Goal: Task Accomplishment & Management: Manage account settings

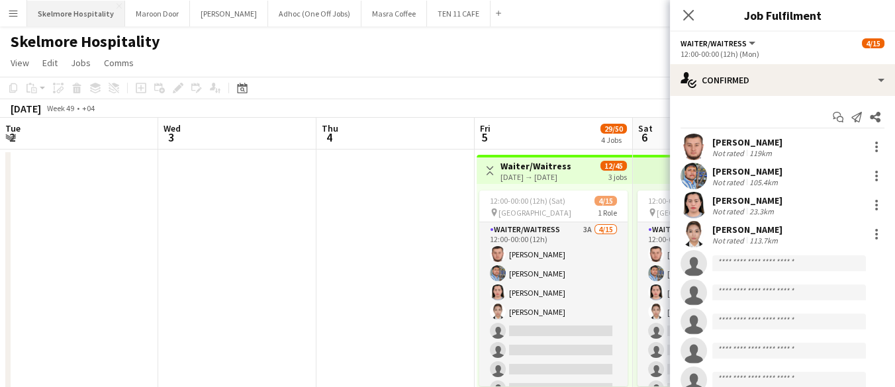
scroll to position [149, 0]
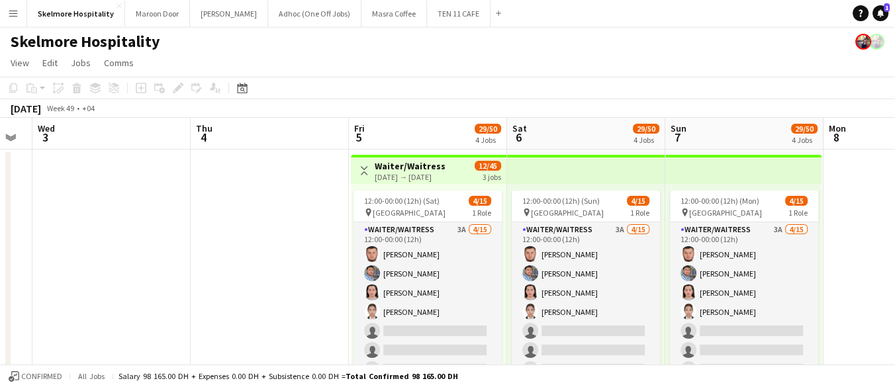
scroll to position [0, 449]
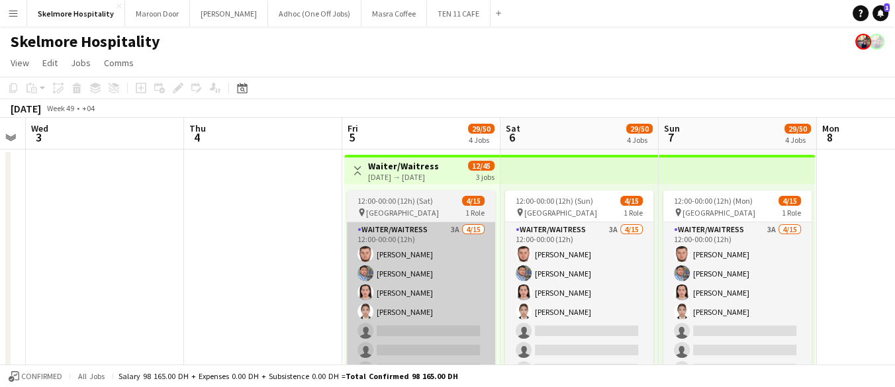
click at [441, 317] on app-card-role "Waiter/Waitress 3A [DATE] 12:00-00:00 (12h) Asrorbek [PERSON_NAME] Usaid Norwin…" at bounding box center [421, 379] width 148 height 314
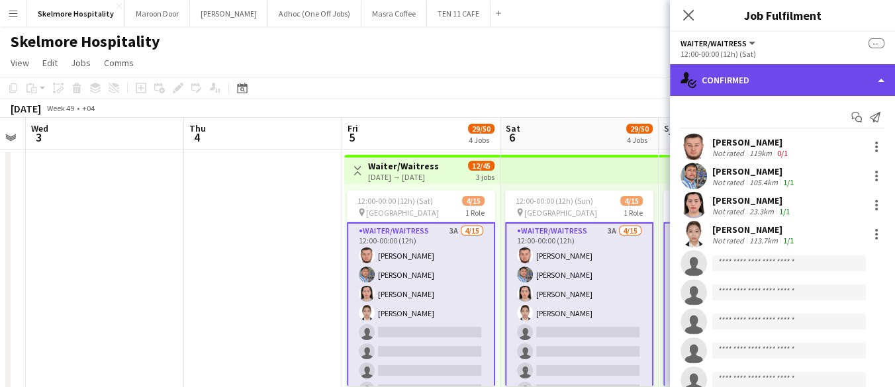
click at [805, 80] on div "single-neutral-actions-check-2 Confirmed" at bounding box center [782, 80] width 225 height 32
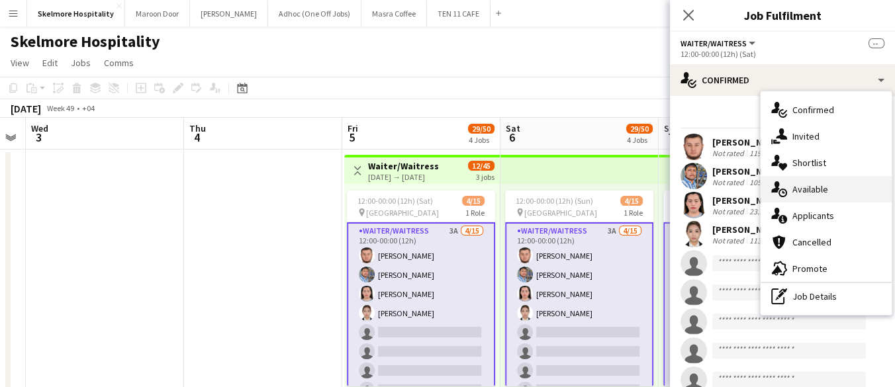
click at [844, 192] on div "single-neutral-actions-upload Available" at bounding box center [826, 189] width 131 height 26
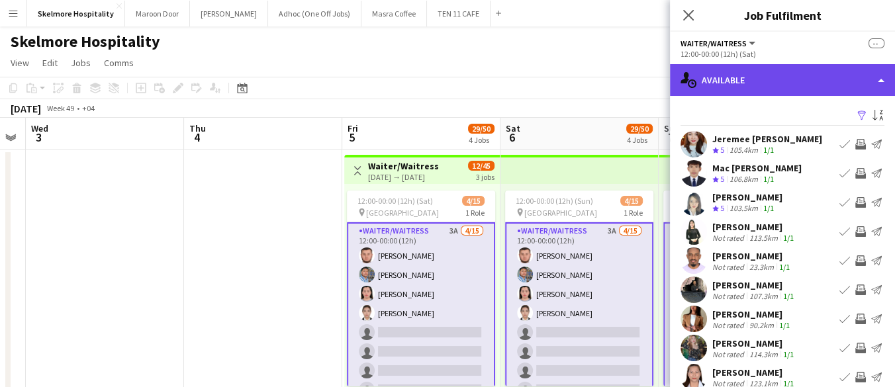
click at [822, 87] on div "single-neutral-actions-upload Available" at bounding box center [782, 80] width 225 height 32
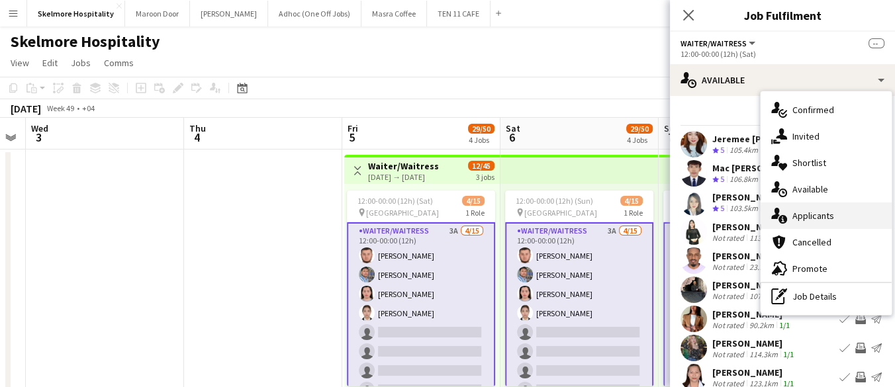
click at [807, 219] on span "Applicants" at bounding box center [814, 216] width 42 height 12
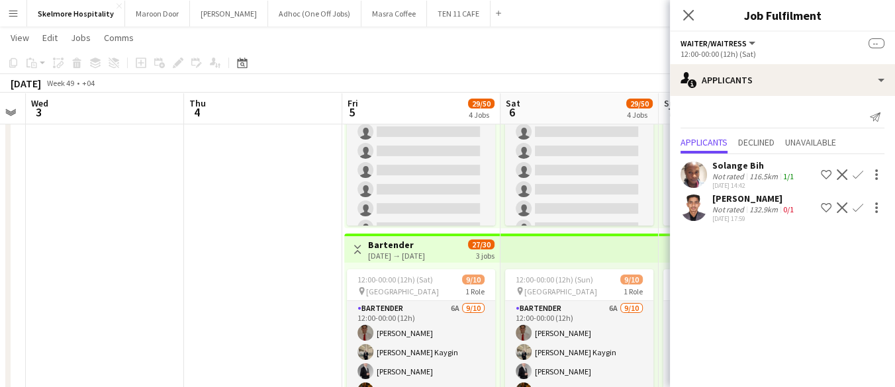
scroll to position [399, 0]
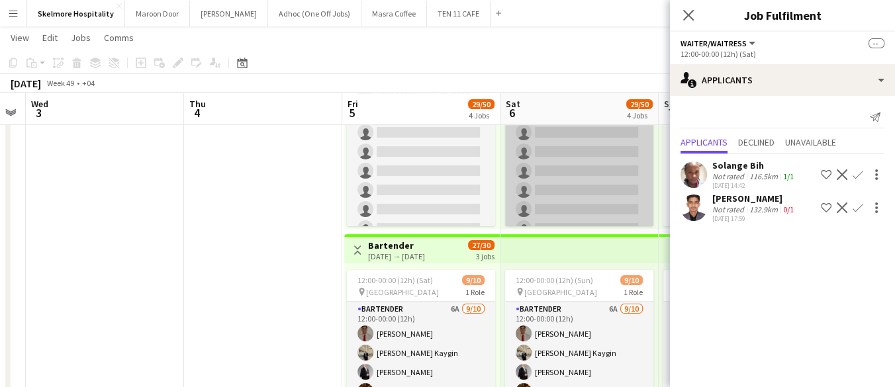
click at [597, 194] on app-card-role "Commis Chef 2A [DATE] 12:00-00:00 (12h) [PERSON_NAME] single-neutral-actions si…" at bounding box center [579, 171] width 148 height 218
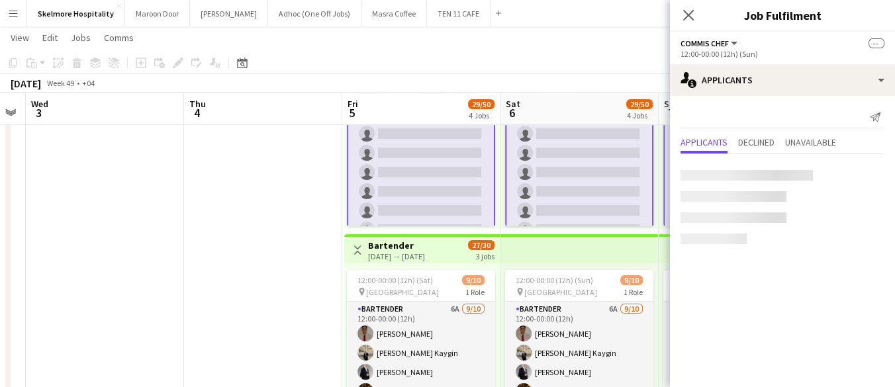
scroll to position [8, 0]
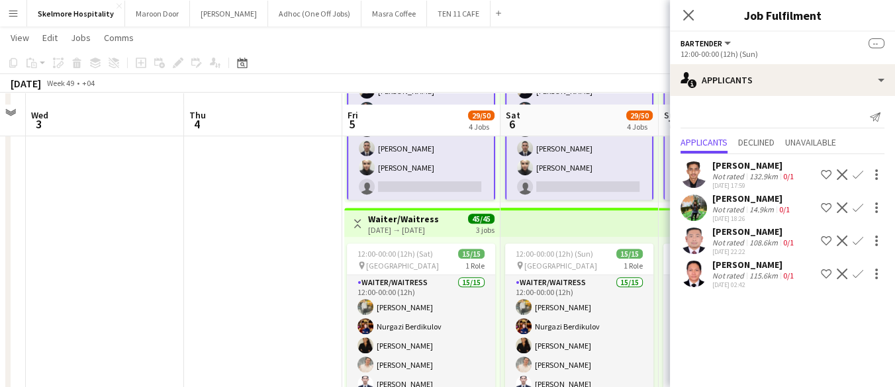
scroll to position [677, 0]
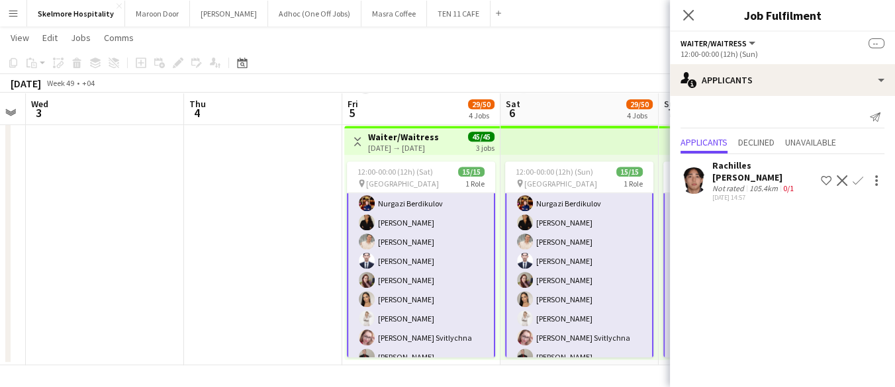
scroll to position [0, 0]
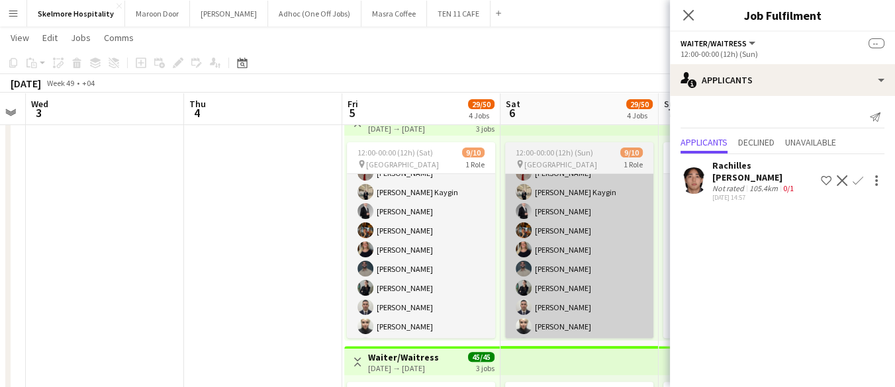
click at [605, 293] on app-card-role "Bartender 6A 9/10 12:00-00:00 (12h) Sergio Gabriel Mert Burak Kaygin Arthur Isk…" at bounding box center [579, 250] width 148 height 218
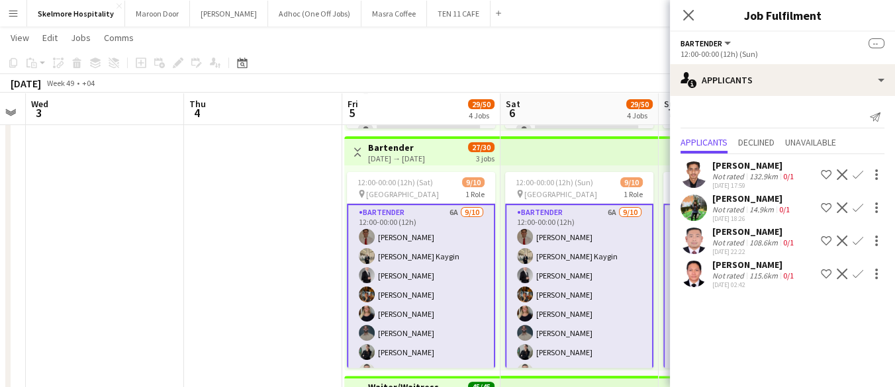
click at [571, 309] on app-card-role "Bartender 6A 9/10 12:00-00:00 (12h) Sergio Gabriel Mert Burak Kaygin Arthur Isk…" at bounding box center [579, 314] width 148 height 221
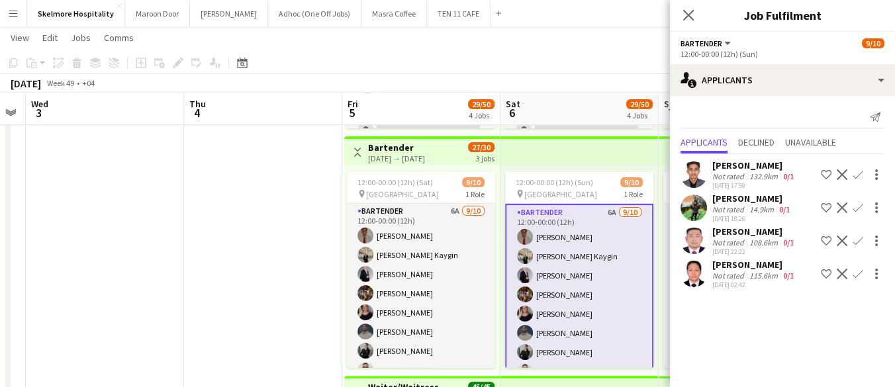
click at [599, 265] on app-card-role "Bartender 6A 9/10 12:00-00:00 (12h) Sergio Gabriel Mert Burak Kaygin Arthur Isk…" at bounding box center [579, 314] width 148 height 221
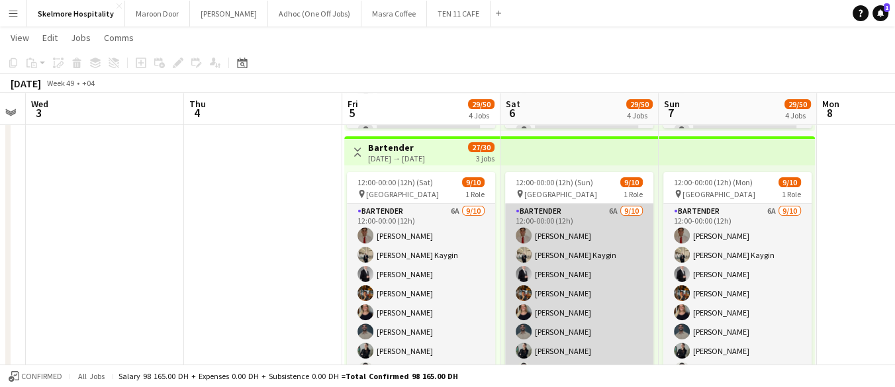
click at [611, 270] on app-card-role "Bartender 6A 9/10 12:00-00:00 (12h) Sergio Gabriel Mert Burak Kaygin Arthur Isk…" at bounding box center [579, 313] width 148 height 218
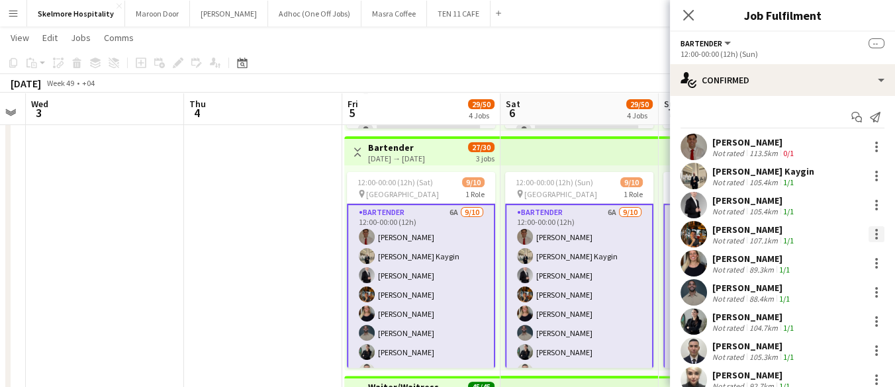
click at [873, 238] on div at bounding box center [877, 234] width 16 height 16
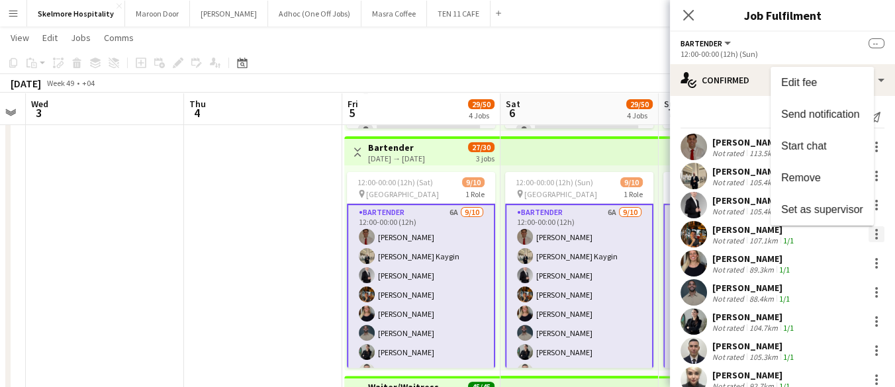
scroll to position [747, 0]
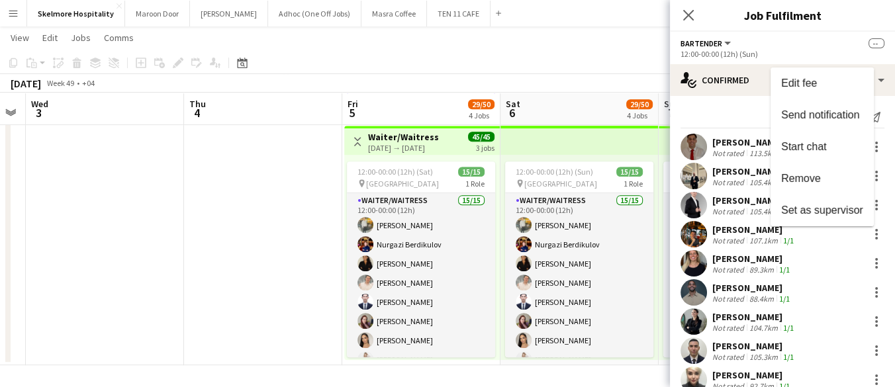
click at [403, 11] on div at bounding box center [447, 193] width 895 height 387
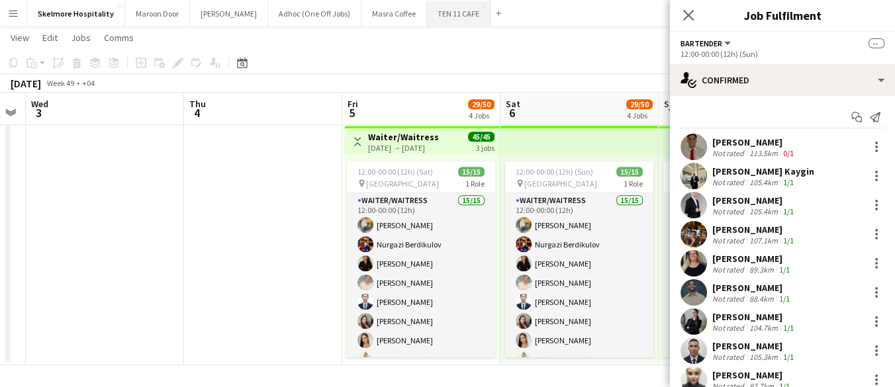
click at [427, 18] on button "TEN 11 CAFE Close" at bounding box center [459, 14] width 64 height 26
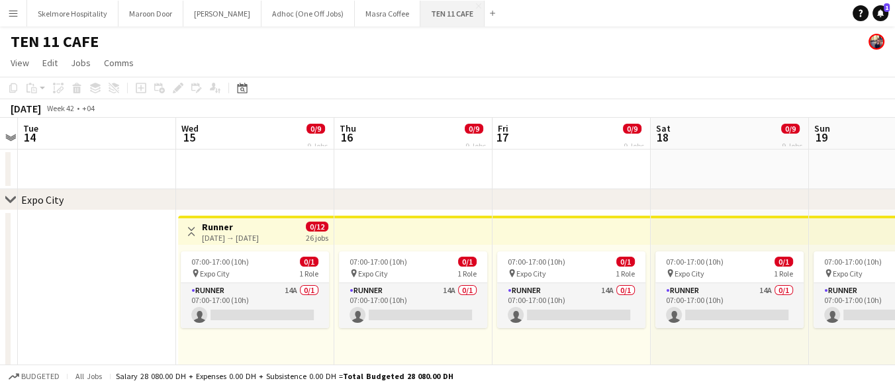
scroll to position [0, 482]
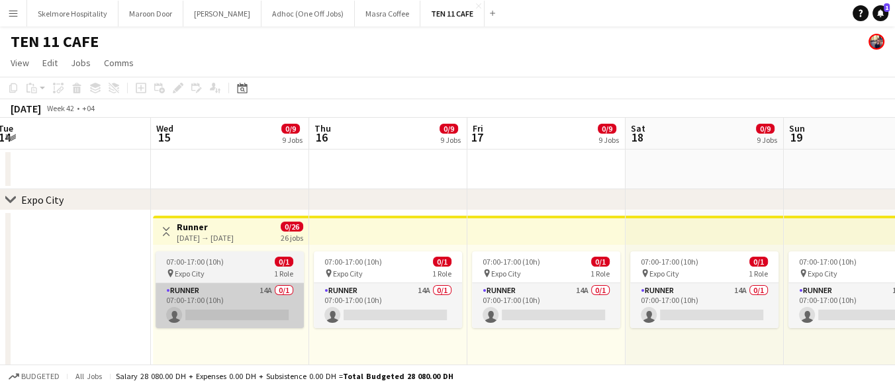
click at [215, 311] on app-card-role "Runner 14A 0/1 07:00-17:00 (10h) single-neutral-actions" at bounding box center [230, 305] width 148 height 45
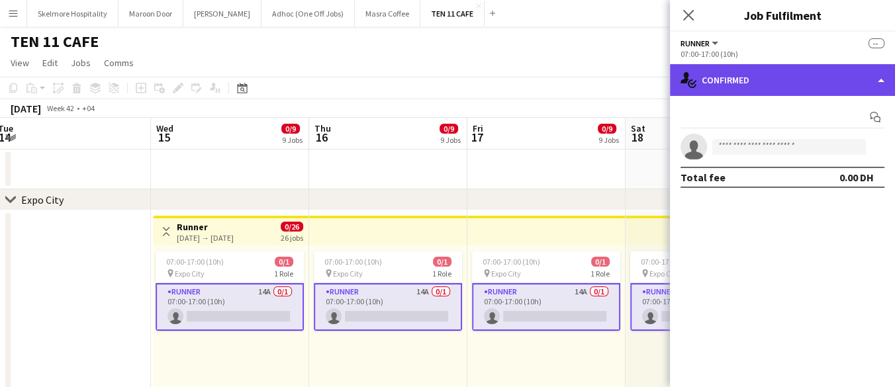
click at [727, 77] on div "single-neutral-actions-check-2 Confirmed" at bounding box center [782, 80] width 225 height 32
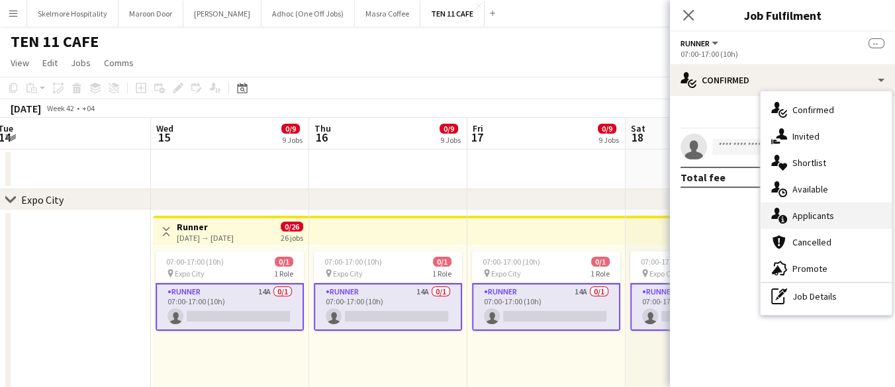
click at [799, 225] on div "single-neutral-actions-information Applicants" at bounding box center [826, 216] width 131 height 26
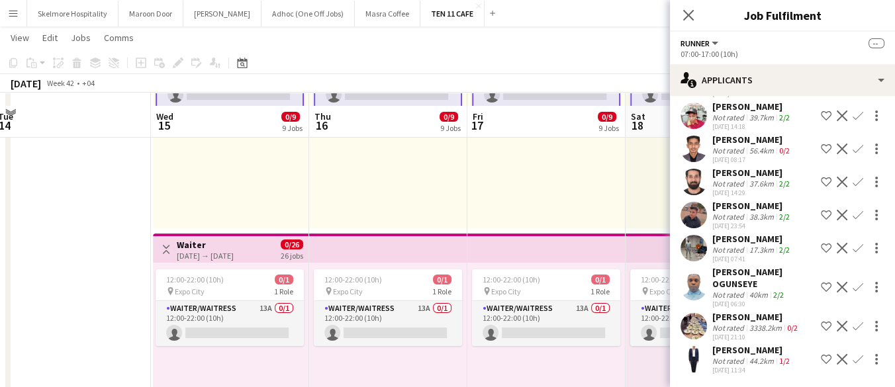
scroll to position [233, 0]
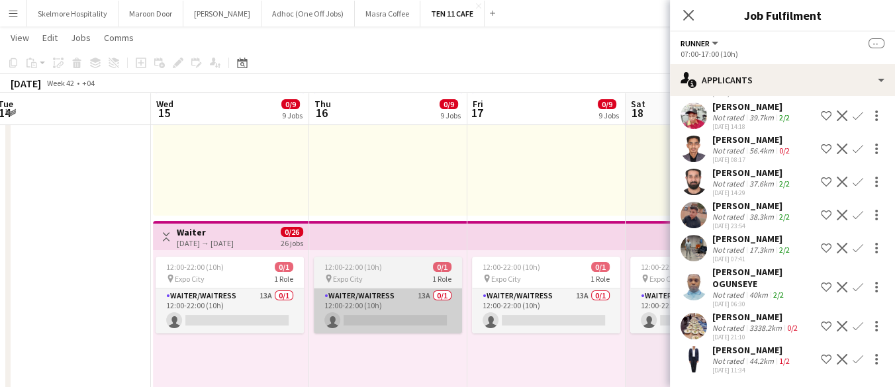
click at [399, 312] on app-card-role "Waiter/Waitress 13A 0/1 12:00-22:00 (10h) single-neutral-actions" at bounding box center [388, 311] width 148 height 45
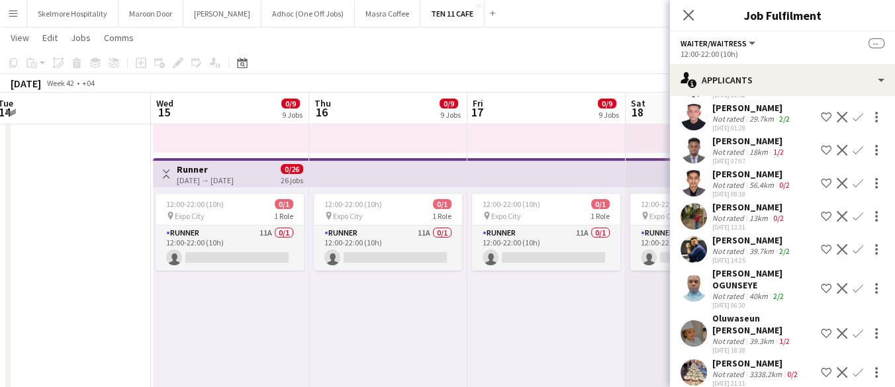
scroll to position [209, 0]
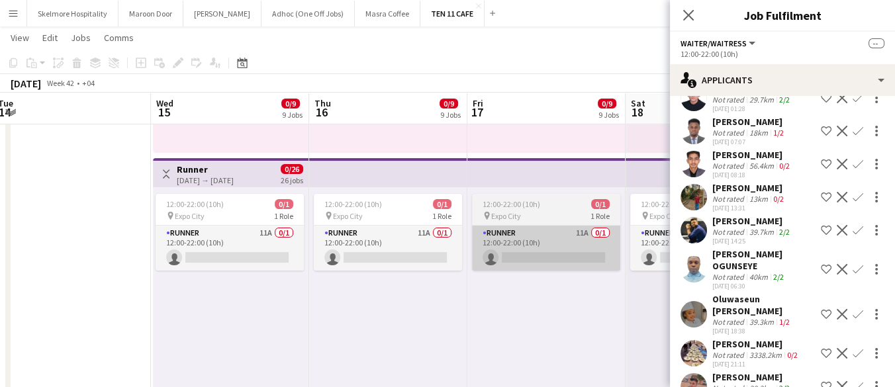
click at [575, 249] on app-card-role "Runner 11A 0/1 12:00-22:00 (10h) single-neutral-actions" at bounding box center [546, 248] width 148 height 45
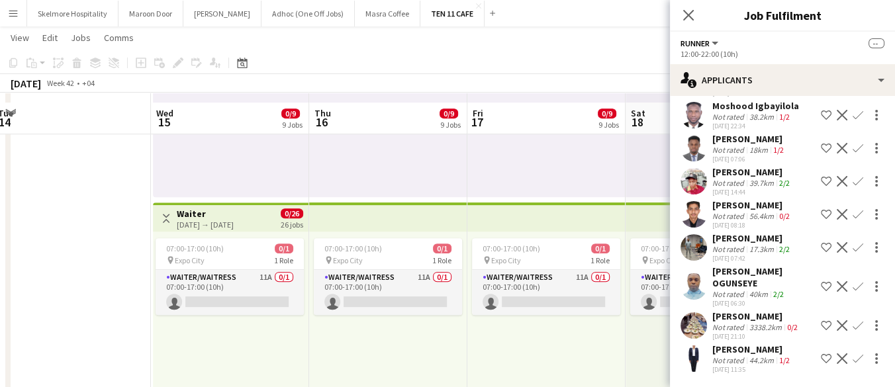
scroll to position [744, 0]
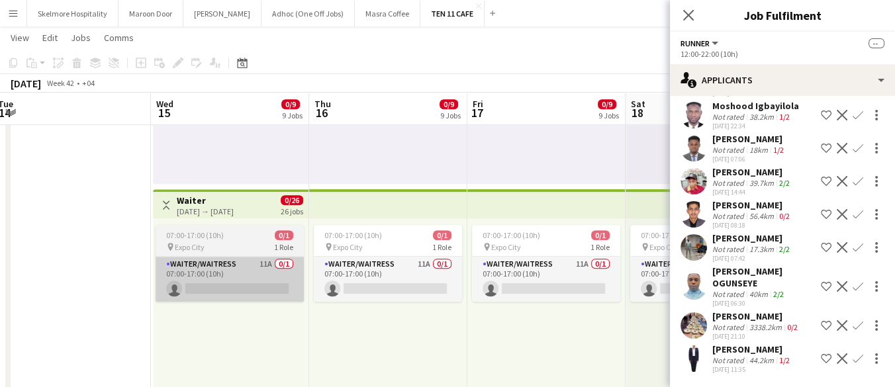
click at [221, 293] on app-card-role "Waiter/Waitress 11A 0/1 07:00-17:00 (10h) single-neutral-actions" at bounding box center [230, 279] width 148 height 45
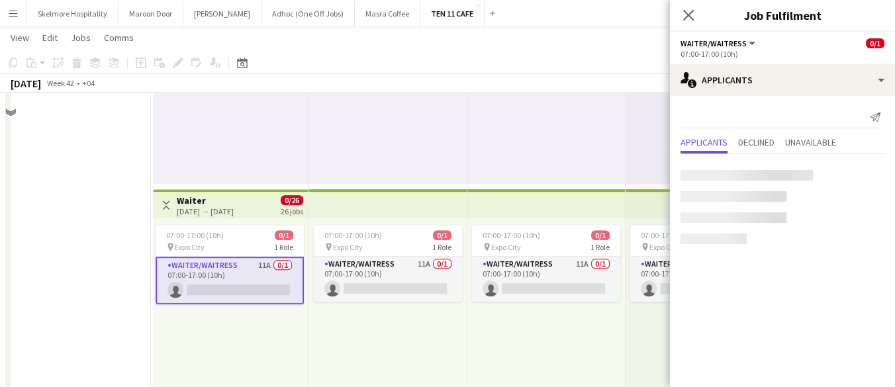
scroll to position [0, 0]
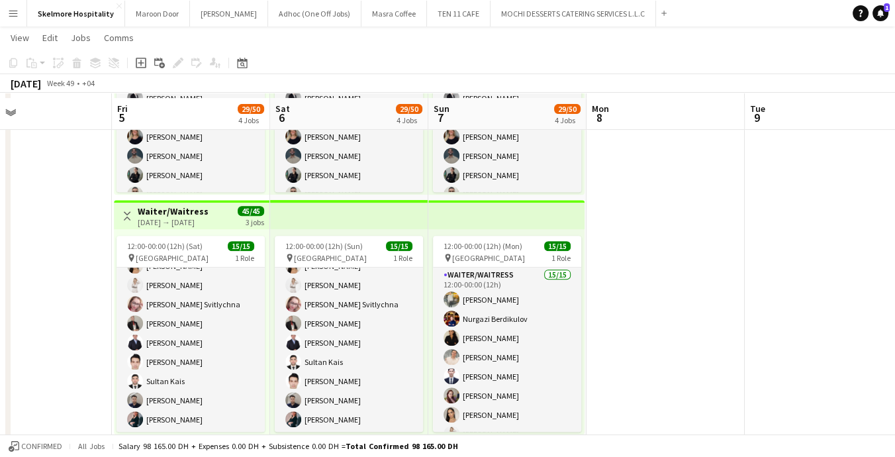
scroll to position [677, 0]
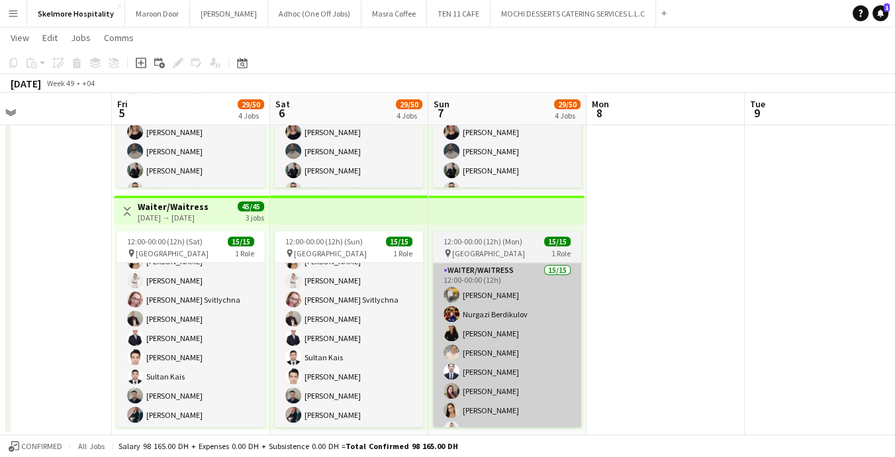
click at [520, 295] on app-card-role "Waiter/Waitress 15/15 12:00-00:00 (12h) Utkirbek Tashtemirov Nurgazi Berdikulov…" at bounding box center [507, 420] width 148 height 314
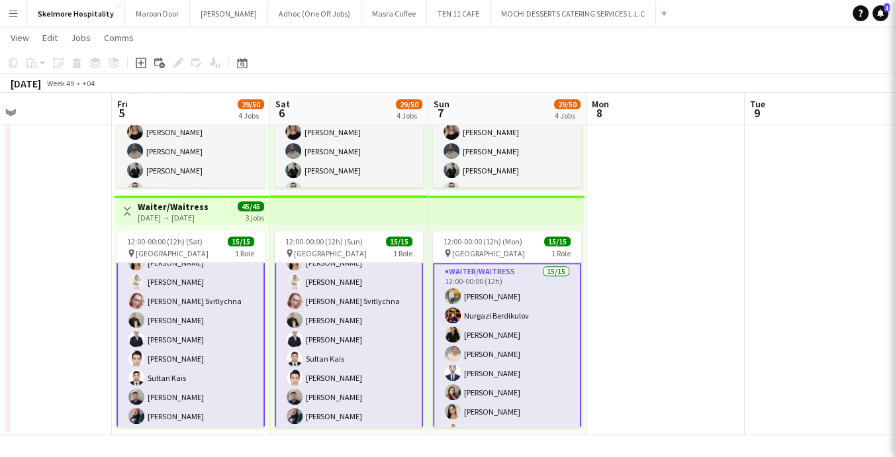
click at [522, 248] on div "pin Abu Dhabi 1 Role" at bounding box center [507, 253] width 148 height 11
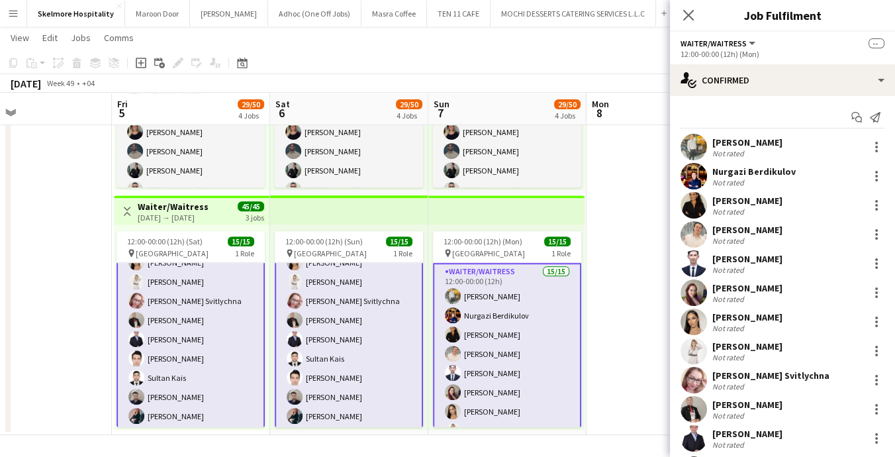
scroll to position [149, 0]
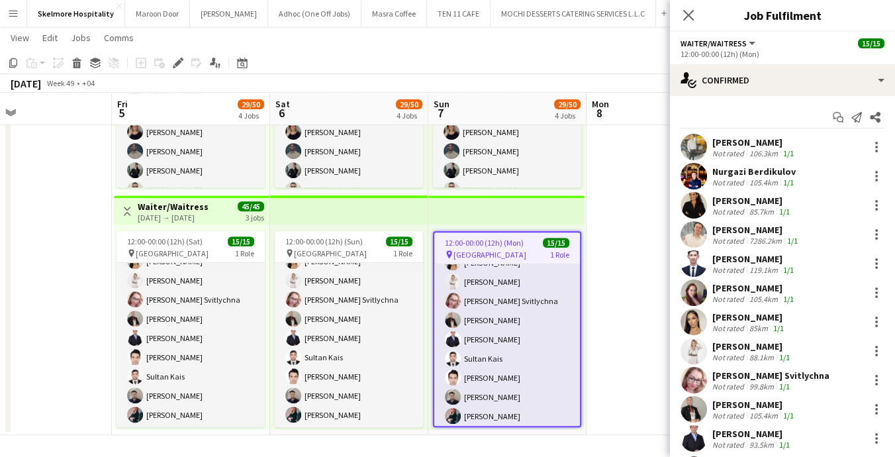
click at [508, 235] on app-job-card "12:00-00:00 (12h) (Mon) 15/15 pin Abu Dhabi 1 Role Waiter/Waitress 15/15 12:00-…" at bounding box center [507, 329] width 148 height 196
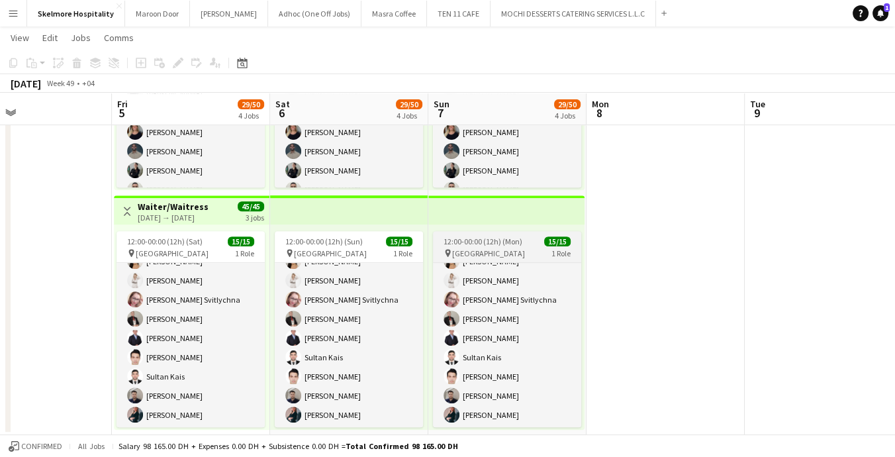
click at [514, 239] on span "12:00-00:00 (12h) (Mon)" at bounding box center [483, 241] width 79 height 10
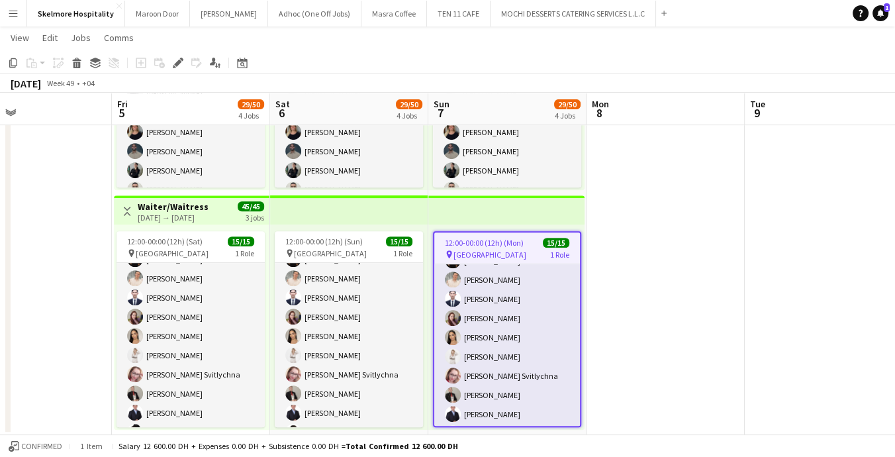
scroll to position [0, 0]
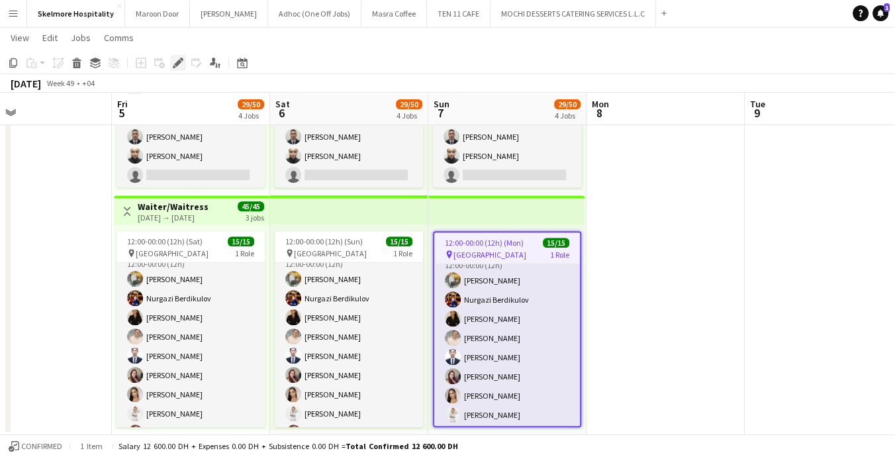
click at [173, 66] on icon at bounding box center [174, 66] width 3 height 3
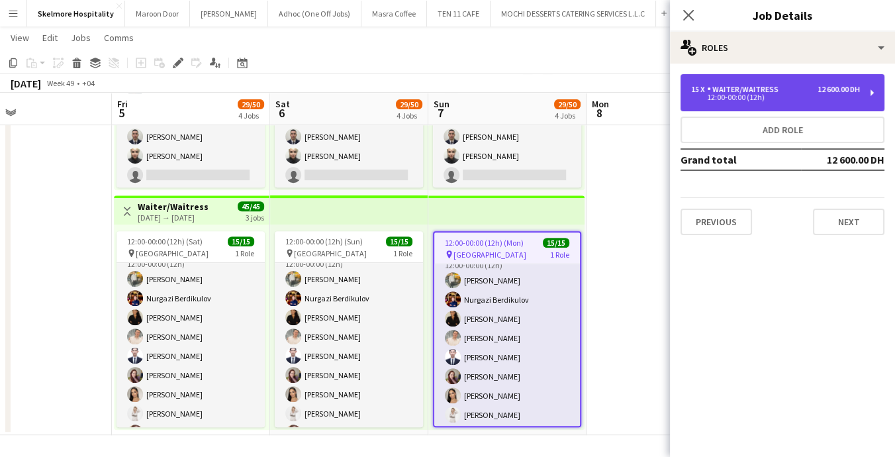
click at [834, 100] on div "12:00-00:00 (12h)" at bounding box center [775, 97] width 169 height 7
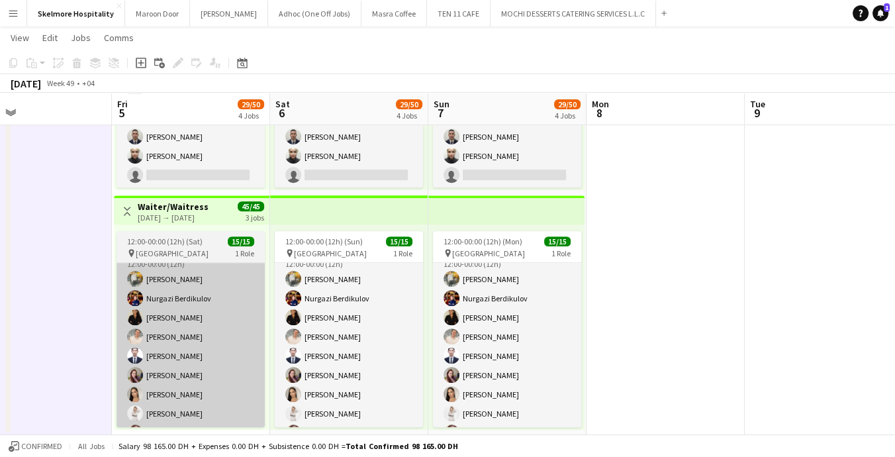
click at [175, 370] on app-card-role "Waiter/Waitress 15/15 12:00-00:00 (12h) Utkirbek Tashtemirov Nurgazi Berdikulov…" at bounding box center [191, 404] width 148 height 314
click at [145, 304] on app-card-role "Waiter/Waitress 15/15 12:00-00:00 (12h) Utkirbek Tashtemirov Nurgazi Berdikulov…" at bounding box center [191, 404] width 148 height 314
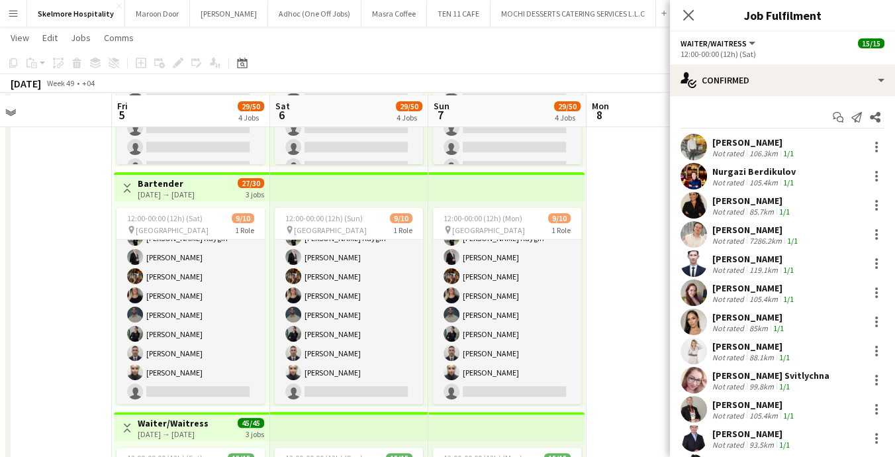
scroll to position [454, 0]
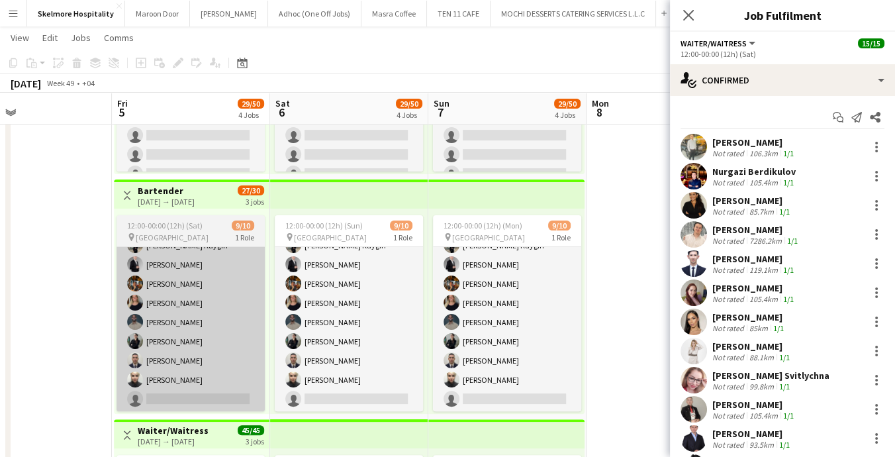
click at [149, 365] on app-card-role "Bartender 6A 9/10 12:00-00:00 (12h) Sergio Gabriel Mert Burak Kaygin Arthur Isk…" at bounding box center [191, 303] width 148 height 218
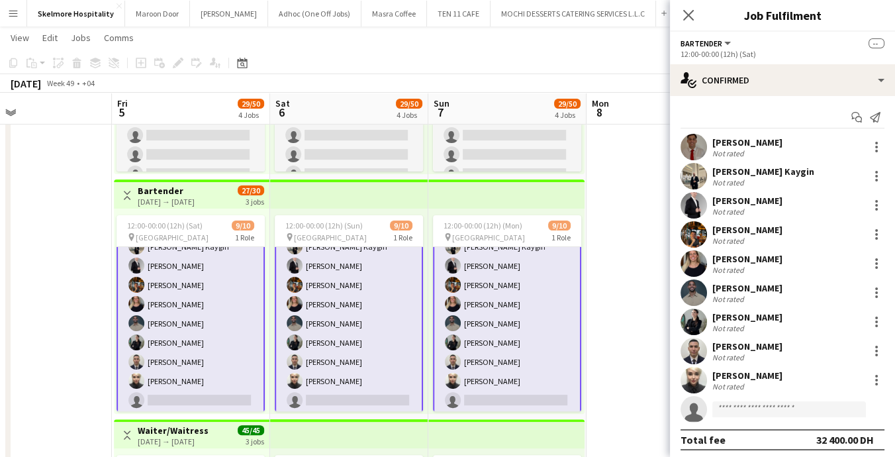
scroll to position [54, 0]
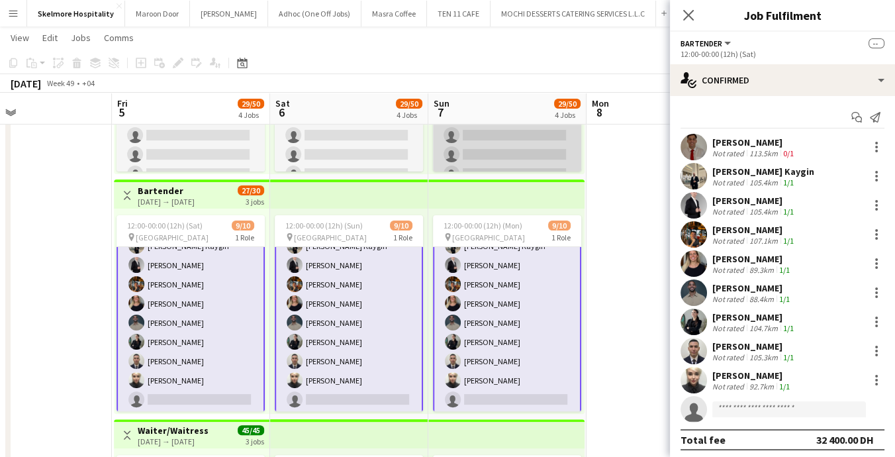
click at [517, 144] on app-card-role "Commis Chef 2A 1/10 12:00-00:00 (12h) Oluwaseun joy Ayoade single-neutral-actio…" at bounding box center [507, 116] width 148 height 218
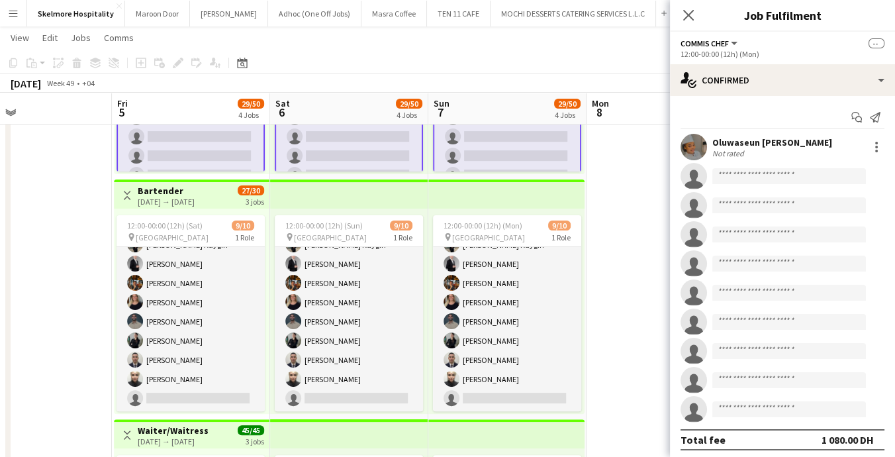
scroll to position [53, 0]
click at [598, 412] on app-date-cell at bounding box center [666, 177] width 158 height 964
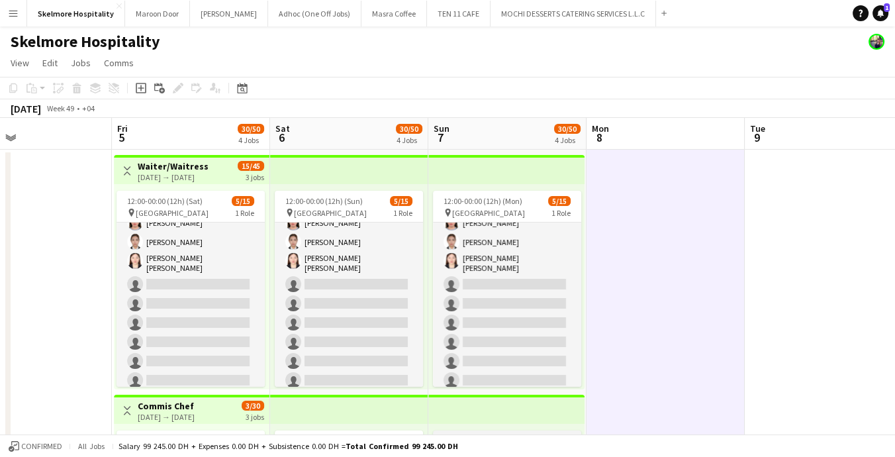
scroll to position [0, 0]
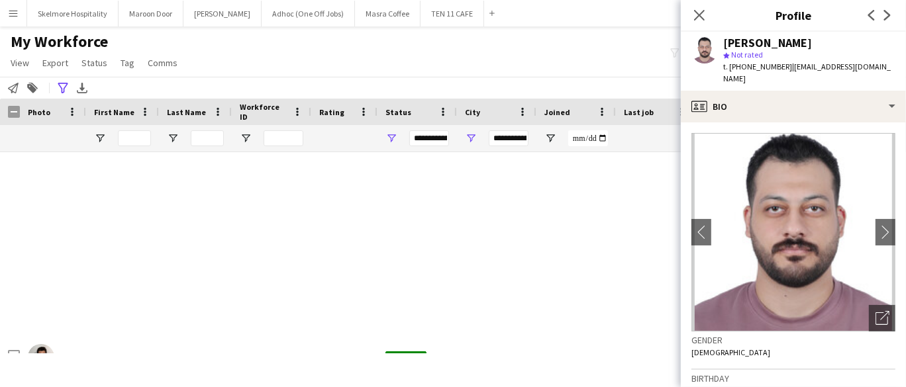
scroll to position [588, 0]
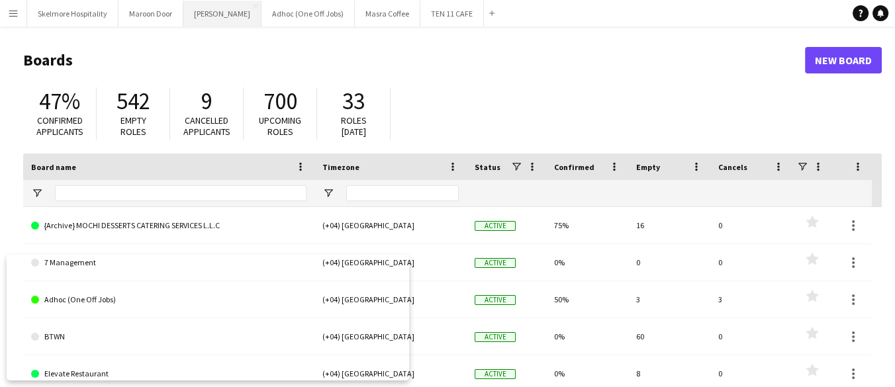
click at [201, 15] on button "LENA Close" at bounding box center [222, 14] width 78 height 26
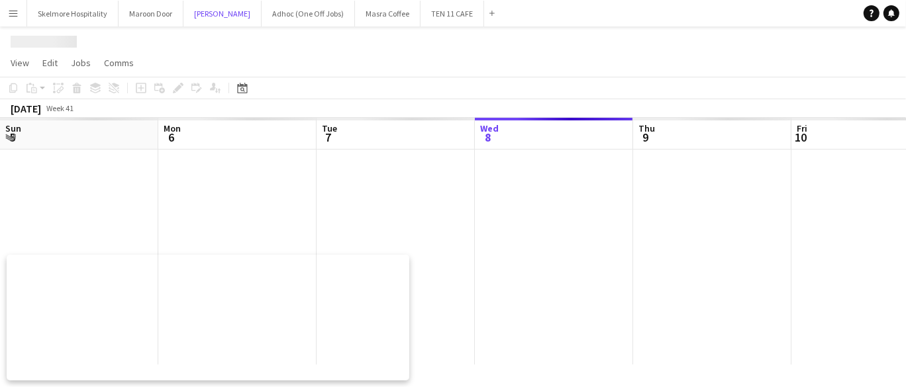
scroll to position [0, 316]
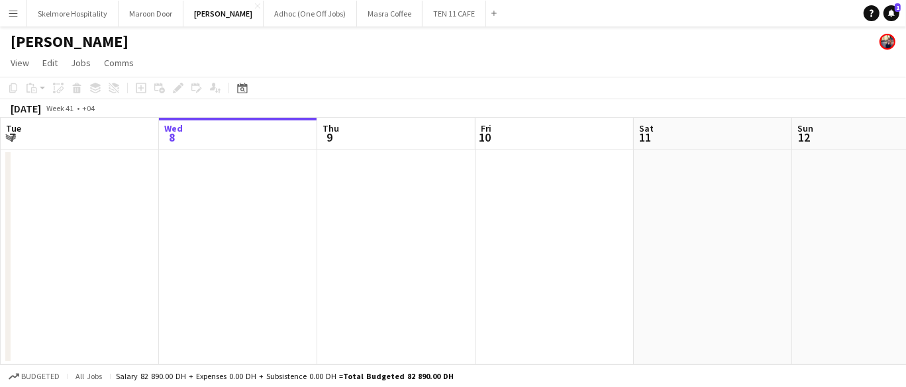
click at [248, 183] on app-date-cell at bounding box center [238, 257] width 158 height 215
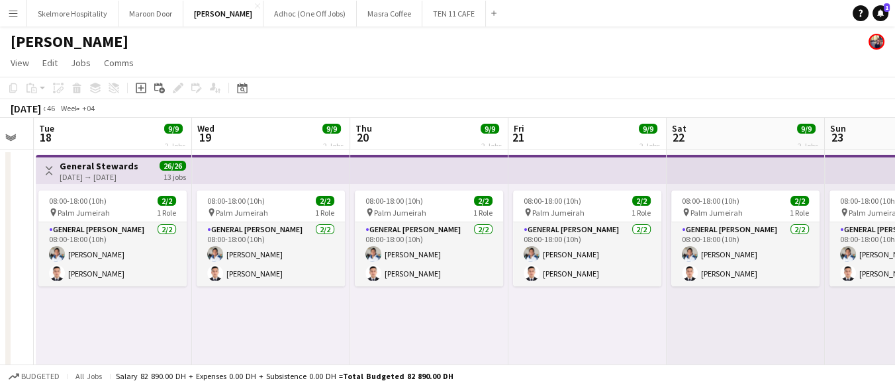
scroll to position [0, 491]
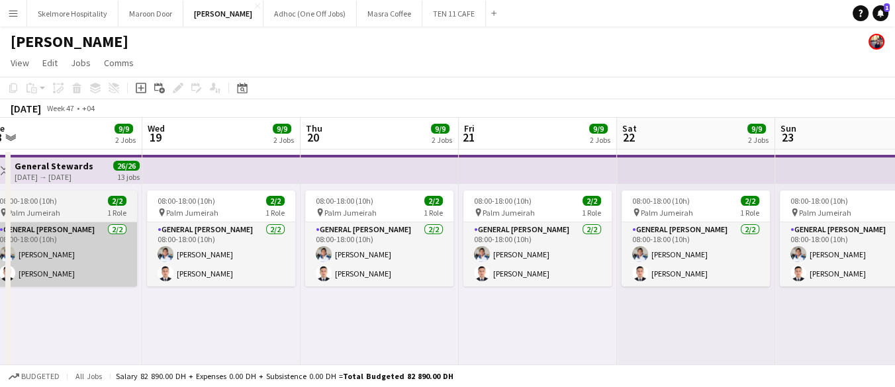
click at [99, 242] on app-card-role "General Steward 2/2 08:00-18:00 (10h) EDDIE Sagucio jr Anas Khan" at bounding box center [63, 254] width 148 height 64
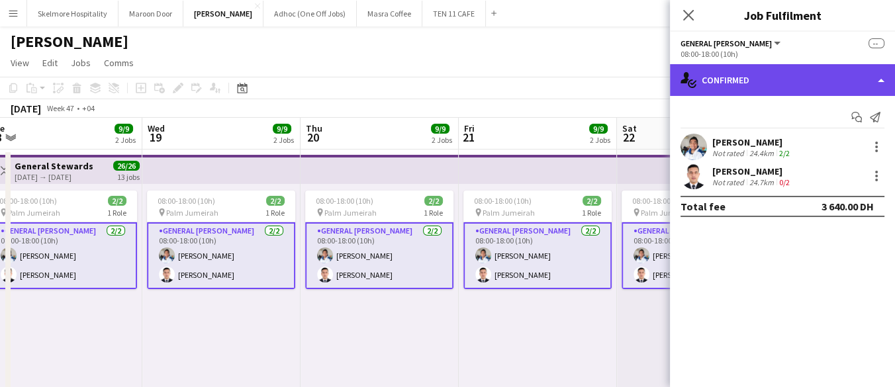
click at [730, 77] on div "single-neutral-actions-check-2 Confirmed" at bounding box center [782, 80] width 225 height 32
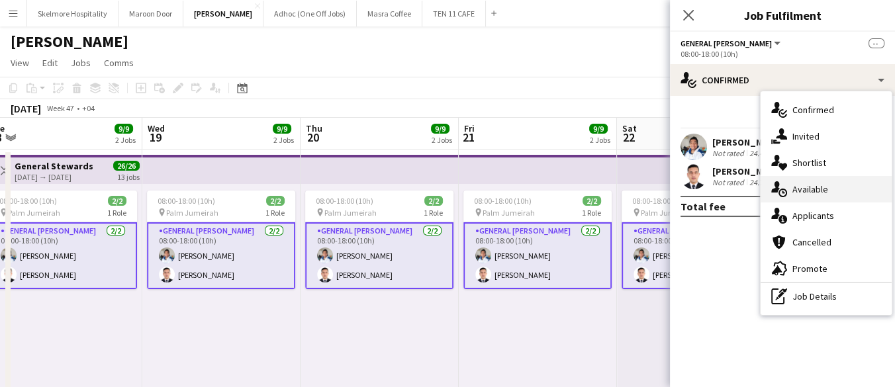
click at [791, 189] on div "single-neutral-actions-upload Available" at bounding box center [826, 189] width 131 height 26
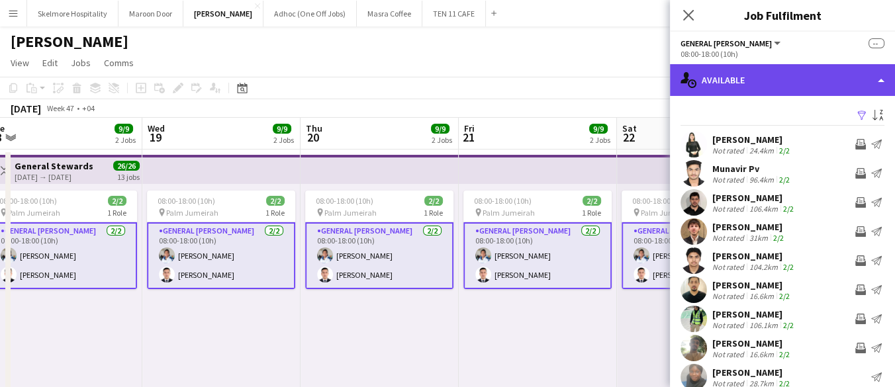
click at [781, 69] on div "single-neutral-actions-upload Available" at bounding box center [782, 80] width 225 height 32
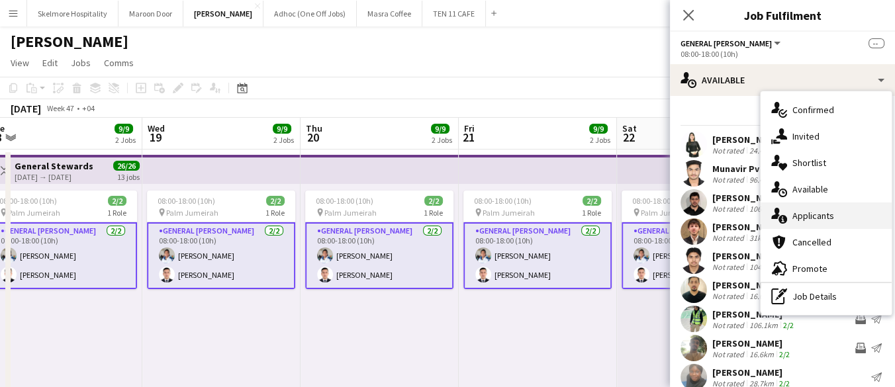
click at [802, 221] on span "Applicants" at bounding box center [814, 216] width 42 height 12
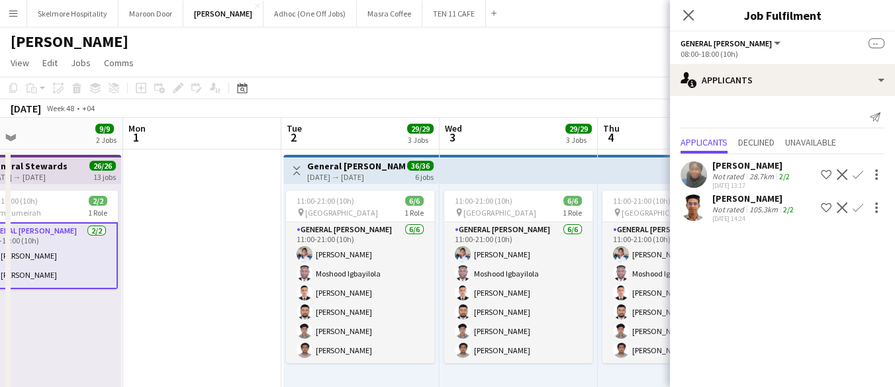
scroll to position [0, 559]
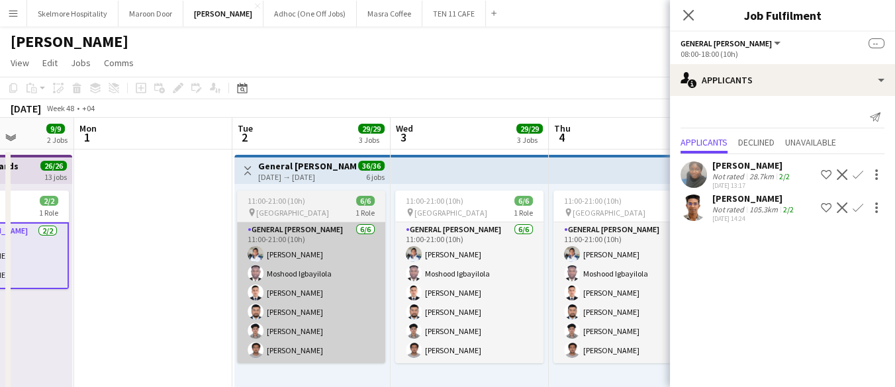
click at [265, 316] on app-card-role "General Steward 6/6 11:00-21:00 (10h) EDDIE Sagucio jr Moshood Igbayilola Anas …" at bounding box center [311, 292] width 148 height 141
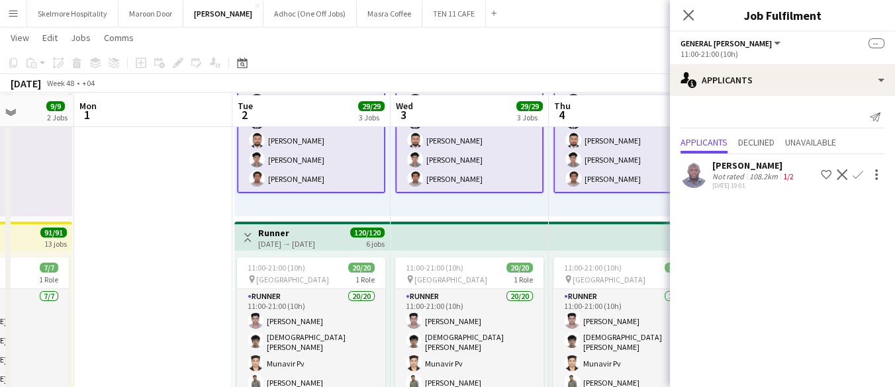
scroll to position [173, 0]
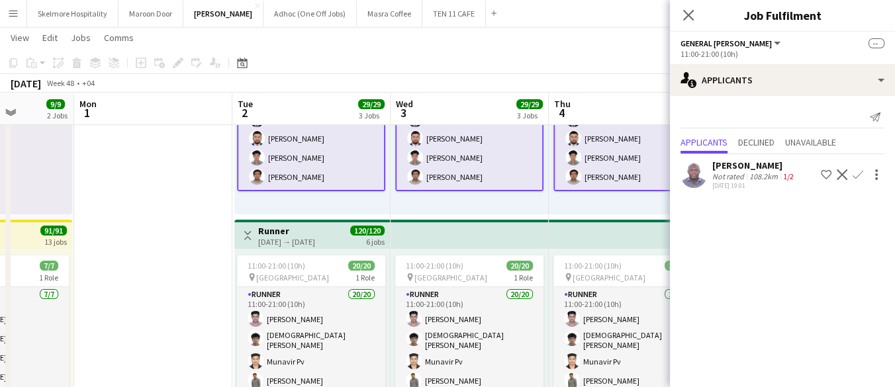
click at [757, 179] on div "108.2km" at bounding box center [764, 177] width 34 height 10
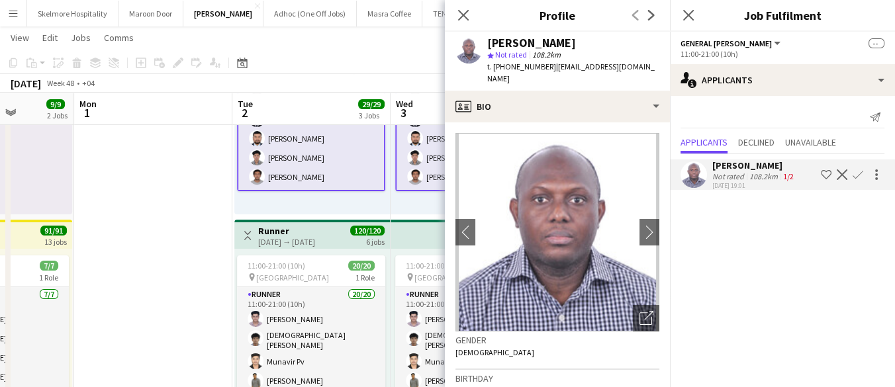
click at [516, 62] on span "t. +971527289821" at bounding box center [521, 67] width 69 height 10
copy span "971527289821"
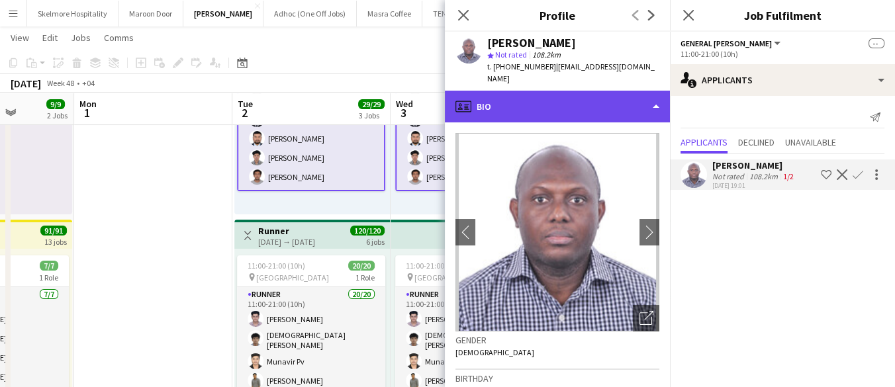
click at [548, 92] on div "profile Bio" at bounding box center [557, 107] width 225 height 32
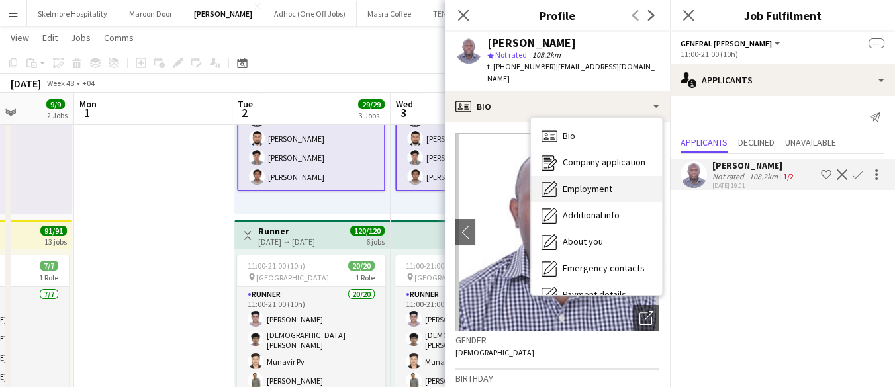
click at [611, 183] on span "Employment" at bounding box center [588, 189] width 50 height 12
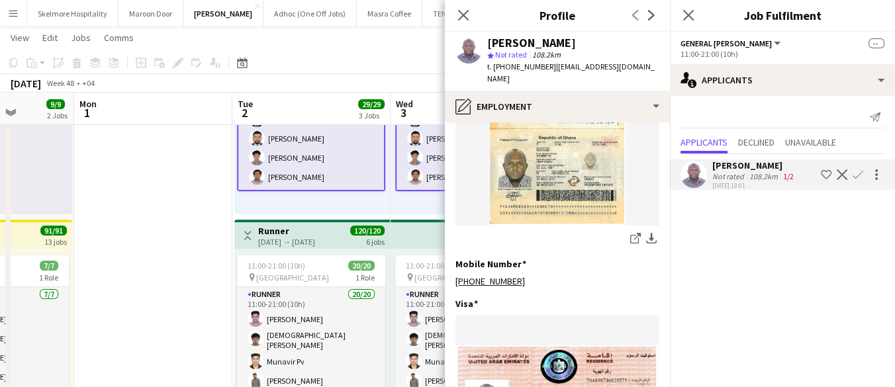
scroll to position [804, 0]
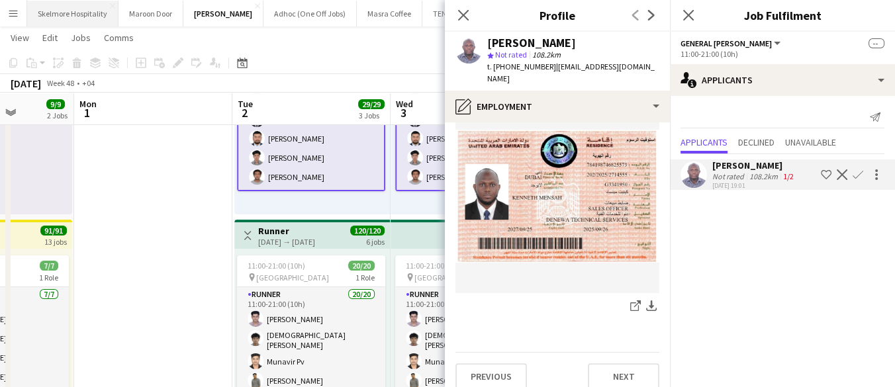
click at [79, 7] on button "Skelmore Hospitality Close" at bounding box center [72, 14] width 91 height 26
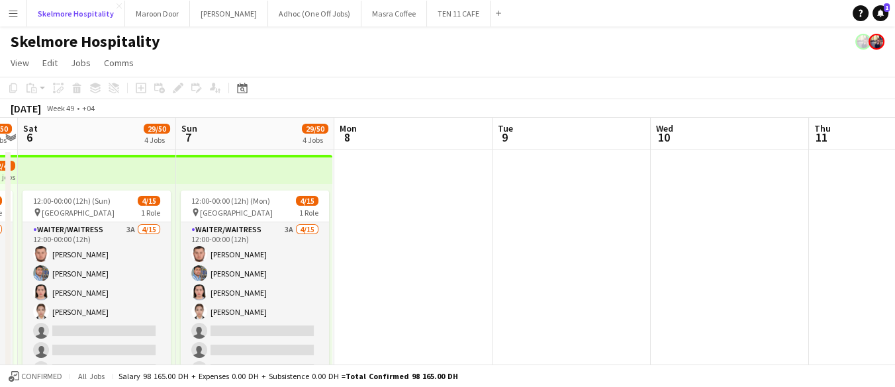
scroll to position [0, 271]
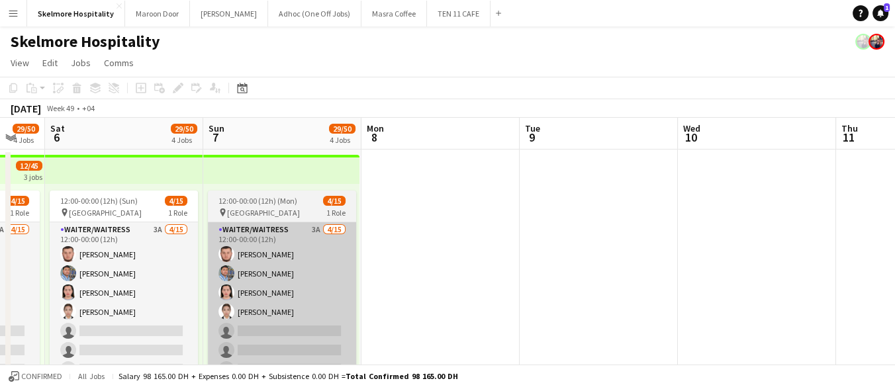
click at [268, 315] on app-card-role "Waiter/Waitress 3A 4/15 12:00-00:00 (12h) Asrorbek Rakhimov Mohammad Usaid Norw…" at bounding box center [282, 379] width 148 height 314
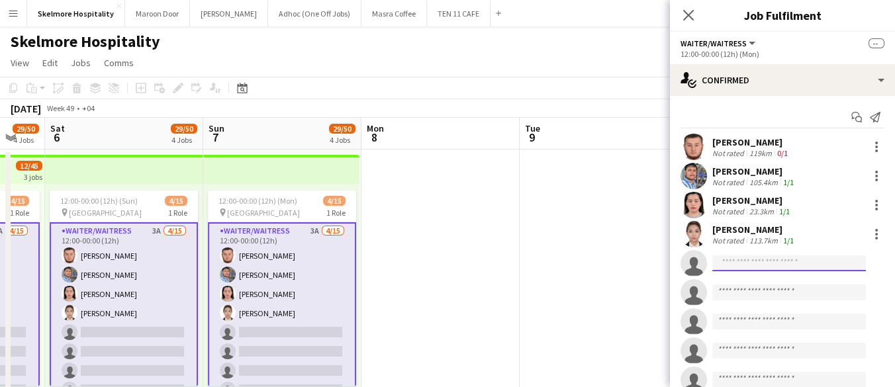
click at [795, 259] on input at bounding box center [789, 264] width 154 height 16
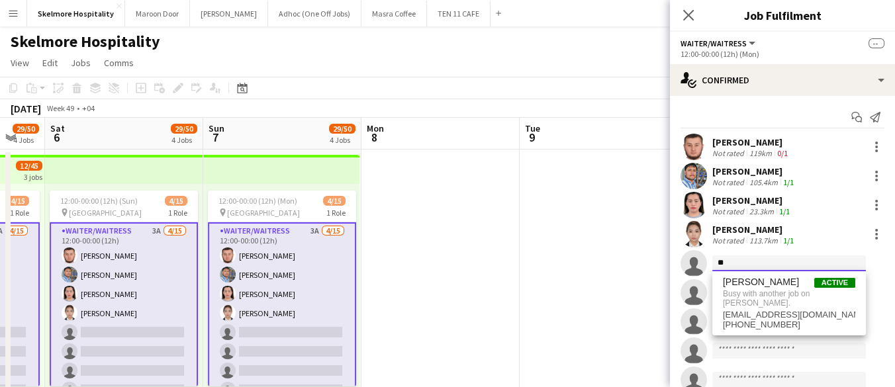
type input "*"
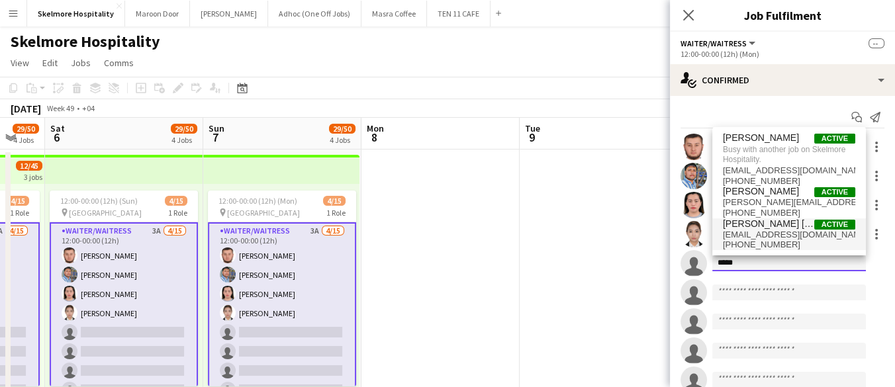
type input "*****"
click at [785, 244] on span "+971565847849" at bounding box center [789, 245] width 132 height 11
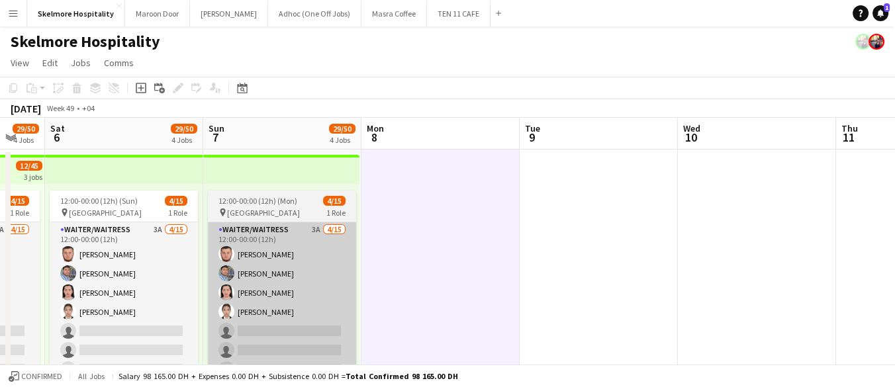
click at [303, 337] on app-card-role "Waiter/Waitress 3A 4/15 12:00-00:00 (12h) Asrorbek Rakhimov Mohammad Usaid Norw…" at bounding box center [282, 379] width 148 height 314
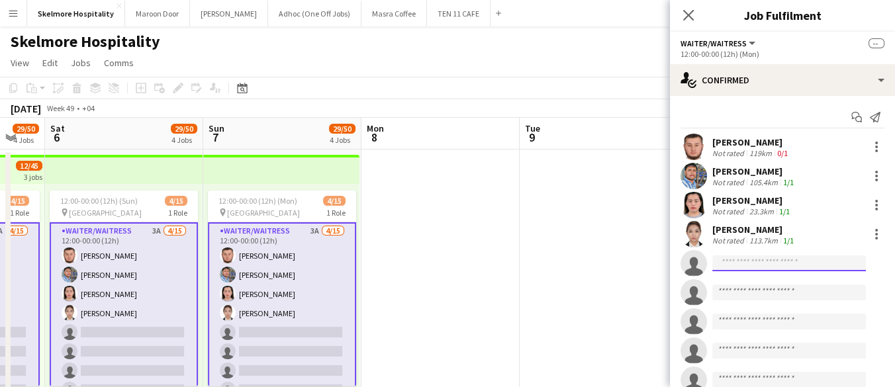
click at [773, 265] on input at bounding box center [789, 264] width 154 height 16
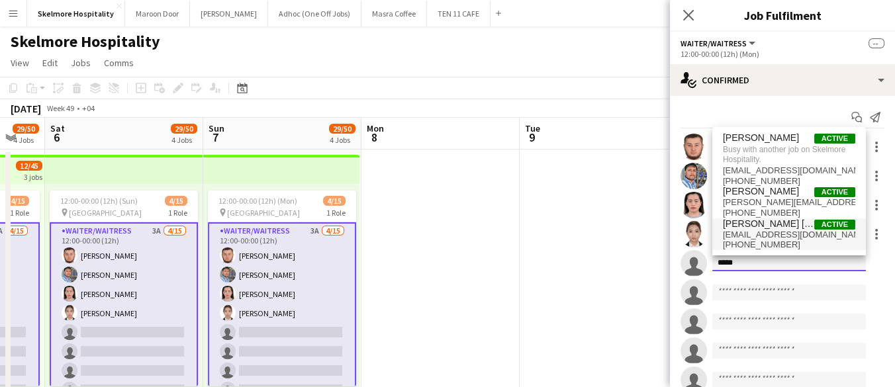
type input "*****"
click at [781, 238] on span "mariadanicazlim@gmail.com" at bounding box center [789, 235] width 132 height 11
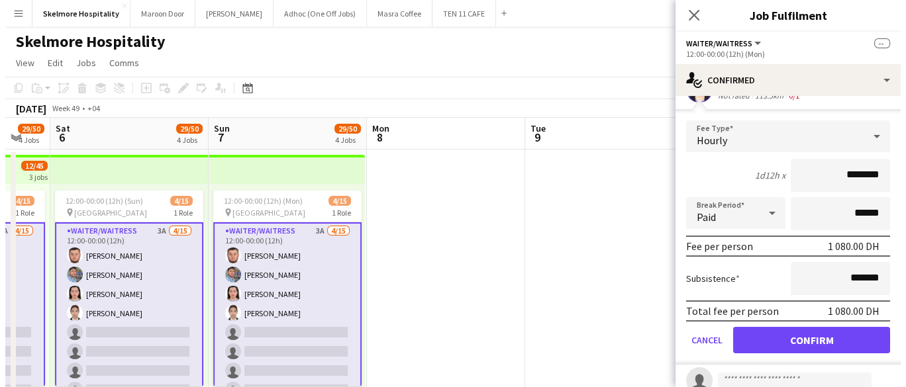
scroll to position [175, 0]
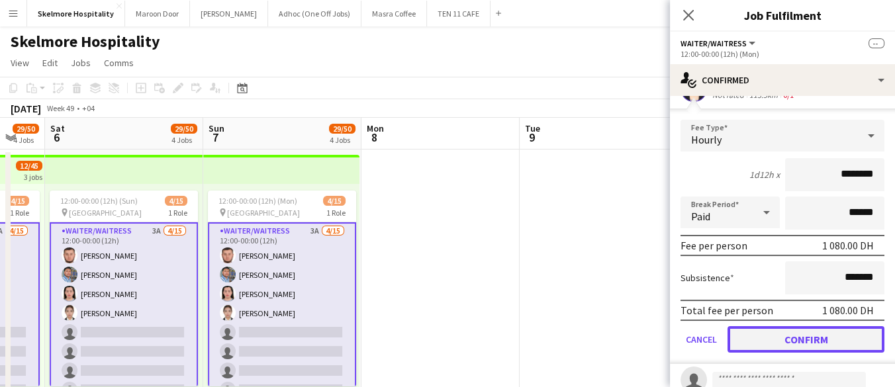
click at [773, 346] on button "Confirm" at bounding box center [806, 339] width 157 height 26
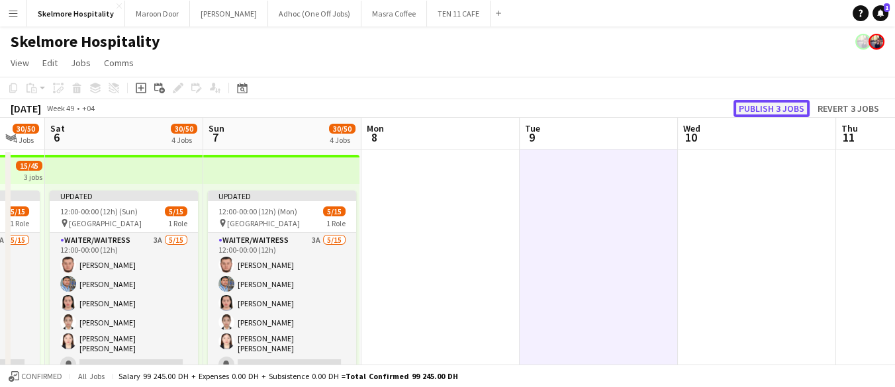
click at [781, 116] on button "Publish 3 jobs" at bounding box center [772, 108] width 76 height 17
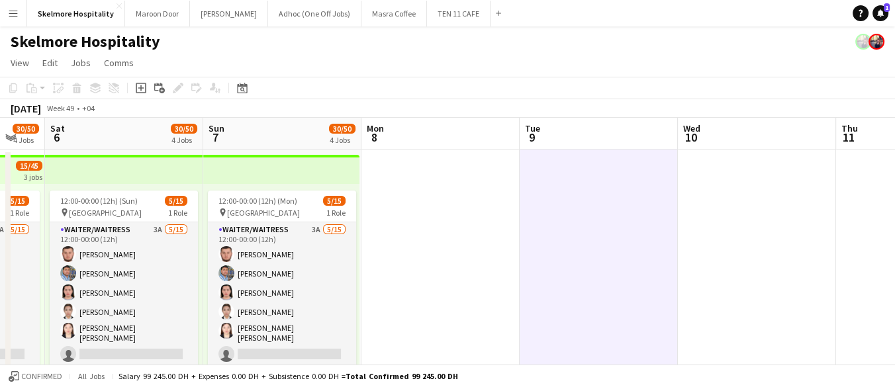
drag, startPoint x: 762, startPoint y: 246, endPoint x: 756, endPoint y: 221, distance: 26.5
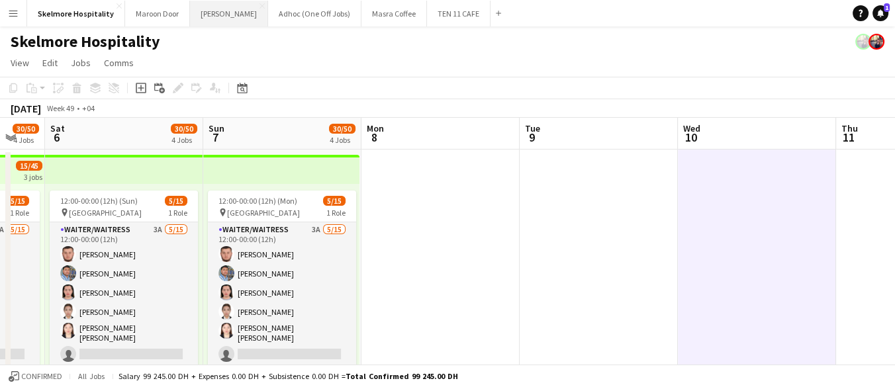
click at [205, 11] on button "LENA Close" at bounding box center [229, 14] width 78 height 26
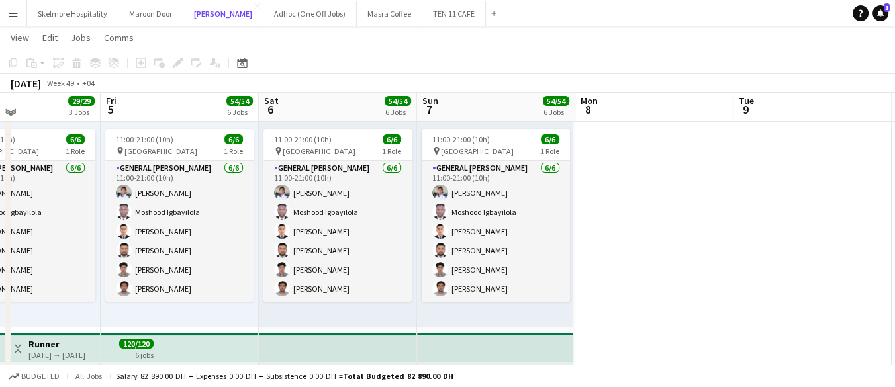
scroll to position [79, 0]
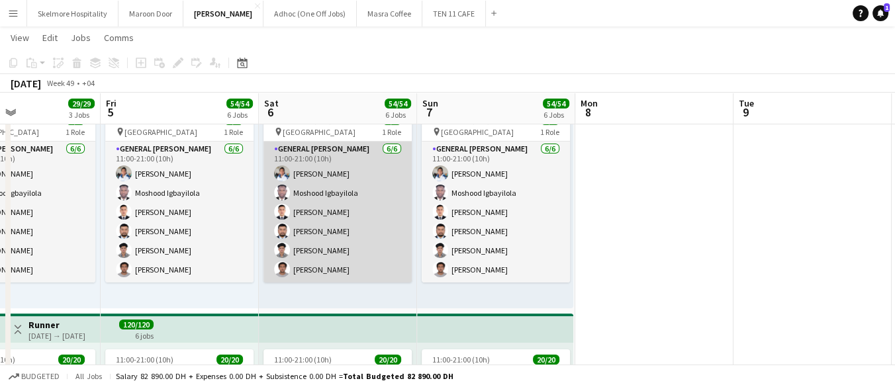
click at [363, 219] on app-card-role "General Steward 6/6 11:00-21:00 (10h) EDDIE Sagucio jr Moshood Igbayilola Anas …" at bounding box center [338, 212] width 148 height 141
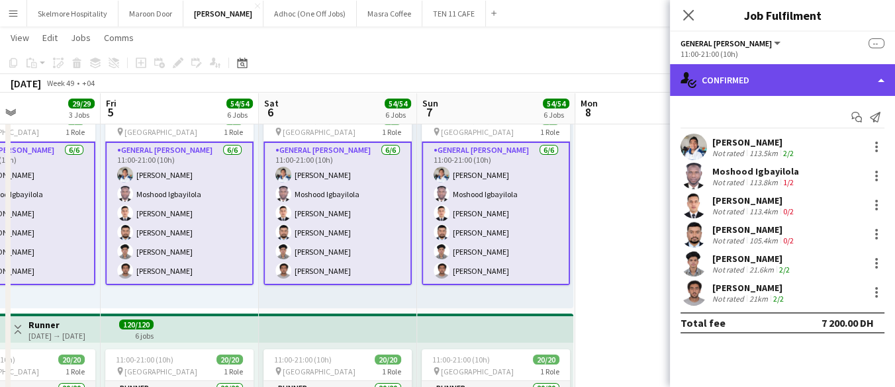
click at [767, 84] on div "single-neutral-actions-check-2 Confirmed" at bounding box center [782, 80] width 225 height 32
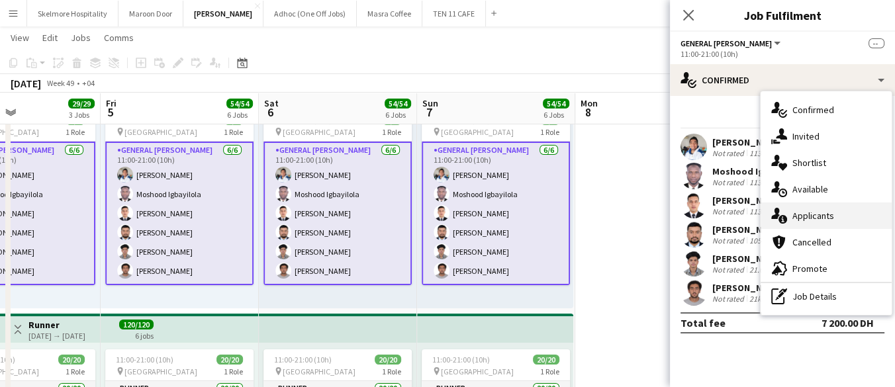
click at [790, 212] on div "single-neutral-actions-information Applicants" at bounding box center [826, 216] width 131 height 26
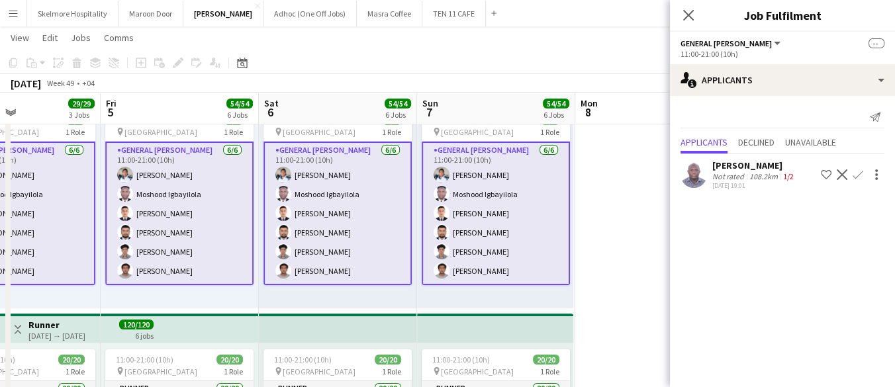
click at [744, 178] on div "Not rated" at bounding box center [729, 177] width 34 height 10
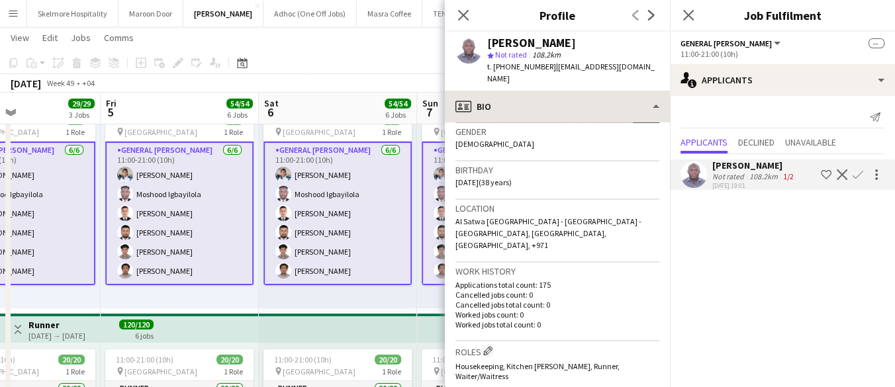
scroll to position [221, 0]
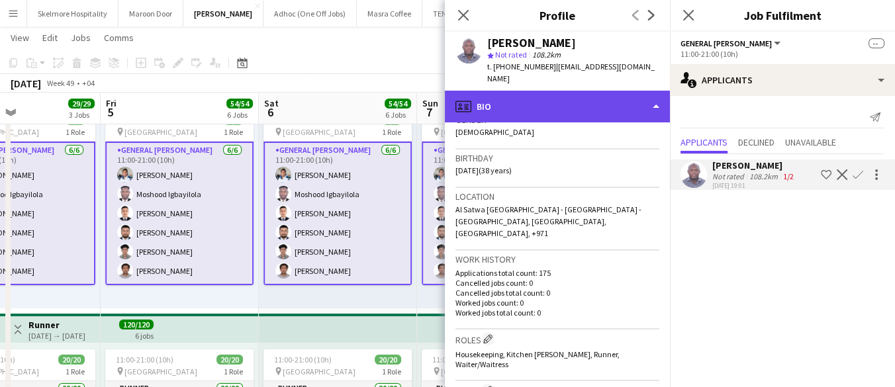
click at [538, 91] on div "profile Bio" at bounding box center [557, 107] width 225 height 32
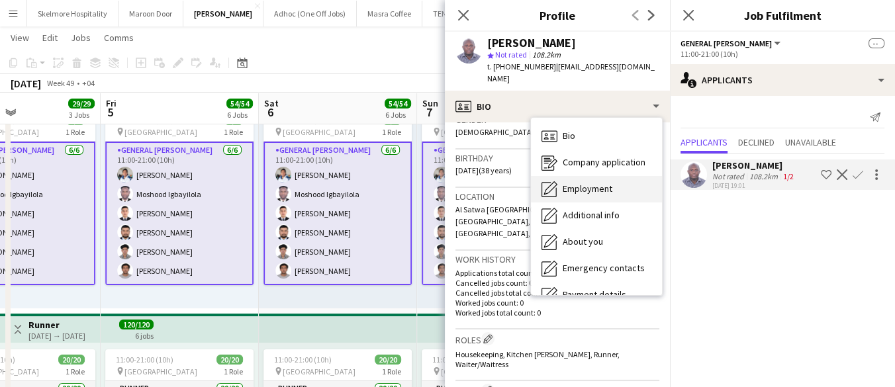
click at [576, 183] on span "Employment" at bounding box center [588, 189] width 50 height 12
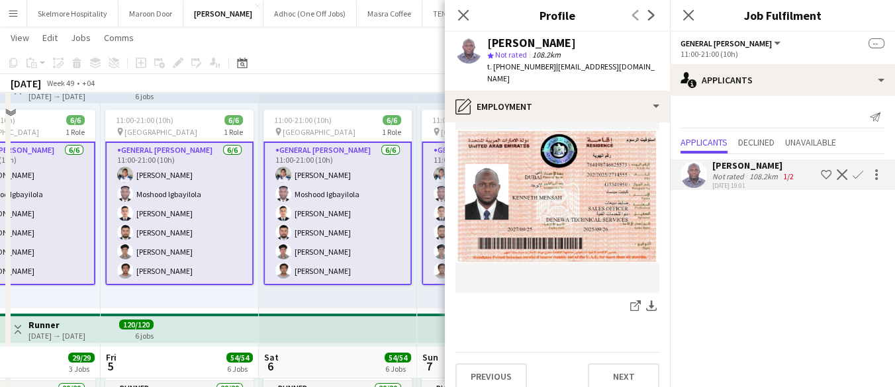
scroll to position [373, 0]
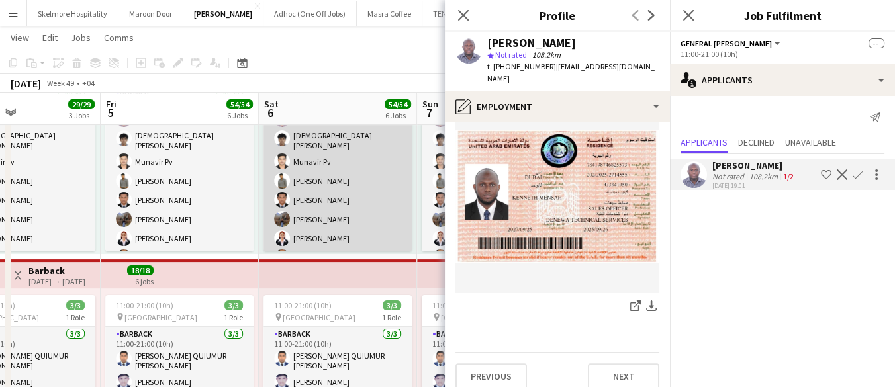
drag, startPoint x: 342, startPoint y: 216, endPoint x: 356, endPoint y: 207, distance: 16.4
click at [342, 216] on app-card-role "Runner 20/20 11:00-21:00 (10h) Sultan Sultan Muhammed Afsal Munavir Pv Nidhal A…" at bounding box center [338, 298] width 148 height 422
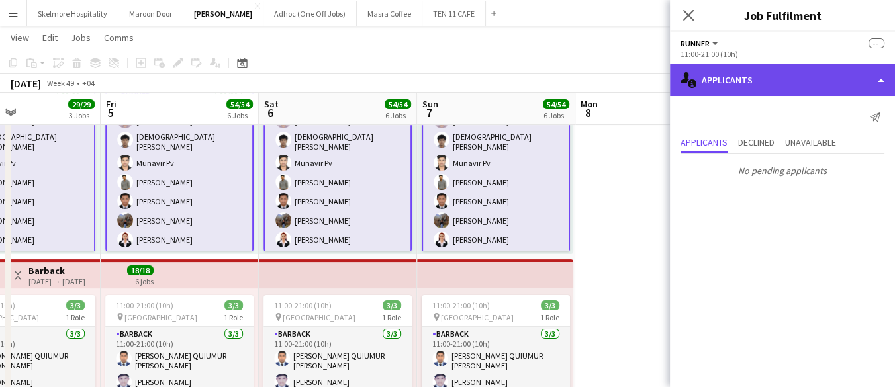
click at [754, 82] on div "single-neutral-actions-information Applicants" at bounding box center [782, 80] width 225 height 32
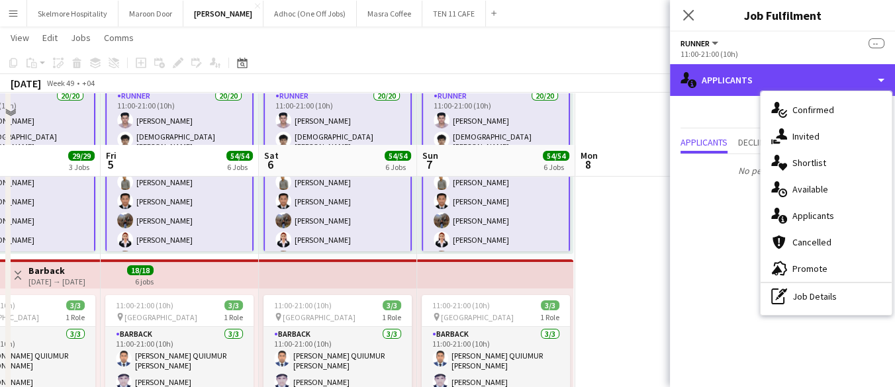
scroll to position [521, 0]
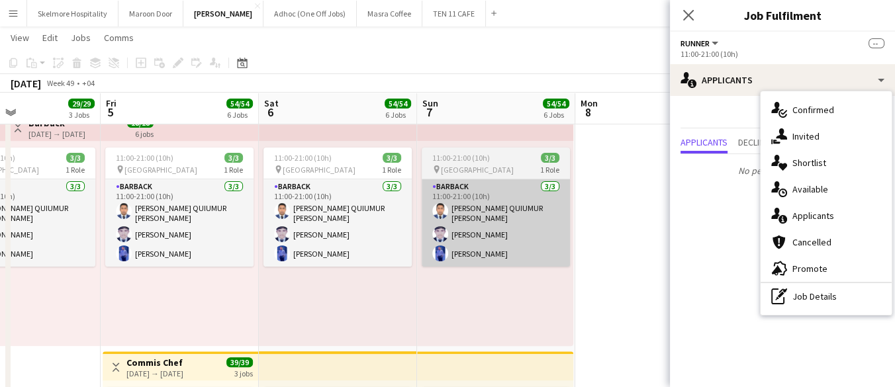
click at [497, 215] on app-card-role "Barback 3/3 11:00-21:00 (10h) MOHAMMAD QUIUMUR RAHMAN Arbab Hassan Hafiz Umar R…" at bounding box center [496, 222] width 148 height 87
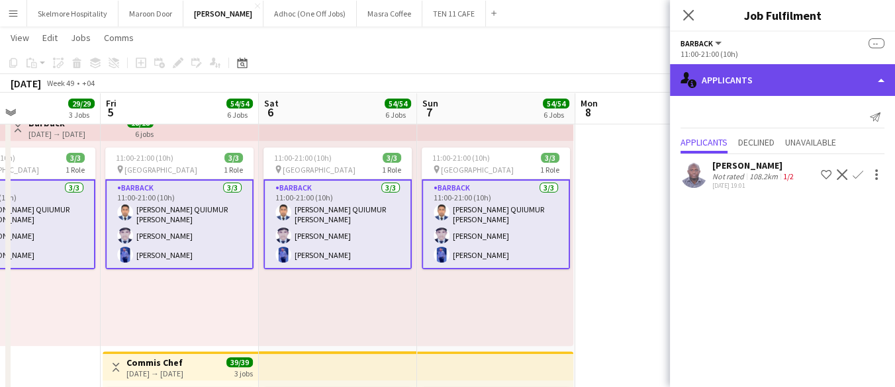
click at [734, 85] on div "single-neutral-actions-information Applicants" at bounding box center [782, 80] width 225 height 32
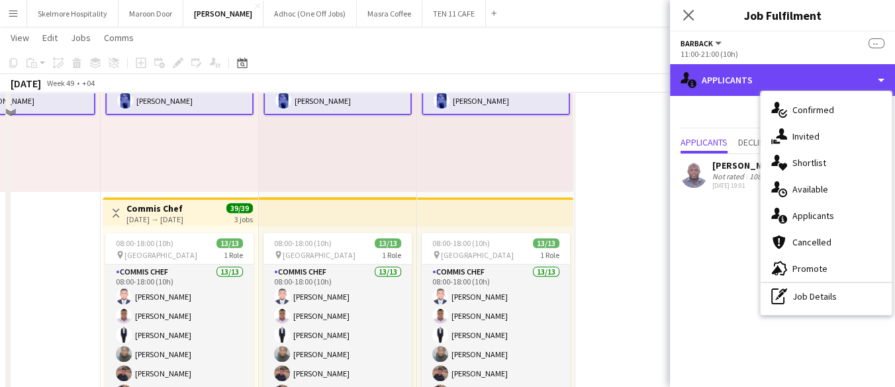
scroll to position [742, 0]
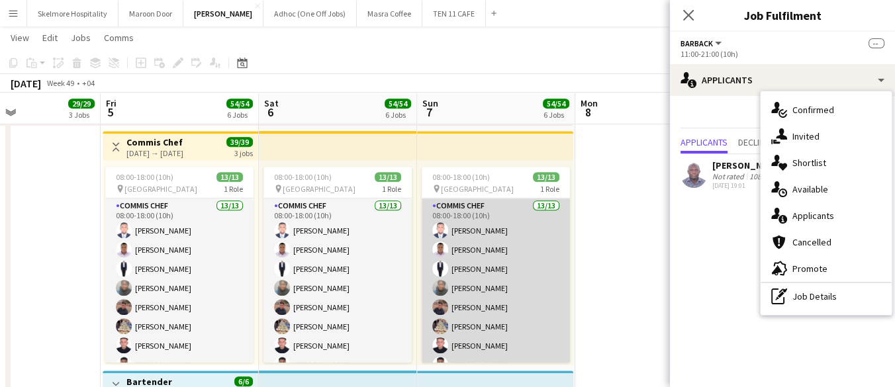
click at [529, 258] on app-card-role "Commis Chef 13/13 08:00-18:00 (10h) Afeez Babatunde Ifeanyi Daniel Echebe Aisha…" at bounding box center [496, 336] width 148 height 275
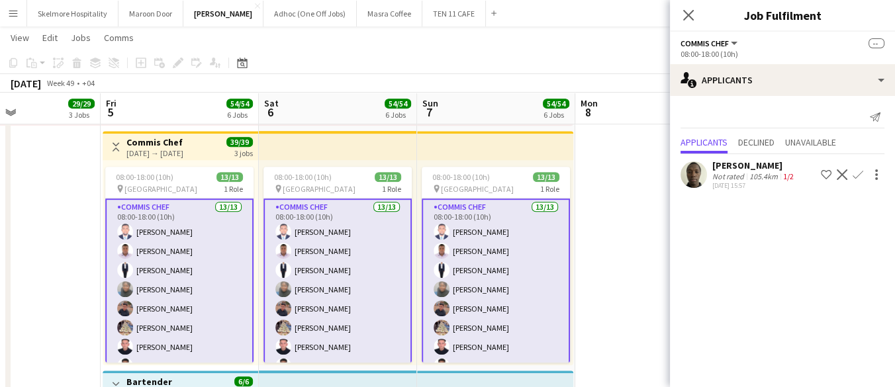
click at [711, 163] on div "VASSIRIKI Fofana Not rated 105.4km 1/2 02-10-2025 15:57 Shortlist crew Decline …" at bounding box center [782, 175] width 225 height 30
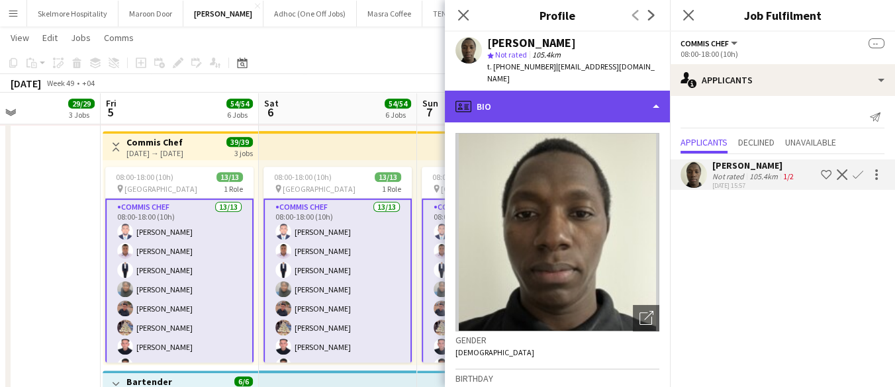
click at [519, 104] on div "profile Bio" at bounding box center [557, 107] width 225 height 32
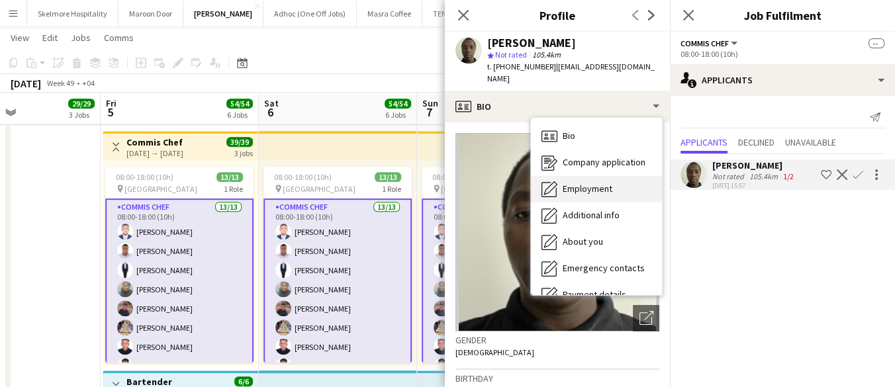
click at [569, 183] on span "Employment" at bounding box center [588, 189] width 50 height 12
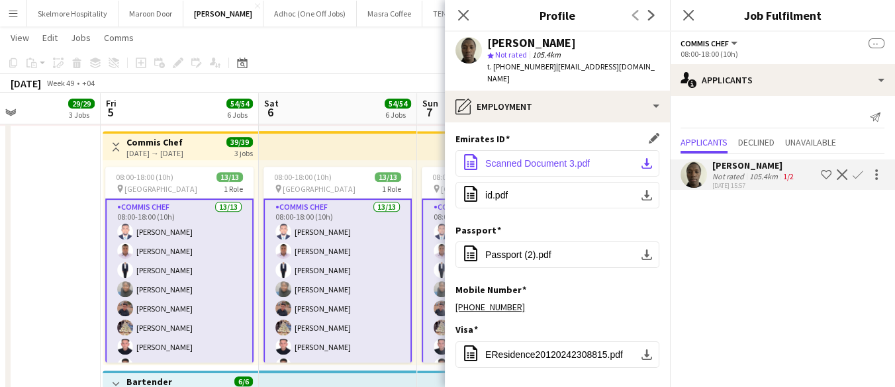
click at [642, 158] on app-icon "download-bottom" at bounding box center [647, 163] width 11 height 11
click at [515, 182] on button "office-file-sheet id.pdf download-bottom" at bounding box center [558, 195] width 204 height 26
click at [483, 185] on button "office-file-sheet id.pdf download-bottom" at bounding box center [558, 195] width 204 height 26
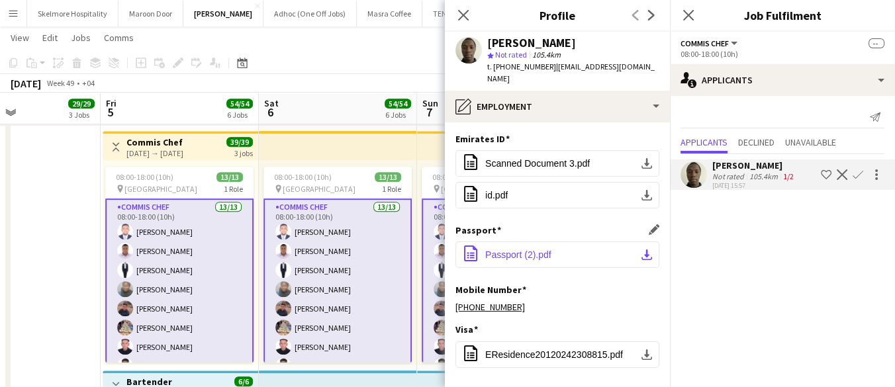
scroll to position [58, 0]
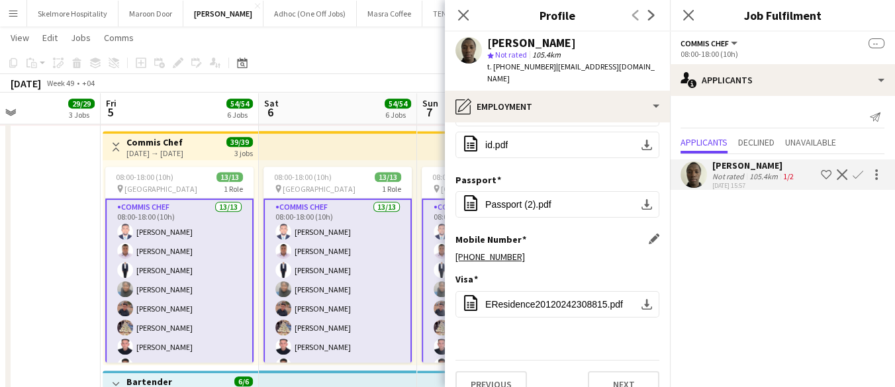
click at [496, 238] on app-section-data-types "Emirates ID Edit this field office-file-sheet Scanned Document 3.pdf download-b…" at bounding box center [557, 255] width 225 height 265
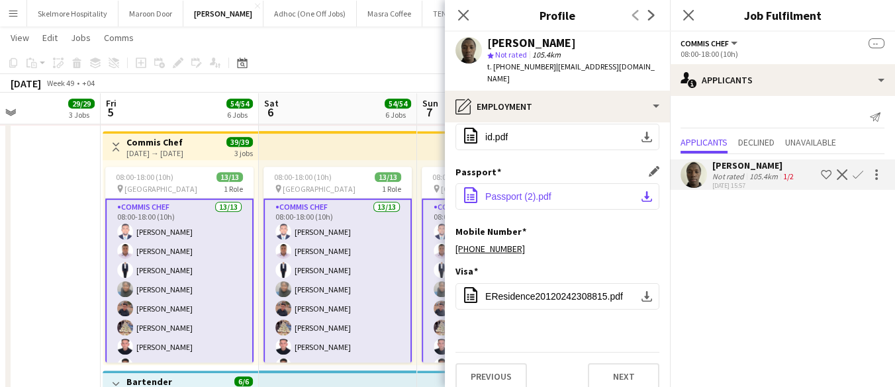
click at [517, 191] on span "Passport (2).pdf" at bounding box center [518, 196] width 66 height 11
click at [642, 191] on app-icon "download-bottom" at bounding box center [647, 196] width 11 height 11
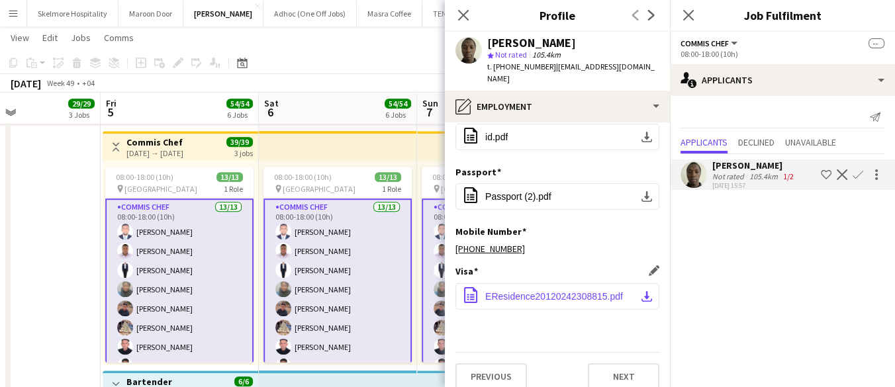
click at [493, 291] on span "EResidence20120242308815.pdf" at bounding box center [554, 296] width 138 height 11
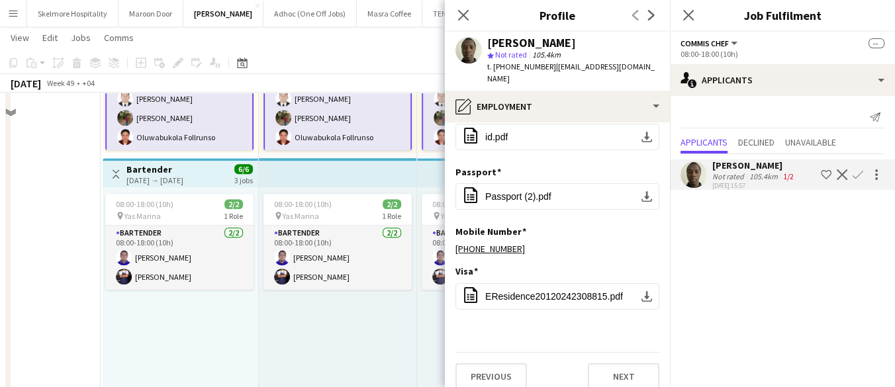
scroll to position [962, 0]
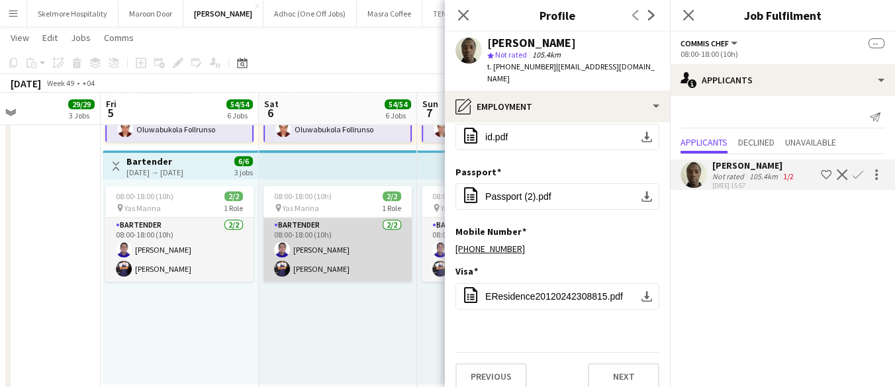
click at [329, 241] on app-card-role "Bartender 2/2 08:00-18:00 (10h) Lenard Randy Fundador Zain Zeek" at bounding box center [338, 250] width 148 height 64
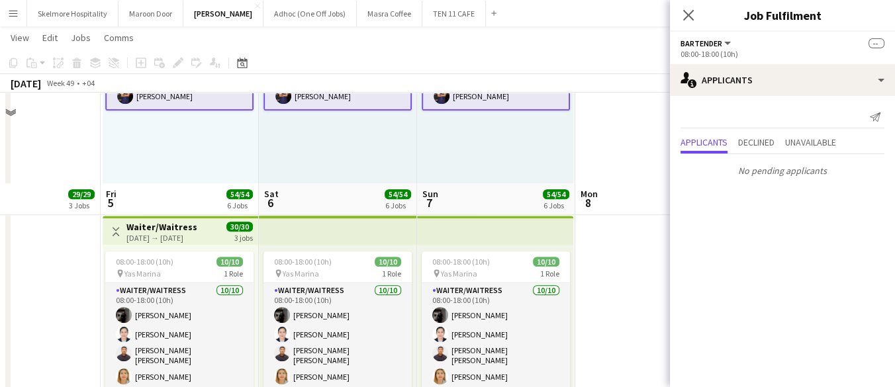
scroll to position [1227, 0]
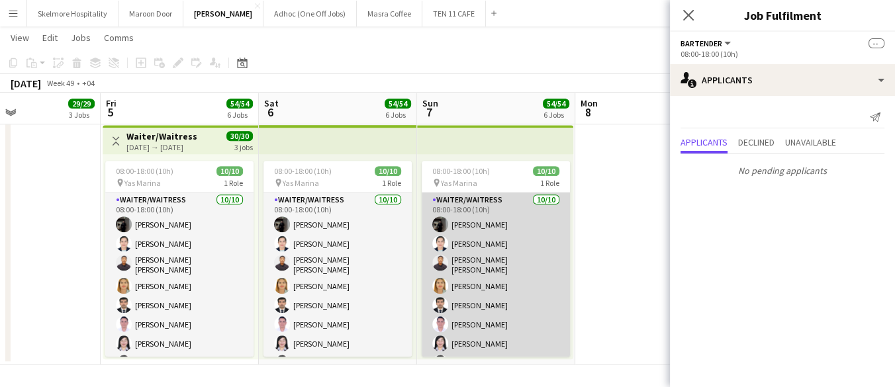
click at [470, 270] on app-card-role "Waiter/Waitress 10/10 08:00-18:00 (10h) Claribelle Ramos Jinkee Estandian Hezir…" at bounding box center [496, 304] width 148 height 222
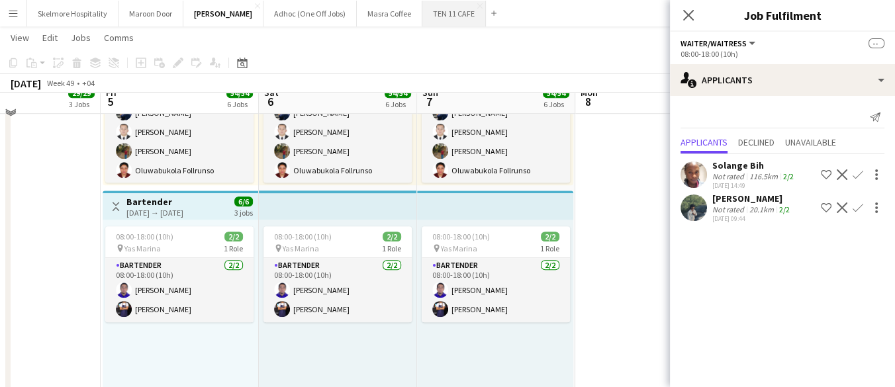
scroll to position [911, 0]
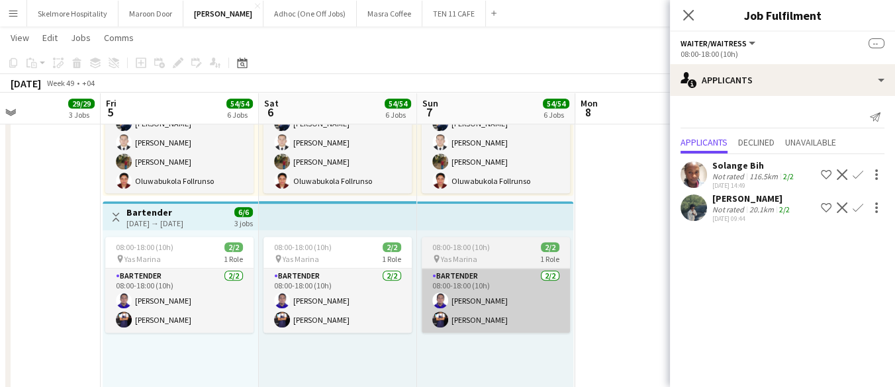
click at [503, 310] on app-card-role "Bartender 2/2 08:00-18:00 (10h) Lenard Randy Fundador Zain Zeek" at bounding box center [496, 301] width 148 height 64
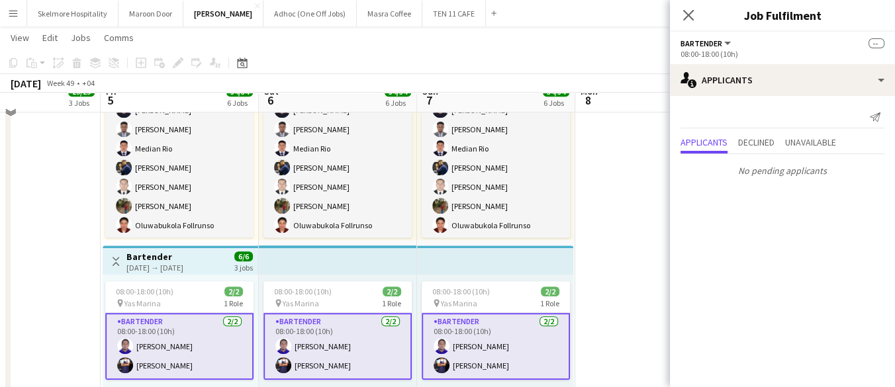
scroll to position [839, 0]
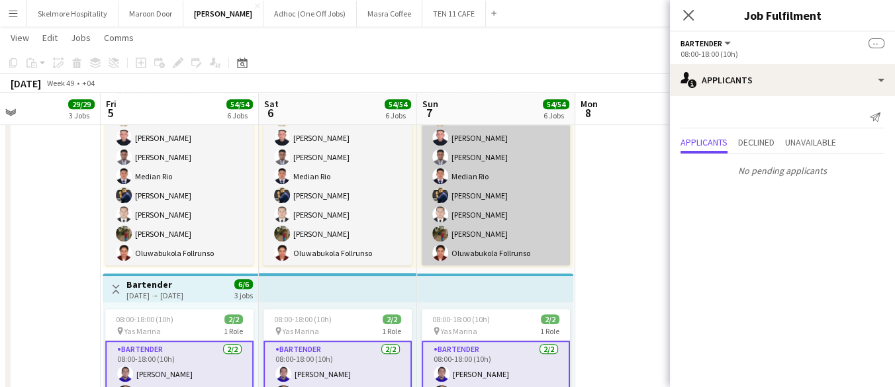
click at [532, 227] on app-card-role "Commis Chef 13/13 08:00-18:00 (10h) Afeez Babatunde Ifeanyi Daniel Echebe Aisha…" at bounding box center [496, 128] width 148 height 275
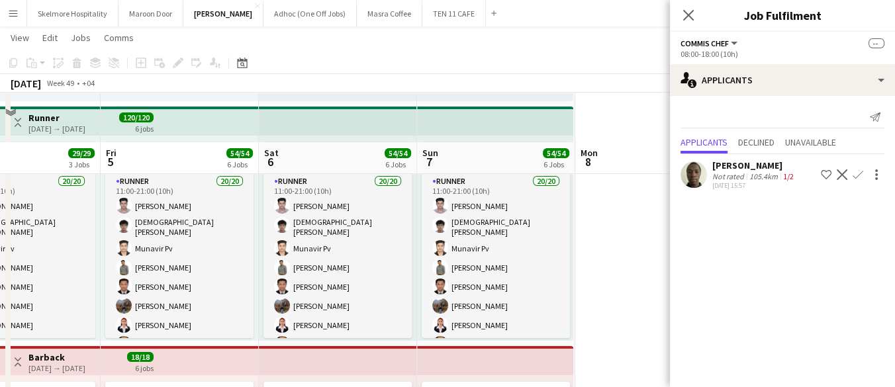
scroll to position [236, 0]
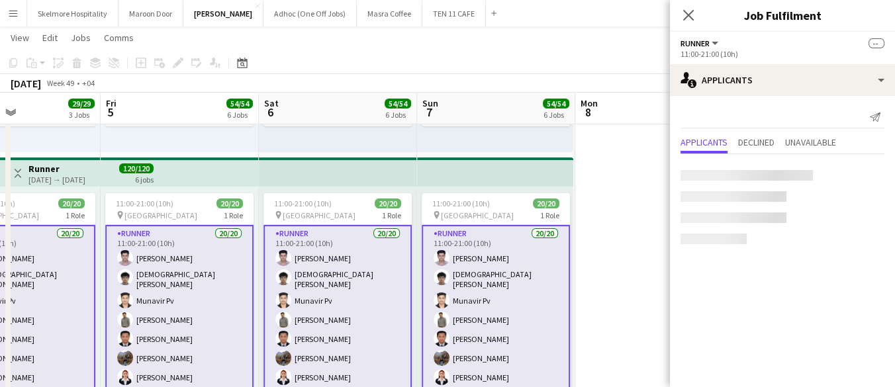
scroll to position [111, 0]
click at [165, 213] on span "Yas Marina Circuit" at bounding box center [160, 216] width 73 height 10
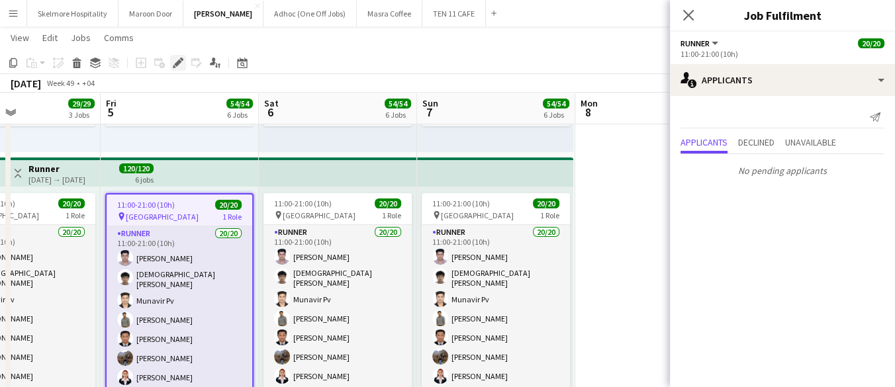
click at [176, 60] on icon "Edit" at bounding box center [178, 63] width 11 height 11
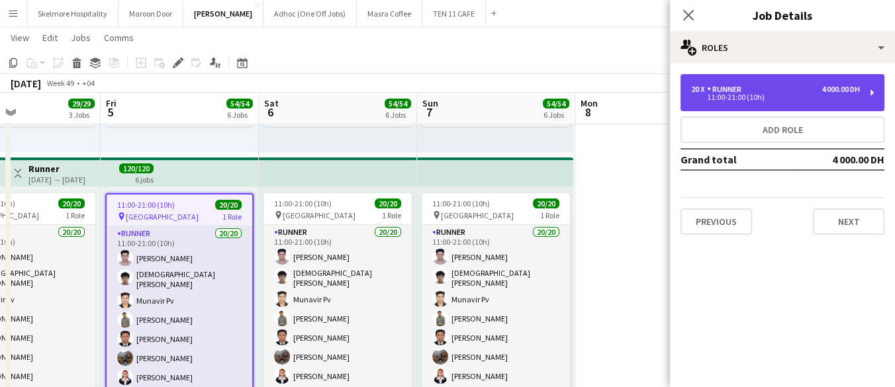
click at [780, 95] on div "11:00-21:00 (10h)" at bounding box center [775, 97] width 169 height 7
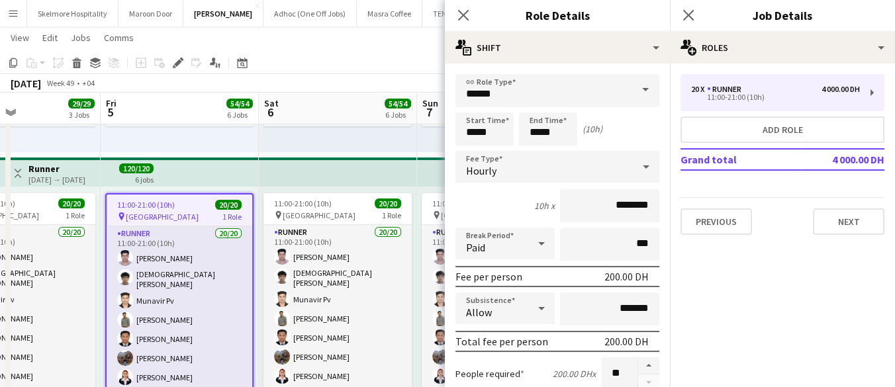
click at [319, 138] on div "11:00-21:00 (10h) 6/6 pin Yas Marina Circuit 1 Role General Steward 6/6 11:00-2…" at bounding box center [338, 49] width 158 height 205
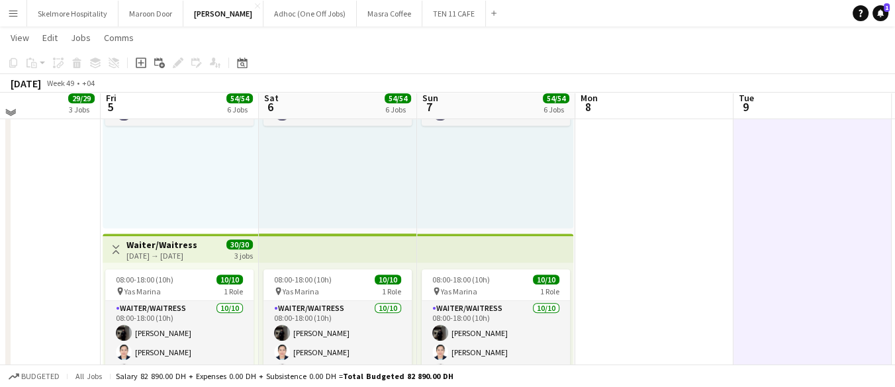
scroll to position [898, 0]
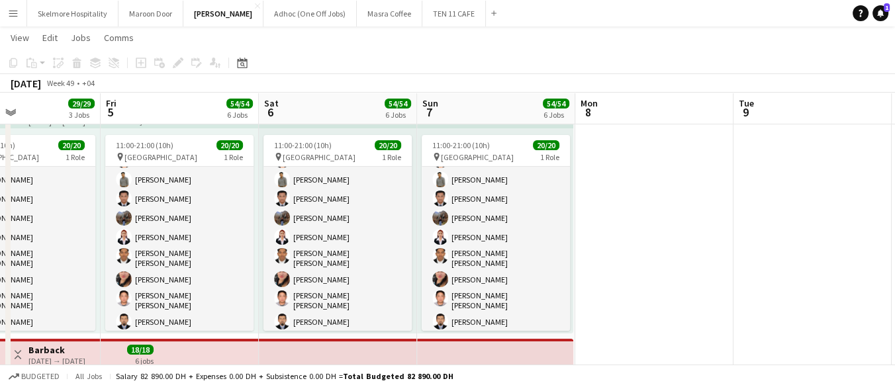
scroll to position [0, 0]
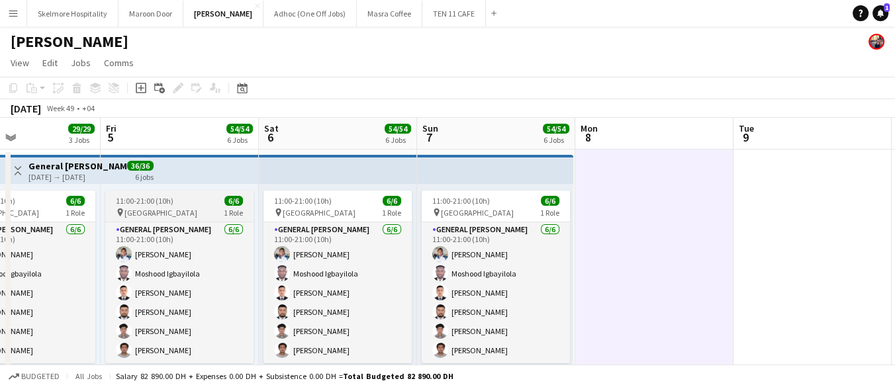
click at [154, 200] on span "11:00-21:00 (10h)" at bounding box center [145, 201] width 58 height 10
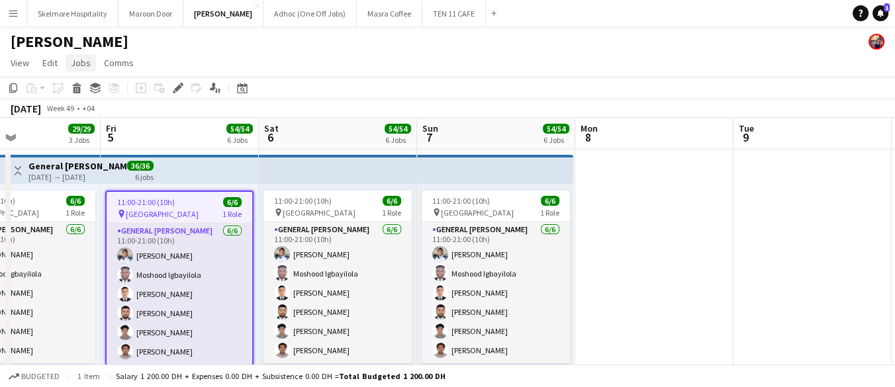
click at [77, 68] on span "Jobs" at bounding box center [81, 63] width 20 height 12
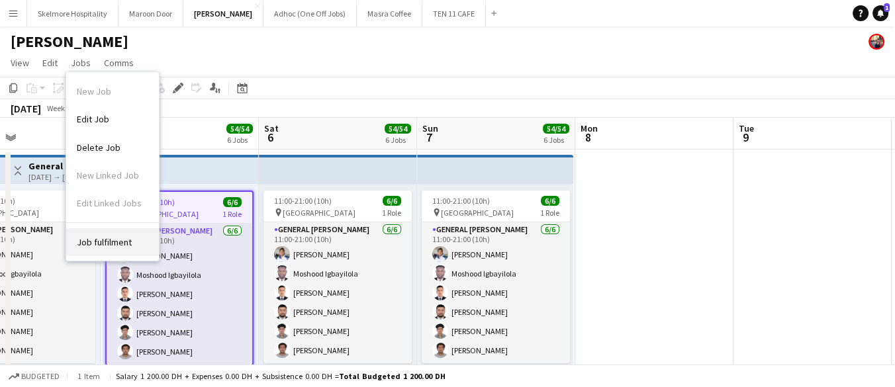
scroll to position [67, 0]
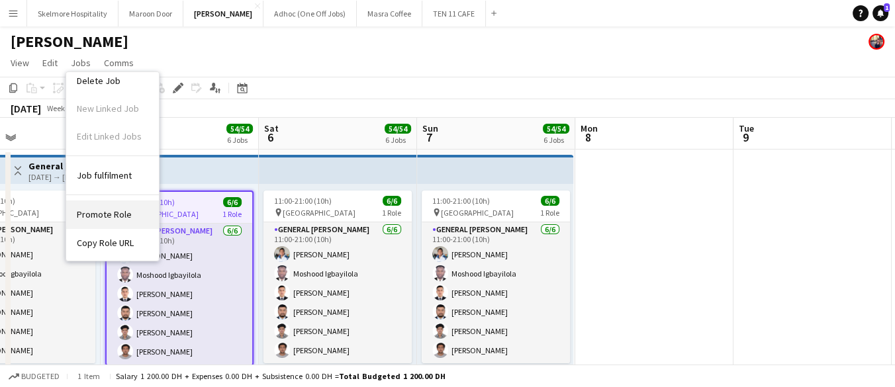
click at [104, 217] on span "Promote Role" at bounding box center [104, 215] width 55 height 12
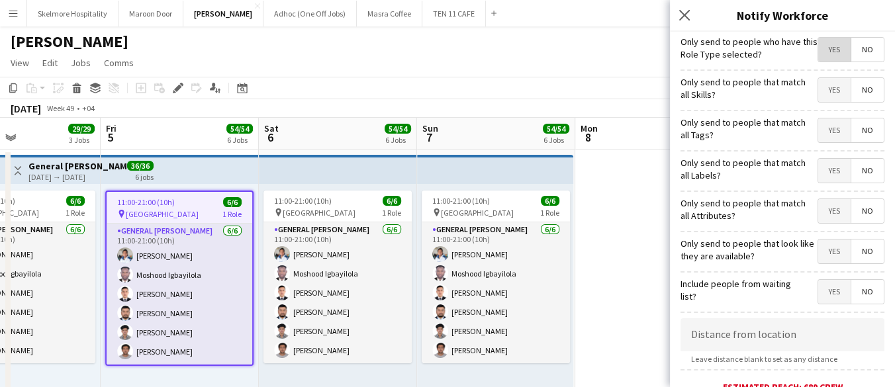
click at [832, 52] on span "Yes" at bounding box center [834, 50] width 32 height 24
click at [820, 94] on span "Yes" at bounding box center [834, 90] width 32 height 24
click at [826, 285] on span "Yes" at bounding box center [834, 292] width 32 height 24
click at [829, 234] on div "Only send to people that look like they are available? Yes No" at bounding box center [783, 250] width 204 height 32
click at [830, 247] on span "Yes" at bounding box center [834, 252] width 32 height 24
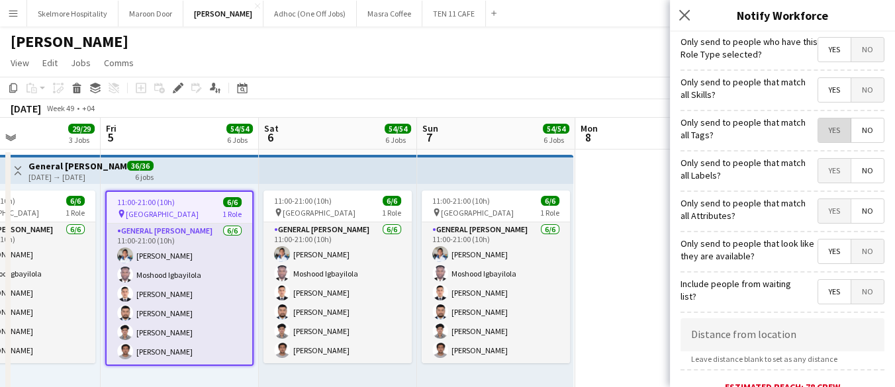
click at [826, 122] on span "Yes" at bounding box center [834, 131] width 32 height 24
click at [852, 130] on span "No" at bounding box center [868, 131] width 32 height 24
click at [828, 164] on span "Yes" at bounding box center [834, 171] width 32 height 24
click at [834, 210] on span "Yes" at bounding box center [834, 211] width 32 height 24
click at [857, 218] on span "No" at bounding box center [868, 211] width 32 height 24
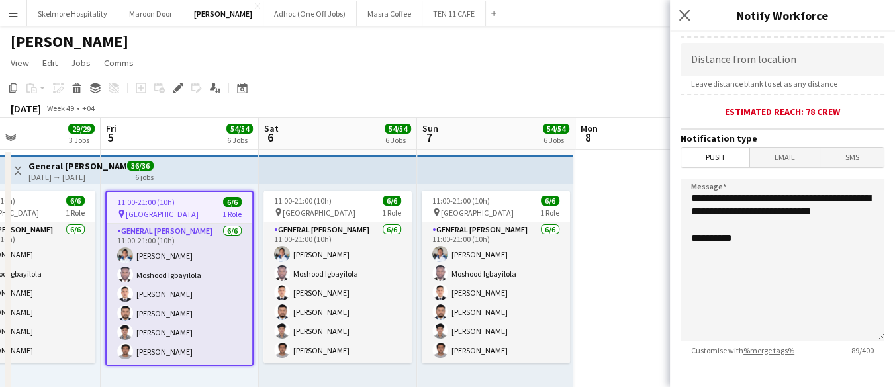
scroll to position [294, 0]
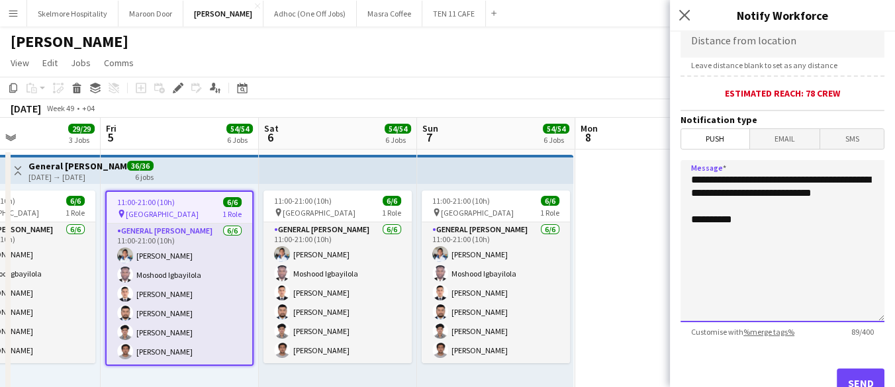
click at [736, 239] on textarea "**********" at bounding box center [783, 241] width 204 height 162
paste textarea "**********"
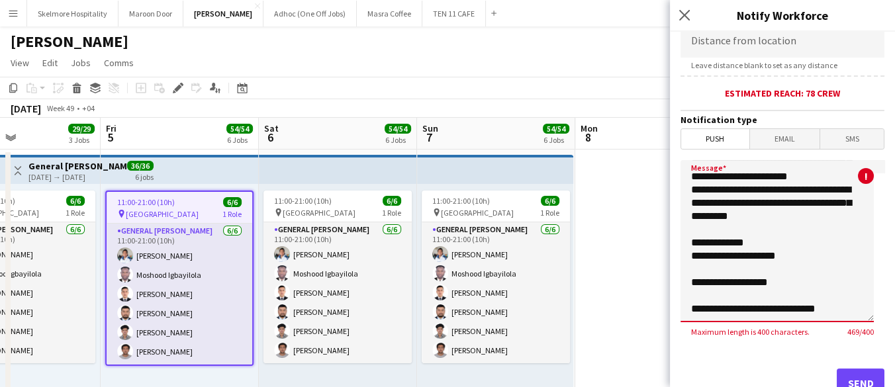
scroll to position [162, 0]
drag, startPoint x: 844, startPoint y: 307, endPoint x: 765, endPoint y: 307, distance: 79.5
click at [765, 307] on textarea "**********" at bounding box center [777, 241] width 193 height 162
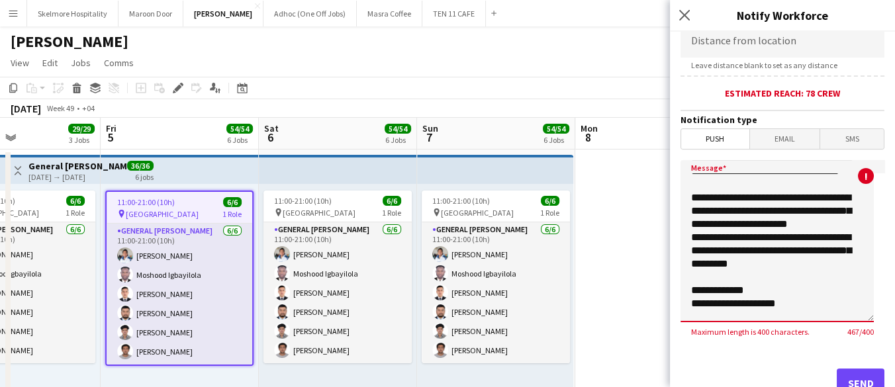
drag, startPoint x: 775, startPoint y: 246, endPoint x: 683, endPoint y: 211, distance: 99.1
click at [683, 211] on textarea "**********" at bounding box center [777, 241] width 193 height 162
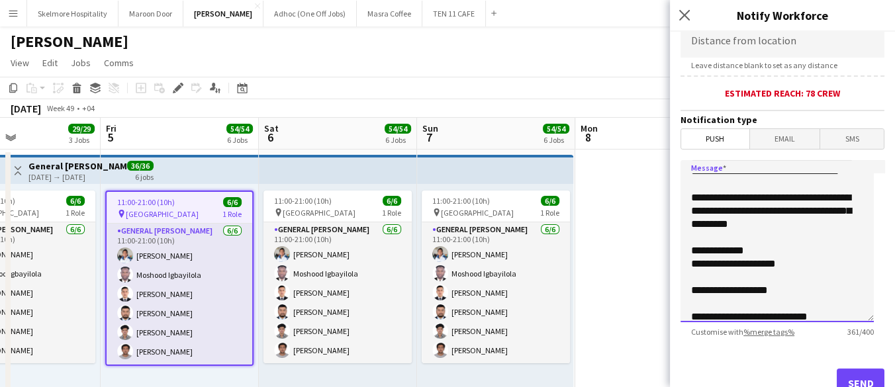
drag, startPoint x: 754, startPoint y: 208, endPoint x: 718, endPoint y: 220, distance: 37.1
click at [718, 220] on textarea "**********" at bounding box center [777, 241] width 193 height 162
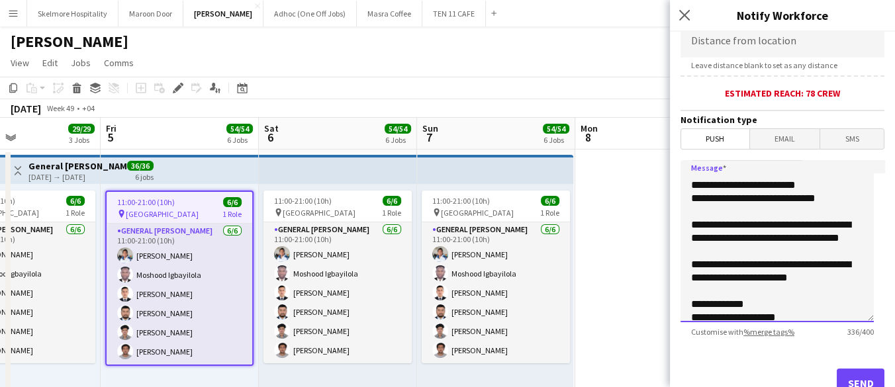
scroll to position [0, 0]
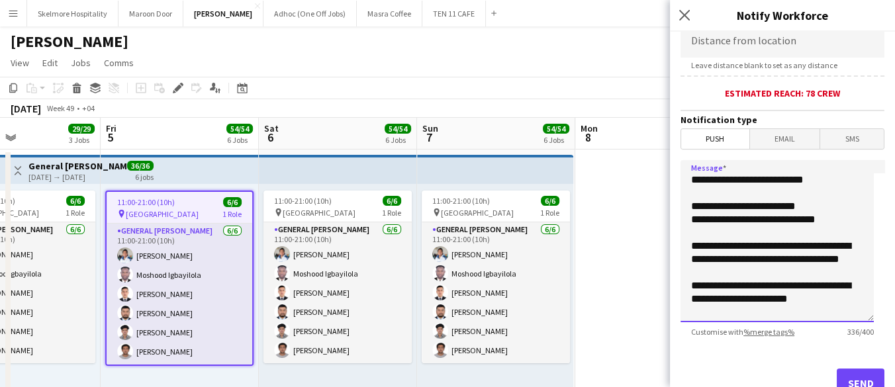
drag, startPoint x: 822, startPoint y: 200, endPoint x: 752, endPoint y: 201, distance: 70.2
click at [752, 201] on textarea "**********" at bounding box center [777, 241] width 193 height 162
click at [823, 215] on textarea "**********" at bounding box center [777, 241] width 193 height 162
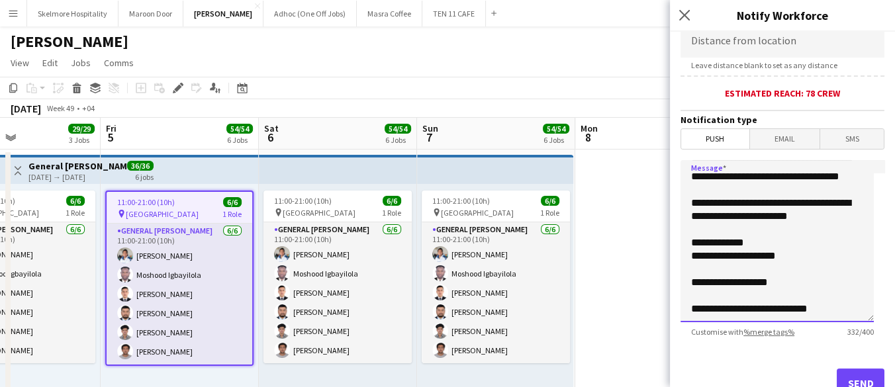
drag, startPoint x: 762, startPoint y: 306, endPoint x: 709, endPoint y: 299, distance: 53.4
click at [709, 299] on textarea "**********" at bounding box center [777, 241] width 193 height 162
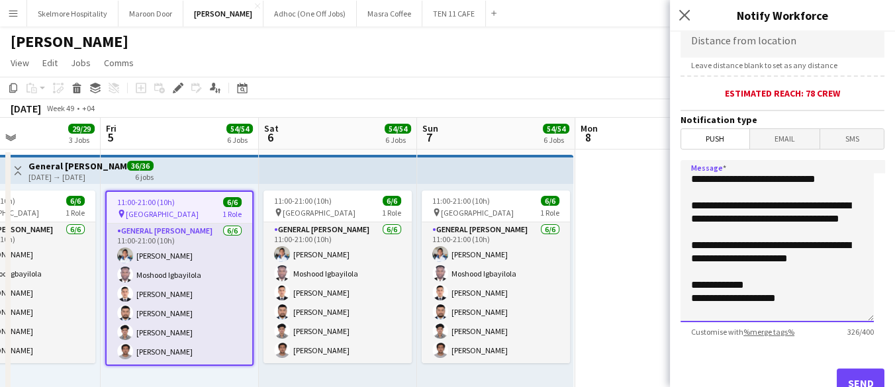
scroll to position [0, 0]
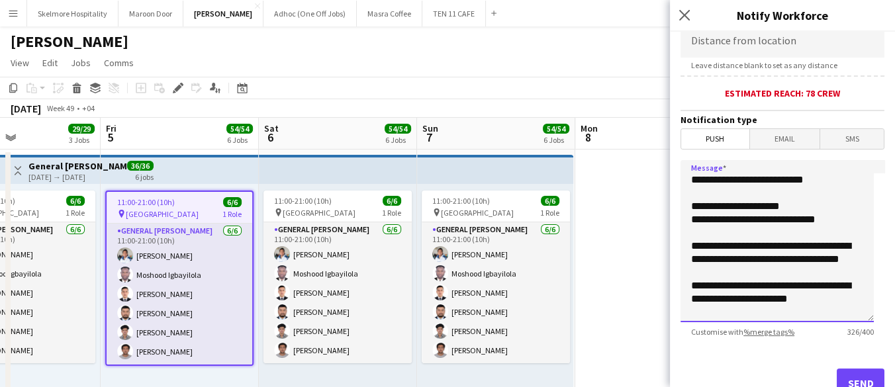
type textarea "**********"
click at [849, 380] on button "Send" at bounding box center [861, 383] width 48 height 29
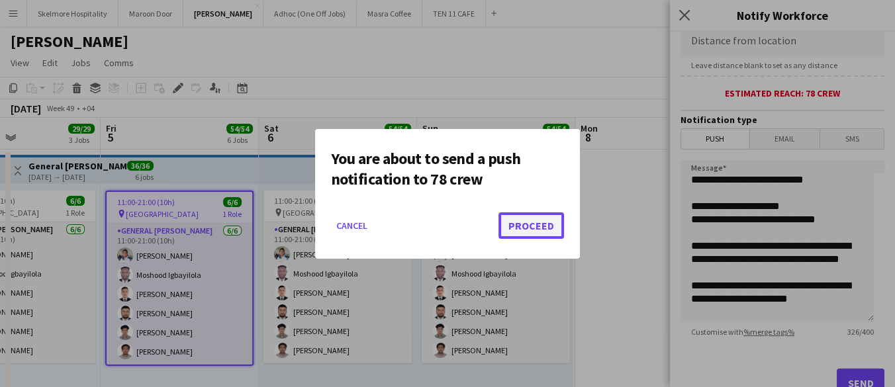
click at [554, 217] on button "Proceed" at bounding box center [532, 226] width 66 height 26
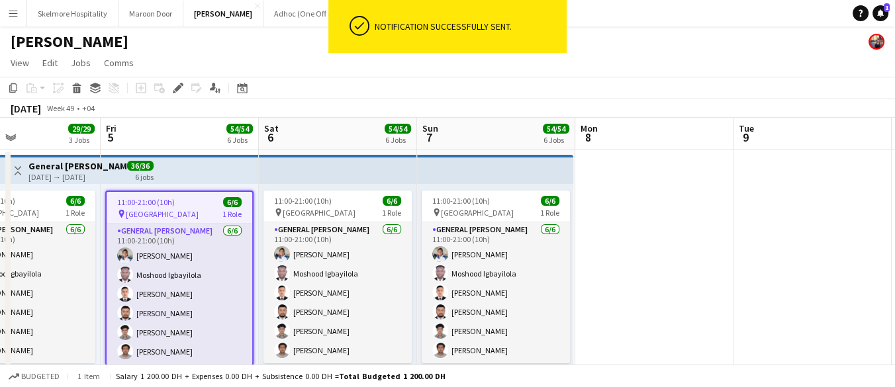
scroll to position [221, 0]
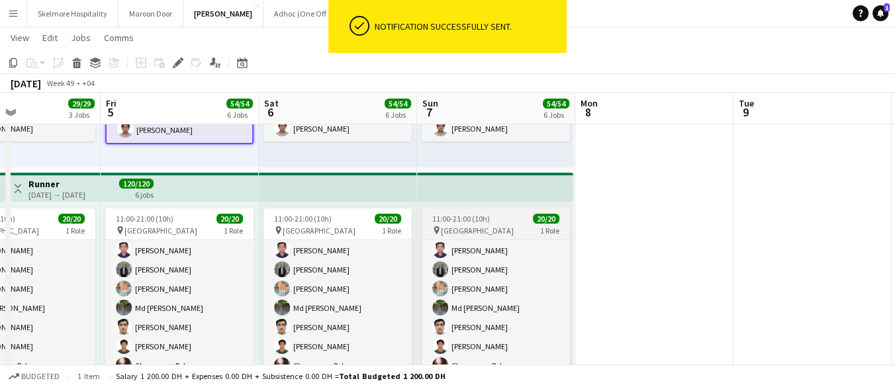
click at [509, 220] on div "11:00-21:00 (10h) 20/20" at bounding box center [496, 219] width 148 height 10
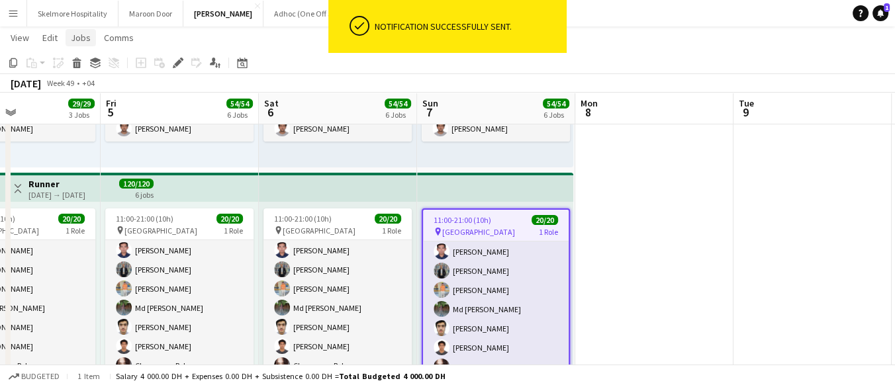
click at [77, 37] on span "Jobs" at bounding box center [81, 38] width 20 height 12
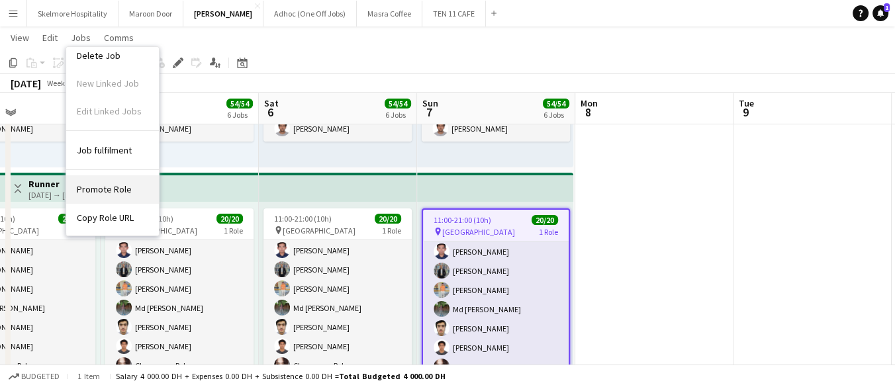
click at [109, 189] on span "Promote Role" at bounding box center [104, 189] width 55 height 12
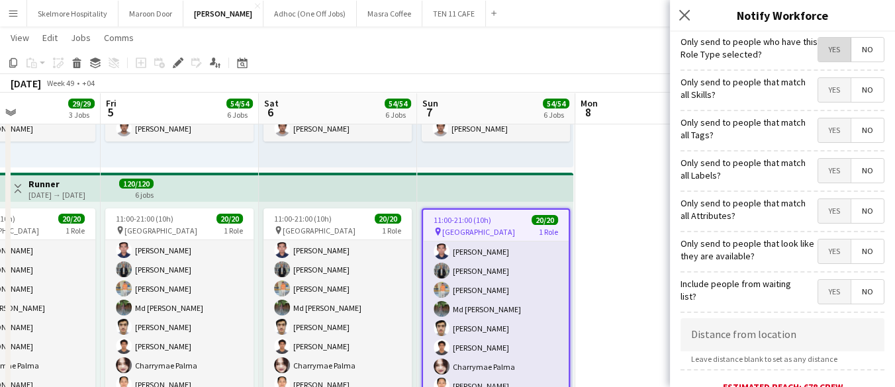
click at [828, 45] on span "Yes" at bounding box center [834, 50] width 32 height 24
click at [826, 95] on span "Yes" at bounding box center [834, 90] width 32 height 24
click at [823, 134] on span "Yes" at bounding box center [834, 131] width 32 height 24
click at [855, 131] on span "No" at bounding box center [868, 131] width 32 height 24
click at [822, 170] on span "Yes" at bounding box center [834, 171] width 32 height 24
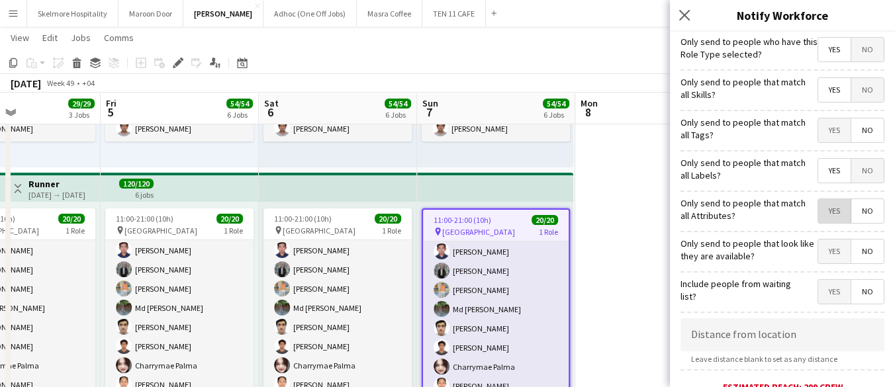
click at [822, 211] on span "Yes" at bounding box center [834, 211] width 32 height 24
click at [820, 250] on span "Yes" at bounding box center [834, 252] width 32 height 24
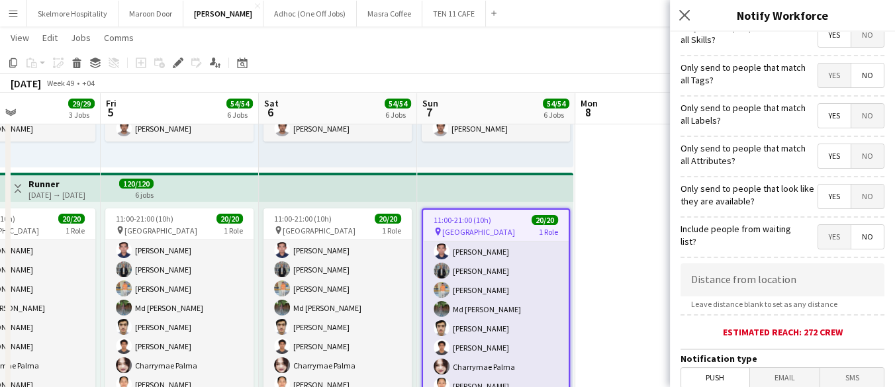
scroll to position [74, 0]
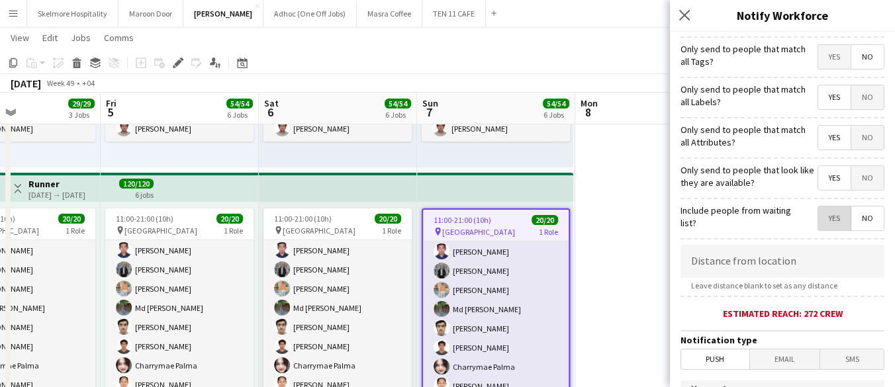
click at [828, 214] on span "Yes" at bounding box center [834, 219] width 32 height 24
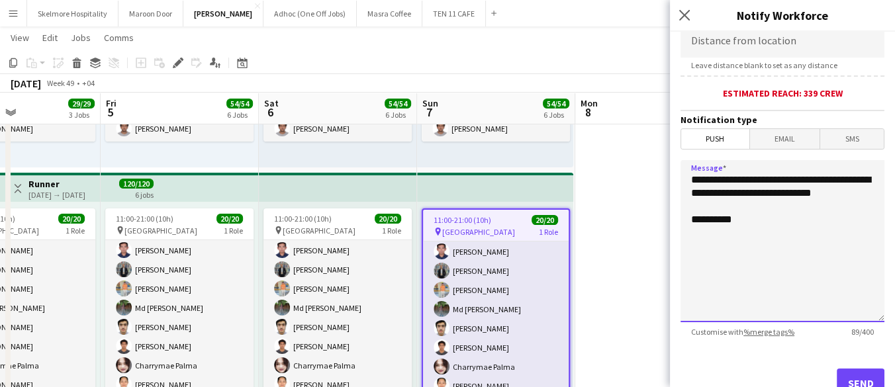
click at [777, 244] on textarea "**********" at bounding box center [783, 241] width 204 height 162
click at [821, 247] on textarea "**********" at bounding box center [783, 241] width 204 height 162
paste textarea "**********"
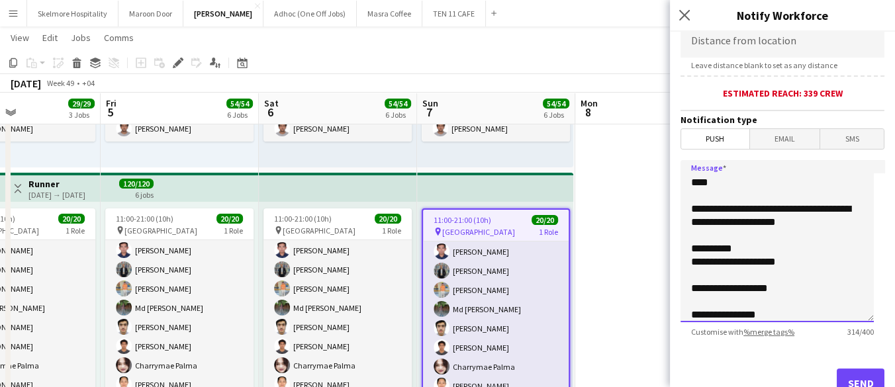
scroll to position [95, 0]
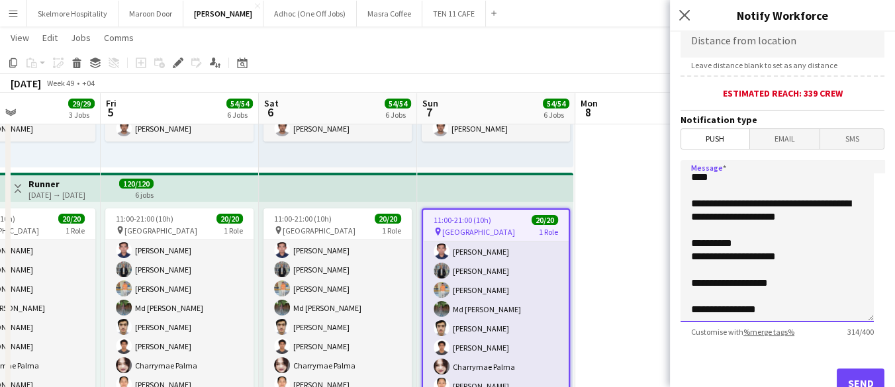
drag, startPoint x: 784, startPoint y: 314, endPoint x: 707, endPoint y: 302, distance: 77.7
click at [707, 302] on textarea "**********" at bounding box center [777, 241] width 193 height 162
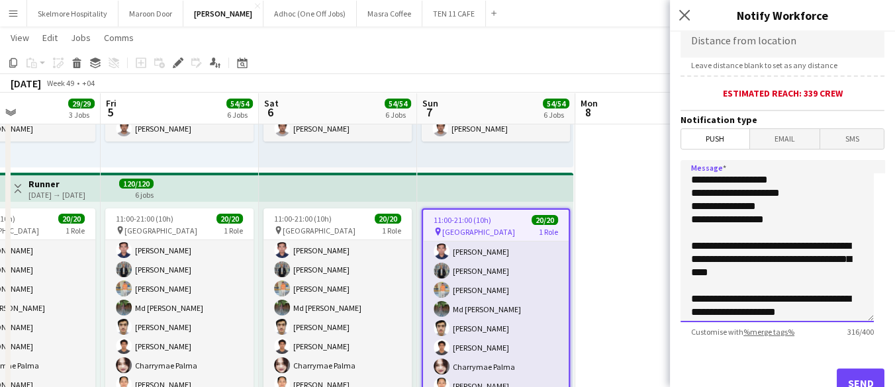
scroll to position [0, 0]
type textarea "**********"
click at [853, 371] on button "Send" at bounding box center [861, 383] width 48 height 29
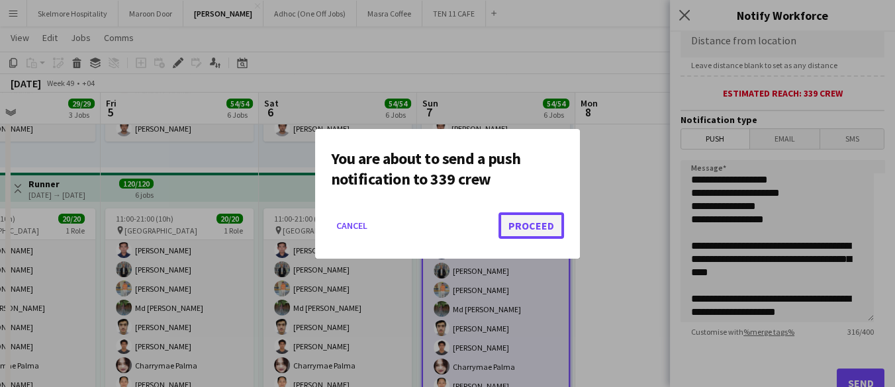
click at [548, 220] on button "Proceed" at bounding box center [532, 226] width 66 height 26
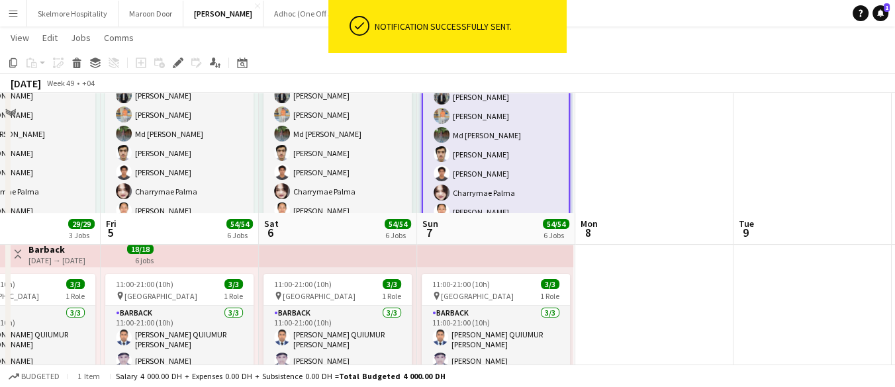
scroll to position [515, 0]
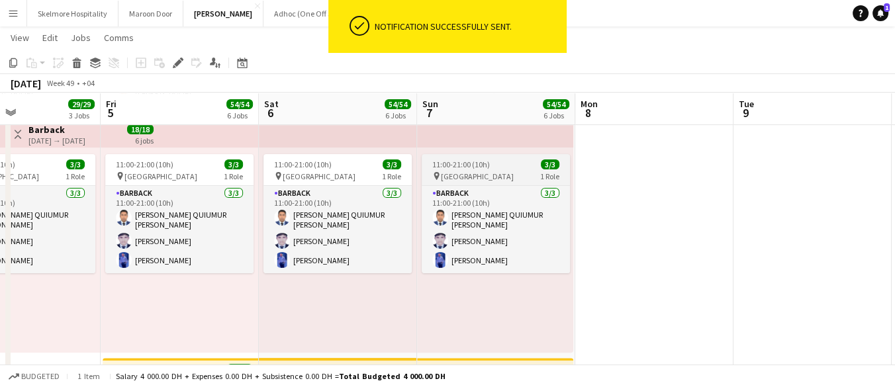
click at [468, 168] on span "11:00-21:00 (10h)" at bounding box center [461, 165] width 58 height 10
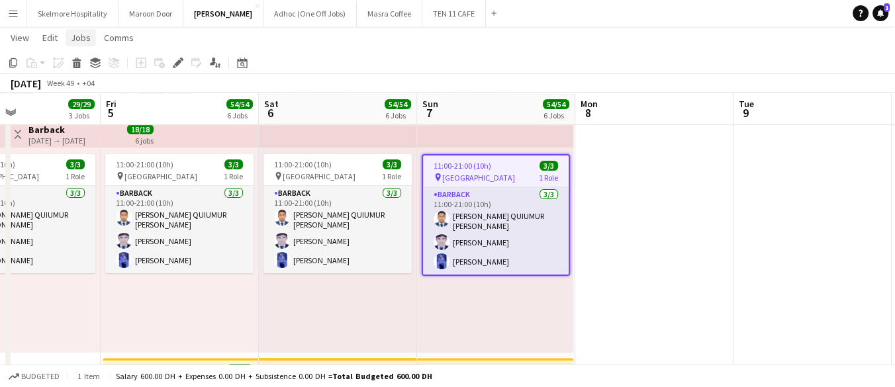
click at [82, 44] on link "Jobs" at bounding box center [81, 37] width 30 height 17
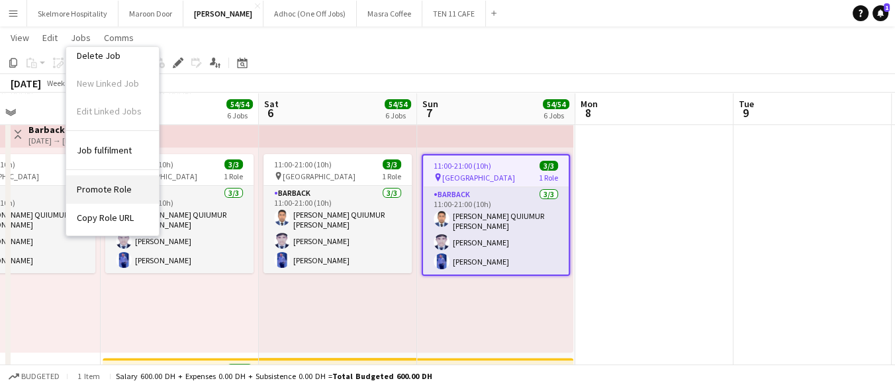
click at [105, 180] on link "Promote Role" at bounding box center [112, 189] width 93 height 28
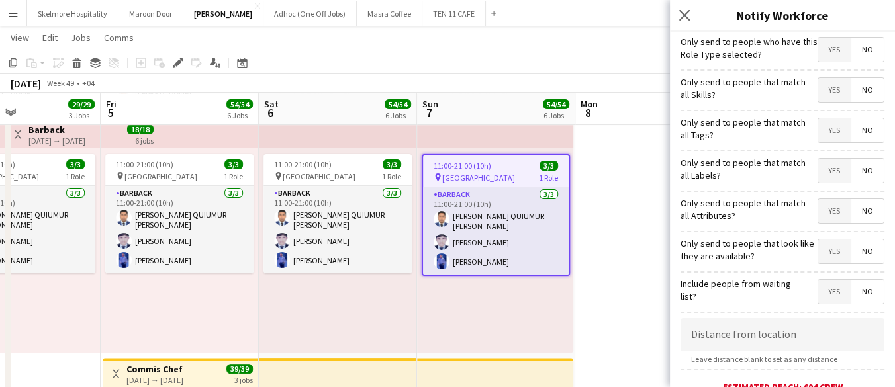
click at [818, 58] on span "Yes" at bounding box center [834, 50] width 32 height 24
click at [822, 91] on span "Yes" at bounding box center [834, 90] width 32 height 24
click at [818, 132] on span "Yes" at bounding box center [834, 131] width 32 height 24
click at [852, 131] on span "No" at bounding box center [868, 131] width 32 height 24
click at [822, 167] on span "Yes" at bounding box center [834, 171] width 32 height 24
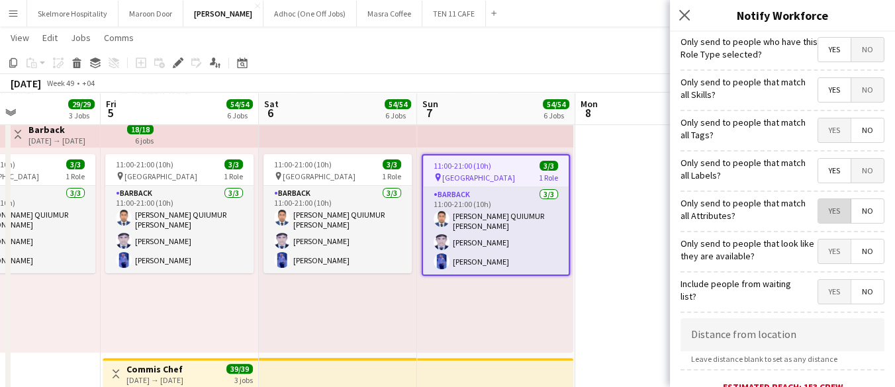
click at [822, 215] on span "Yes" at bounding box center [834, 211] width 32 height 24
click at [828, 247] on span "Yes" at bounding box center [834, 252] width 32 height 24
click at [824, 293] on span "Yes" at bounding box center [834, 292] width 32 height 24
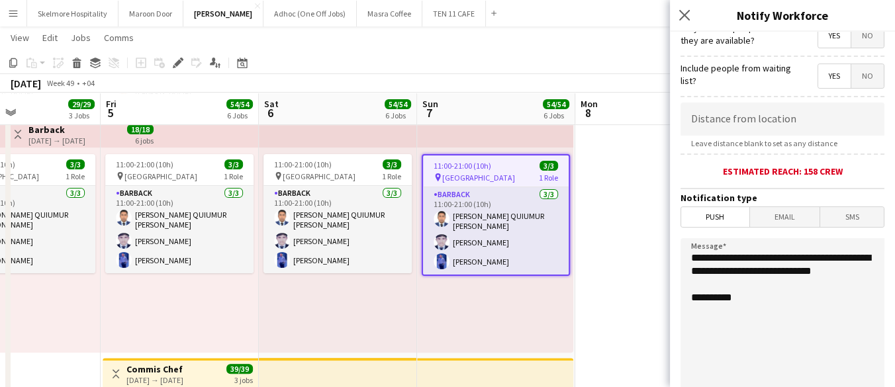
scroll to position [221, 0]
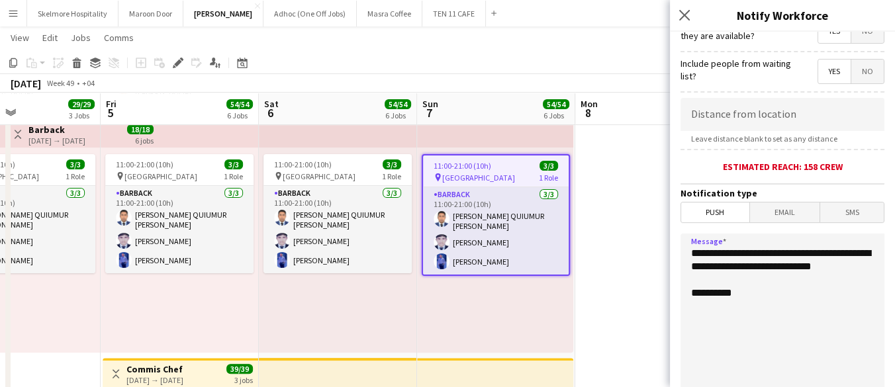
click at [771, 293] on textarea "**********" at bounding box center [783, 315] width 204 height 162
click at [744, 306] on textarea "**********" at bounding box center [783, 315] width 204 height 162
paste textarea "**********"
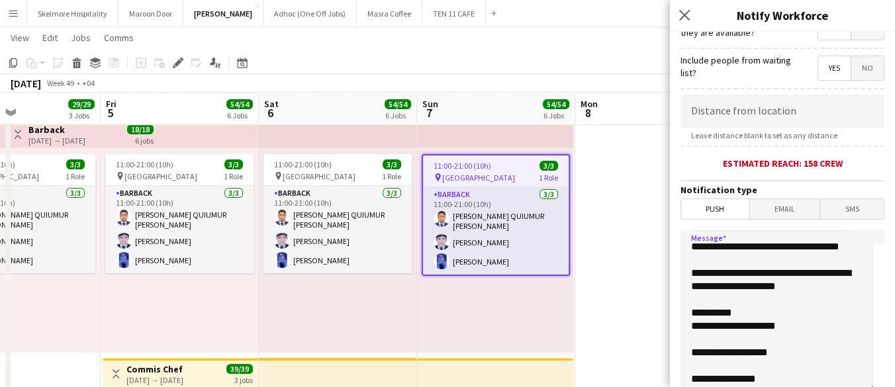
scroll to position [109, 0]
drag, startPoint x: 785, startPoint y: 373, endPoint x: 705, endPoint y: 377, distance: 79.6
click at [705, 377] on textarea "**********" at bounding box center [777, 311] width 193 height 162
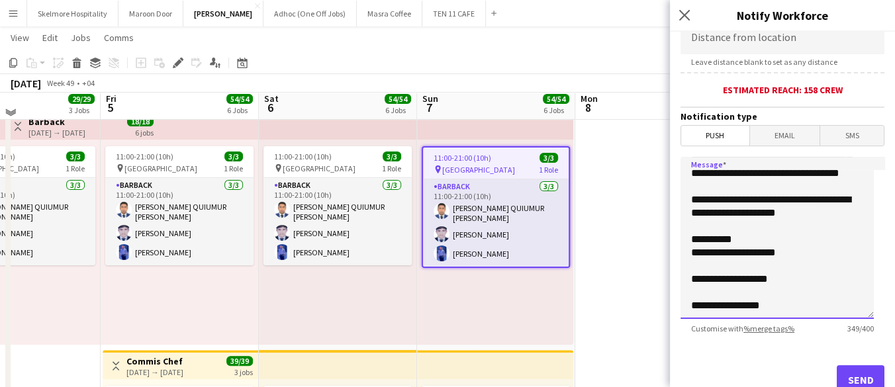
scroll to position [515, 0]
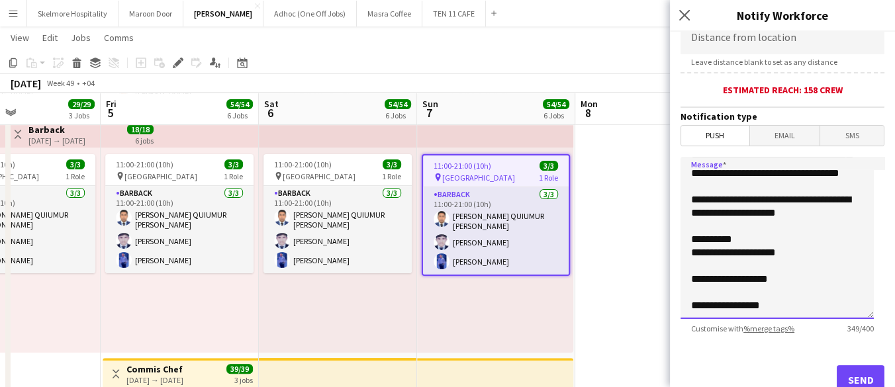
type textarea "**********"
click at [849, 366] on button "Send" at bounding box center [861, 380] width 48 height 29
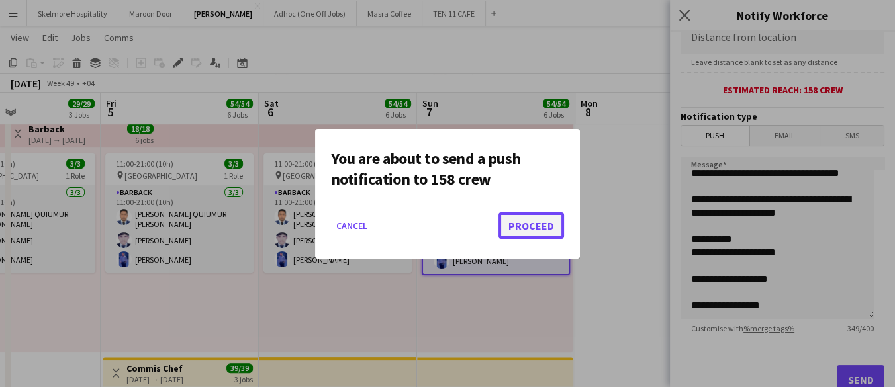
click at [522, 228] on button "Proceed" at bounding box center [532, 226] width 66 height 26
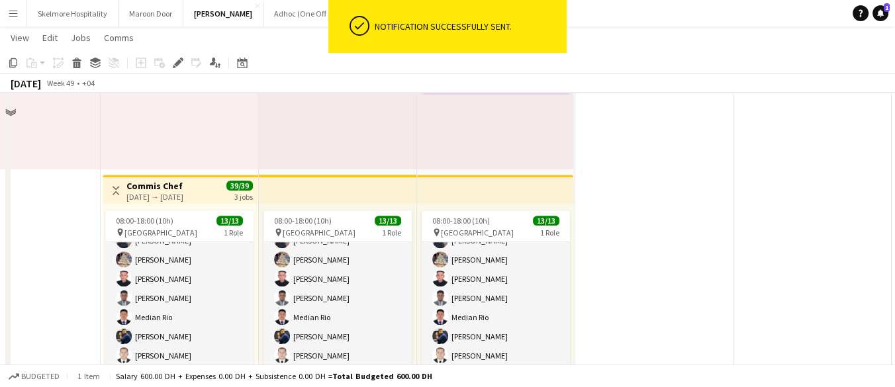
scroll to position [736, 0]
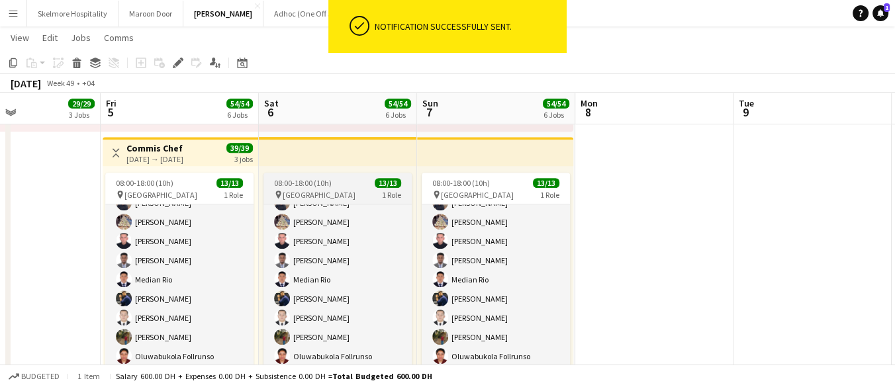
click at [348, 188] on app-job-card "08:00-18:00 (10h) 13/13 pin Yas Marina Circuit 1 Role Commis Chef 13/13 08:00-1…" at bounding box center [338, 271] width 148 height 196
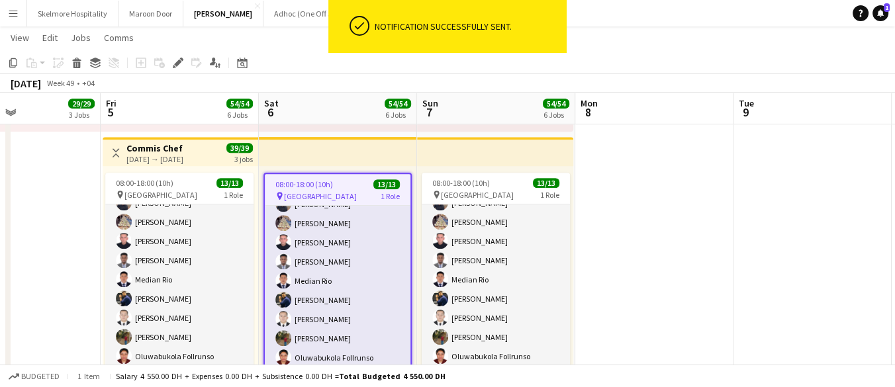
scroll to position [111, 0]
click at [78, 41] on span "Jobs" at bounding box center [81, 38] width 20 height 12
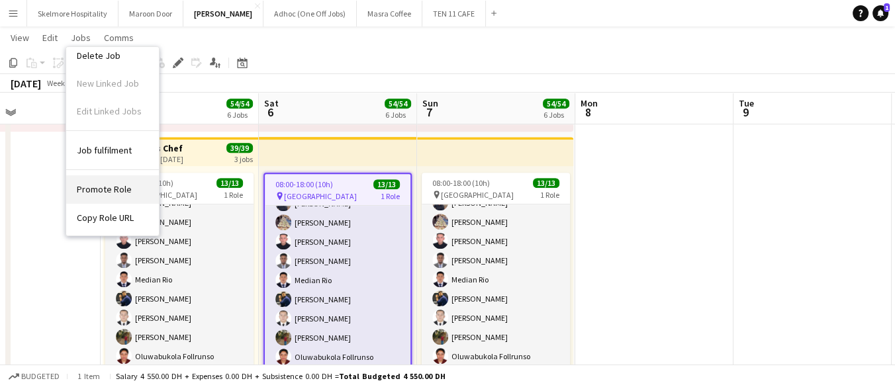
click at [108, 183] on span "Promote Role" at bounding box center [104, 189] width 55 height 12
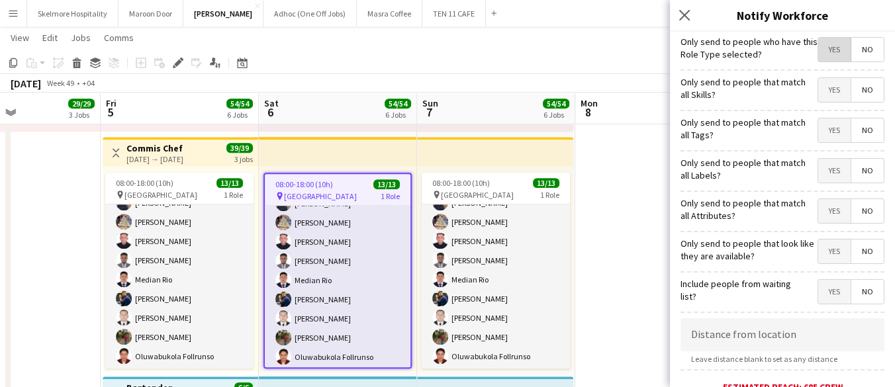
click at [829, 38] on span "Yes" at bounding box center [834, 50] width 32 height 24
click at [834, 127] on span "Yes" at bounding box center [834, 131] width 32 height 24
click at [860, 133] on span "No" at bounding box center [868, 131] width 32 height 24
click at [829, 88] on span "Yes" at bounding box center [834, 90] width 32 height 24
click at [827, 210] on span "Yes" at bounding box center [834, 211] width 32 height 24
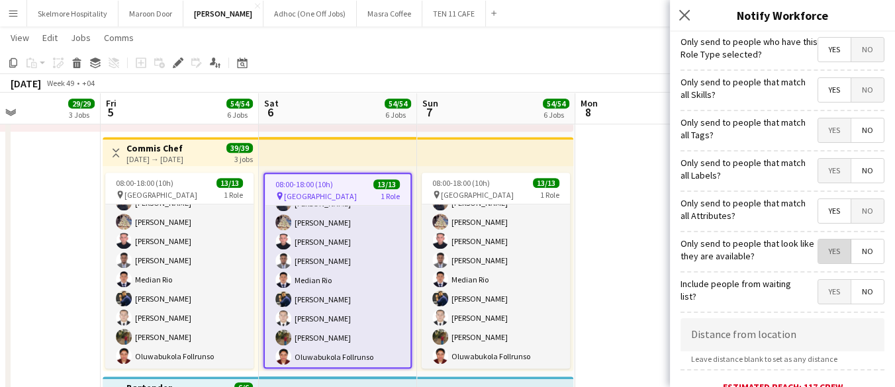
click at [828, 249] on span "Yes" at bounding box center [834, 252] width 32 height 24
click at [828, 283] on span "Yes" at bounding box center [834, 292] width 32 height 24
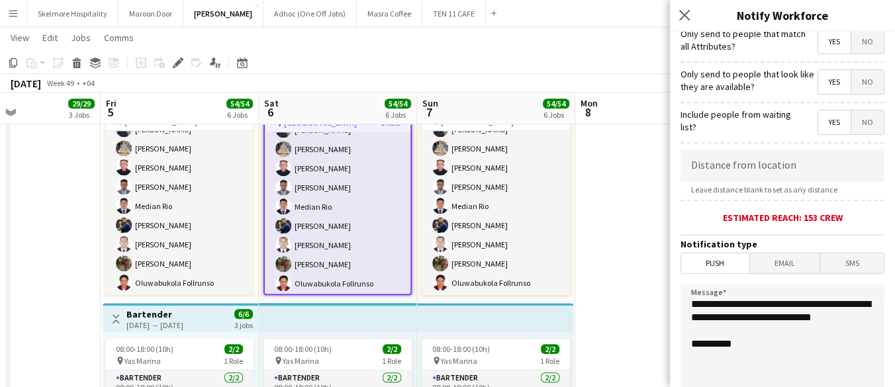
scroll to position [337, 0]
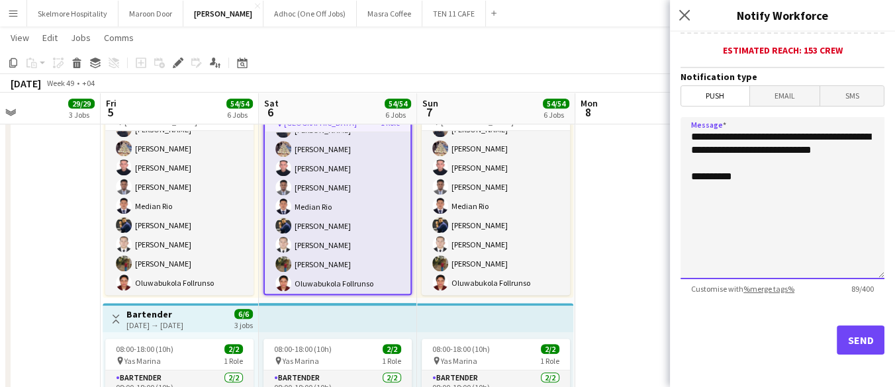
click at [808, 224] on textarea "**********" at bounding box center [783, 198] width 204 height 162
paste textarea "**********"
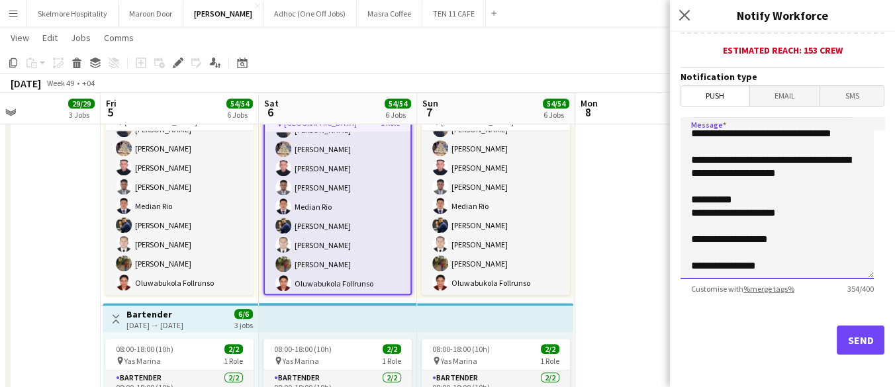
scroll to position [109, 0]
drag, startPoint x: 795, startPoint y: 271, endPoint x: 706, endPoint y: 269, distance: 88.8
click at [706, 269] on textarea "**********" at bounding box center [777, 198] width 193 height 162
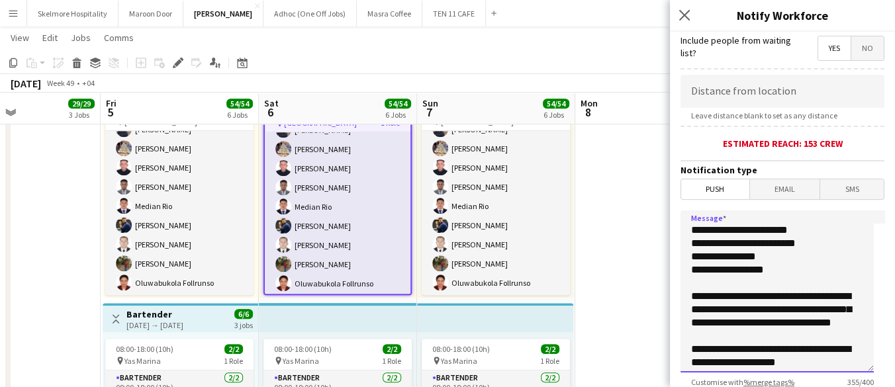
scroll to position [264, 0]
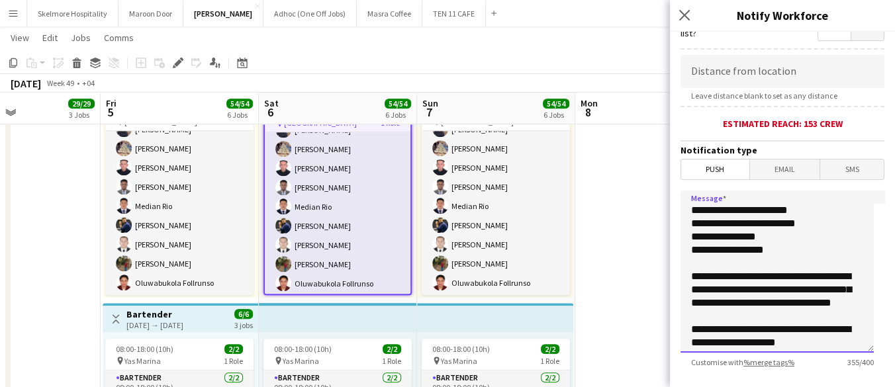
drag, startPoint x: 827, startPoint y: 218, endPoint x: 753, endPoint y: 221, distance: 74.2
click at [753, 221] on textarea "**********" at bounding box center [777, 272] width 193 height 162
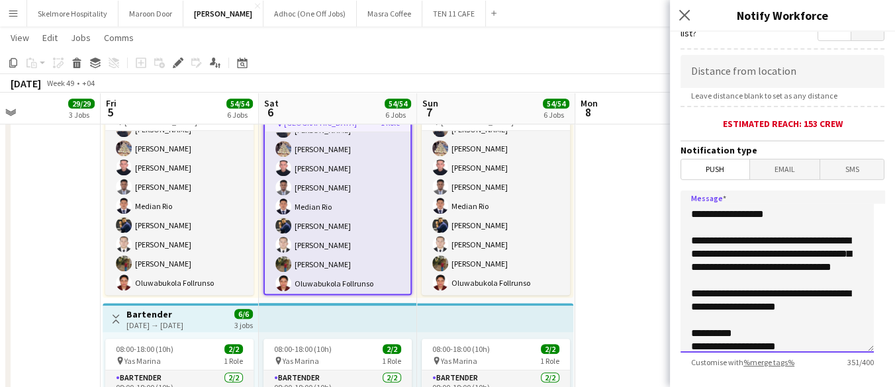
scroll to position [0, 0]
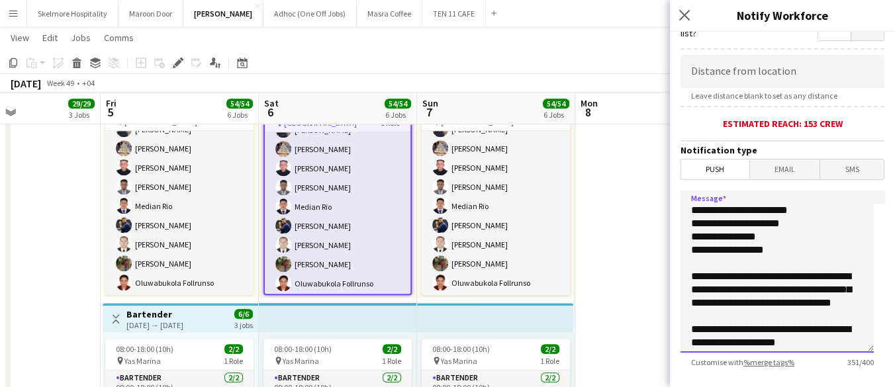
click at [781, 220] on textarea "**********" at bounding box center [777, 272] width 193 height 162
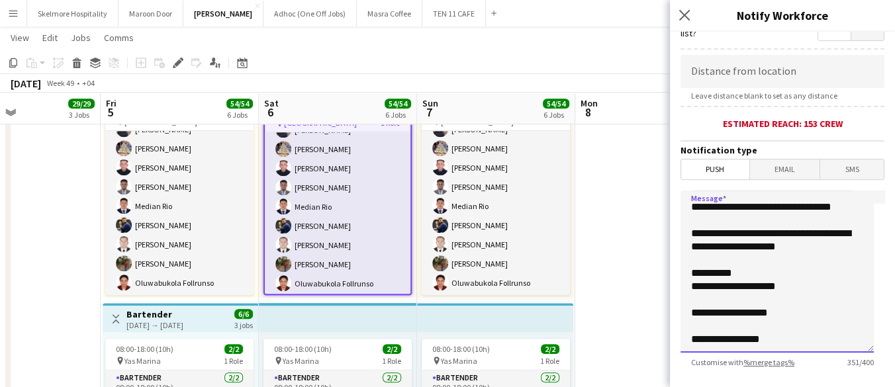
scroll to position [337, 0]
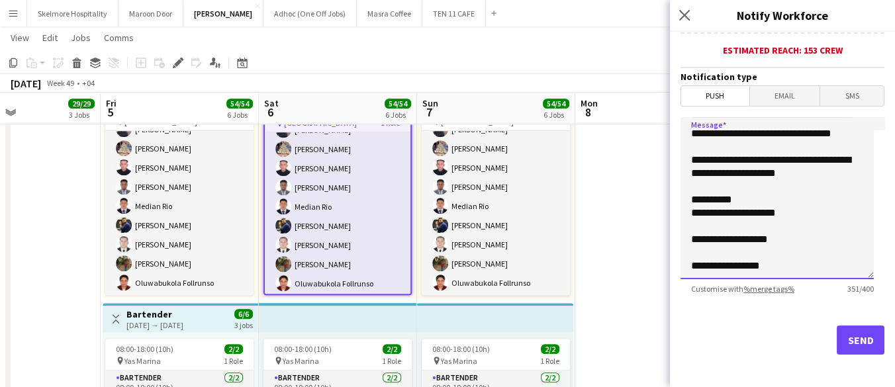
type textarea "**********"
click at [845, 335] on button "Send" at bounding box center [861, 340] width 48 height 29
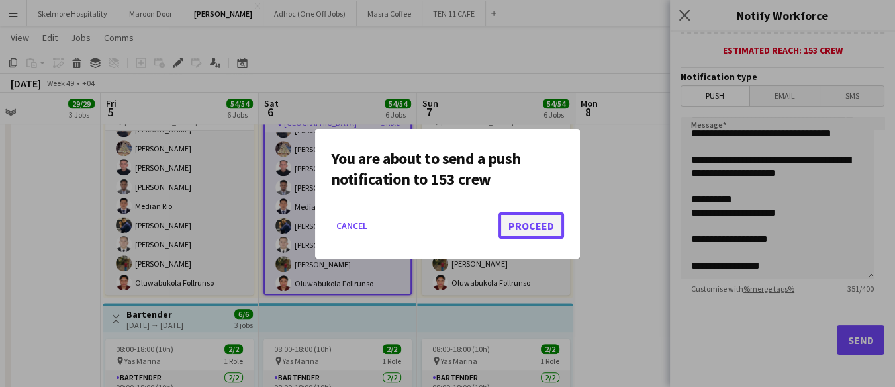
click at [532, 232] on button "Proceed" at bounding box center [532, 226] width 66 height 26
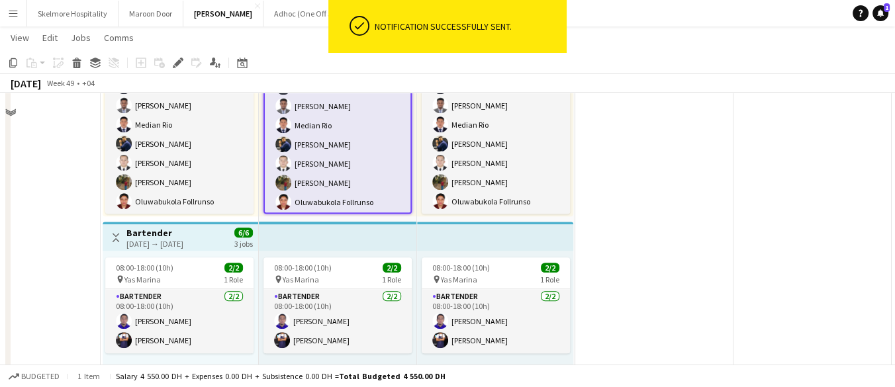
scroll to position [956, 0]
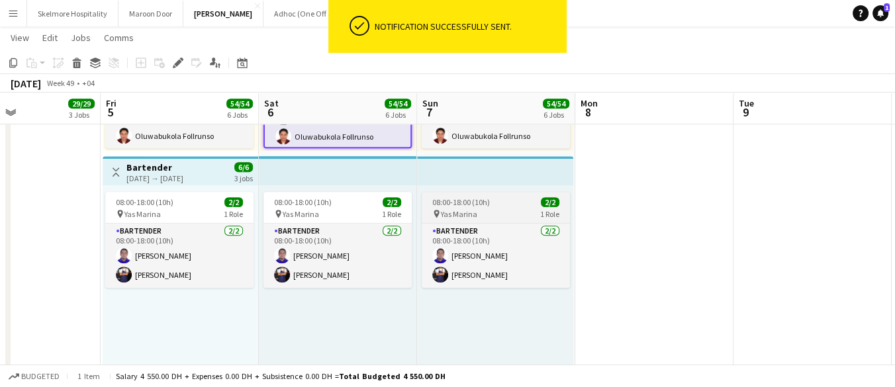
click at [466, 204] on span "08:00-18:00 (10h)" at bounding box center [461, 202] width 58 height 10
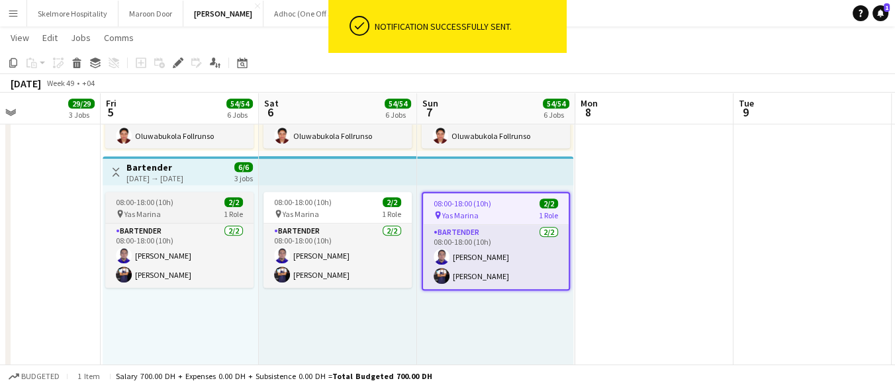
click at [242, 213] on span "1 Role" at bounding box center [233, 214] width 19 height 10
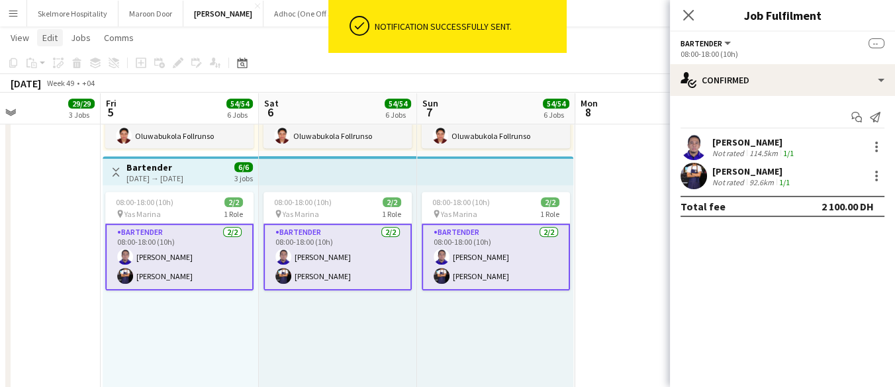
click at [56, 39] on span "Edit" at bounding box center [49, 38] width 15 height 12
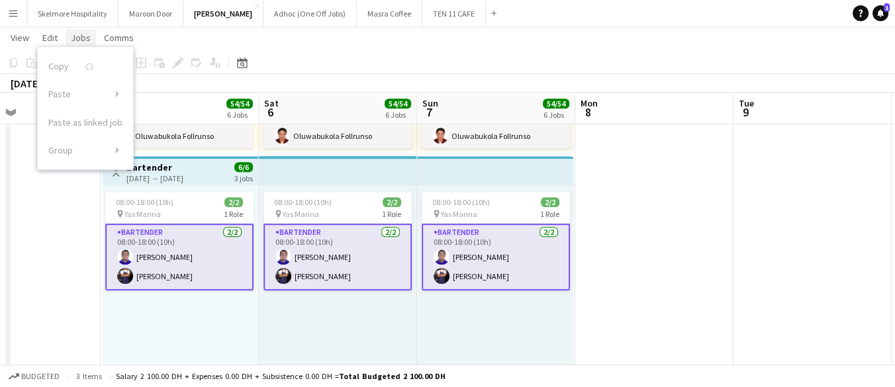
click at [77, 38] on span "Jobs" at bounding box center [81, 38] width 20 height 12
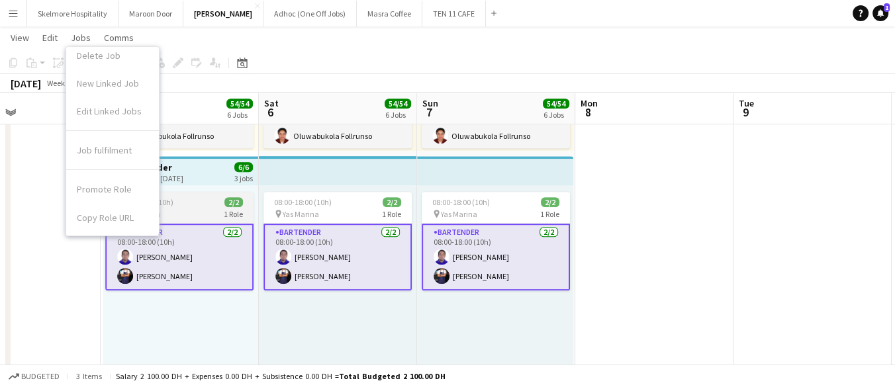
click at [232, 199] on span "2/2" at bounding box center [233, 202] width 19 height 10
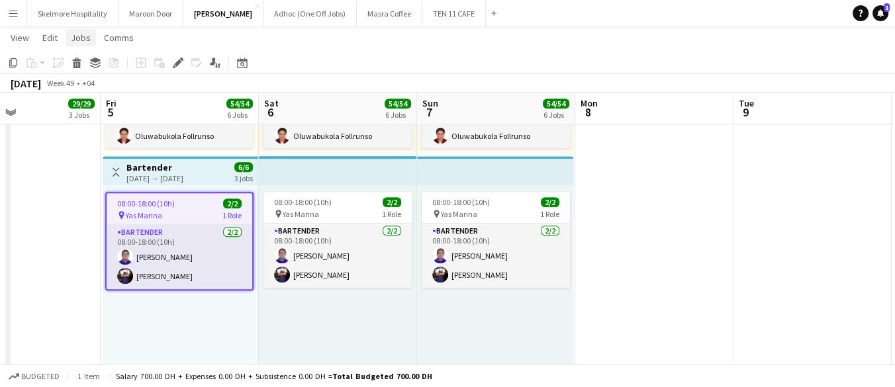
click at [85, 38] on span "Jobs" at bounding box center [81, 38] width 20 height 12
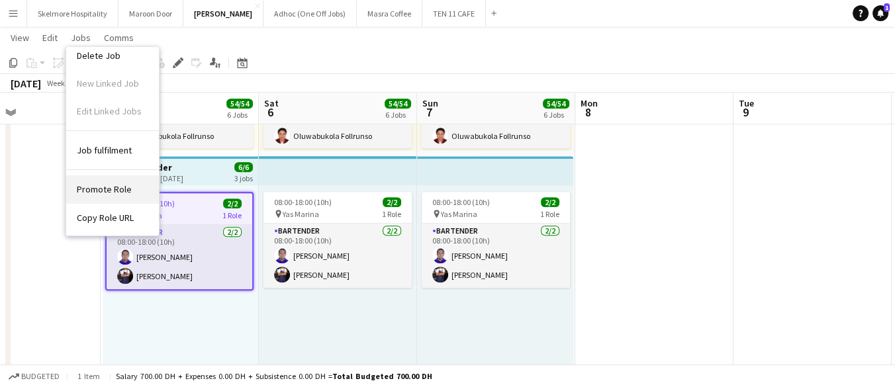
click at [89, 193] on span "Promote Role" at bounding box center [104, 189] width 55 height 12
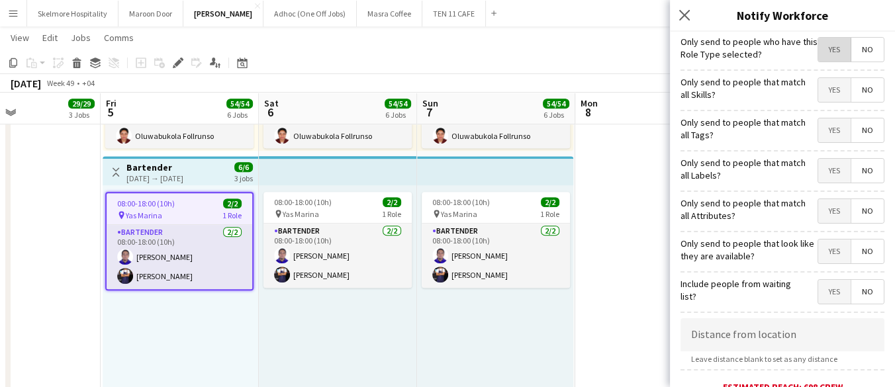
click at [818, 44] on span "Yes" at bounding box center [834, 50] width 32 height 24
click at [819, 138] on span "Yes" at bounding box center [834, 131] width 32 height 24
click at [818, 163] on span "Yes" at bounding box center [834, 171] width 32 height 24
click at [818, 211] on span "Yes" at bounding box center [834, 211] width 32 height 24
click at [829, 254] on span "Yes" at bounding box center [834, 252] width 32 height 24
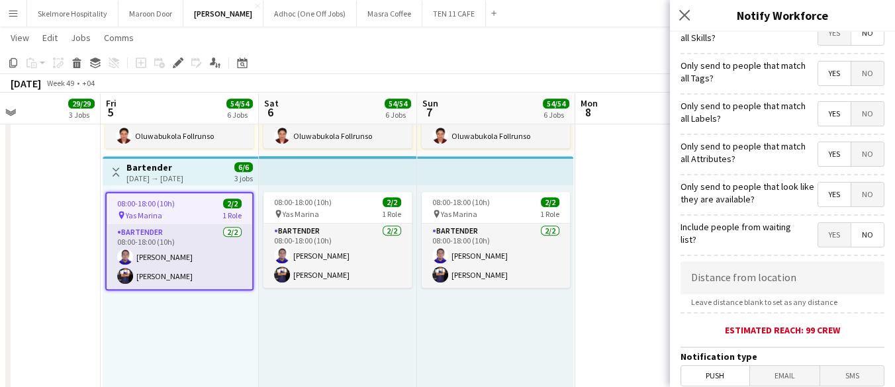
scroll to position [74, 0]
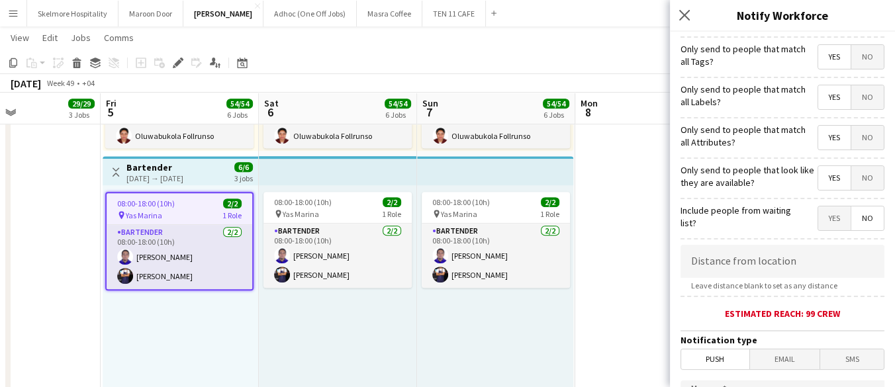
click at [829, 231] on form "**********" at bounding box center [782, 306] width 225 height 697
click at [828, 219] on span "Yes" at bounding box center [834, 219] width 32 height 24
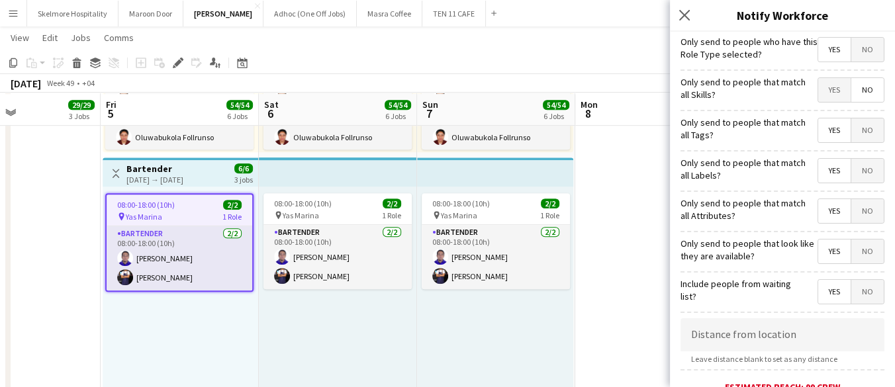
scroll to position [883, 0]
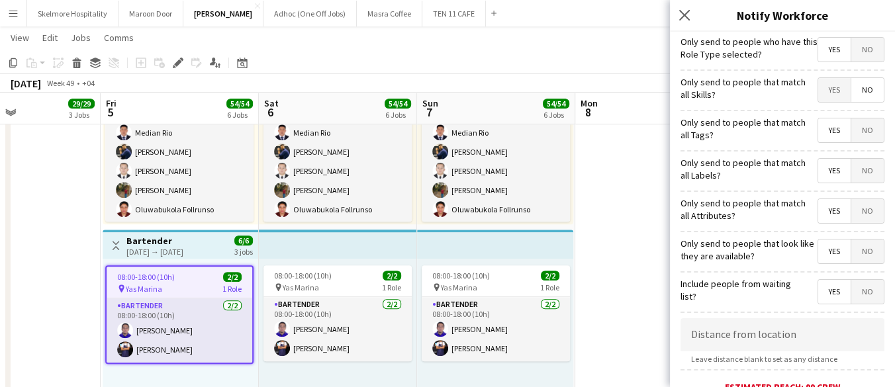
click at [826, 89] on span "Yes" at bounding box center [834, 90] width 32 height 24
click at [860, 84] on span "No" at bounding box center [868, 90] width 32 height 24
click at [852, 135] on span "No" at bounding box center [868, 131] width 32 height 24
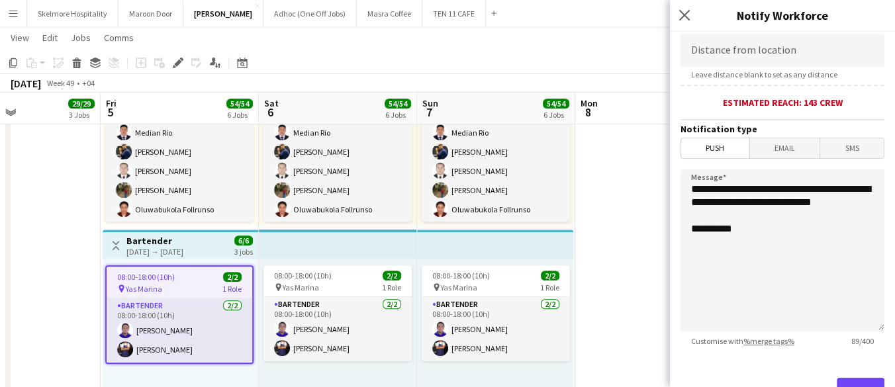
scroll to position [337, 0]
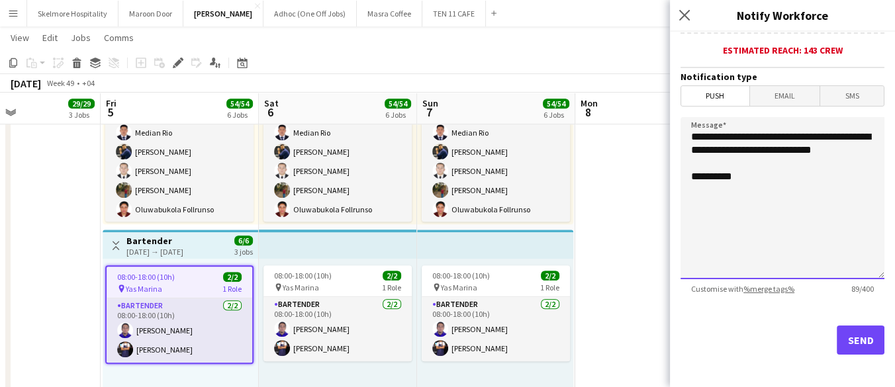
click at [745, 221] on textarea "**********" at bounding box center [783, 198] width 204 height 162
click at [857, 256] on textarea "**********" at bounding box center [783, 198] width 204 height 162
paste textarea "**********"
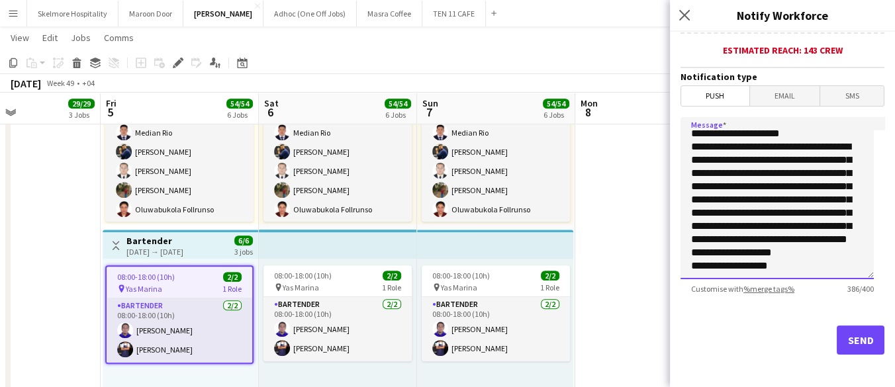
scroll to position [0, 0]
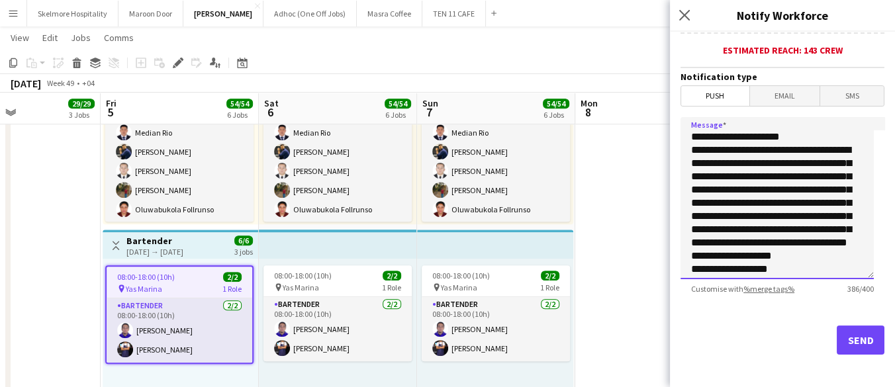
click at [807, 132] on textarea "**********" at bounding box center [777, 198] width 193 height 162
drag, startPoint x: 801, startPoint y: 158, endPoint x: 732, endPoint y: 161, distance: 68.9
click at [732, 161] on textarea "**********" at bounding box center [777, 198] width 193 height 162
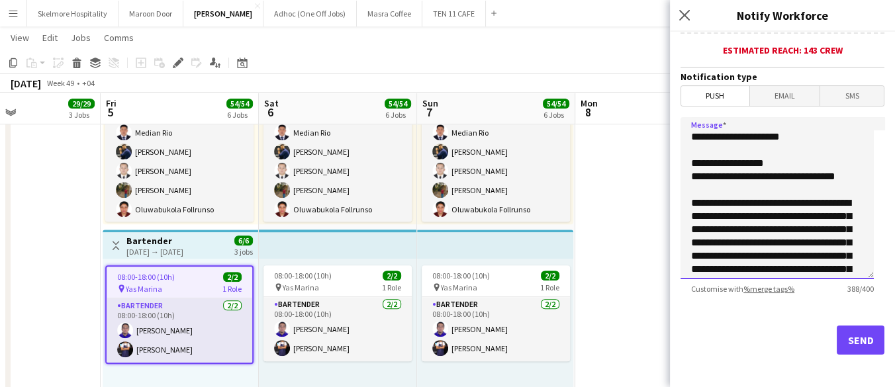
click at [773, 240] on textarea "**********" at bounding box center [777, 198] width 193 height 162
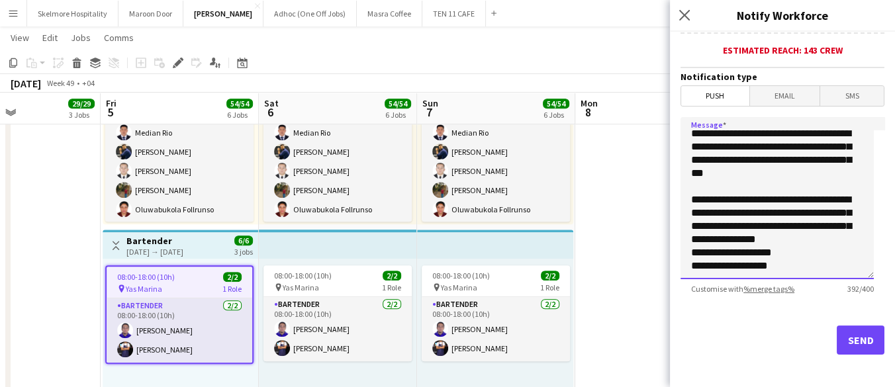
scroll to position [74, 0]
drag, startPoint x: 738, startPoint y: 188, endPoint x: 745, endPoint y: 204, distance: 17.5
click at [745, 204] on textarea "**********" at bounding box center [777, 198] width 193 height 162
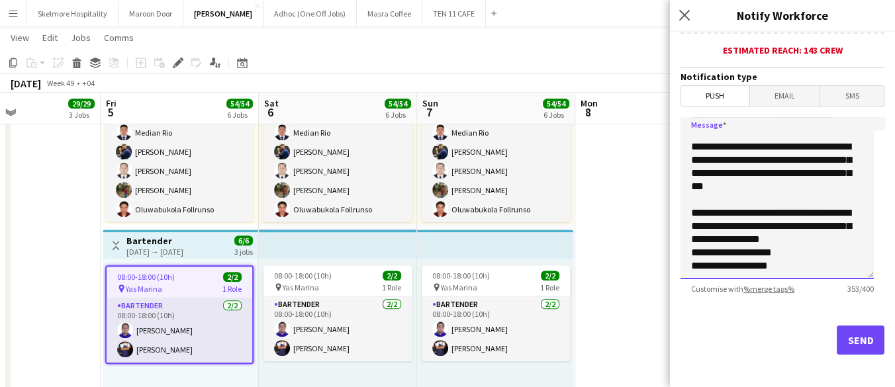
scroll to position [56, 0]
click at [803, 248] on textarea "**********" at bounding box center [777, 198] width 193 height 162
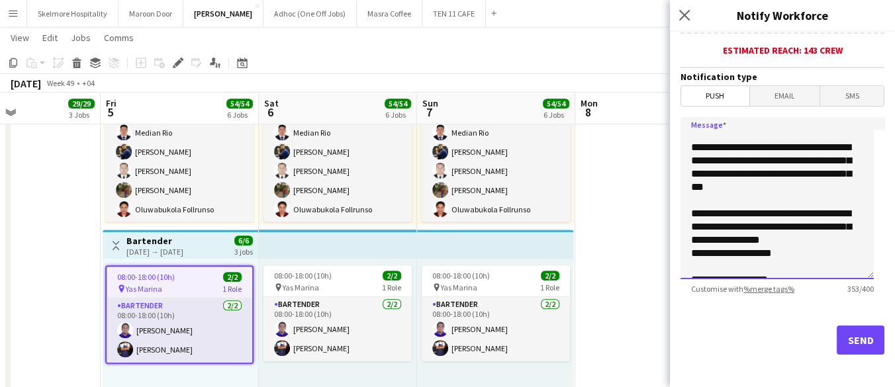
scroll to position [69, 0]
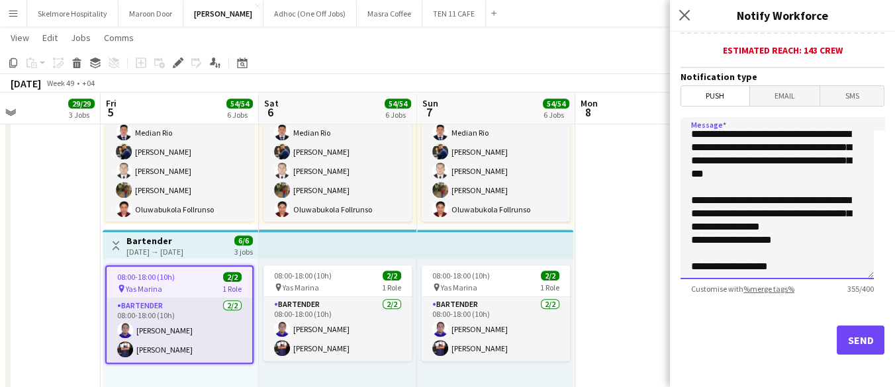
drag, startPoint x: 798, startPoint y: 266, endPoint x: 706, endPoint y: 260, distance: 92.2
click at [706, 260] on textarea "**********" at bounding box center [777, 198] width 193 height 162
click at [851, 206] on textarea "**********" at bounding box center [777, 198] width 193 height 162
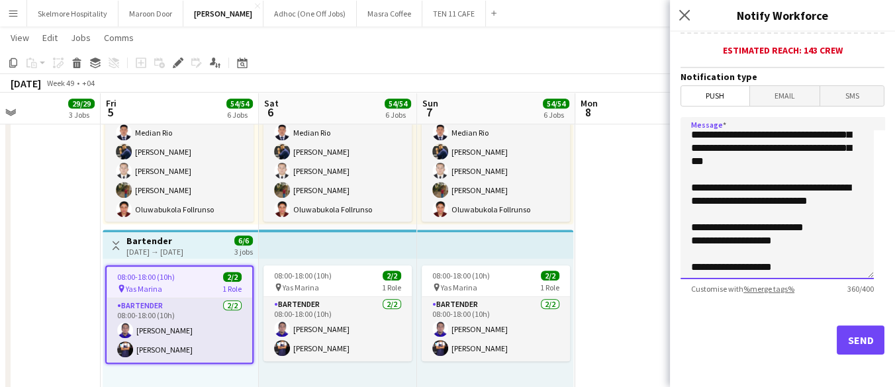
scroll to position [82, 0]
type textarea "**********"
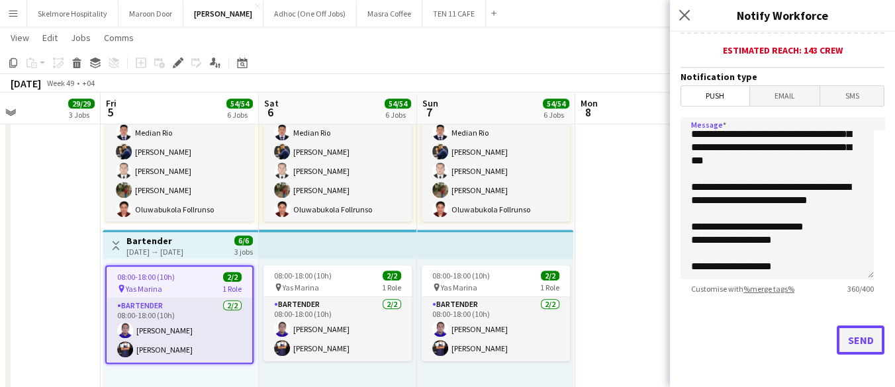
click at [852, 331] on button "Send" at bounding box center [861, 340] width 48 height 29
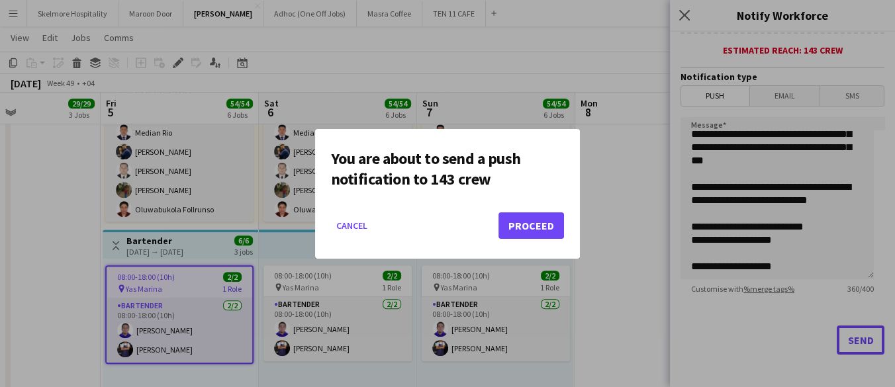
scroll to position [0, 0]
click at [538, 226] on button "Proceed" at bounding box center [532, 226] width 66 height 26
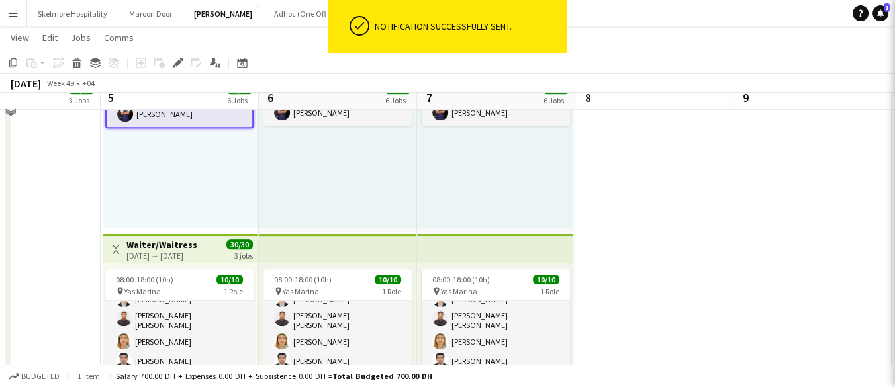
scroll to position [1177, 0]
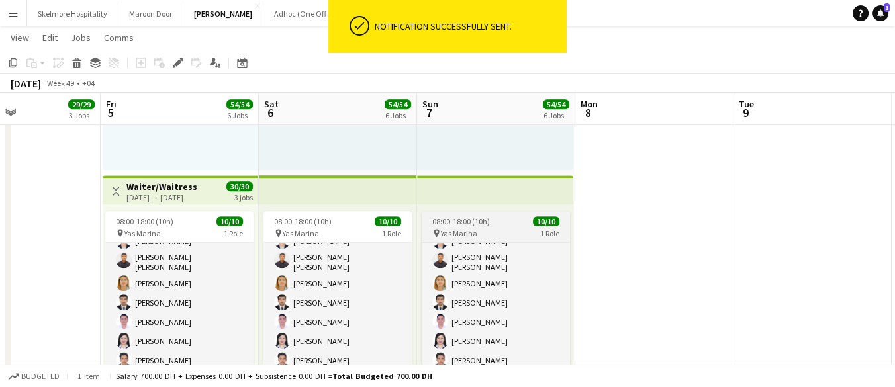
click at [485, 234] on div "pin Yas Marina 1 Role" at bounding box center [496, 233] width 148 height 11
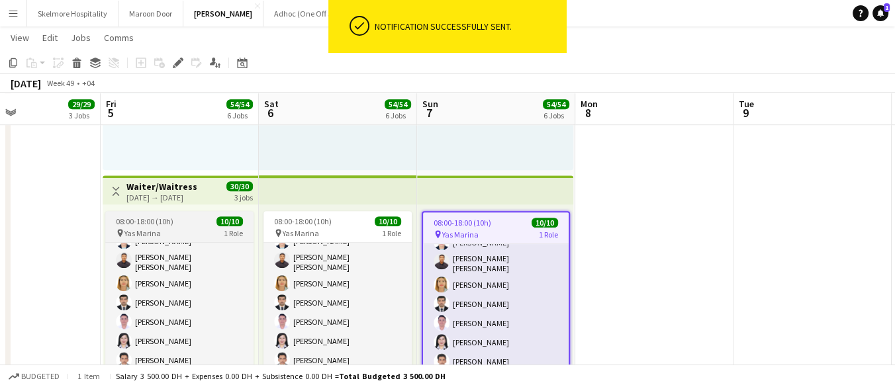
click at [187, 215] on app-job-card "08:00-18:00 (10h) 10/10 pin Yas Marina 1 Role Waiter/Waitress 10/10 08:00-18:00…" at bounding box center [179, 309] width 148 height 196
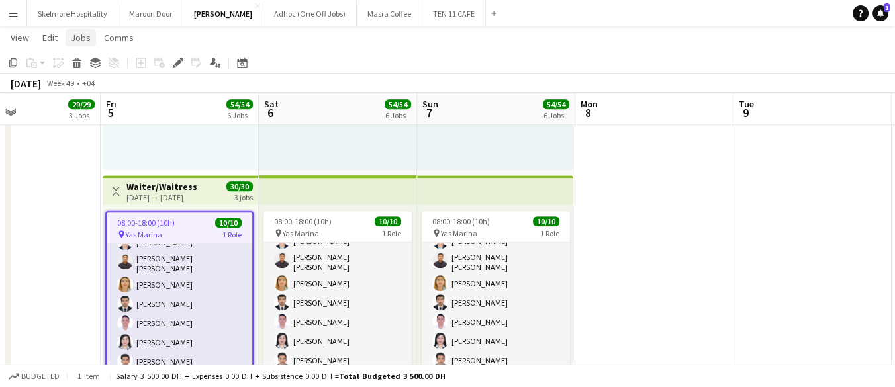
click at [87, 34] on span "Jobs" at bounding box center [81, 38] width 20 height 12
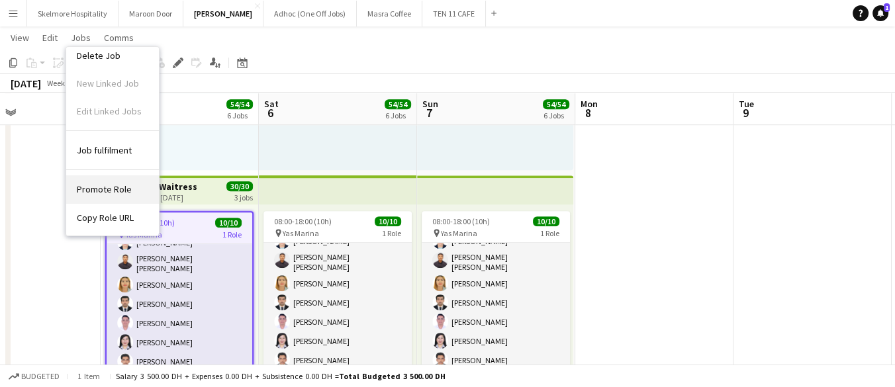
click at [111, 177] on link "Promote Role" at bounding box center [112, 189] width 93 height 28
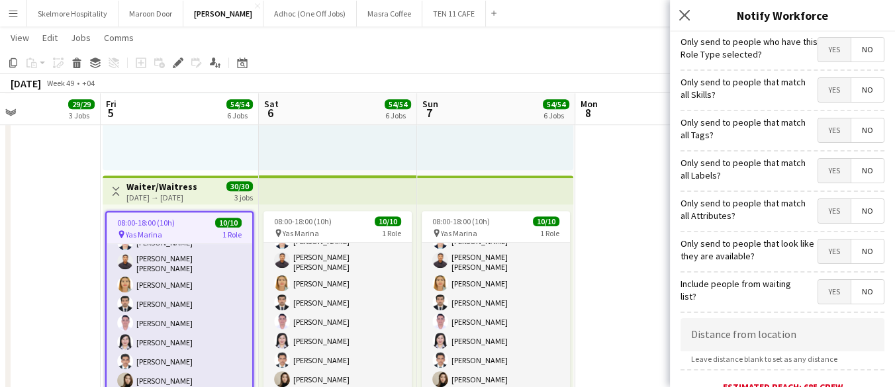
click at [832, 48] on span "Yes" at bounding box center [834, 50] width 32 height 24
click at [834, 130] on span "Yes" at bounding box center [834, 131] width 32 height 24
click at [829, 165] on span "Yes" at bounding box center [834, 171] width 32 height 24
click at [833, 213] on span "Yes" at bounding box center [834, 211] width 32 height 24
click at [830, 252] on span "Yes" at bounding box center [834, 252] width 32 height 24
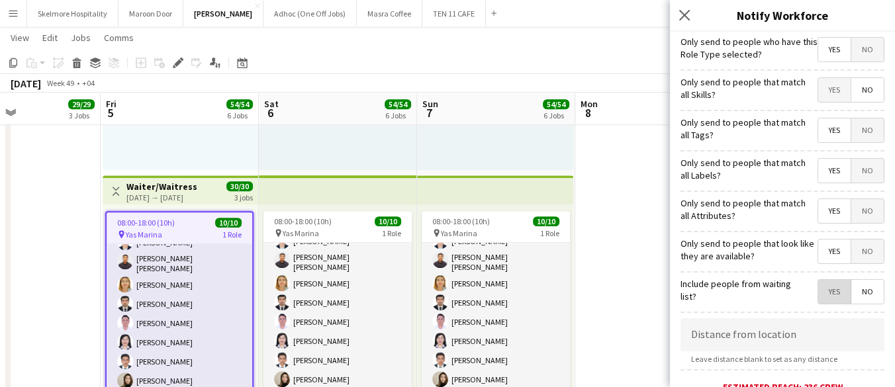
click at [837, 287] on span "Yes" at bounding box center [834, 292] width 32 height 24
click at [861, 177] on span "No" at bounding box center [868, 171] width 32 height 24
click at [865, 133] on span "No" at bounding box center [868, 131] width 32 height 24
click at [839, 132] on span "Yes" at bounding box center [834, 131] width 32 height 24
click at [852, 129] on span "No" at bounding box center [868, 131] width 32 height 24
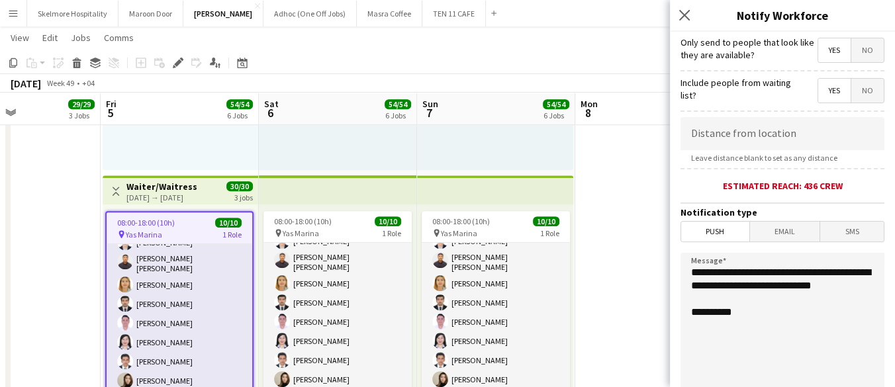
scroll to position [221, 0]
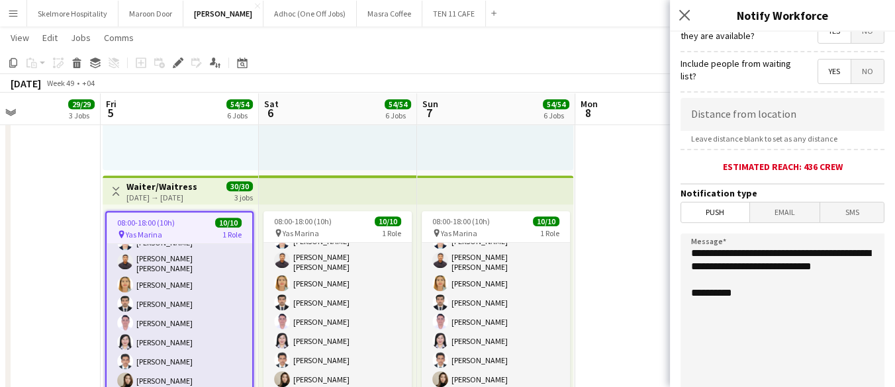
click at [777, 295] on textarea "**********" at bounding box center [783, 315] width 204 height 162
click at [776, 283] on textarea "**********" at bounding box center [783, 315] width 204 height 162
paste textarea "**********"
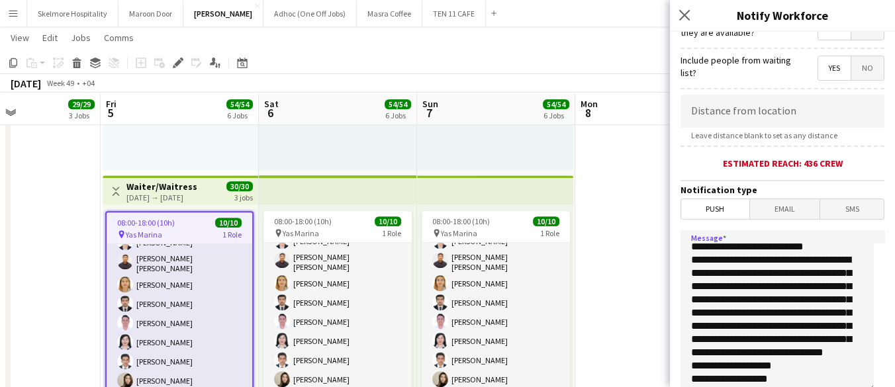
scroll to position [29, 0]
drag, startPoint x: 796, startPoint y: 381, endPoint x: 712, endPoint y: 375, distance: 83.6
click at [712, 375] on textarea "**********" at bounding box center [777, 311] width 193 height 162
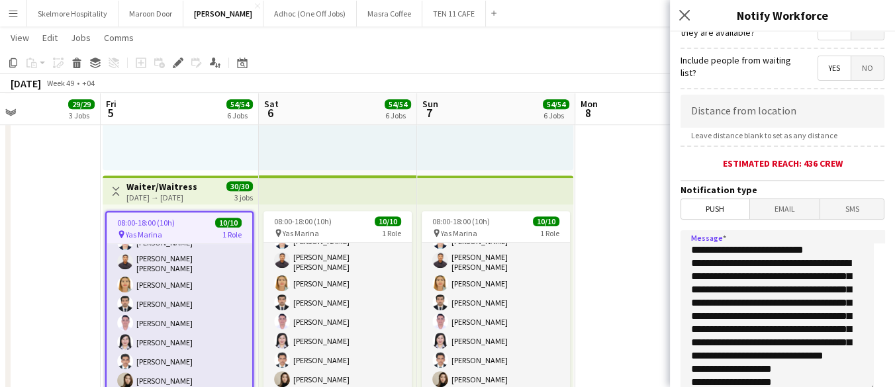
click at [824, 245] on textarea "**********" at bounding box center [777, 311] width 193 height 162
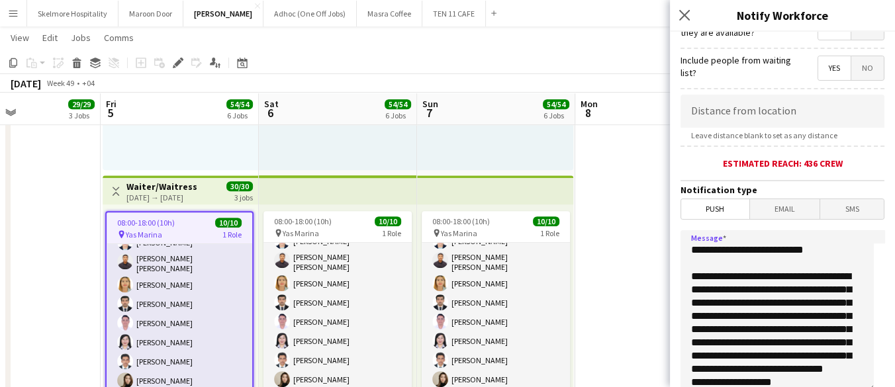
click at [713, 287] on textarea "**********" at bounding box center [777, 311] width 193 height 162
type textarea "**********"
click at [176, 63] on icon at bounding box center [177, 63] width 7 height 7
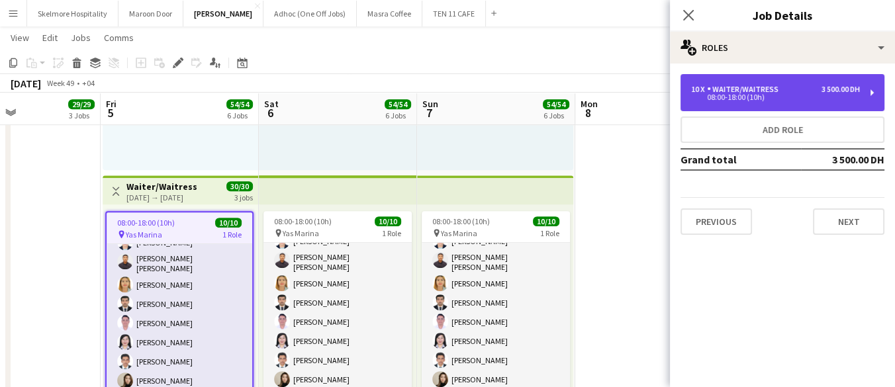
click at [839, 85] on div "3 500.00 DH" at bounding box center [841, 89] width 38 height 9
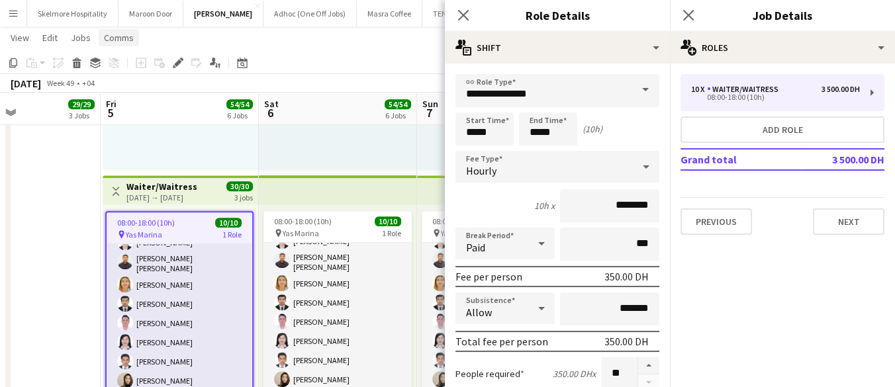
click at [106, 42] on span "Comms" at bounding box center [119, 38] width 30 height 12
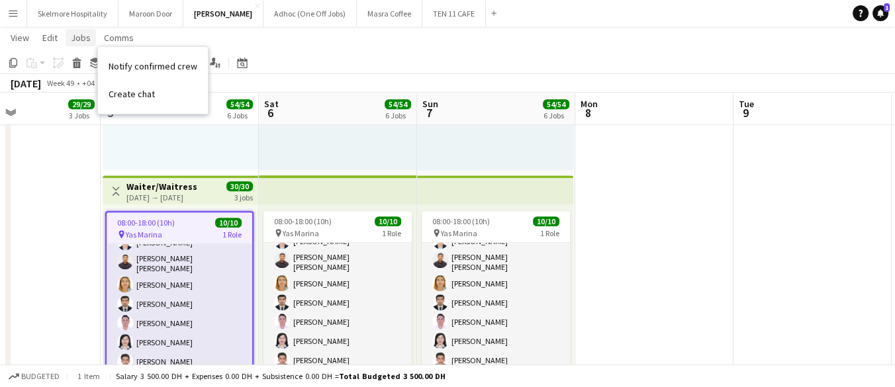
click at [79, 38] on span "Jobs" at bounding box center [81, 38] width 20 height 12
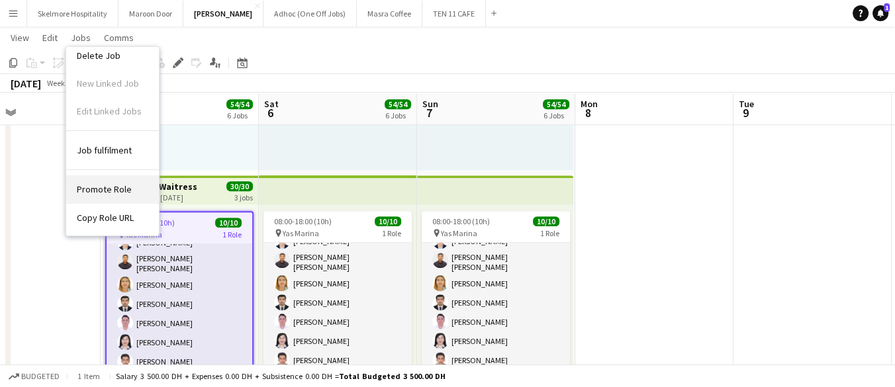
click at [111, 181] on link "Promote Role" at bounding box center [112, 189] width 93 height 28
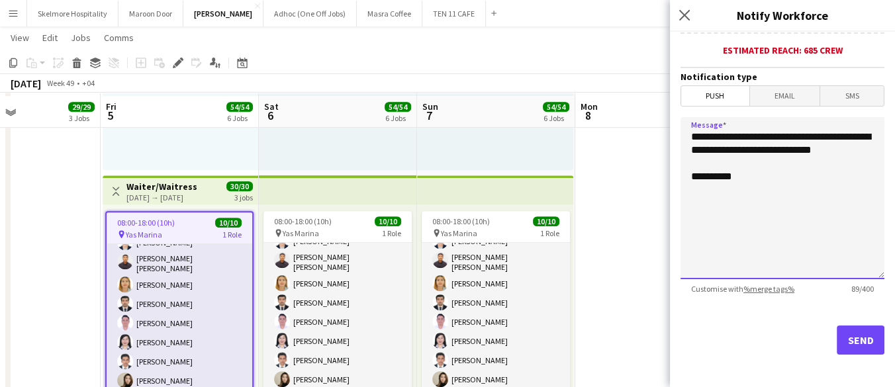
scroll to position [1153, 0]
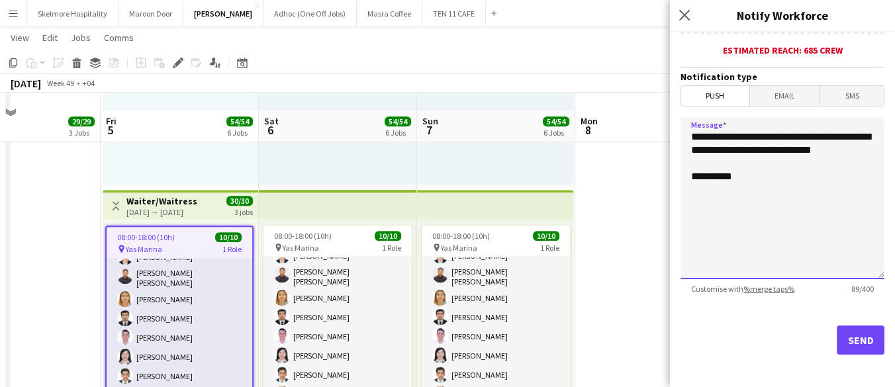
click at [780, 263] on textarea "**********" at bounding box center [783, 198] width 204 height 162
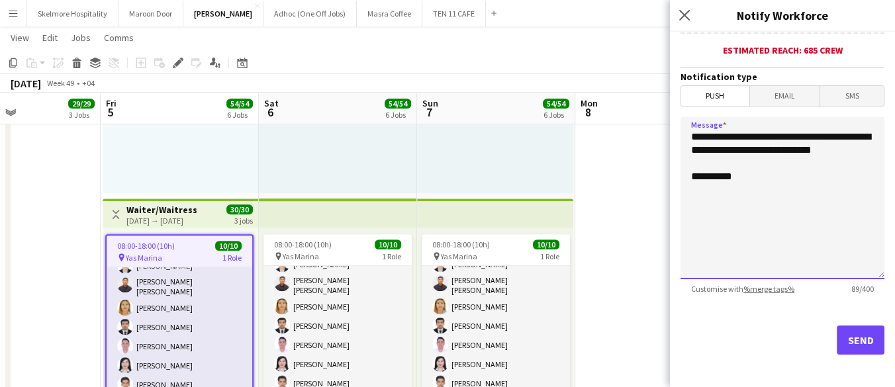
paste textarea "**********"
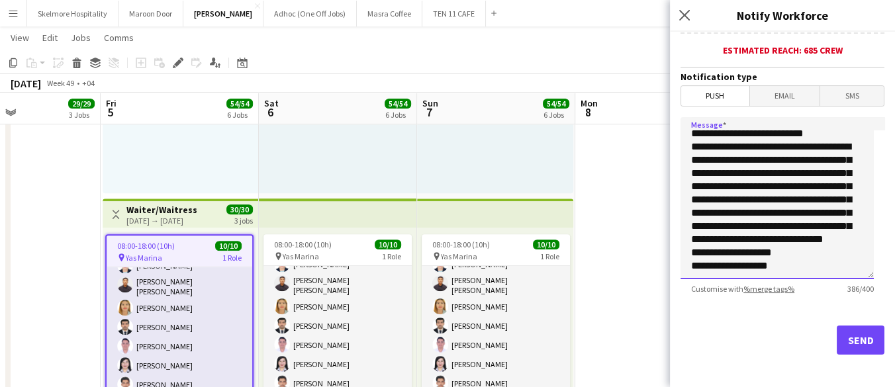
scroll to position [0, 0]
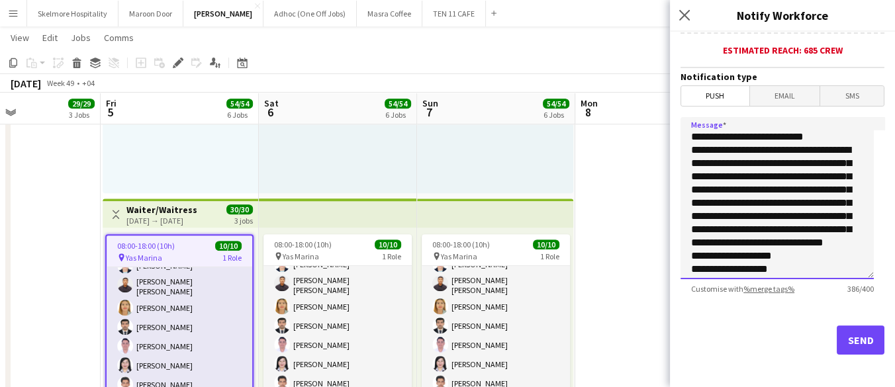
click at [768, 158] on textarea "**********" at bounding box center [777, 198] width 193 height 162
click at [790, 158] on textarea "**********" at bounding box center [777, 198] width 193 height 162
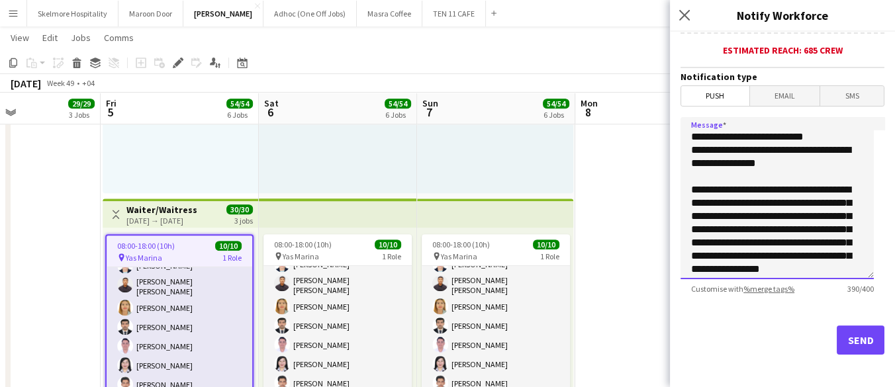
drag, startPoint x: 794, startPoint y: 224, endPoint x: 803, endPoint y: 254, distance: 31.8
click at [794, 226] on textarea "**********" at bounding box center [777, 198] width 193 height 162
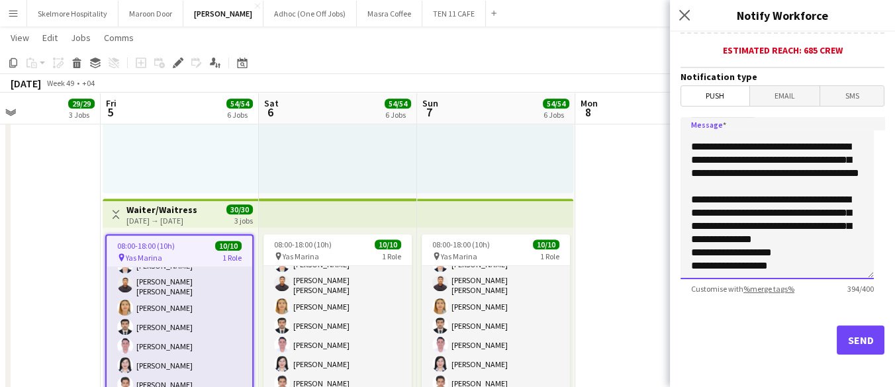
scroll to position [69, 0]
drag, startPoint x: 739, startPoint y: 179, endPoint x: 744, endPoint y: 195, distance: 17.2
click at [744, 195] on textarea "**********" at bounding box center [777, 198] width 193 height 162
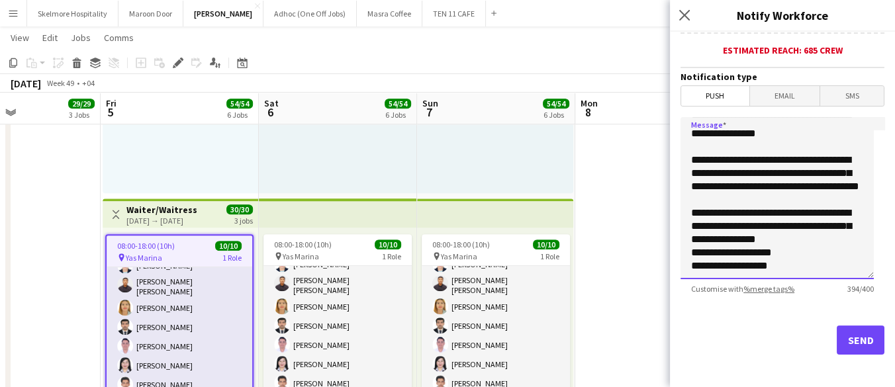
scroll to position [42, 0]
click at [793, 252] on textarea "**********" at bounding box center [777, 198] width 193 height 162
drag, startPoint x: 791, startPoint y: 260, endPoint x: 717, endPoint y: 265, distance: 74.3
click at [717, 265] on textarea "**********" at bounding box center [777, 198] width 193 height 162
type textarea "**********"
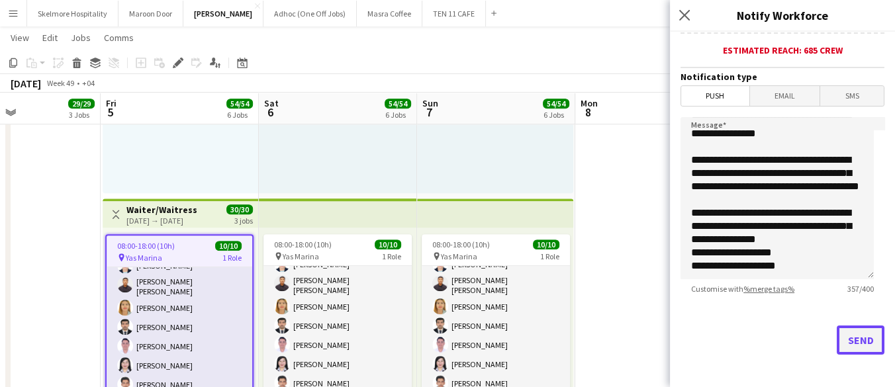
click at [846, 331] on button "Send" at bounding box center [861, 340] width 48 height 29
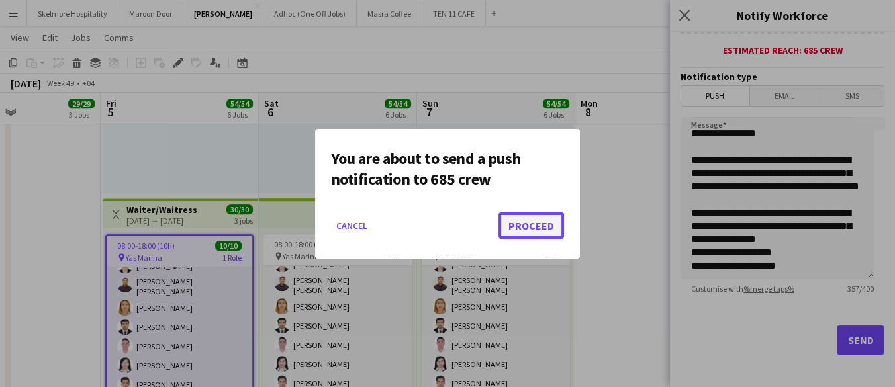
click at [521, 228] on button "Proceed" at bounding box center [532, 226] width 66 height 26
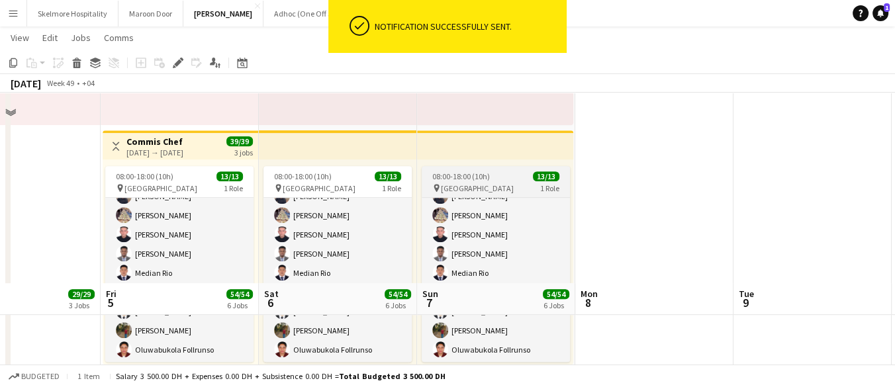
scroll to position [638, 0]
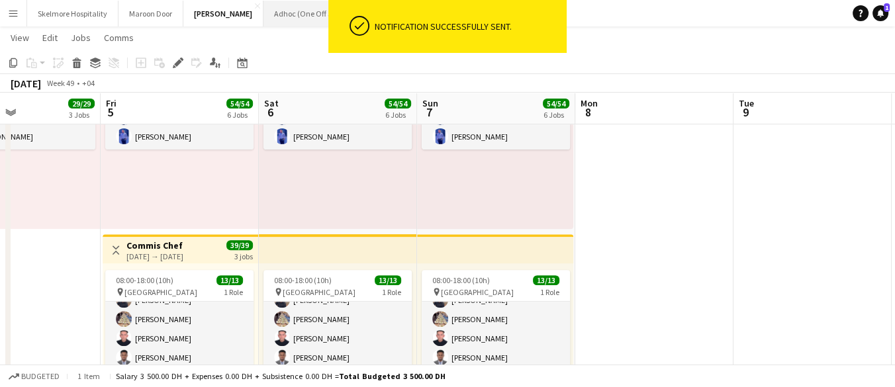
click at [264, 16] on button "Adhoc (One Off Jobs) Close" at bounding box center [310, 14] width 93 height 26
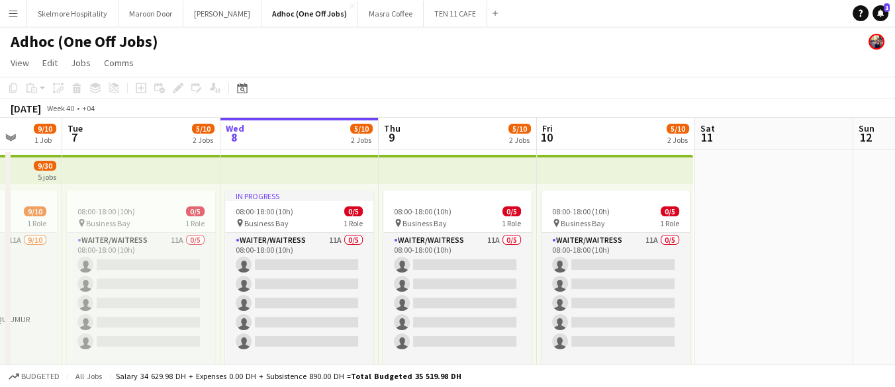
scroll to position [0, 409]
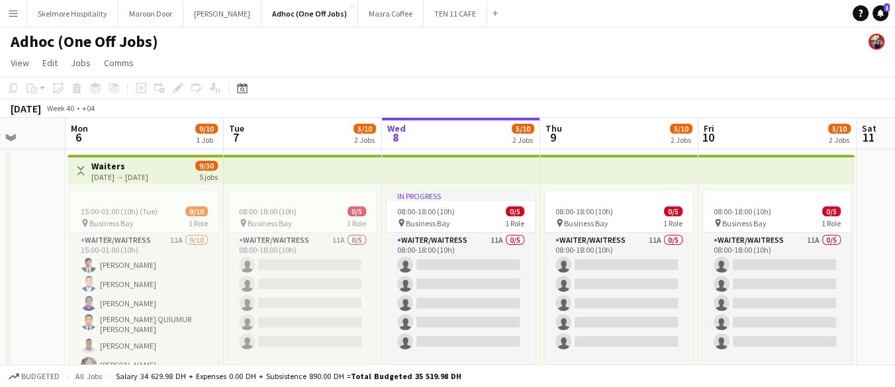
drag, startPoint x: 590, startPoint y: 258, endPoint x: 813, endPoint y: 250, distance: 223.3
click at [813, 250] on app-calendar-viewport "Fri 3 Sat 4 Sun 5 Mon 6 9/10 1 Job Tue 7 5/10 2 Jobs Wed 8 5/10 2 Jobs Thu 9 5/…" at bounding box center [447, 376] width 895 height 516
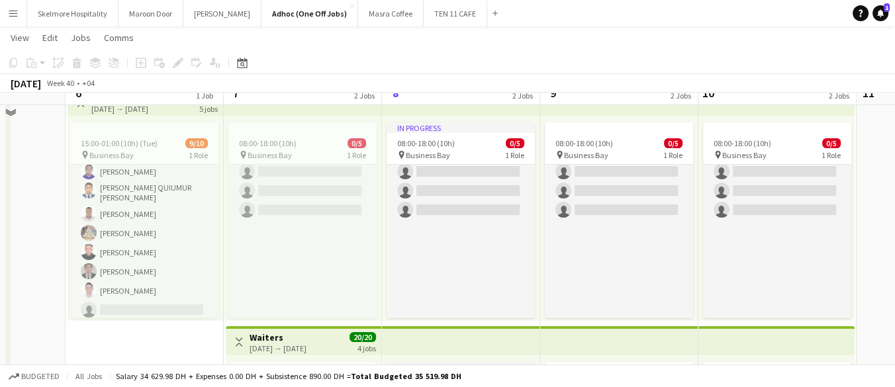
scroll to position [268, 0]
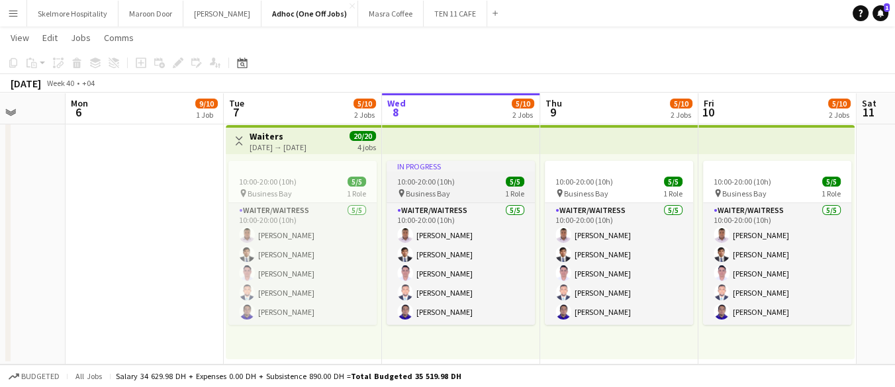
click at [459, 185] on div "10:00-20:00 (10h) 5/5" at bounding box center [461, 182] width 148 height 10
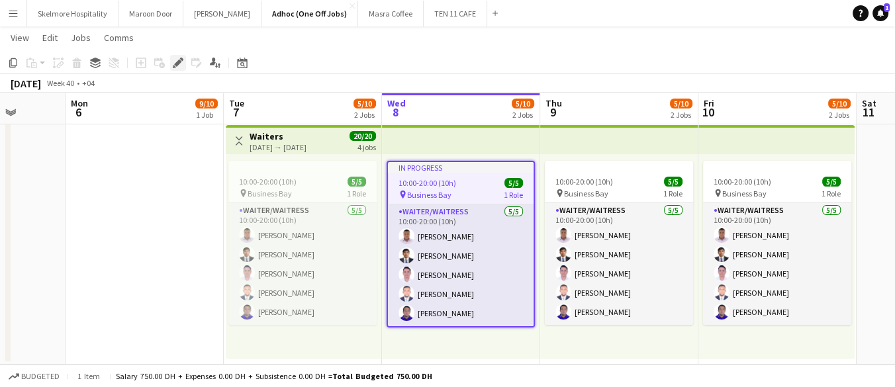
click at [177, 62] on icon at bounding box center [177, 63] width 7 height 7
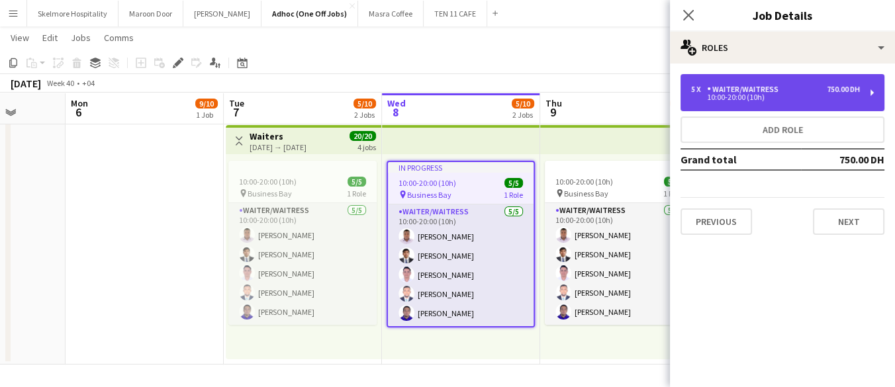
click at [793, 89] on div "5 x Waiter/Waitress 750.00 DH" at bounding box center [775, 89] width 169 height 9
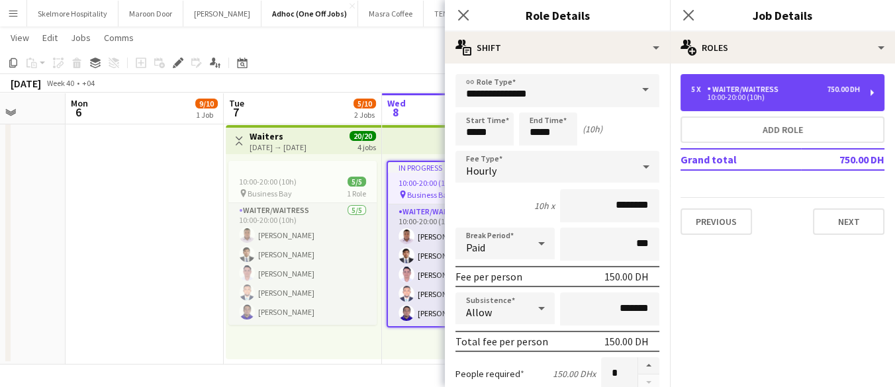
scroll to position [74, 0]
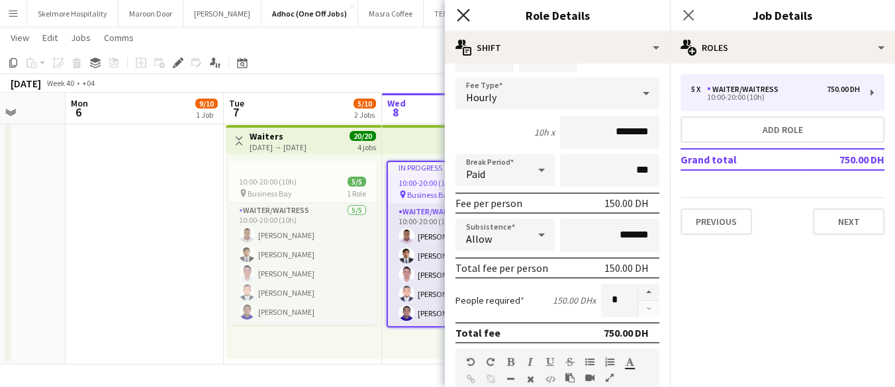
click at [466, 11] on icon at bounding box center [463, 15] width 13 height 13
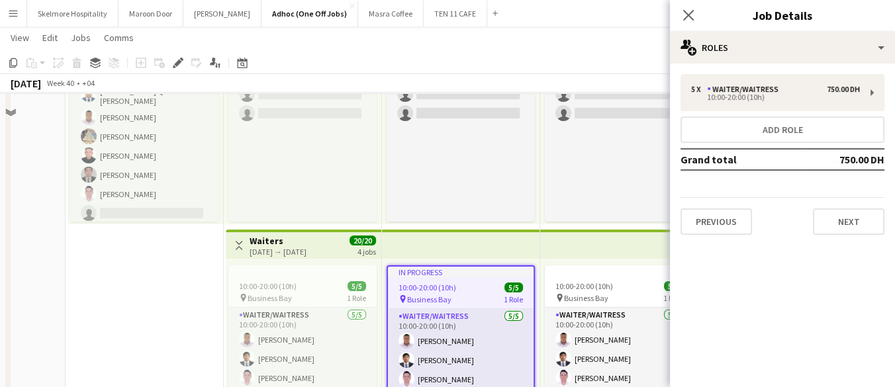
scroll to position [47, 0]
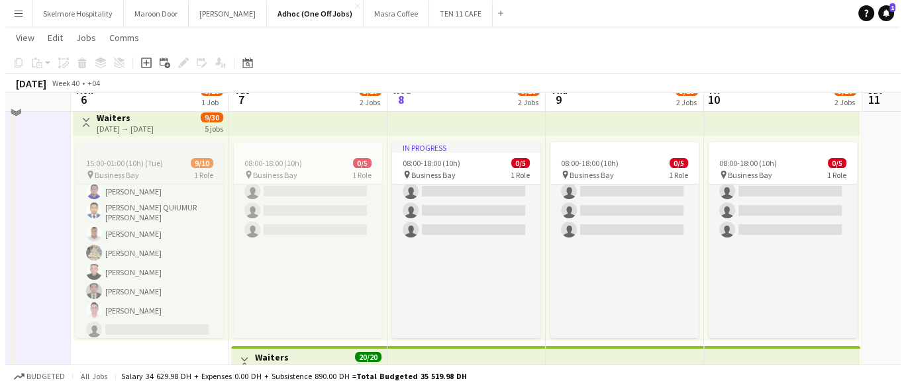
scroll to position [0, 0]
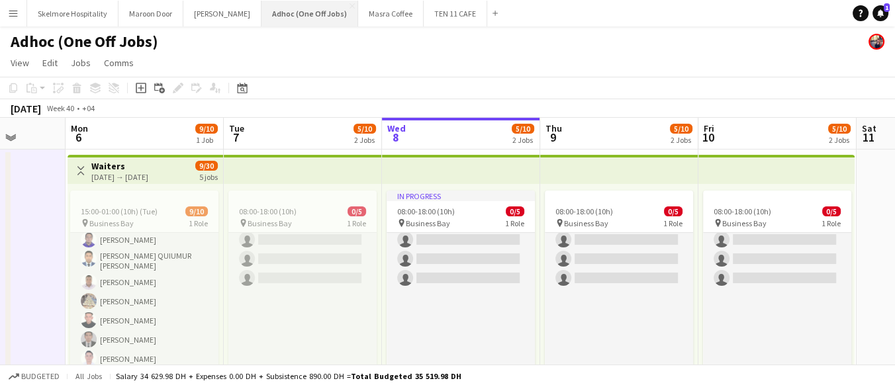
click at [310, 2] on button "Adhoc (One Off Jobs) Close" at bounding box center [310, 14] width 97 height 26
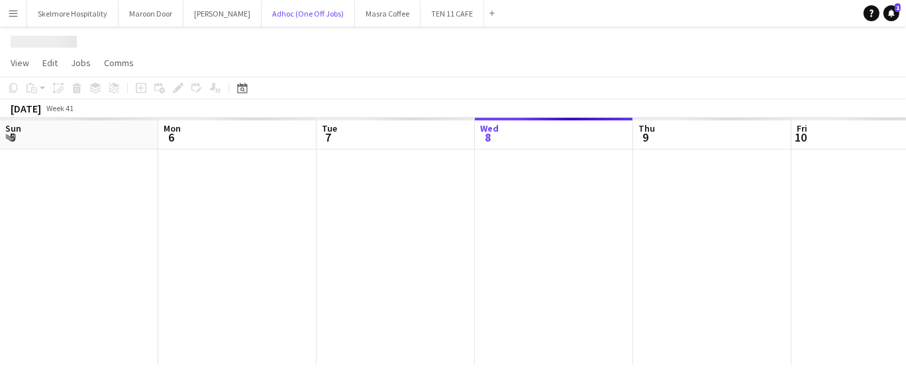
scroll to position [0, 316]
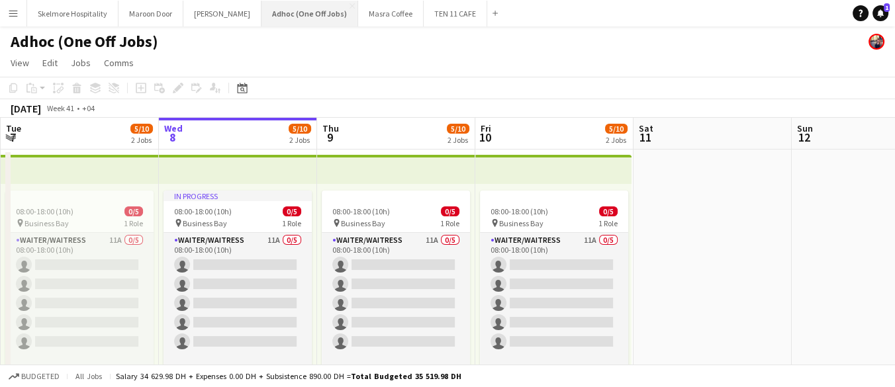
click at [310, 2] on button "Adhoc (One Off Jobs) Close" at bounding box center [310, 14] width 97 height 26
click at [415, 3] on app-icon "Close" at bounding box center [417, 5] width 5 height 5
click at [350, 5] on app-icon "Close" at bounding box center [352, 5] width 5 height 5
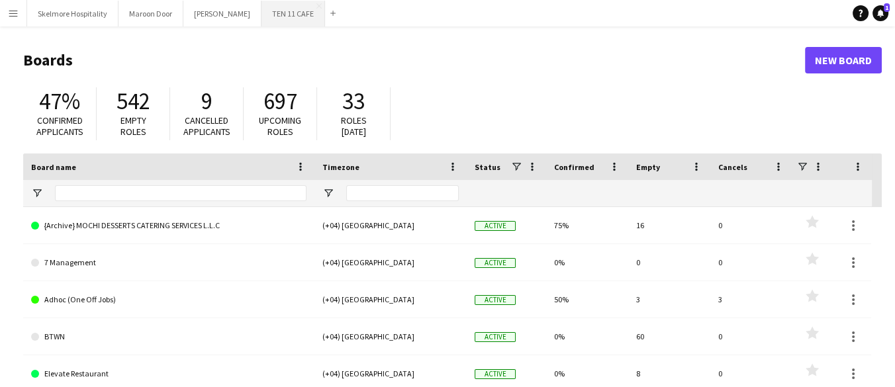
click at [262, 17] on button "TEN 11 CAFE Close" at bounding box center [294, 14] width 64 height 26
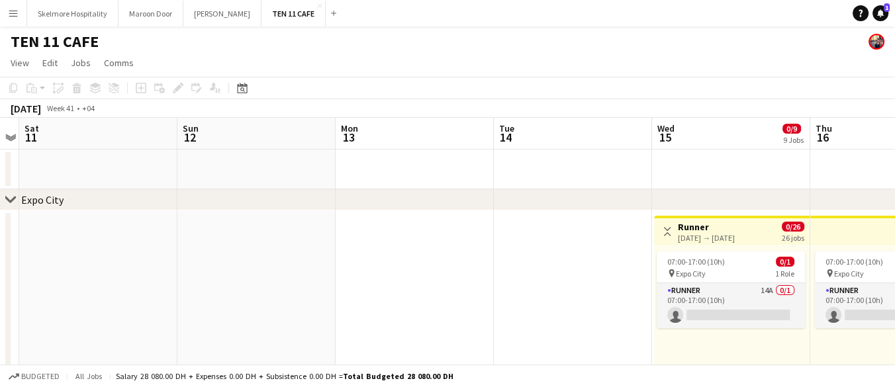
drag, startPoint x: 614, startPoint y: 241, endPoint x: 0, endPoint y: 262, distance: 614.9
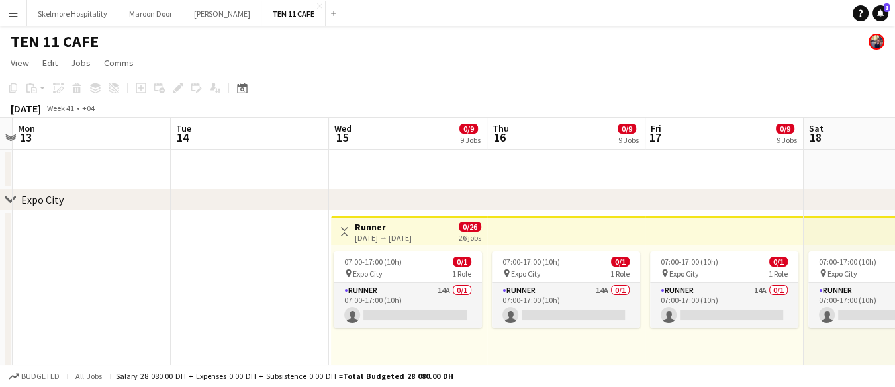
drag, startPoint x: 452, startPoint y: 252, endPoint x: 129, endPoint y: 229, distance: 323.3
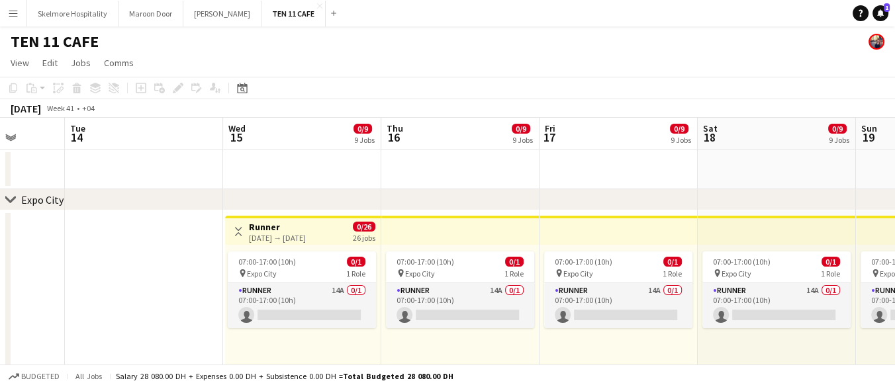
drag, startPoint x: 268, startPoint y: 278, endPoint x: 146, endPoint y: 262, distance: 122.9
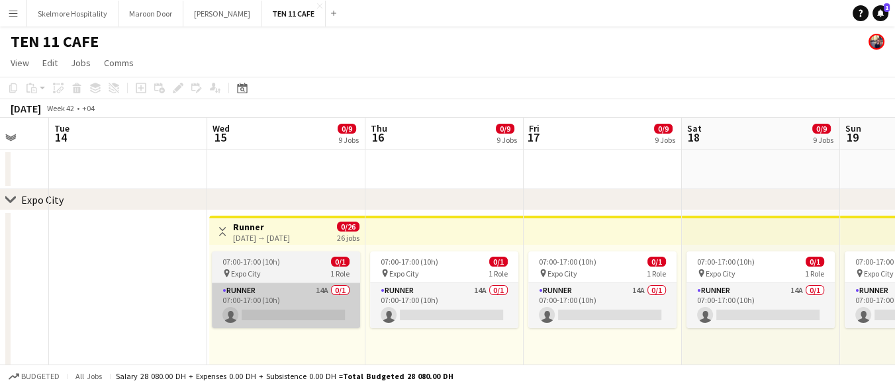
click at [285, 291] on app-card-role "Runner 14A 0/1 07:00-17:00 (10h) single-neutral-actions" at bounding box center [286, 305] width 148 height 45
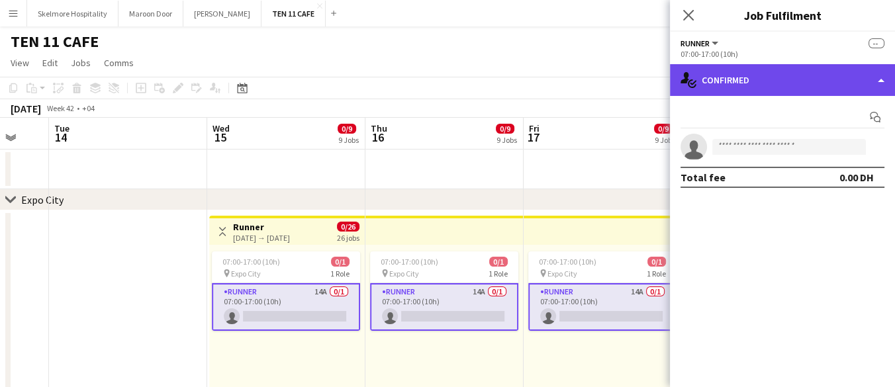
click at [769, 89] on div "single-neutral-actions-check-2 Confirmed" at bounding box center [782, 80] width 225 height 32
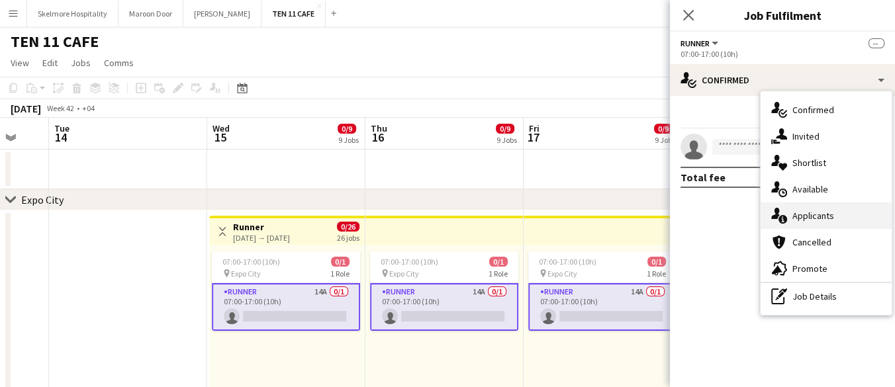
click at [799, 205] on div "single-neutral-actions-information Applicants" at bounding box center [826, 216] width 131 height 26
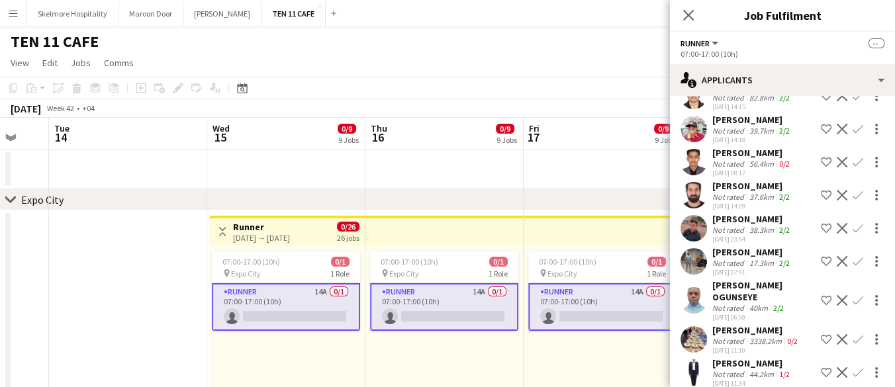
scroll to position [258, 0]
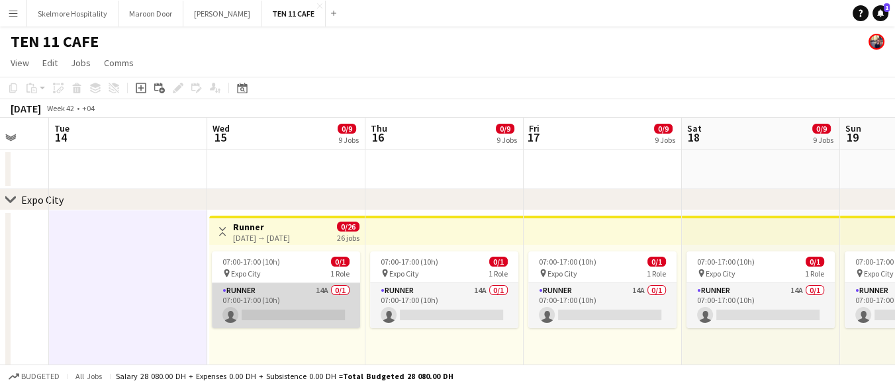
click at [258, 305] on app-card-role "Runner 14A 0/1 07:00-17:00 (10h) single-neutral-actions" at bounding box center [286, 305] width 148 height 45
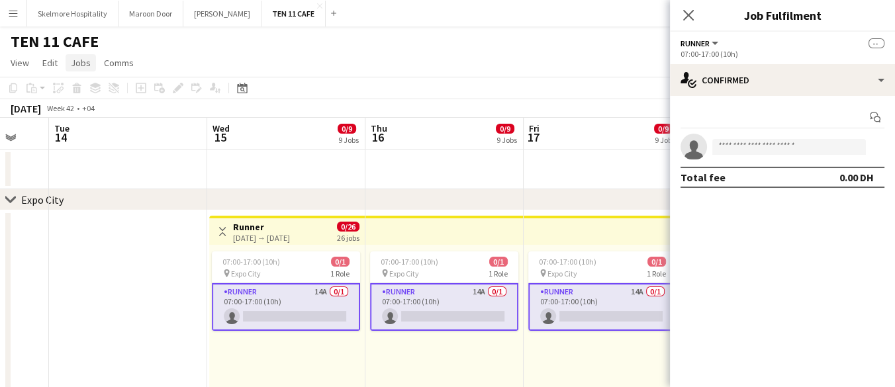
click at [90, 62] on link "Jobs" at bounding box center [81, 62] width 30 height 17
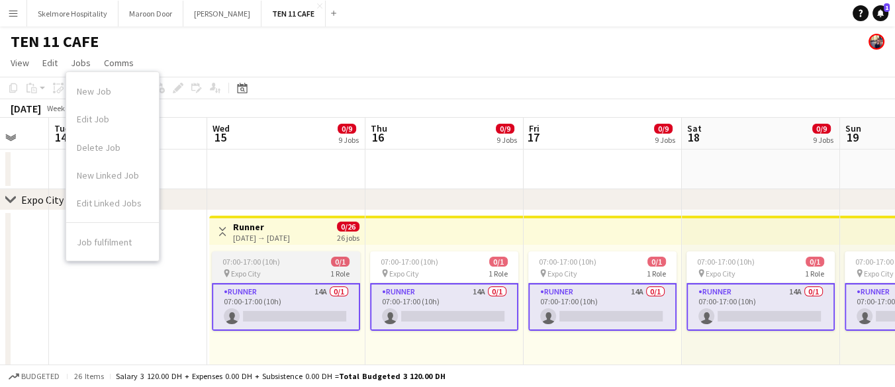
click at [244, 259] on span "07:00-17:00 (10h)" at bounding box center [251, 262] width 58 height 10
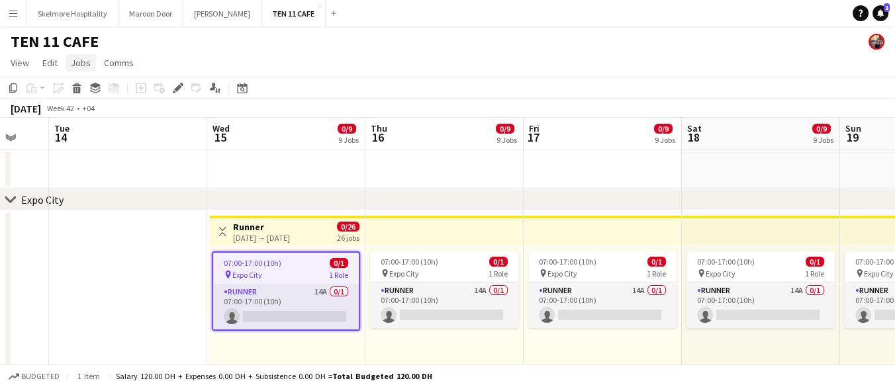
click at [82, 62] on span "Jobs" at bounding box center [81, 63] width 20 height 12
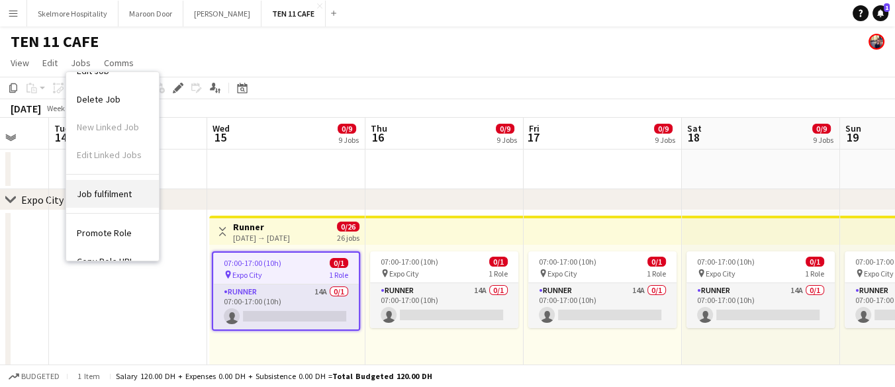
scroll to position [67, 0]
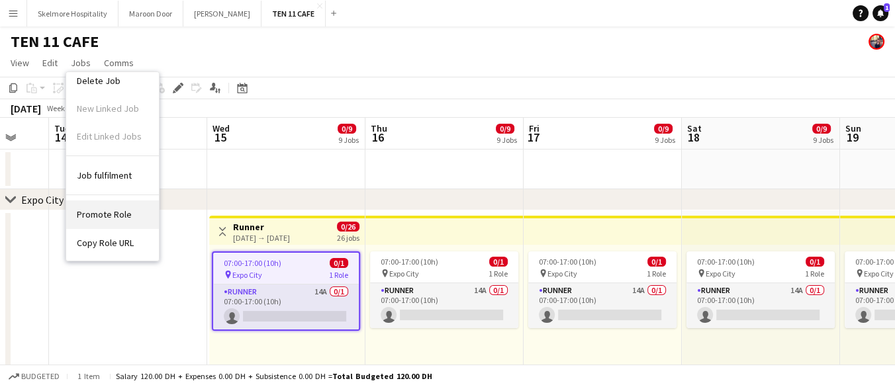
click at [103, 220] on link "Promote Role" at bounding box center [112, 215] width 93 height 28
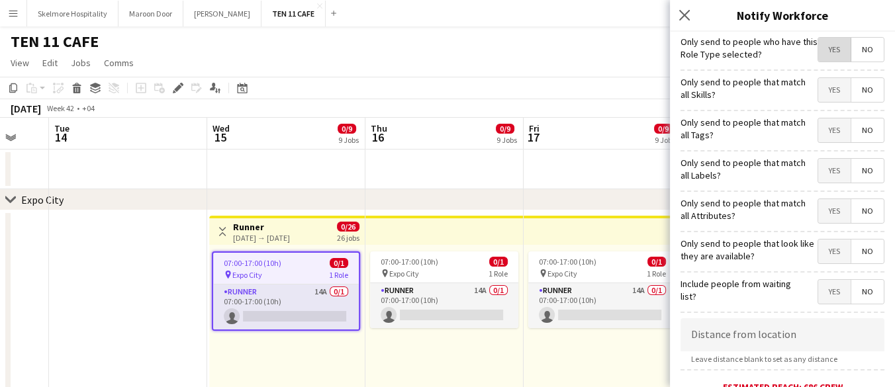
click at [832, 48] on span "Yes" at bounding box center [834, 50] width 32 height 24
click at [824, 93] on span "Yes" at bounding box center [834, 90] width 32 height 24
click at [824, 120] on span "Yes" at bounding box center [834, 131] width 32 height 24
click at [852, 128] on span "No" at bounding box center [868, 131] width 32 height 24
click at [822, 164] on span "Yes" at bounding box center [834, 171] width 32 height 24
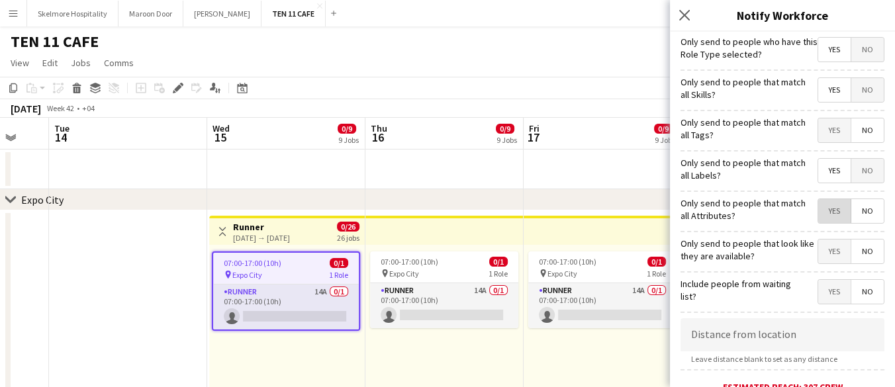
click at [818, 218] on span "Yes" at bounding box center [834, 211] width 32 height 24
click at [859, 224] on div "Yes No" at bounding box center [851, 212] width 67 height 27
click at [859, 214] on span "No" at bounding box center [868, 211] width 32 height 24
click at [836, 235] on div "Only send to people that look like they are available? Yes No" at bounding box center [783, 250] width 204 height 32
click at [831, 244] on span "Yes" at bounding box center [834, 252] width 32 height 24
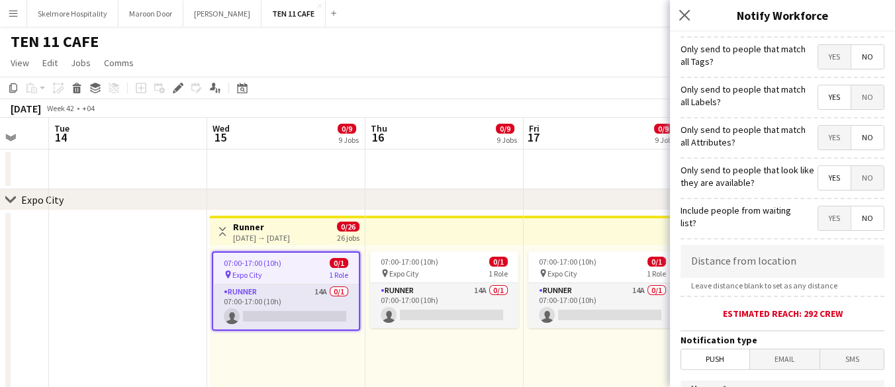
scroll to position [221, 0]
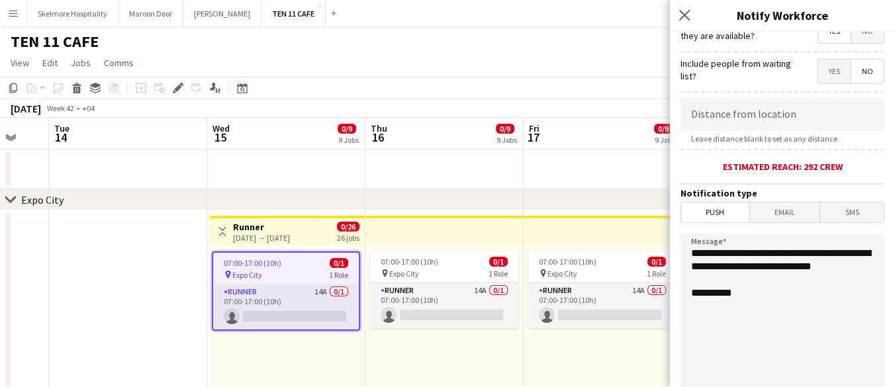
click at [818, 74] on span "Yes" at bounding box center [834, 72] width 32 height 24
click at [739, 299] on textarea "**********" at bounding box center [783, 315] width 204 height 162
paste textarea "**********"
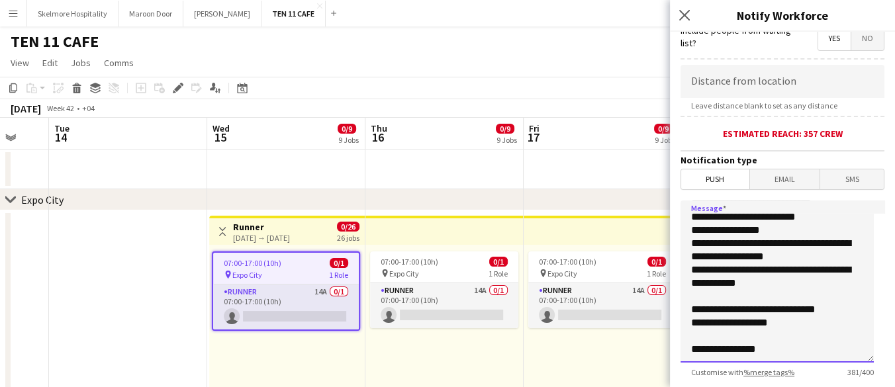
scroll to position [281, 0]
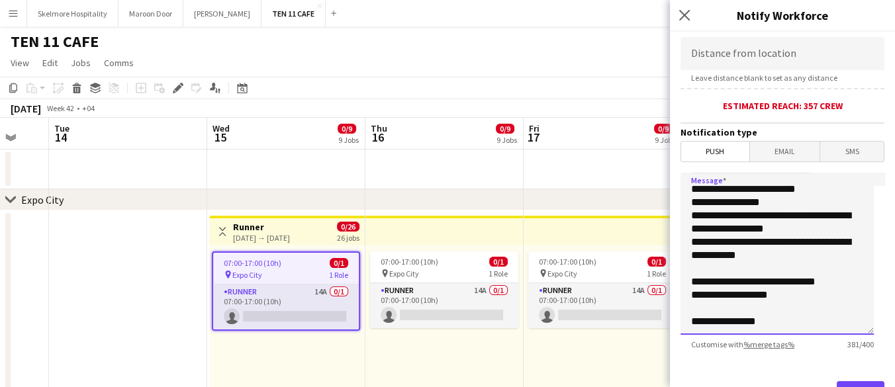
drag, startPoint x: 782, startPoint y: 378, endPoint x: 707, endPoint y: 326, distance: 91.8
click at [707, 326] on textarea "**********" at bounding box center [777, 254] width 193 height 162
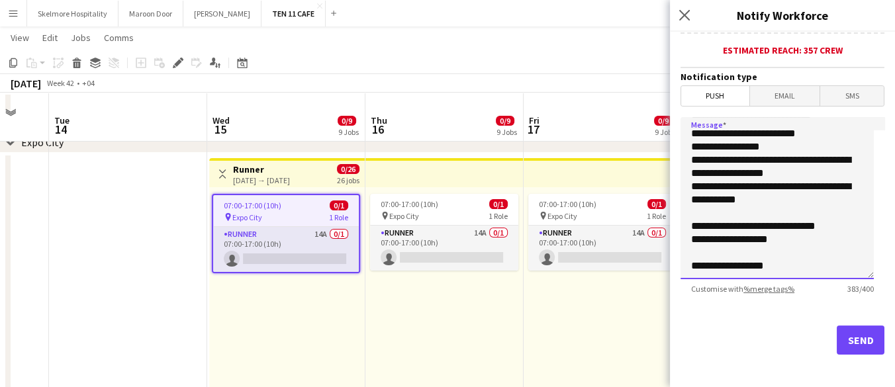
scroll to position [74, 0]
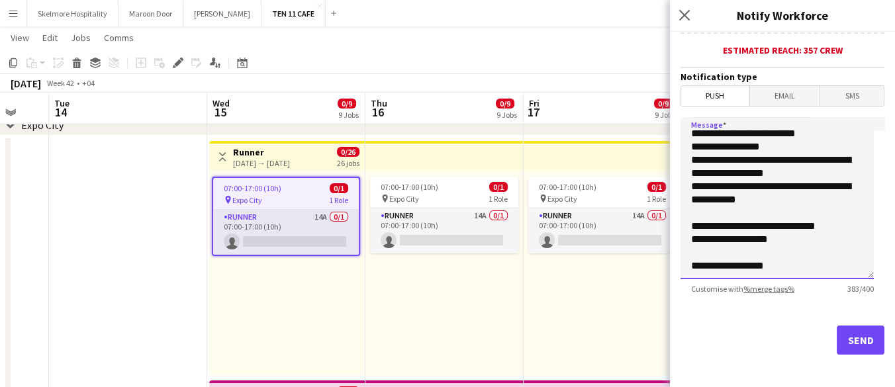
type textarea "**********"
click at [852, 329] on button "Send" at bounding box center [861, 340] width 48 height 29
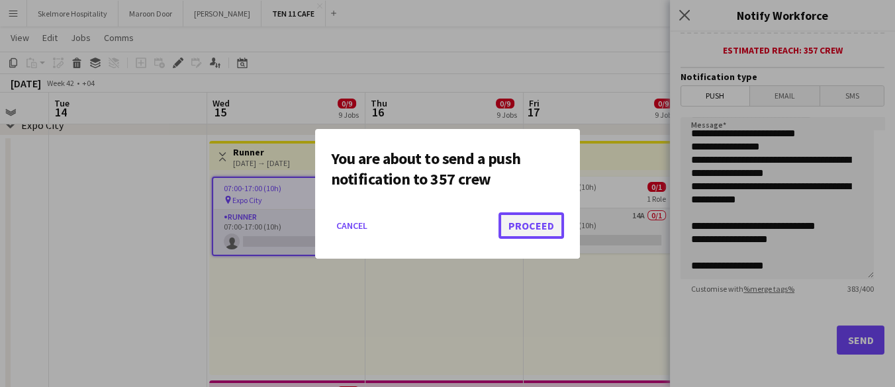
click at [541, 231] on button "Proceed" at bounding box center [532, 226] width 66 height 26
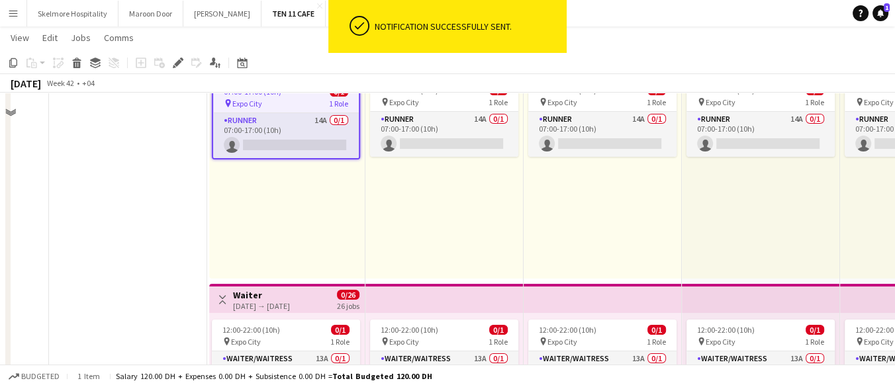
scroll to position [221, 0]
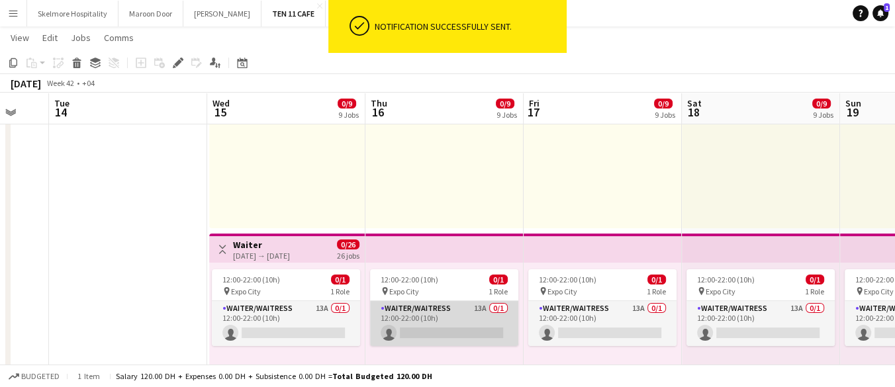
click at [467, 311] on app-card-role "Waiter/Waitress 13A 0/1 12:00-22:00 (10h) single-neutral-actions" at bounding box center [444, 323] width 148 height 45
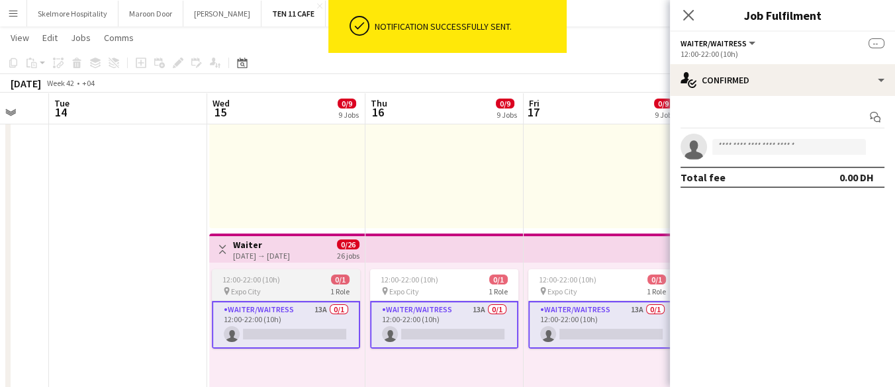
click at [301, 289] on div "pin Expo City 1 Role" at bounding box center [286, 291] width 148 height 11
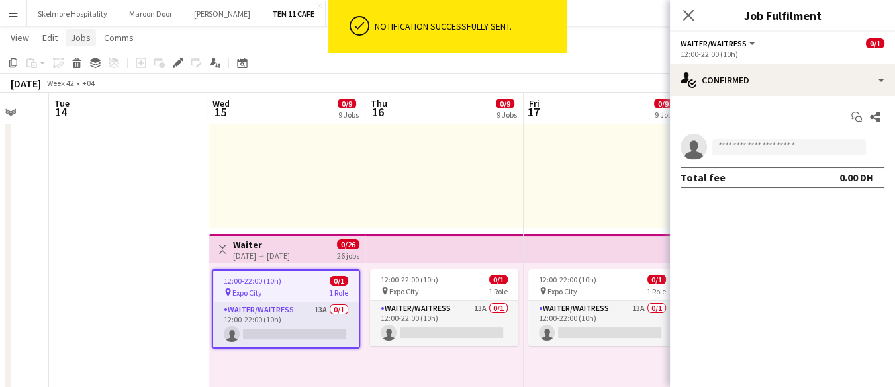
click at [85, 37] on span "Jobs" at bounding box center [81, 38] width 20 height 12
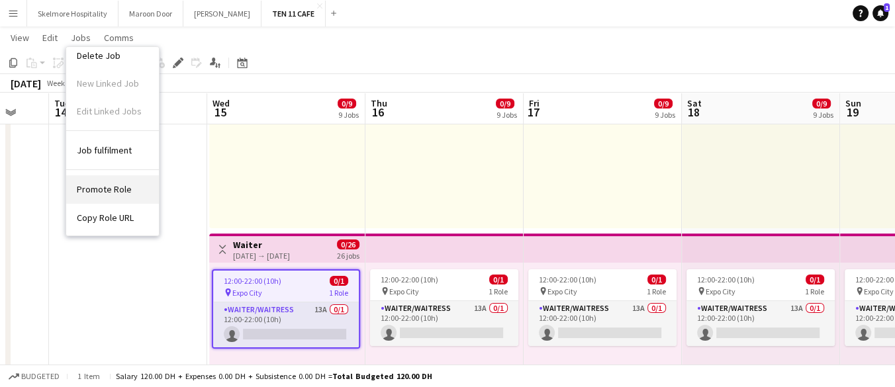
click at [107, 183] on span "Promote Role" at bounding box center [104, 189] width 55 height 12
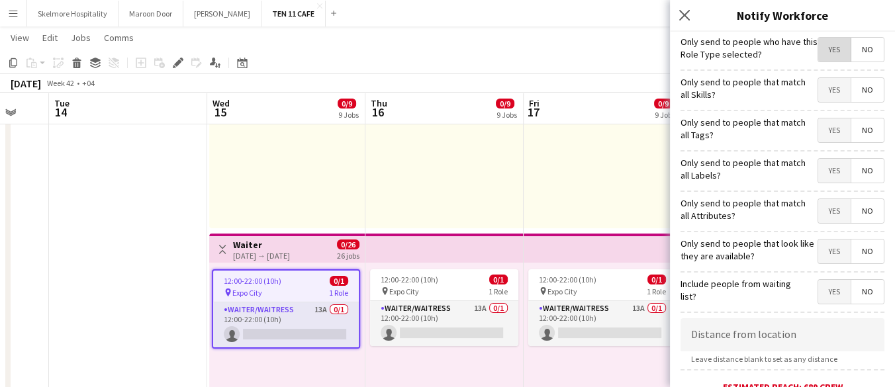
click at [822, 57] on span "Yes" at bounding box center [834, 50] width 32 height 24
click at [827, 93] on span "Yes" at bounding box center [834, 90] width 32 height 24
click at [852, 87] on span "No" at bounding box center [868, 90] width 32 height 24
click at [828, 84] on span "Yes" at bounding box center [834, 90] width 32 height 24
click at [822, 132] on span "Yes" at bounding box center [834, 131] width 32 height 24
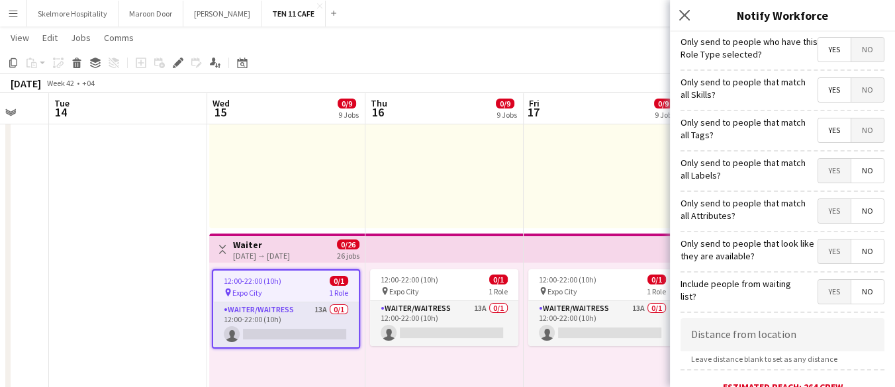
click at [852, 134] on span "No" at bounding box center [868, 131] width 32 height 24
click at [832, 172] on span "Yes" at bounding box center [834, 171] width 32 height 24
click at [859, 177] on span "No" at bounding box center [868, 171] width 32 height 24
click at [830, 209] on span "Yes" at bounding box center [834, 211] width 32 height 24
click at [830, 242] on span "Yes" at bounding box center [834, 252] width 32 height 24
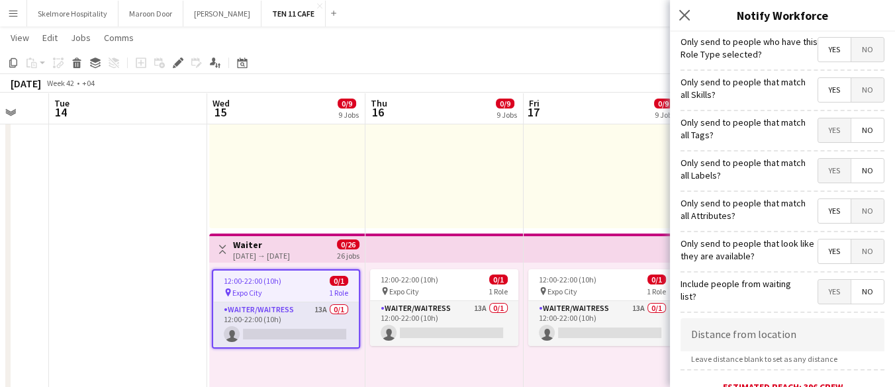
click at [861, 211] on span "No" at bounding box center [868, 211] width 32 height 24
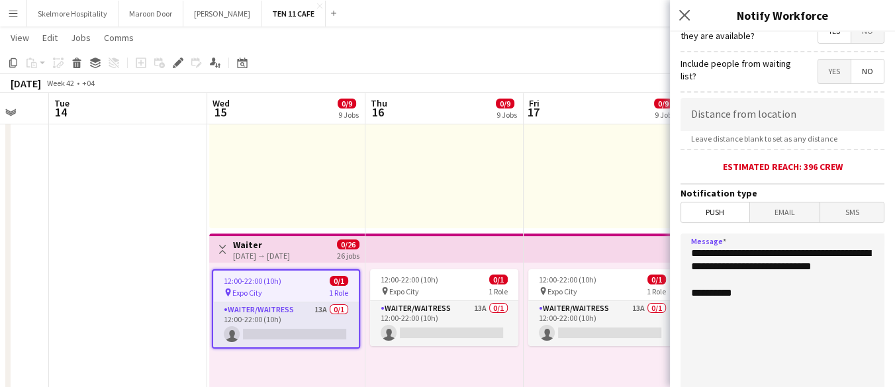
click at [738, 351] on textarea "**********" at bounding box center [783, 315] width 204 height 162
paste textarea "**********"
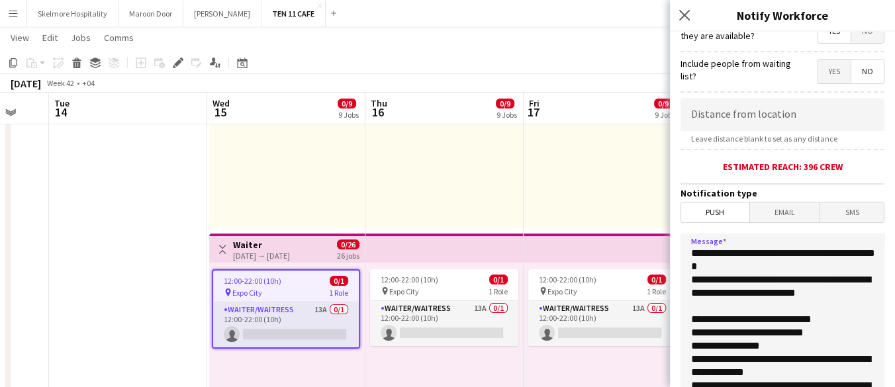
scroll to position [224, 0]
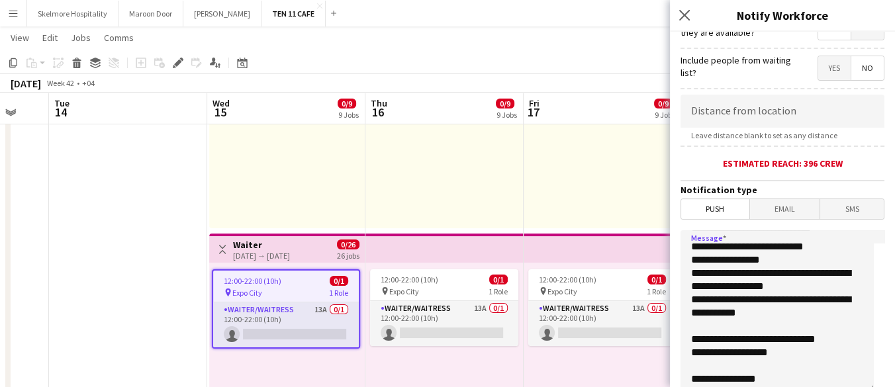
drag, startPoint x: 764, startPoint y: 377, endPoint x: 708, endPoint y: 375, distance: 56.3
click at [708, 375] on textarea "**********" at bounding box center [777, 311] width 193 height 162
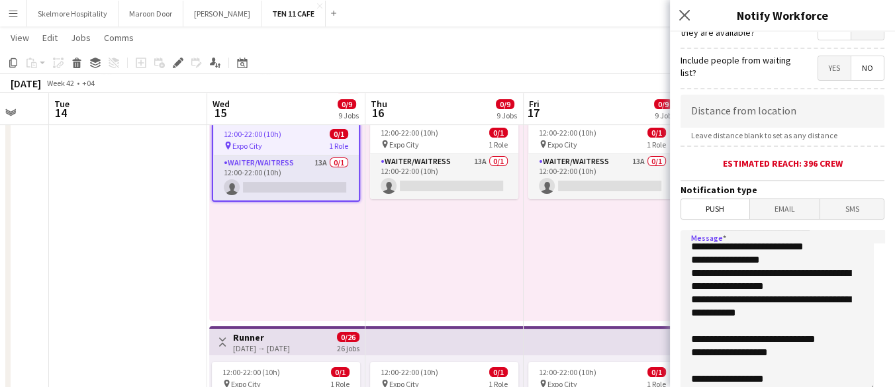
scroll to position [337, 0]
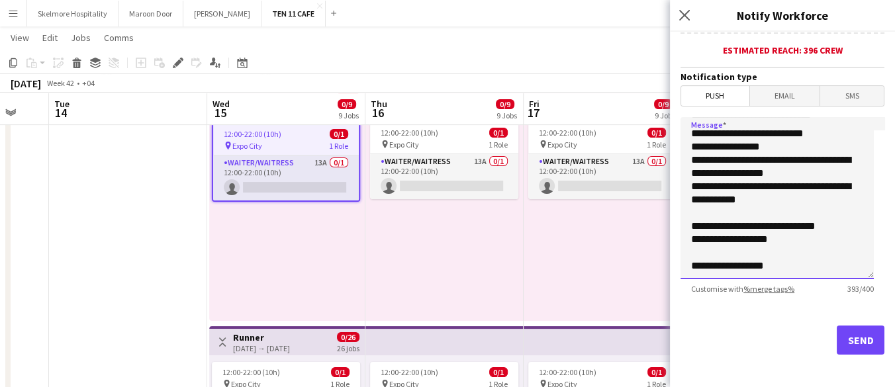
type textarea "**********"
click at [852, 326] on button "Send" at bounding box center [861, 340] width 48 height 29
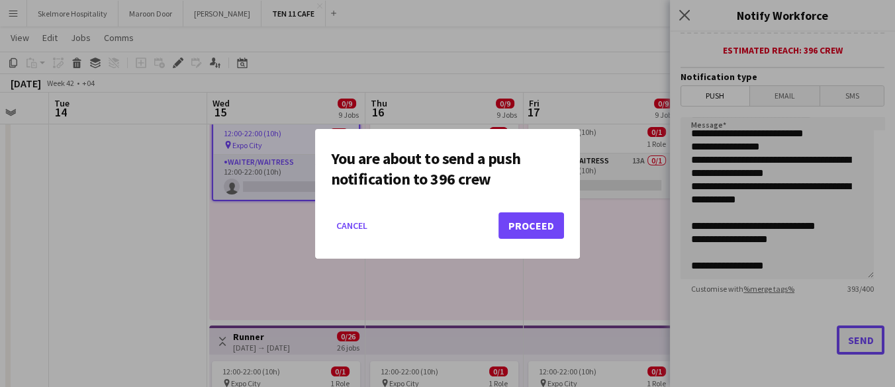
scroll to position [0, 0]
click at [546, 224] on button "Proceed" at bounding box center [532, 226] width 66 height 26
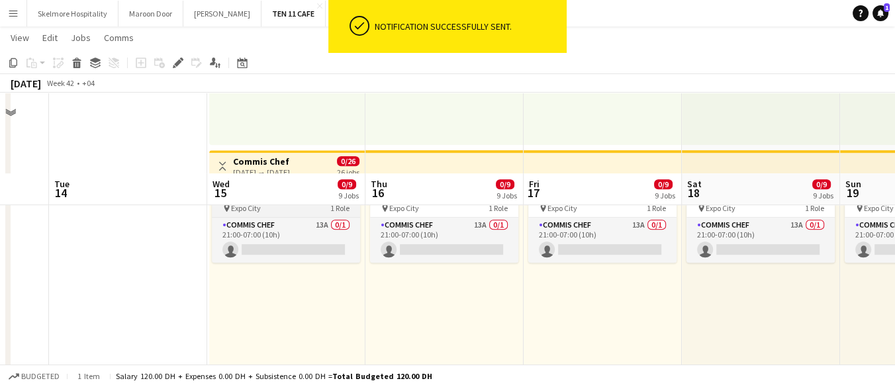
scroll to position [956, 0]
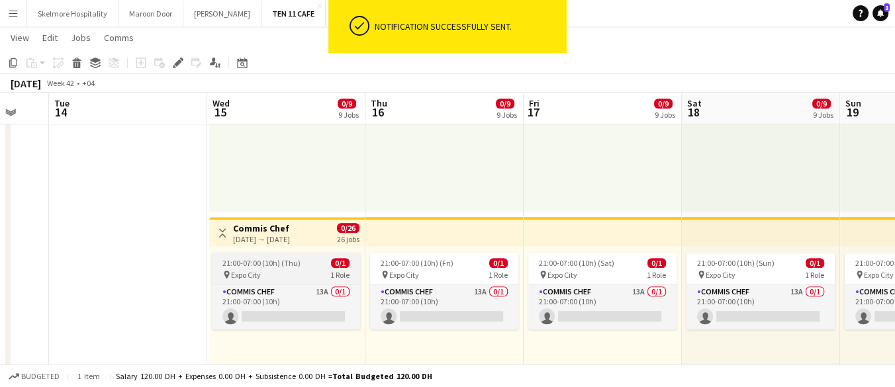
click at [315, 272] on div "pin Expo City 1 Role" at bounding box center [286, 275] width 148 height 11
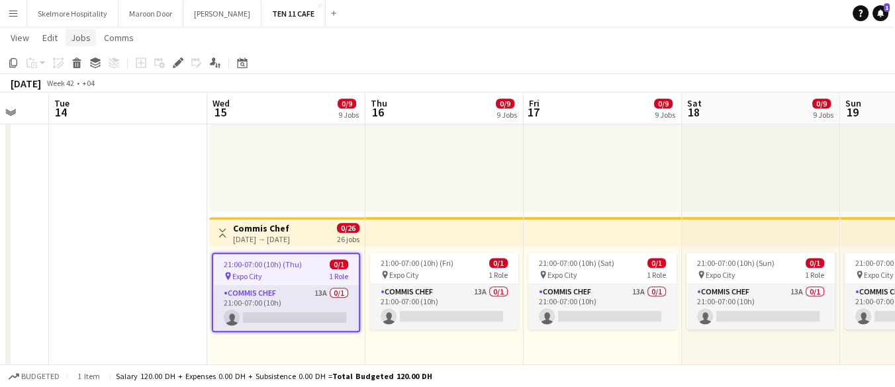
click at [80, 38] on span "Jobs" at bounding box center [81, 38] width 20 height 12
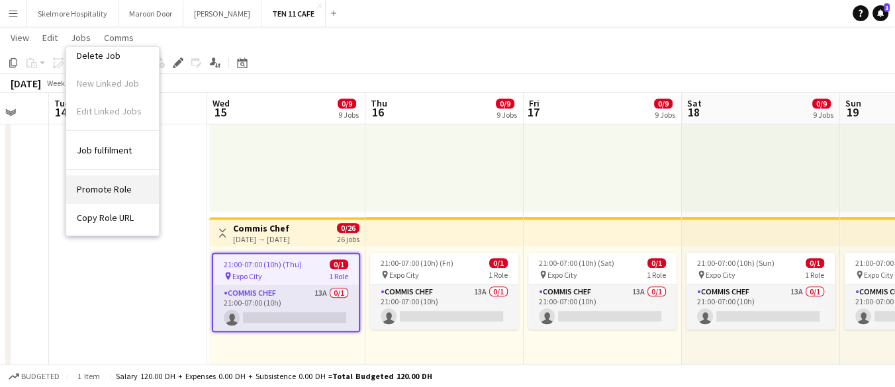
click at [101, 185] on span "Promote Role" at bounding box center [104, 189] width 55 height 12
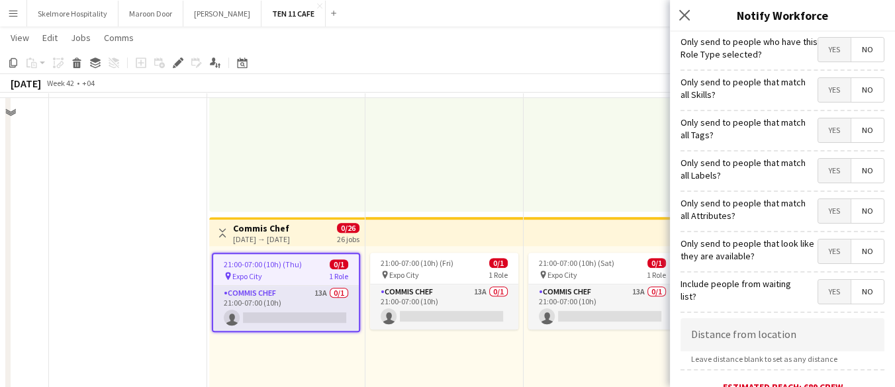
scroll to position [809, 0]
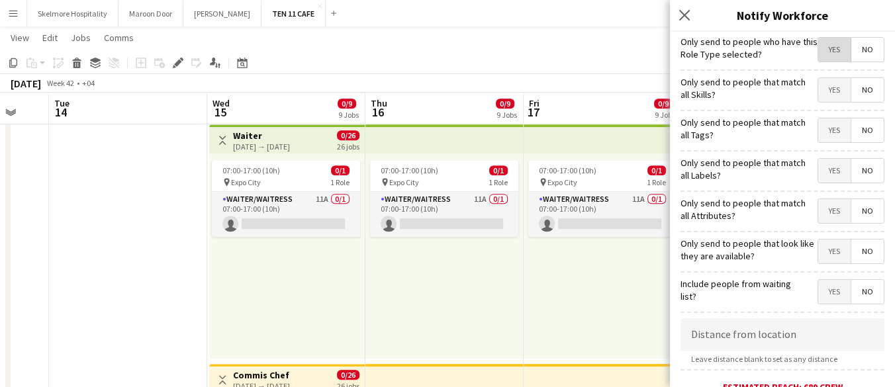
click at [822, 53] on span "Yes" at bounding box center [834, 50] width 32 height 24
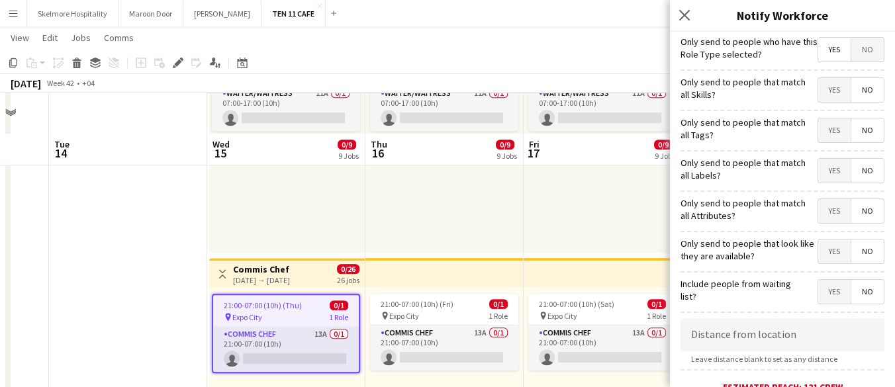
scroll to position [956, 0]
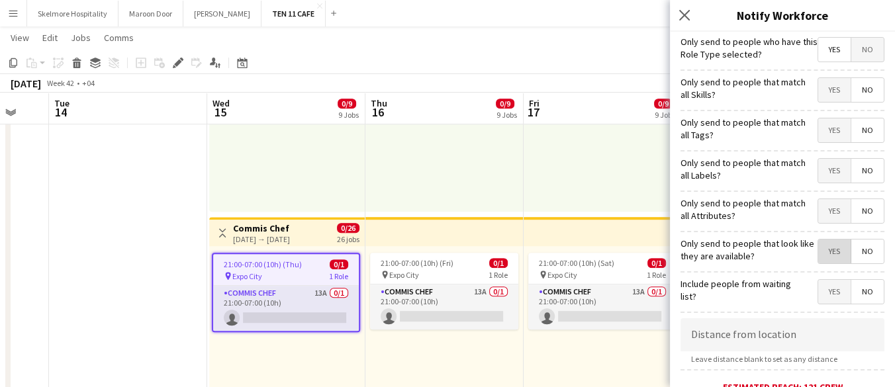
click at [820, 245] on span "Yes" at bounding box center [834, 252] width 32 height 24
click at [829, 94] on span "Yes" at bounding box center [834, 90] width 32 height 24
click at [828, 133] on span "Yes" at bounding box center [834, 131] width 32 height 24
click at [863, 122] on span "No" at bounding box center [868, 131] width 32 height 24
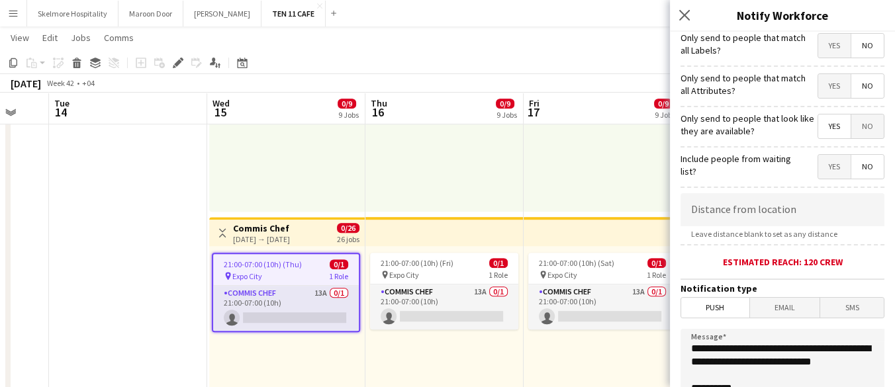
scroll to position [147, 0]
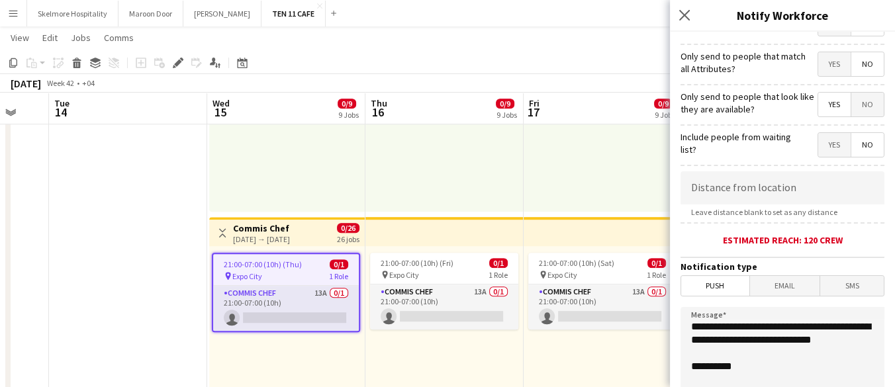
click at [836, 140] on span "Yes" at bounding box center [834, 145] width 32 height 24
click at [783, 384] on textarea "**********" at bounding box center [783, 388] width 204 height 162
paste textarea "**********"
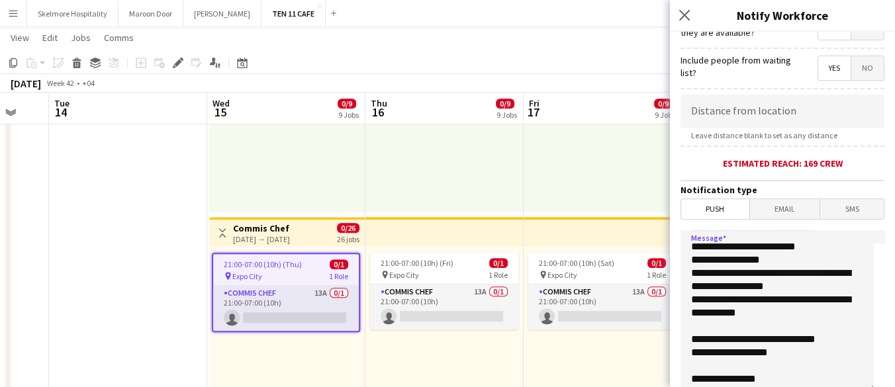
scroll to position [82, 0]
drag, startPoint x: 786, startPoint y: 373, endPoint x: 707, endPoint y: 369, distance: 79.6
click at [707, 369] on textarea "**********" at bounding box center [777, 311] width 193 height 162
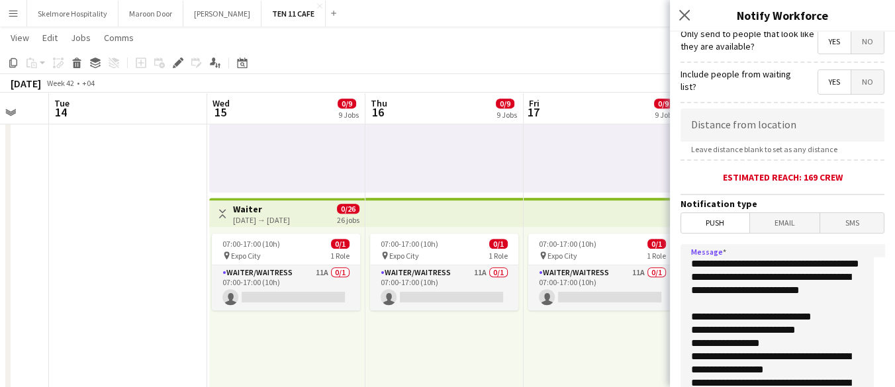
scroll to position [337, 0]
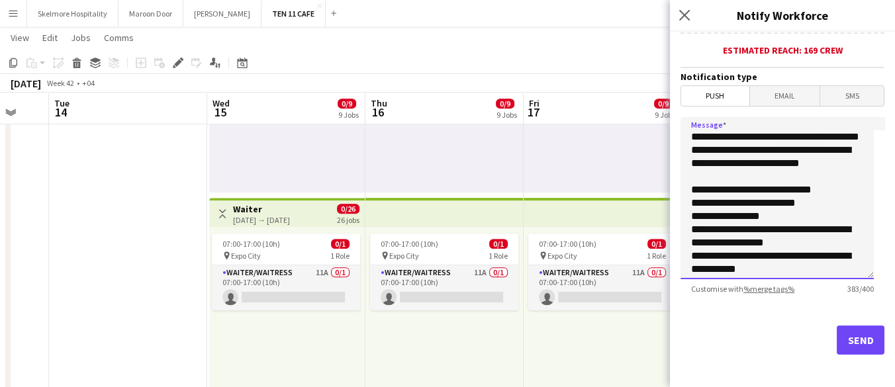
type textarea "**********"
click at [852, 336] on button "Send" at bounding box center [861, 340] width 48 height 29
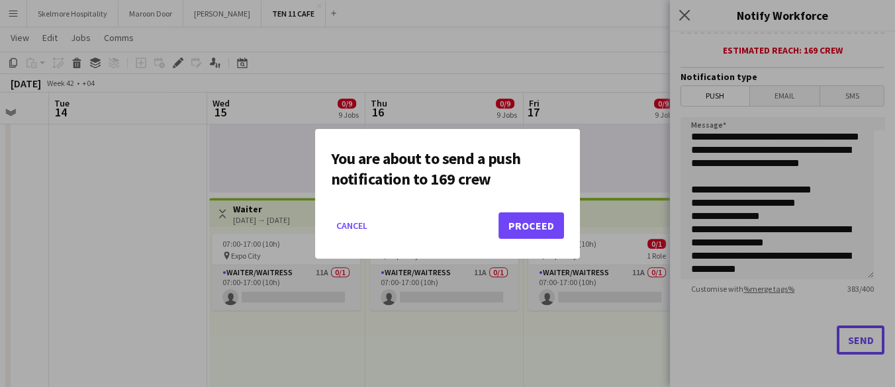
scroll to position [0, 0]
click at [546, 230] on button "Proceed" at bounding box center [532, 226] width 66 height 26
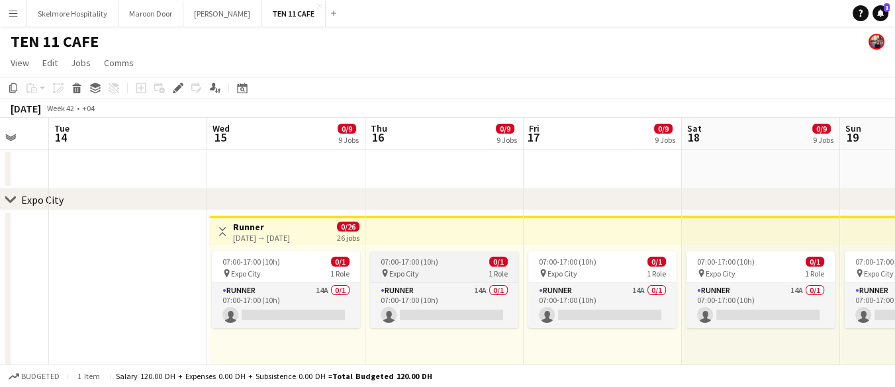
click at [432, 271] on div "pin Expo City 1 Role" at bounding box center [444, 273] width 148 height 11
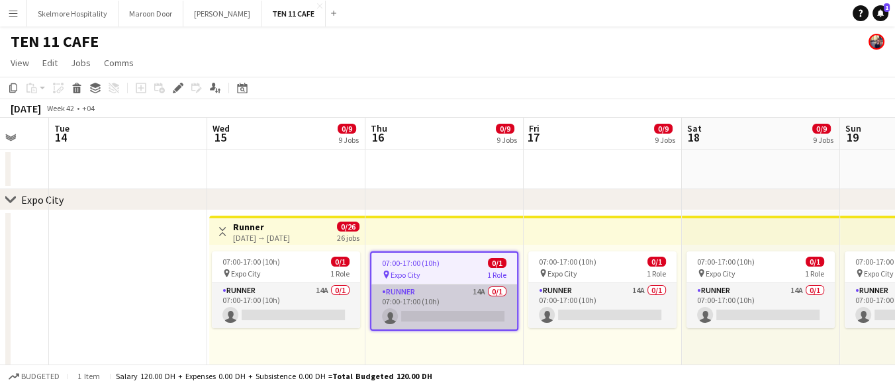
click at [414, 302] on app-card-role "Runner 14A 0/1 07:00-17:00 (10h) single-neutral-actions" at bounding box center [444, 307] width 146 height 45
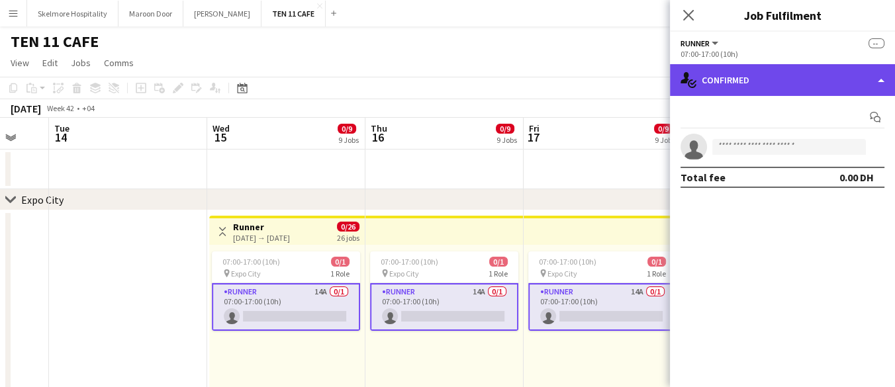
click at [810, 90] on div "single-neutral-actions-check-2 Confirmed" at bounding box center [782, 80] width 225 height 32
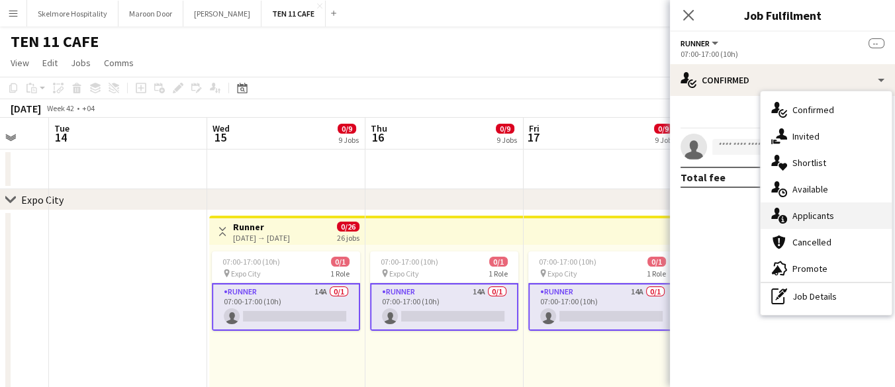
click at [818, 218] on span "Applicants" at bounding box center [814, 216] width 42 height 12
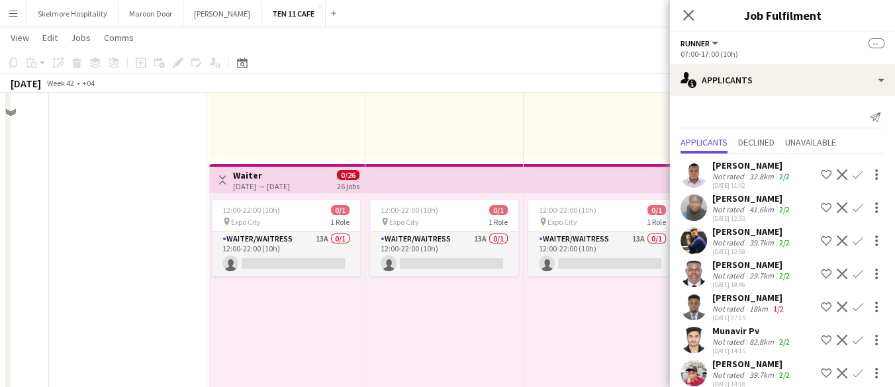
scroll to position [294, 0]
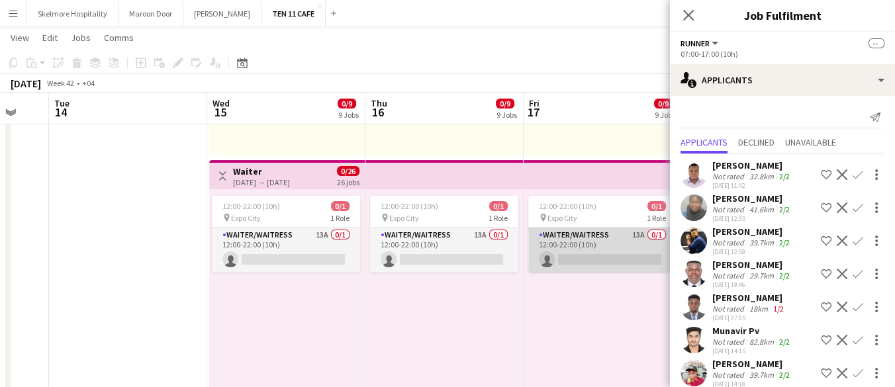
click at [597, 238] on app-card-role "Waiter/Waitress 13A 0/1 12:00-22:00 (10h) single-neutral-actions" at bounding box center [602, 250] width 148 height 45
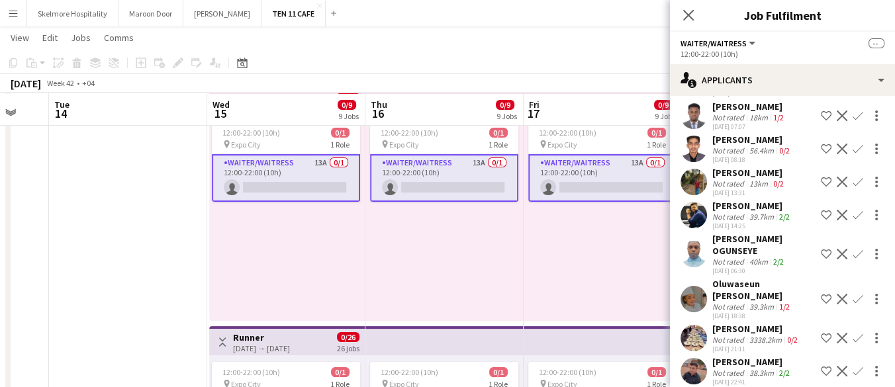
scroll to position [441, 0]
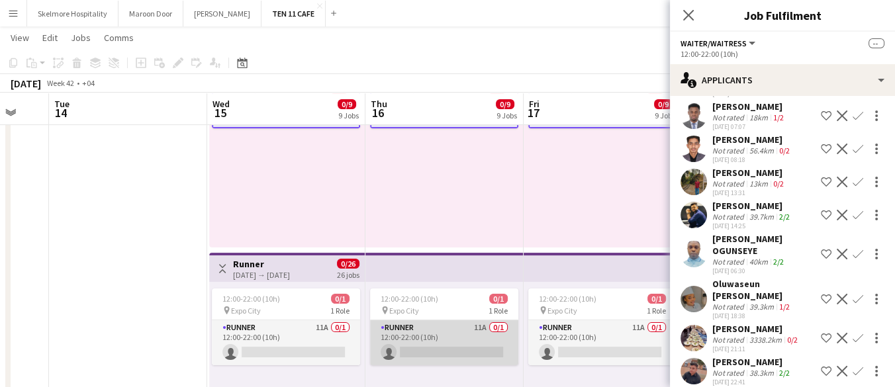
click at [489, 331] on app-card-role "Runner 11A 0/1 12:00-22:00 (10h) single-neutral-actions" at bounding box center [444, 342] width 148 height 45
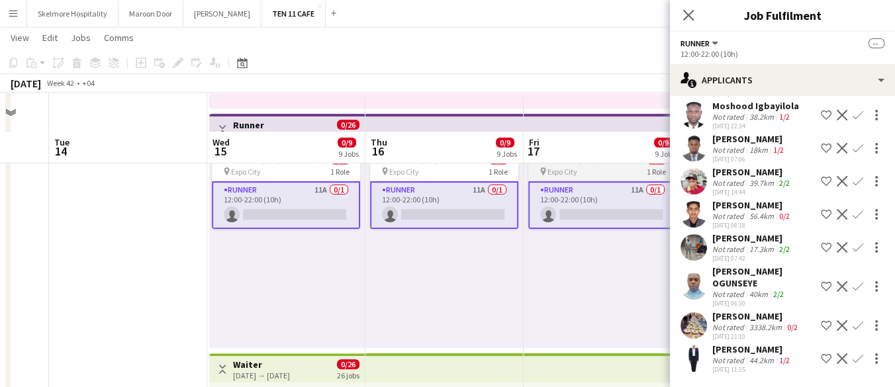
scroll to position [662, 0]
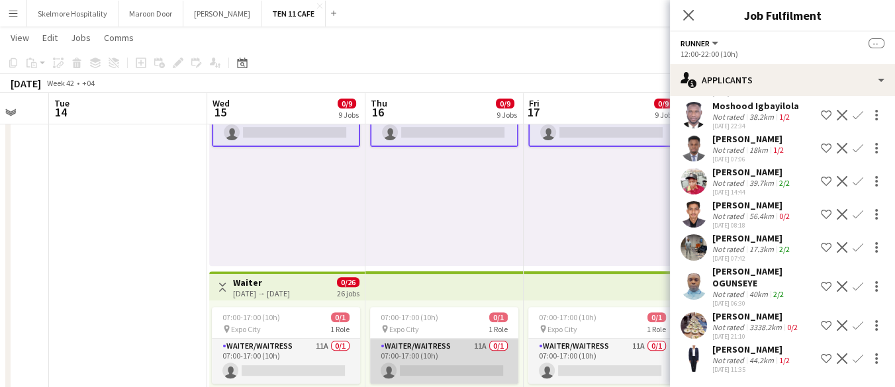
click at [462, 353] on app-card-role "Waiter/Waitress 11A 0/1 07:00-17:00 (10h) single-neutral-actions" at bounding box center [444, 361] width 148 height 45
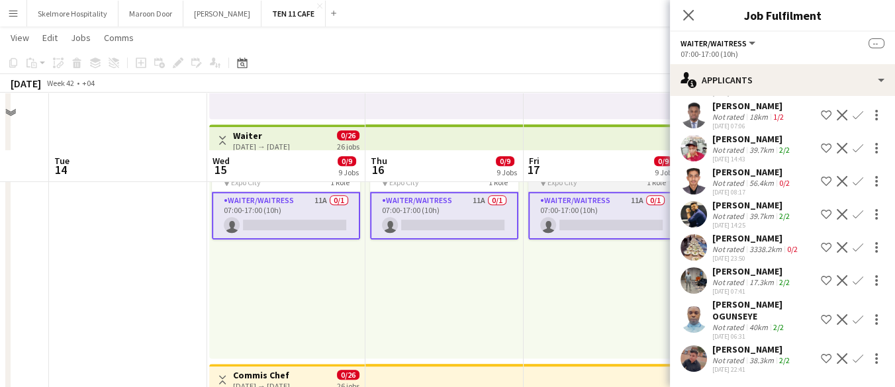
scroll to position [956, 0]
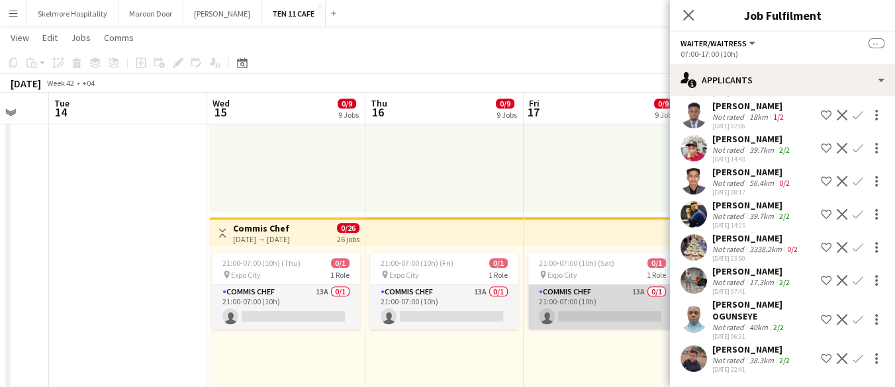
click at [585, 315] on app-card-role "Commis Chef 13A 0/1 21:00-07:00 (10h) single-neutral-actions" at bounding box center [602, 307] width 148 height 45
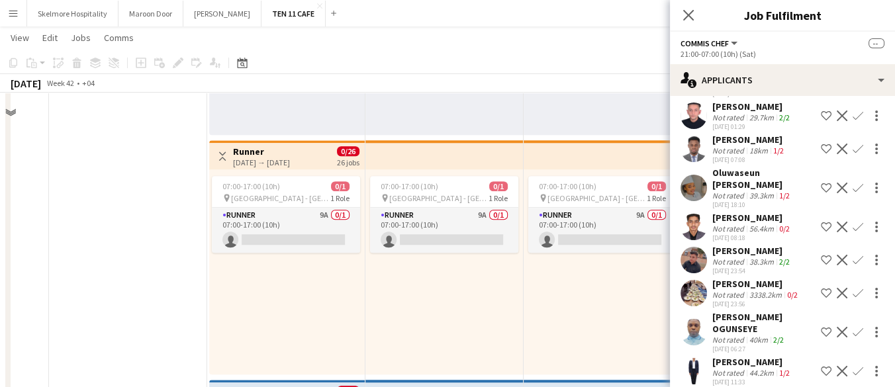
scroll to position [1545, 0]
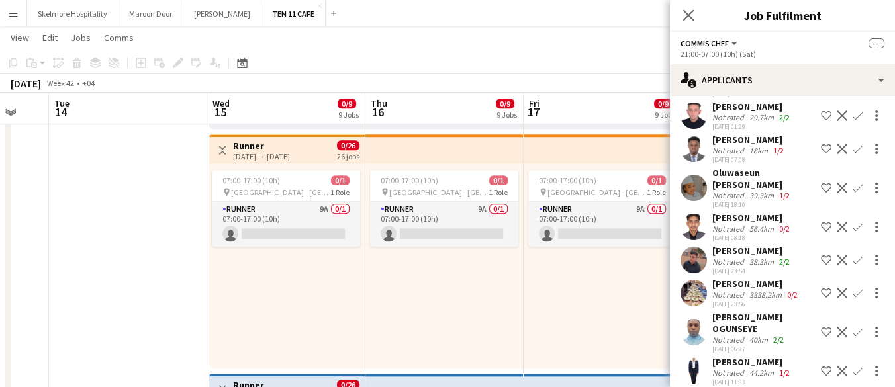
click at [74, 196] on app-date-cell at bounding box center [128, 371] width 158 height 964
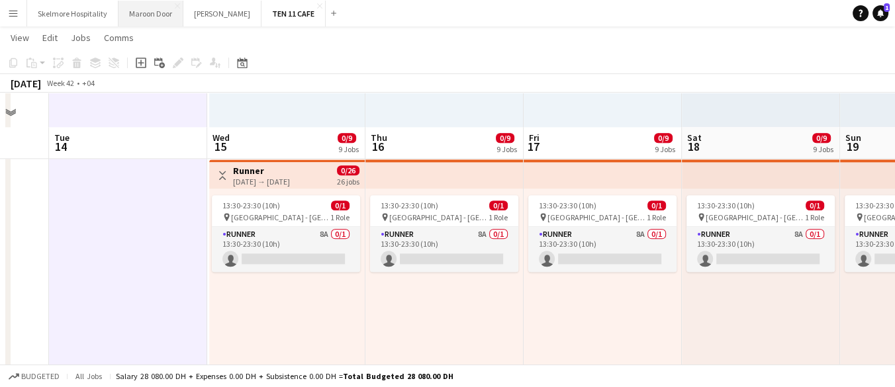
scroll to position [2034, 0]
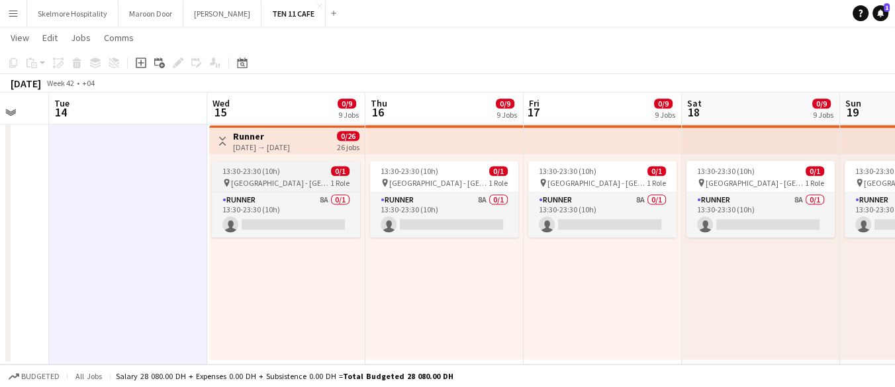
click at [287, 179] on span "Saadiyat Island - Abu Dhabi" at bounding box center [280, 183] width 99 height 10
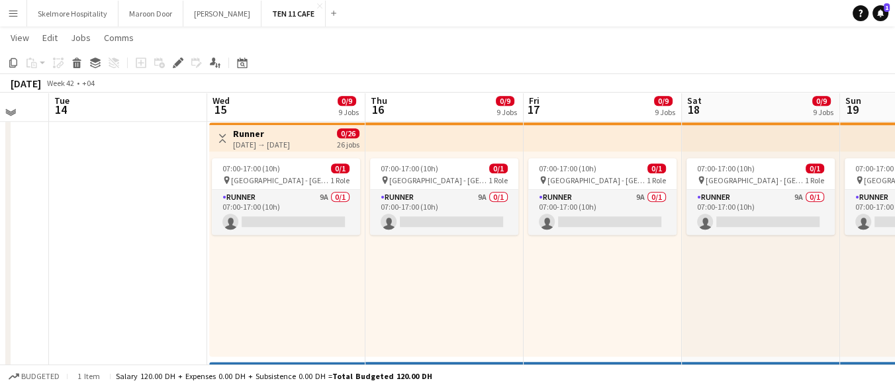
scroll to position [1553, 0]
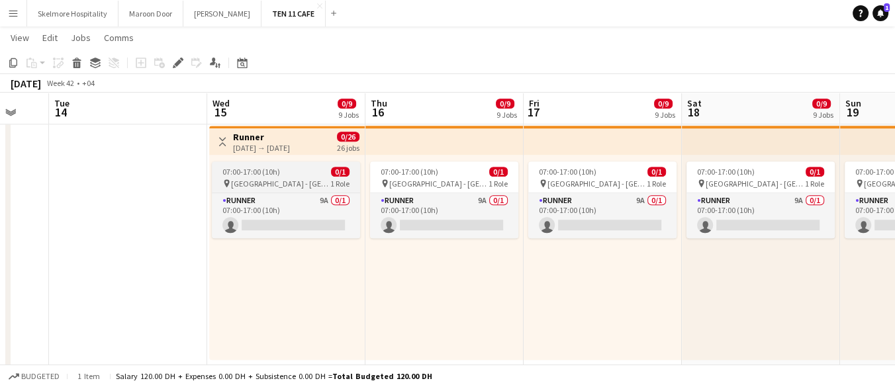
click at [297, 175] on div "07:00-17:00 (10h) 0/1" at bounding box center [286, 172] width 148 height 10
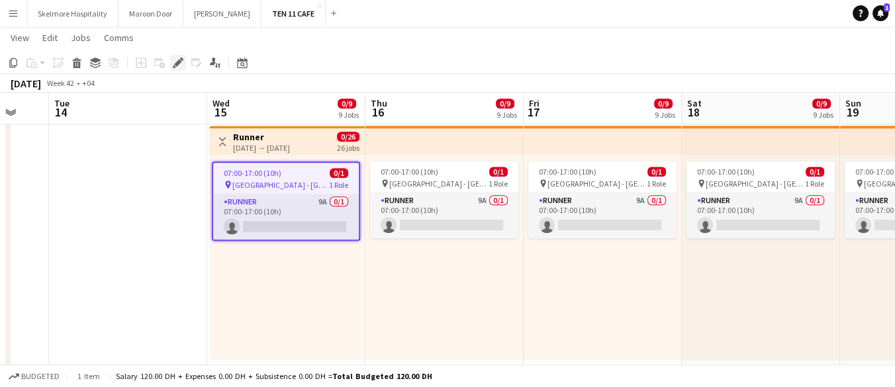
click at [176, 62] on icon at bounding box center [177, 63] width 7 height 7
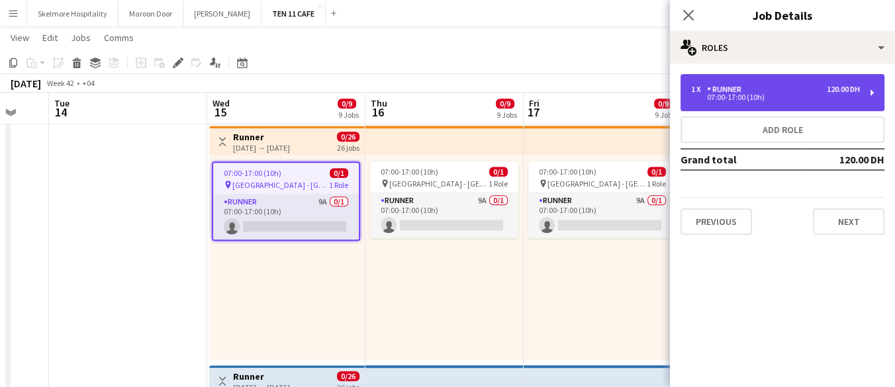
click at [795, 87] on div "1 x Runner 120.00 DH" at bounding box center [775, 89] width 169 height 9
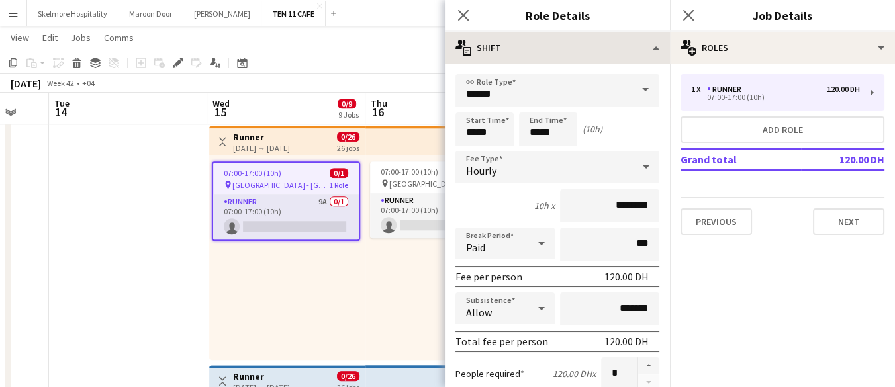
click at [624, 122] on div "Start Time ***** End Time ***** (10h)" at bounding box center [558, 129] width 204 height 33
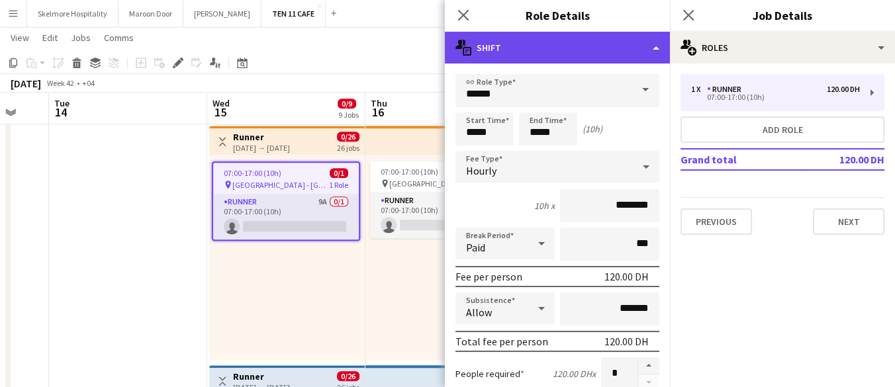
click at [634, 59] on div "multiple-actions-text Shift" at bounding box center [557, 48] width 225 height 32
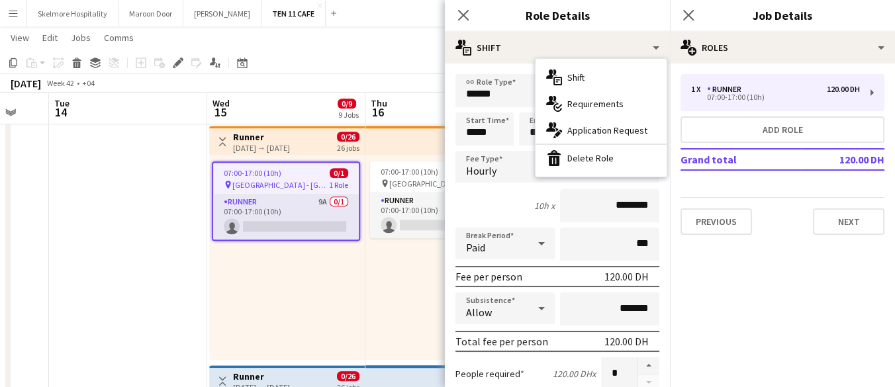
click at [440, 7] on app-navbar "Menu Boards Boards Boards All jobs Status Workforce Workforce My Workforce Recr…" at bounding box center [447, 13] width 895 height 26
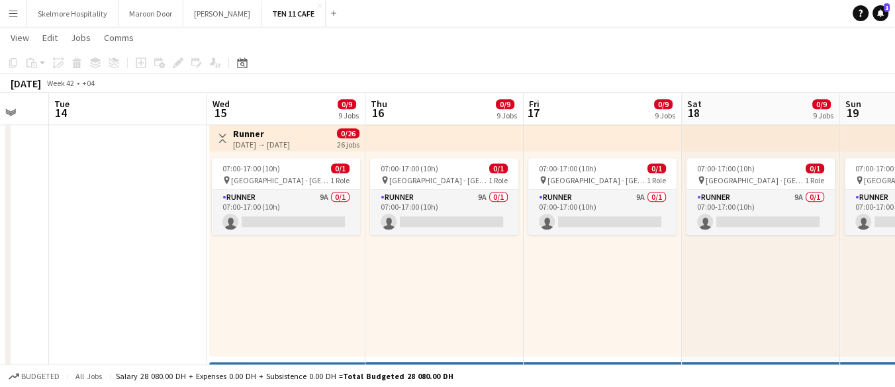
scroll to position [1555, 0]
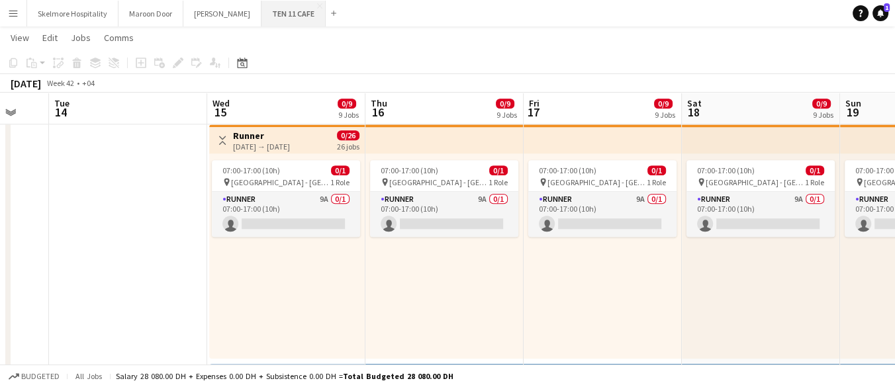
click at [281, 2] on button "TEN 11 CAFE Close" at bounding box center [294, 14] width 64 height 26
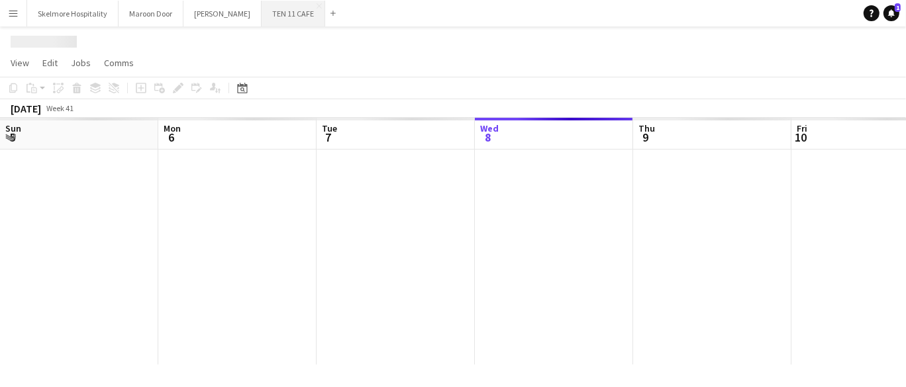
scroll to position [0, 316]
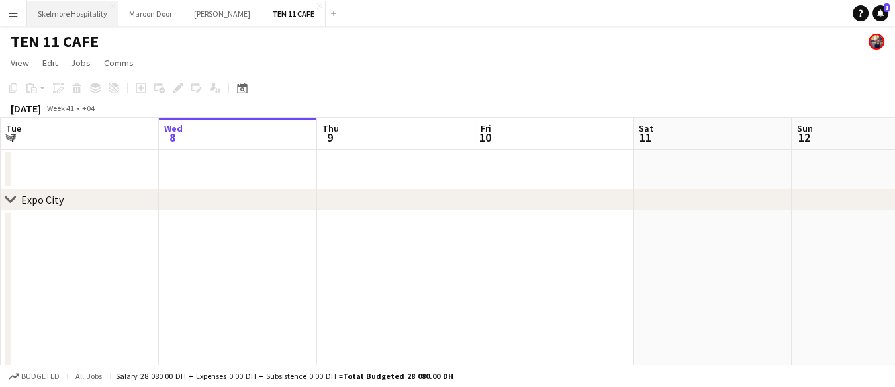
click at [56, 11] on button "Skelmore Hospitality Close" at bounding box center [72, 14] width 91 height 26
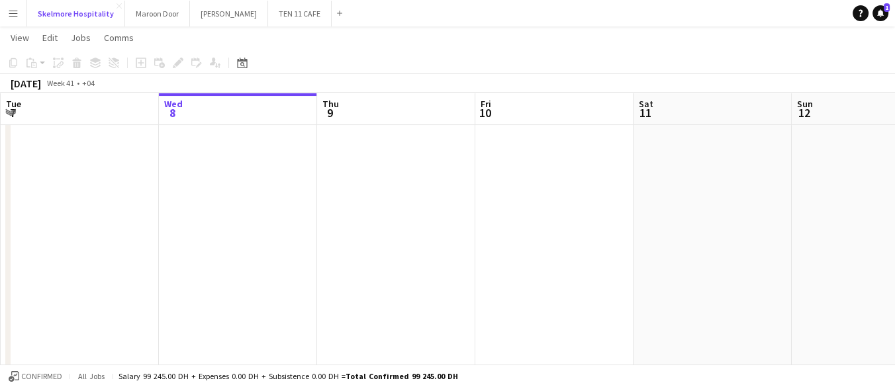
scroll to position [294, 0]
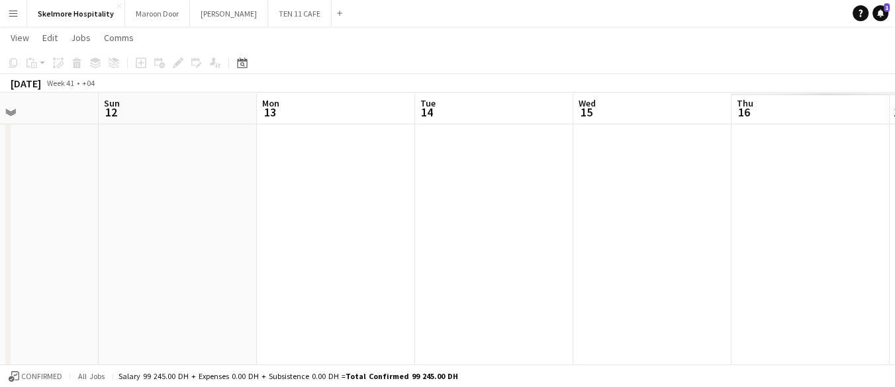
drag, startPoint x: 693, startPoint y: 237, endPoint x: 0, endPoint y: 223, distance: 693.4
click at [0, 223] on app-calendar-viewport "Wed 8 Thu 9 Fri 10 Sat 11 Sun 12 Mon 13 Tue 14 Wed 15 Thu 16 Fri 17 Sat 18" at bounding box center [447, 121] width 895 height 727
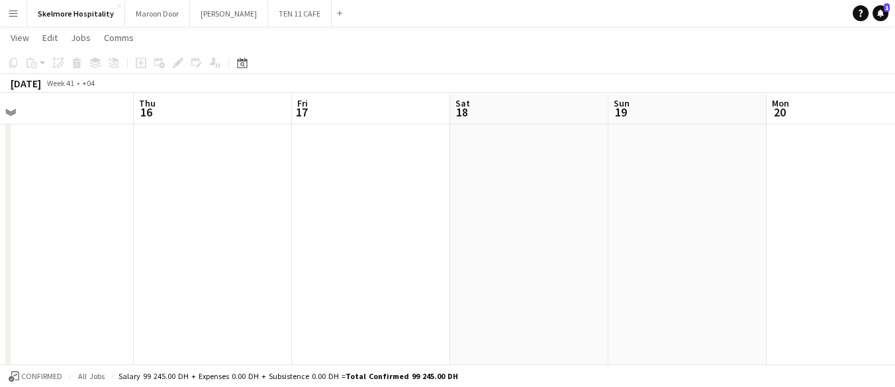
drag, startPoint x: 598, startPoint y: 241, endPoint x: 0, endPoint y: 226, distance: 598.1
click at [0, 226] on app-calendar-viewport "Sun 12 Mon 13 Tue 14 Wed 15 Thu 16 Fri 17 Sat 18 Sun 19 Mon 20 Tue 21 Wed 22" at bounding box center [447, 121] width 895 height 727
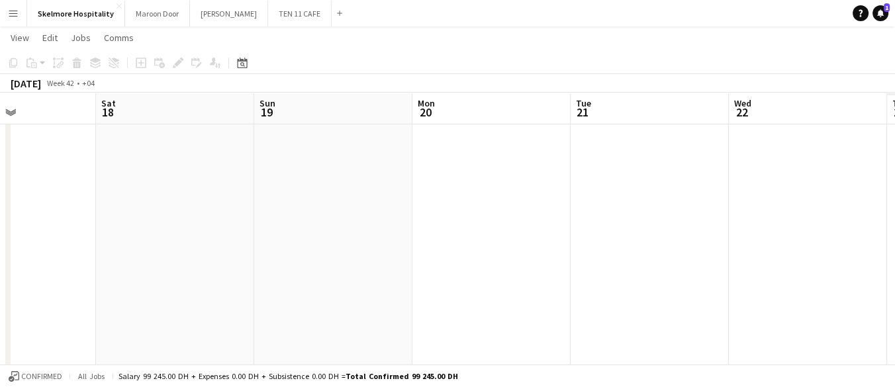
drag, startPoint x: 638, startPoint y: 224, endPoint x: 9, endPoint y: 220, distance: 629.7
click at [0, 223] on app-calendar-viewport "Tue 14 Wed 15 Thu 16 Fri 17 Sat 18 Sun 19 Mon 20 Tue 21 Wed 22 Thu 23 Fri 24" at bounding box center [447, 121] width 895 height 727
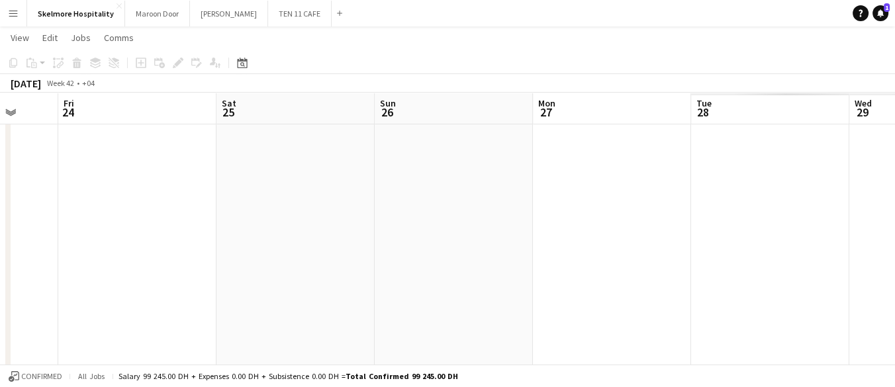
drag, startPoint x: 738, startPoint y: 222, endPoint x: 74, endPoint y: 217, distance: 664.8
click at [74, 217] on app-calendar-viewport "Mon 20 Tue 21 Wed 22 Thu 23 Fri 24 Sat 25 Sun 26 Mon 27 Tue 28 Wed 29 Thu 30" at bounding box center [447, 121] width 895 height 727
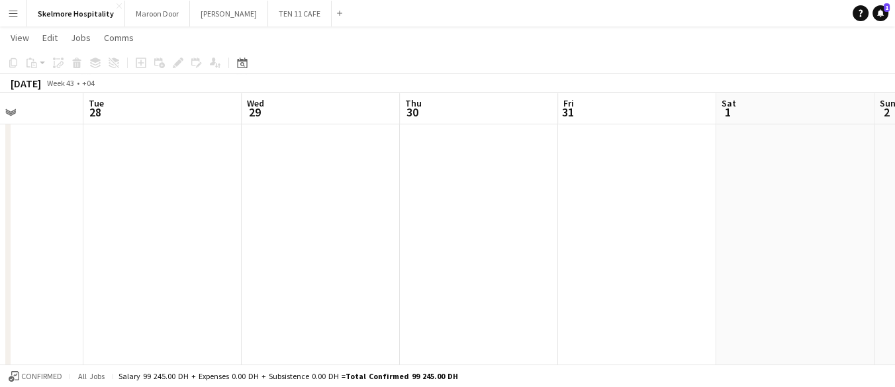
drag, startPoint x: 642, startPoint y: 243, endPoint x: 475, endPoint y: 233, distance: 167.2
click at [46, 236] on app-calendar-viewport "Fri 24 Sat 25 Sun 26 Mon 27 Tue 28 Wed 29 Thu 30 Fri 31 Sat 1 Sun 2 Mon 3" at bounding box center [447, 121] width 895 height 727
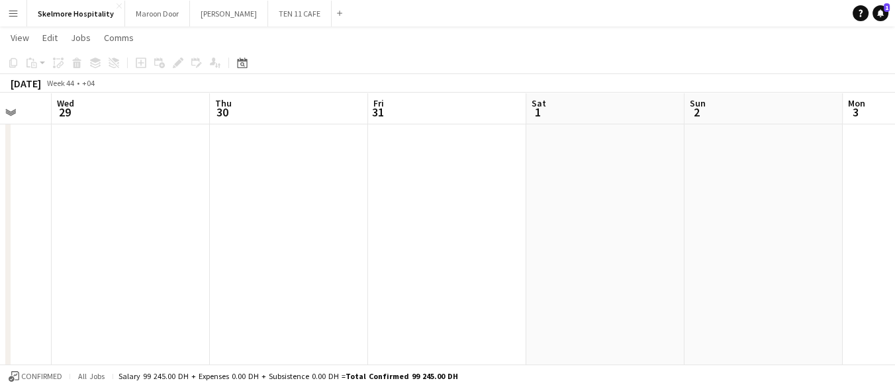
drag, startPoint x: 748, startPoint y: 232, endPoint x: 83, endPoint y: 224, distance: 664.2
click at [83, 224] on app-calendar-viewport "Sun 26 Mon 27 Tue 28 Wed 29 Thu 30 Fri 31 Sat 1 Sun 2 Mon 3 Tue 4 Wed 5" at bounding box center [447, 121] width 895 height 727
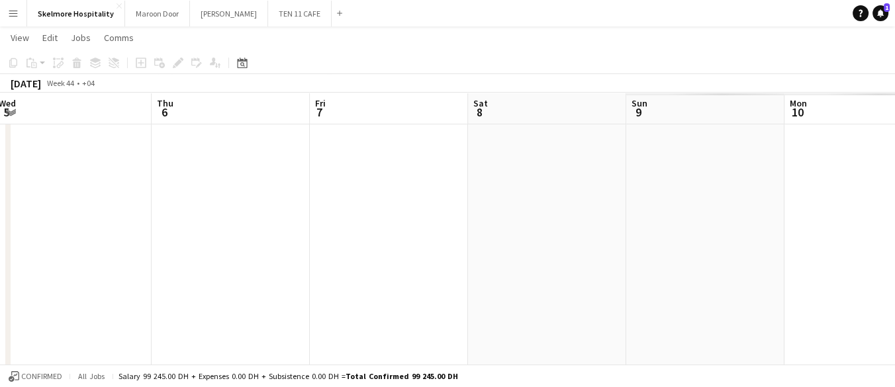
drag, startPoint x: 758, startPoint y: 228, endPoint x: 66, endPoint y: 226, distance: 692.6
click at [66, 226] on app-calendar-viewport "Sun 2 Mon 3 Tue 4 Wed 5 Thu 6 Fri 7 Sat 8 Sun 9 Mon 10 Tue 11 Wed 12" at bounding box center [447, 121] width 895 height 727
drag, startPoint x: 694, startPoint y: 233, endPoint x: 87, endPoint y: 227, distance: 606.6
click at [71, 227] on app-calendar-viewport "Thu 6 Fri 7 Sat 8 Sun 9 Mon 10 Tue 11 Wed 12 Thu 13 Fri 14 Sat 15 Sun 16" at bounding box center [447, 121] width 895 height 727
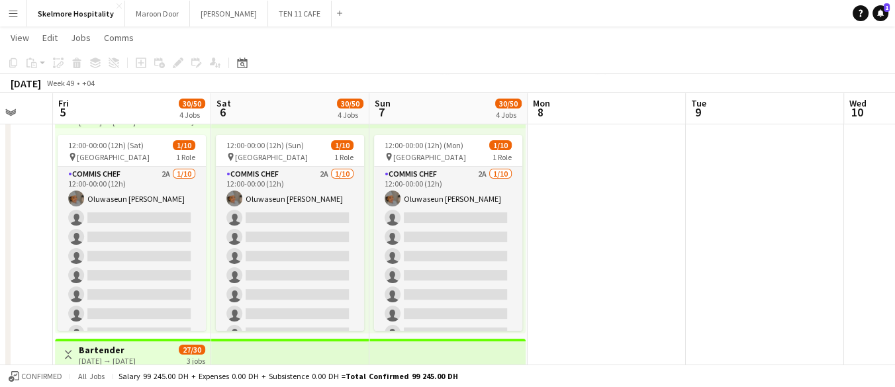
scroll to position [0, 432]
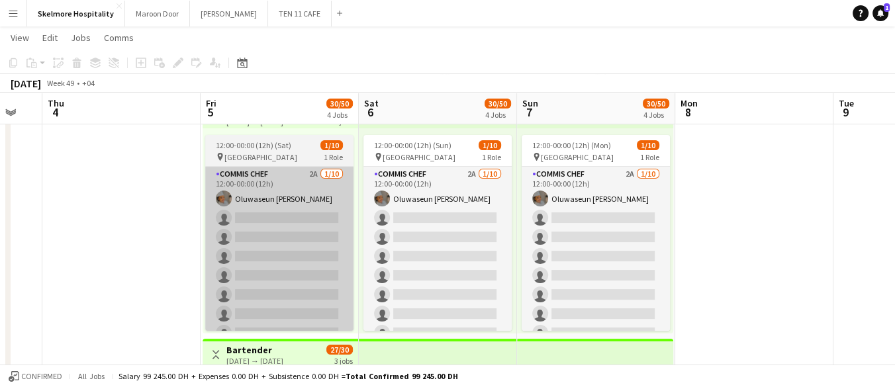
click at [248, 270] on app-card-role "Commis Chef 2A 1/10 12:00-00:00 (12h) Oluwaseun joy Ayoade single-neutral-actio…" at bounding box center [279, 276] width 148 height 218
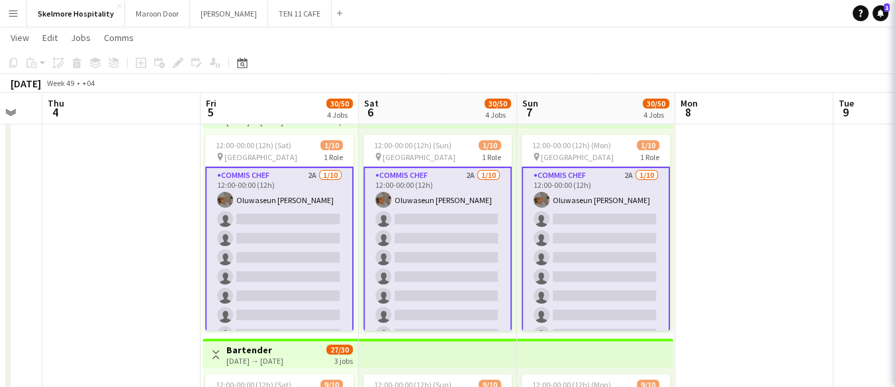
click at [245, 256] on app-card-role "Commis Chef 2A 1/10 12:00-00:00 (12h) Oluwaseun joy Ayoade single-neutral-actio…" at bounding box center [279, 277] width 148 height 221
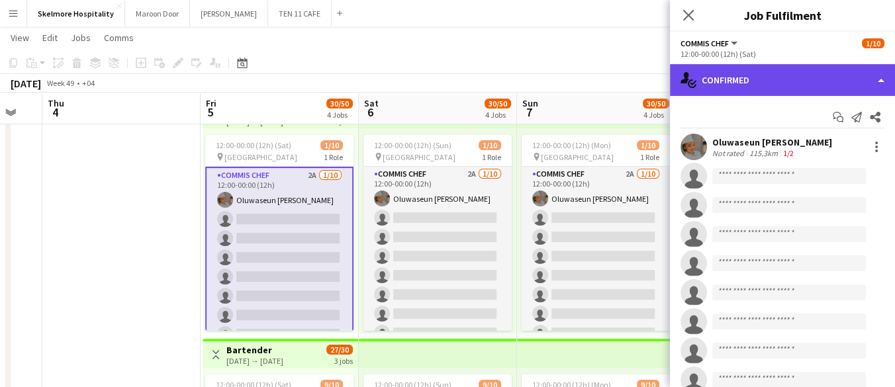
click at [760, 77] on div "single-neutral-actions-check-2 Confirmed" at bounding box center [782, 80] width 225 height 32
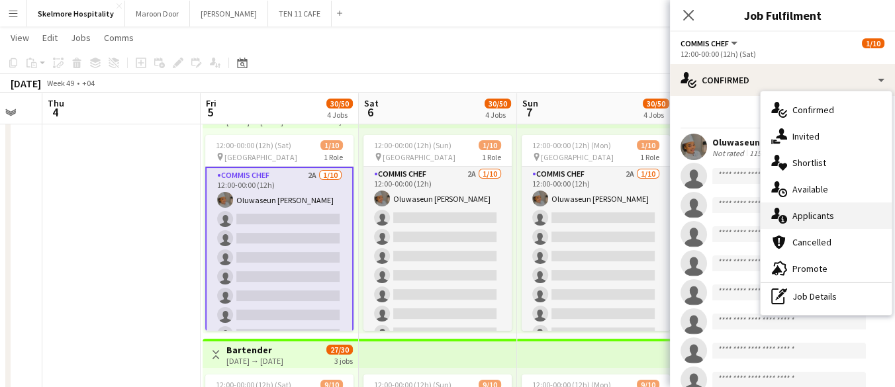
click at [808, 221] on span "Applicants" at bounding box center [814, 216] width 42 height 12
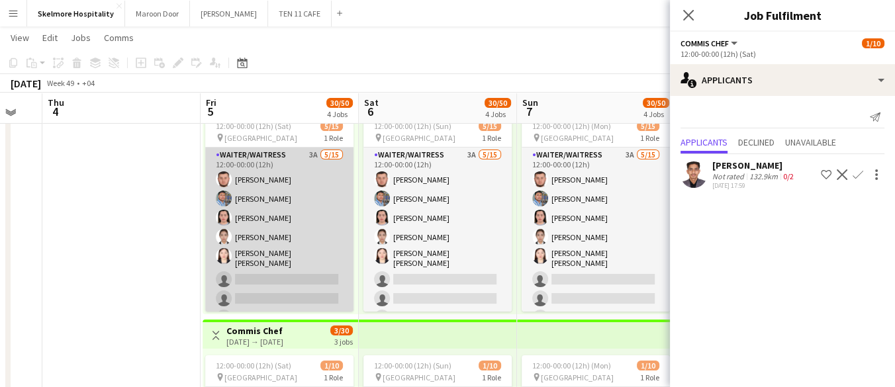
scroll to position [0, 0]
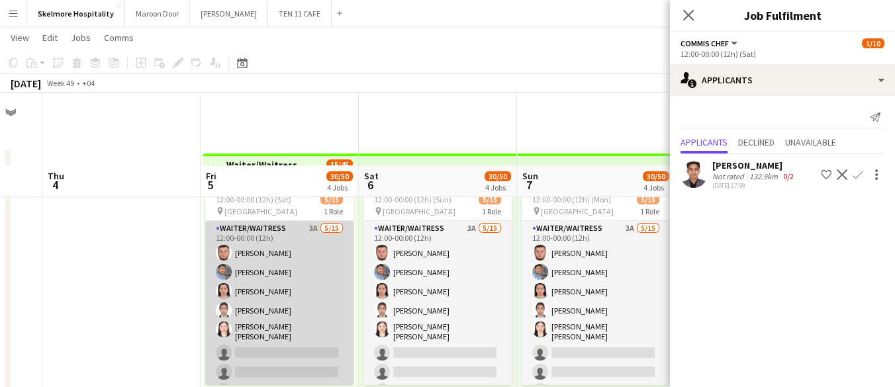
click at [271, 234] on app-card-role "Waiter/Waitress 3A 5/15 12:00-00:00 (12h) Asrorbek Rakhimov Mohammad Usaid Norw…" at bounding box center [279, 380] width 148 height 318
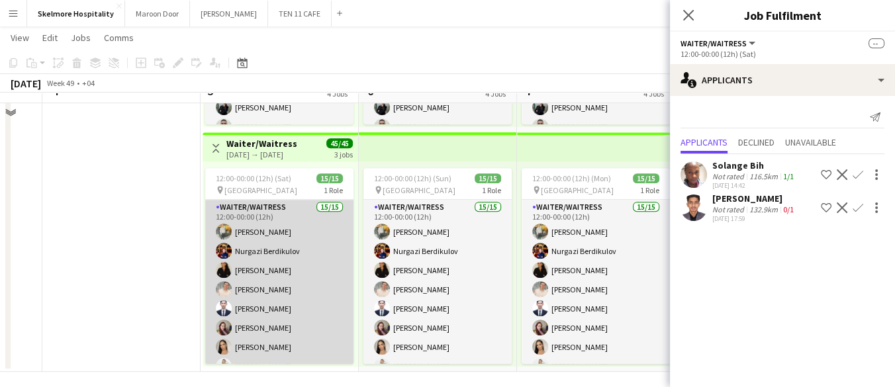
scroll to position [747, 0]
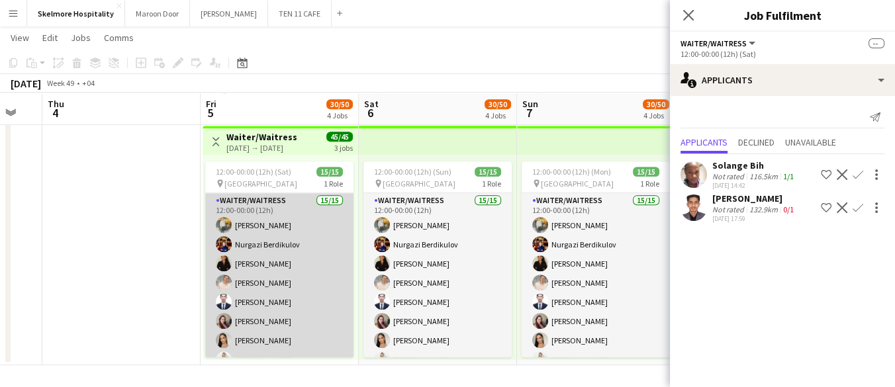
click at [315, 275] on app-card-role "Waiter/Waitress 15/15 12:00-00:00 (12h) Utkirbek Tashtemirov Nurgazi Berdikulov…" at bounding box center [279, 350] width 148 height 314
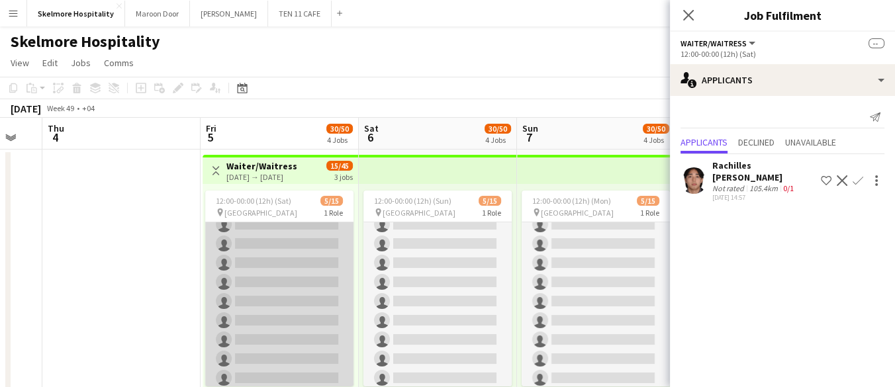
scroll to position [0, 0]
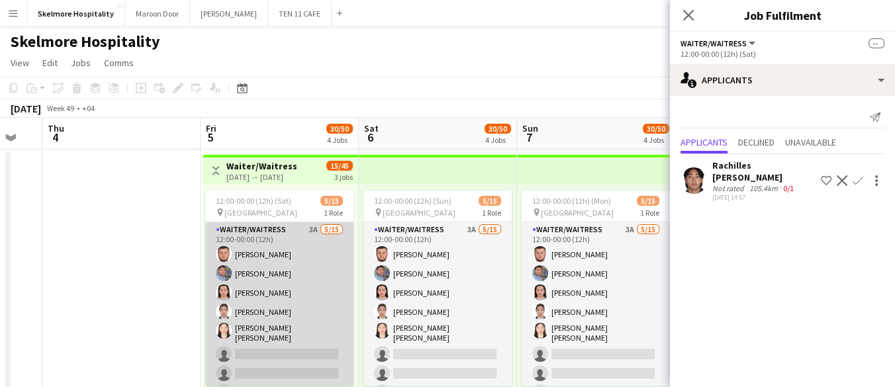
click at [259, 346] on app-card-role "Waiter/Waitress 3A 5/15 12:00-00:00 (12h) Asrorbek Rakhimov Mohammad Usaid Norw…" at bounding box center [279, 381] width 148 height 318
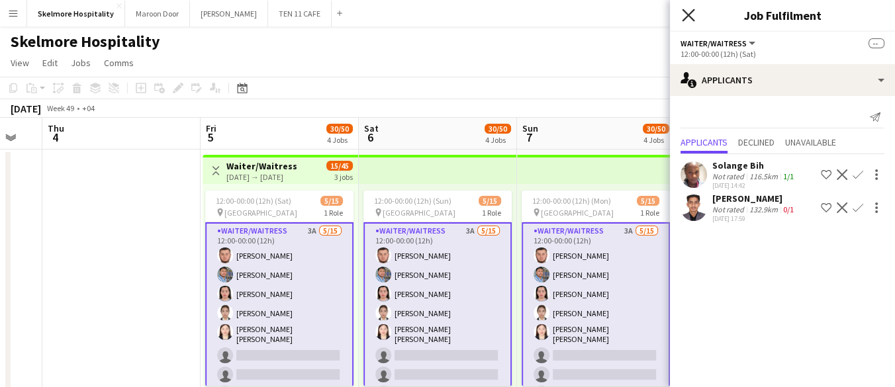
click at [690, 14] on icon at bounding box center [688, 15] width 13 height 13
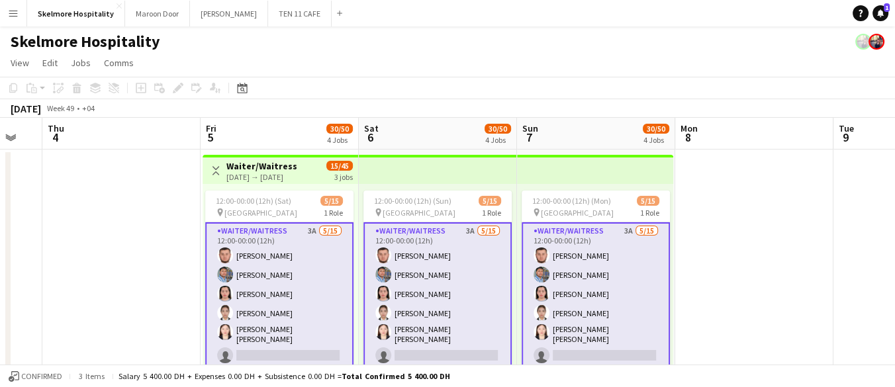
click at [485, 330] on app-card-role "Waiter/Waitress 3A 5/15 12:00-00:00 (12h) Asrorbek Rakhimov Mohammad Usaid Norw…" at bounding box center [438, 382] width 148 height 320
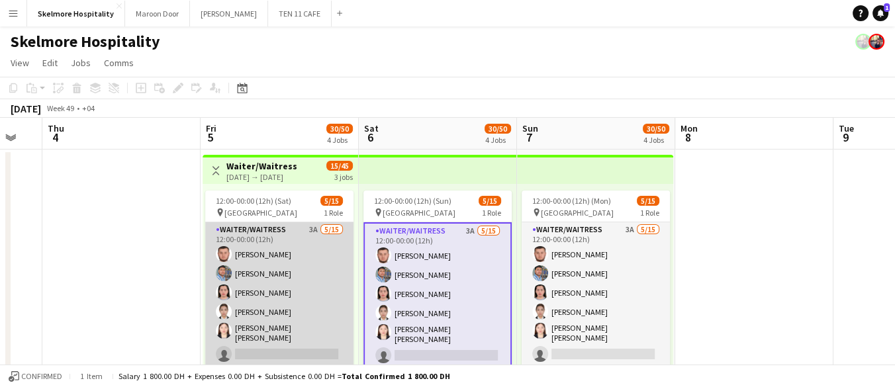
click at [325, 336] on app-card-role "Waiter/Waitress 3A 5/15 12:00-00:00 (12h) Asrorbek Rakhimov Mohammad Usaid Norw…" at bounding box center [279, 381] width 148 height 318
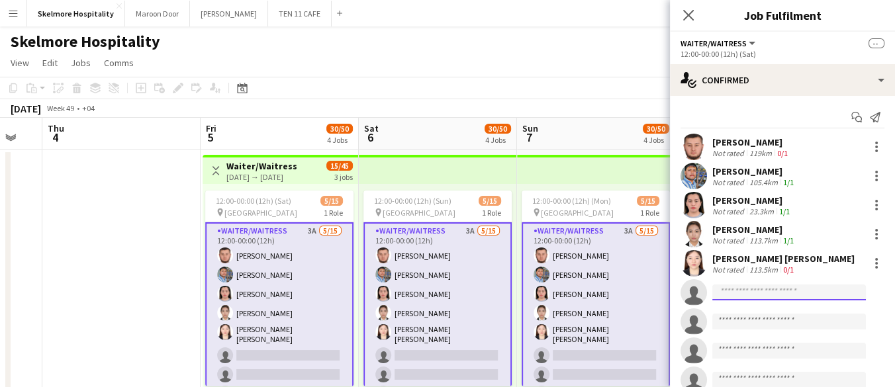
click at [753, 289] on input at bounding box center [789, 293] width 154 height 16
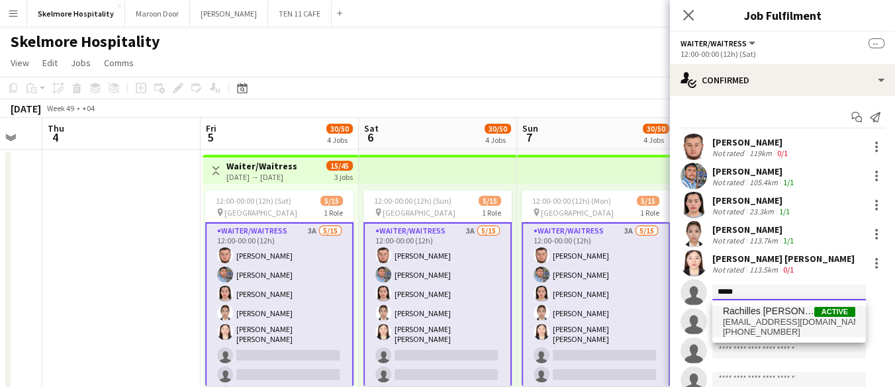
type input "*****"
click at [808, 318] on span "rachillesmanansala1@gmail.com" at bounding box center [789, 322] width 132 height 11
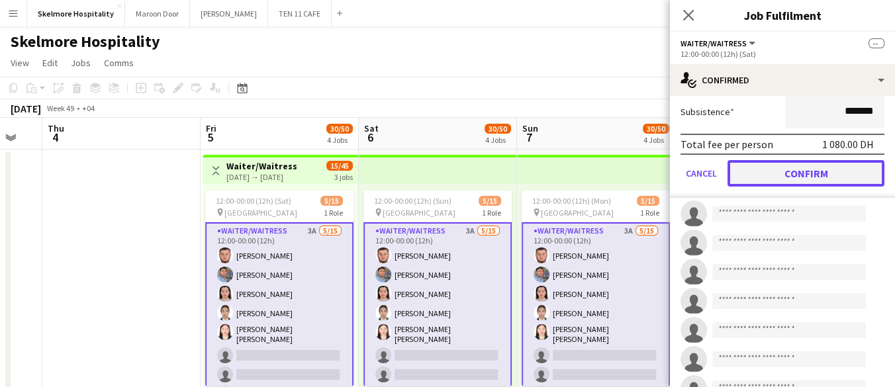
click at [789, 170] on button "Confirm" at bounding box center [806, 173] width 157 height 26
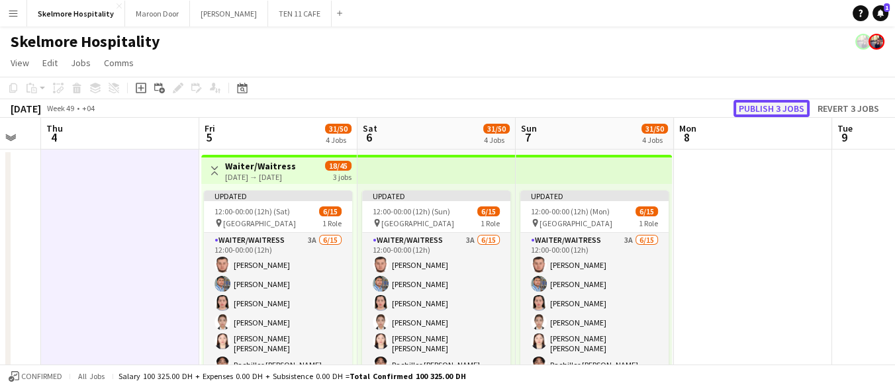
click at [768, 101] on button "Publish 3 jobs" at bounding box center [772, 108] width 76 height 17
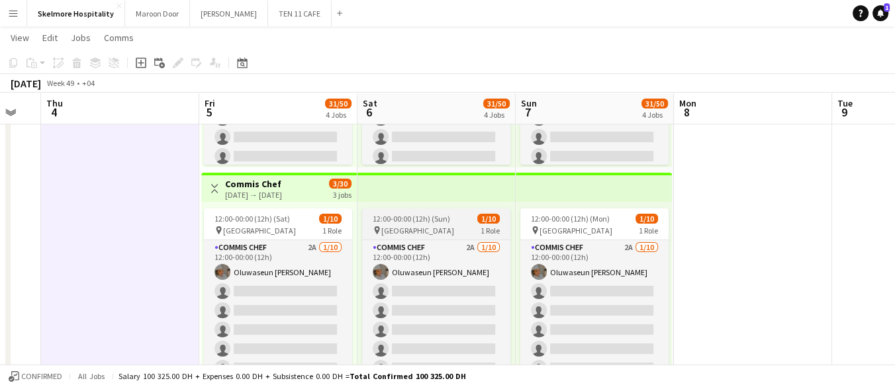
click at [432, 214] on span "12:00-00:00 (12h) (Sun)" at bounding box center [411, 219] width 77 height 10
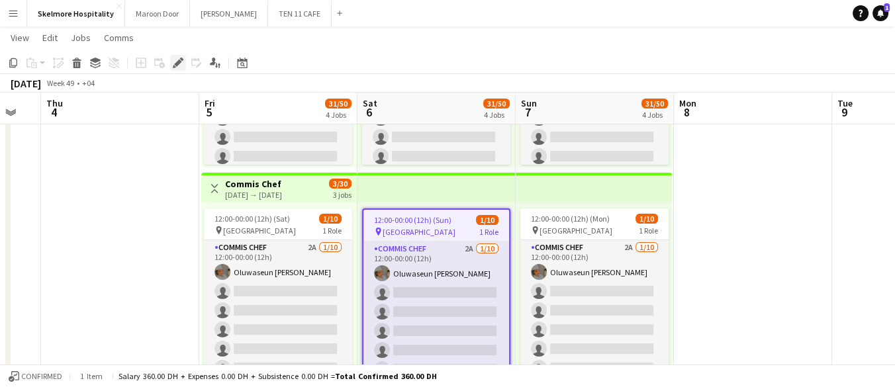
click at [181, 59] on icon at bounding box center [181, 59] width 3 height 3
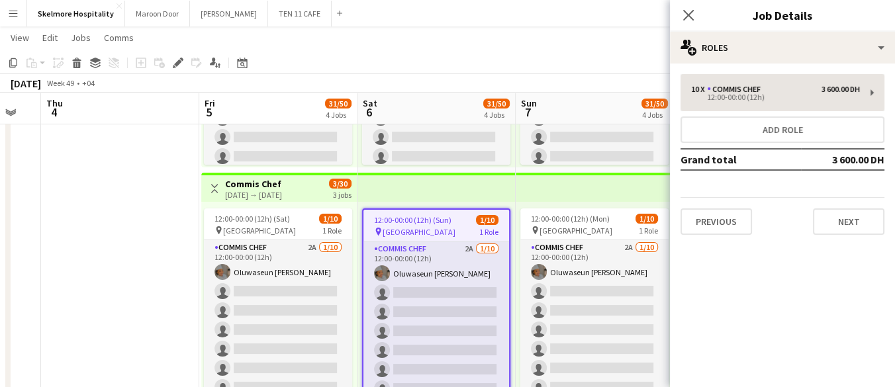
click at [779, 113] on div "10 x Commis Chef 3 600.00 DH 12:00-00:00 (12h) Add role Grand total 3 600.00 DH…" at bounding box center [782, 154] width 225 height 161
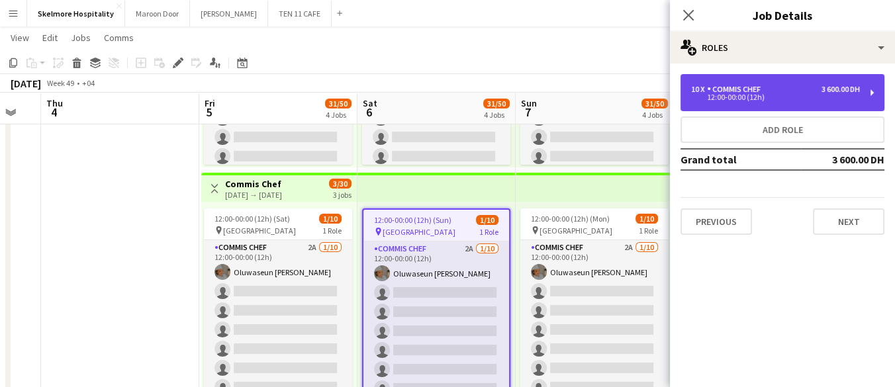
click at [783, 99] on div "12:00-00:00 (12h)" at bounding box center [775, 97] width 169 height 7
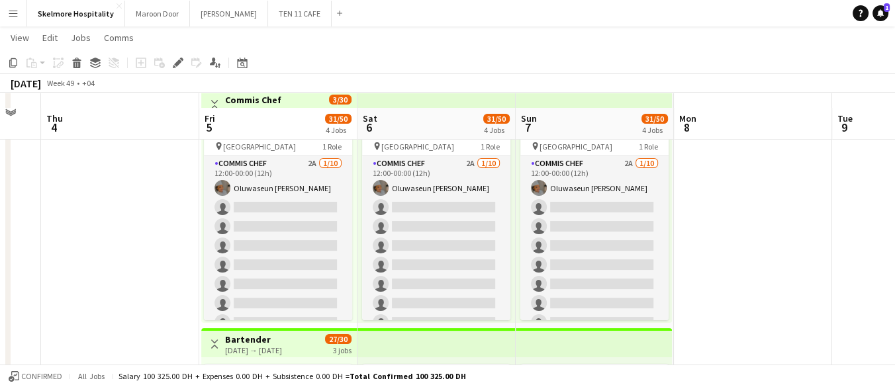
scroll to position [303, 0]
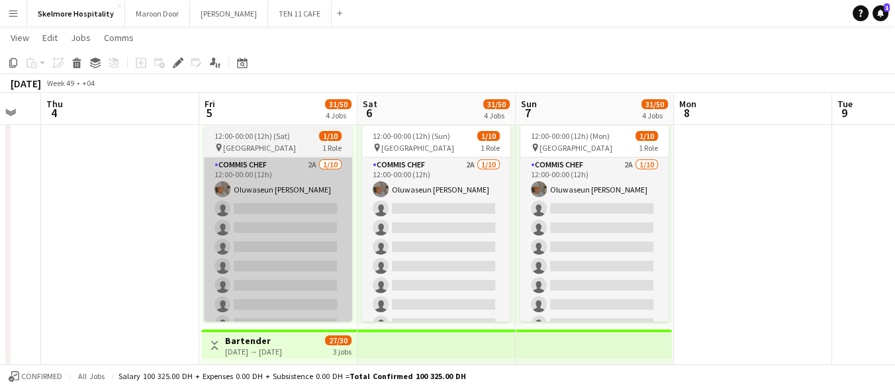
click at [257, 283] on app-card-role "Commis Chef 2A 1/10 12:00-00:00 (12h) Oluwaseun joy Ayoade single-neutral-actio…" at bounding box center [278, 267] width 148 height 218
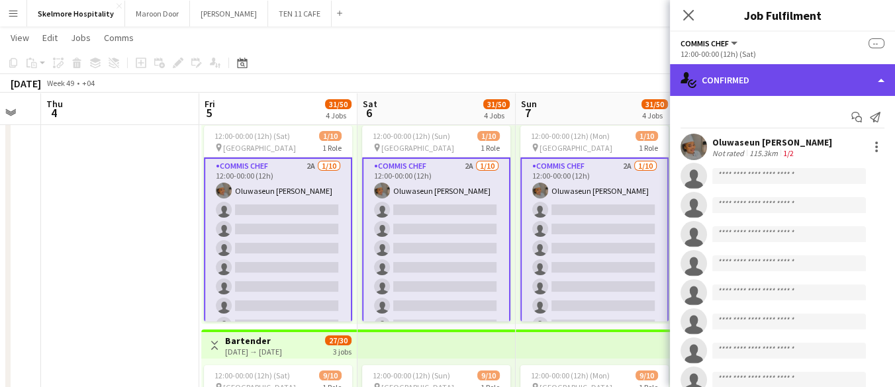
click at [784, 77] on div "single-neutral-actions-check-2 Confirmed" at bounding box center [782, 80] width 225 height 32
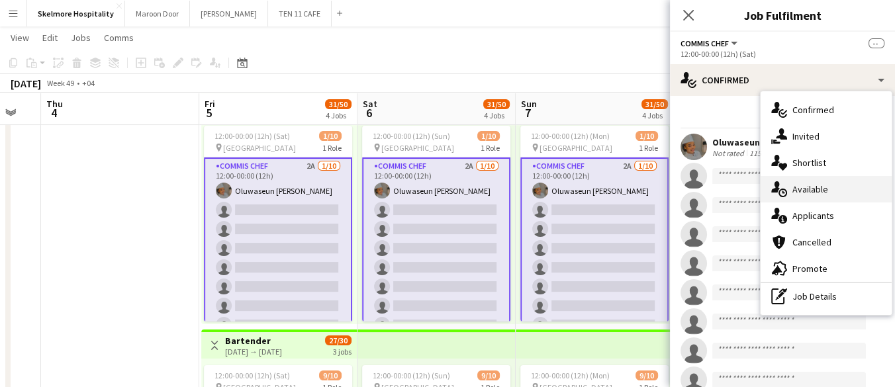
click at [829, 192] on div "single-neutral-actions-upload Available" at bounding box center [826, 189] width 131 height 26
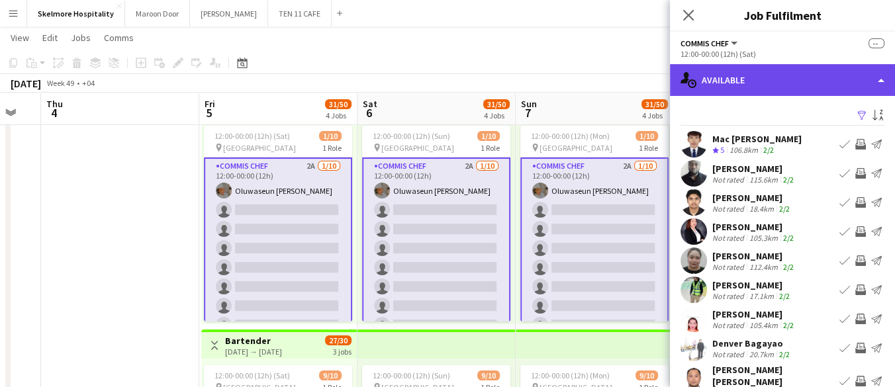
click at [832, 88] on div "single-neutral-actions-upload Available" at bounding box center [782, 80] width 225 height 32
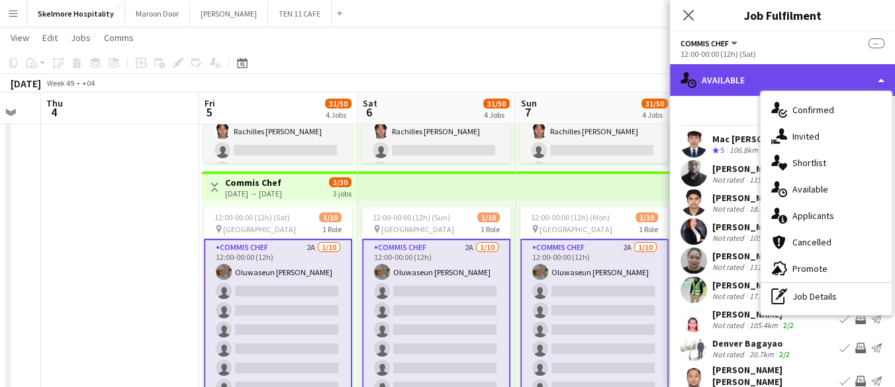
scroll to position [221, 0]
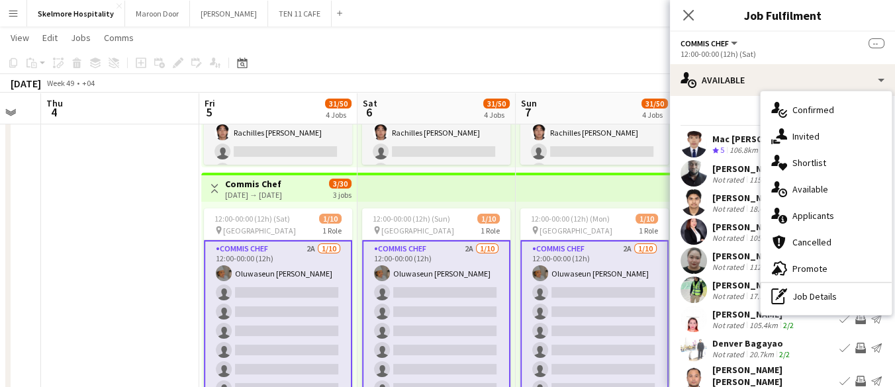
click at [718, 145] on div "Crew rating 5" at bounding box center [719, 150] width 15 height 11
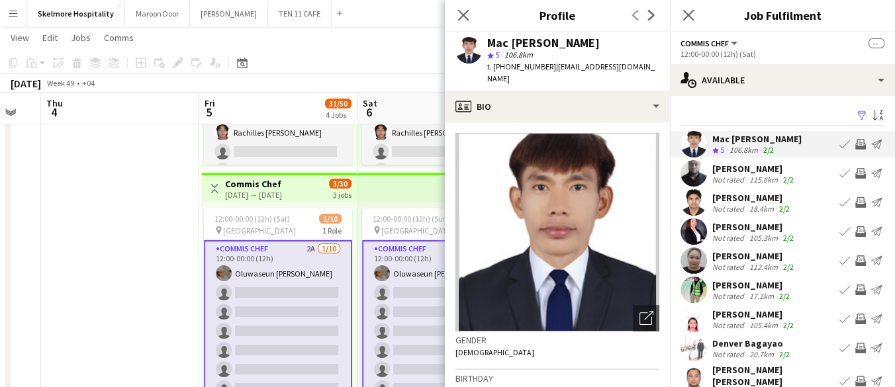
scroll to position [220, 0]
click at [788, 150] on div "Crew rating 5 106.8km 2/2" at bounding box center [756, 150] width 89 height 11
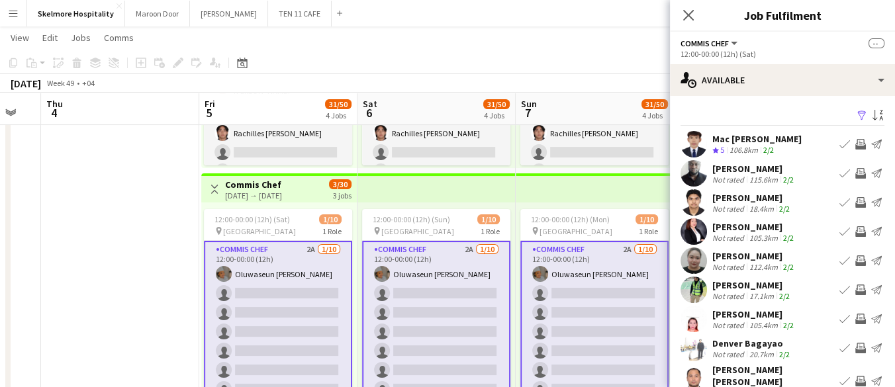
click at [871, 146] on app-icon "Send notification" at bounding box center [876, 144] width 11 height 11
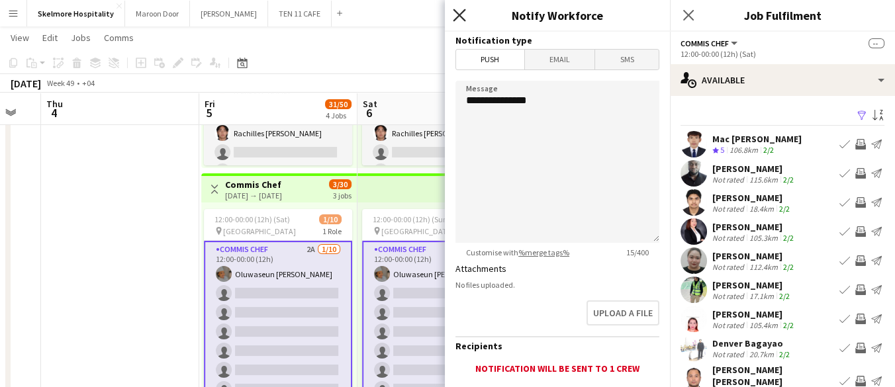
click at [456, 15] on icon "Close pop-in" at bounding box center [459, 15] width 13 height 13
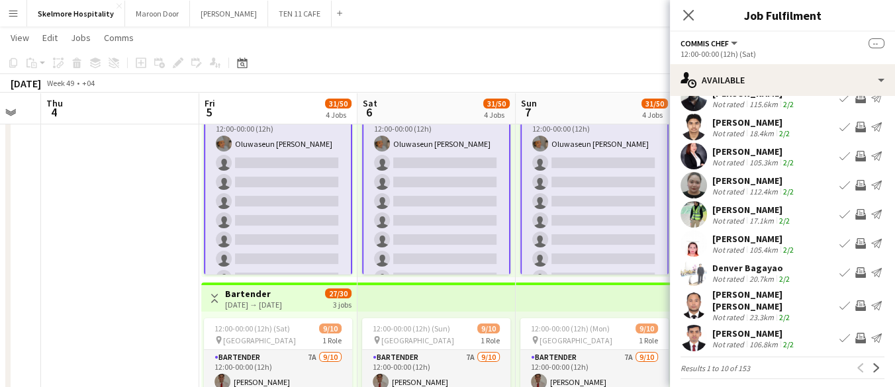
scroll to position [351, 0]
click at [790, 246] on app-skills-label "2/2" at bounding box center [788, 250] width 11 height 10
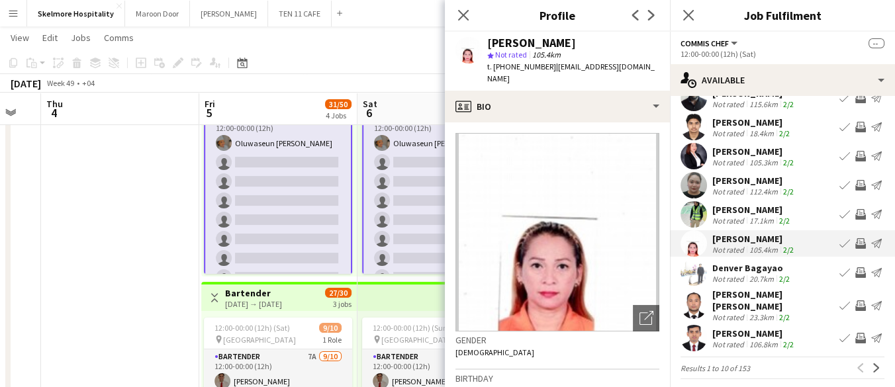
click at [788, 249] on app-skills-label "2/2" at bounding box center [788, 250] width 11 height 10
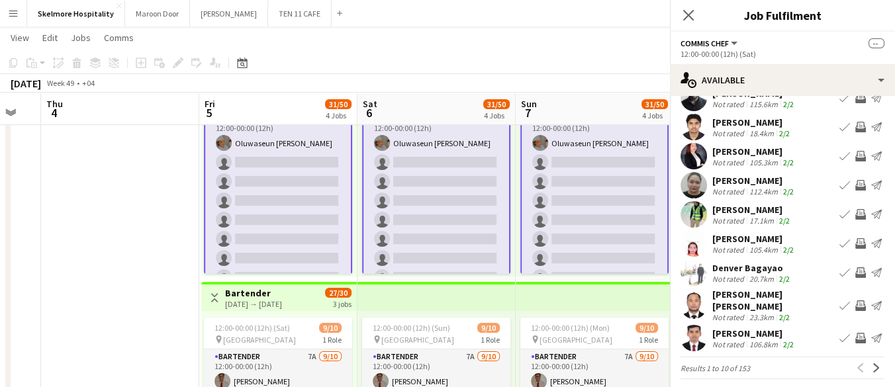
click at [781, 217] on app-skills-label "2/2" at bounding box center [784, 221] width 11 height 10
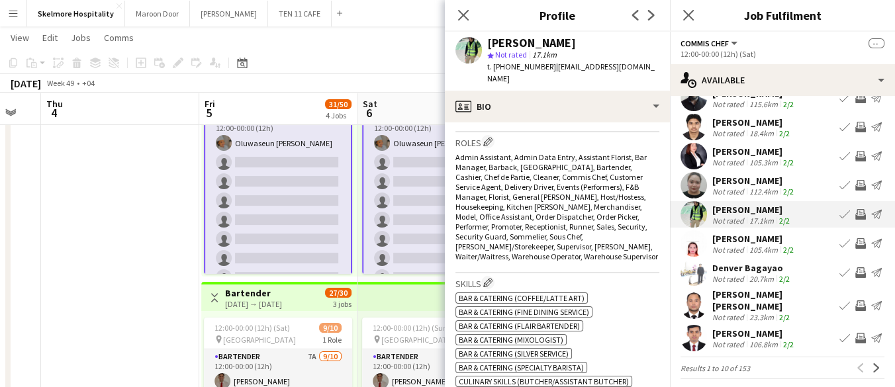
scroll to position [415, 0]
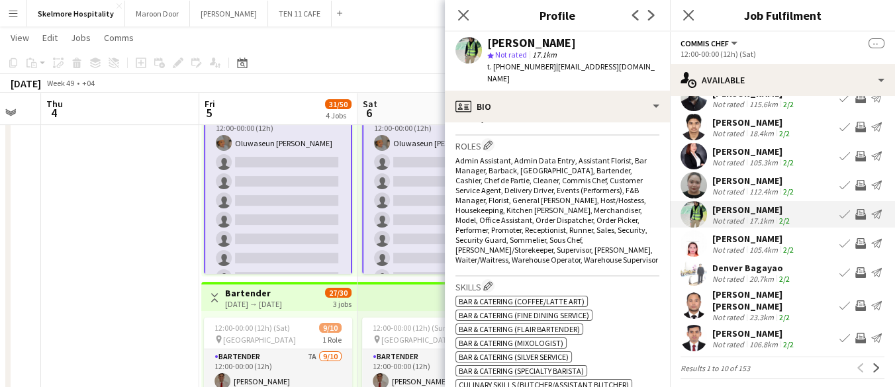
click at [781, 249] on div "2/2" at bounding box center [789, 250] width 16 height 10
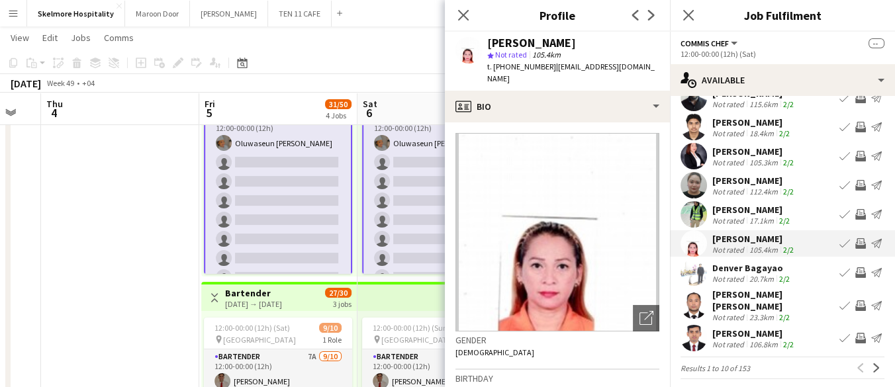
click at [766, 281] on div "20.7km" at bounding box center [762, 279] width 30 height 10
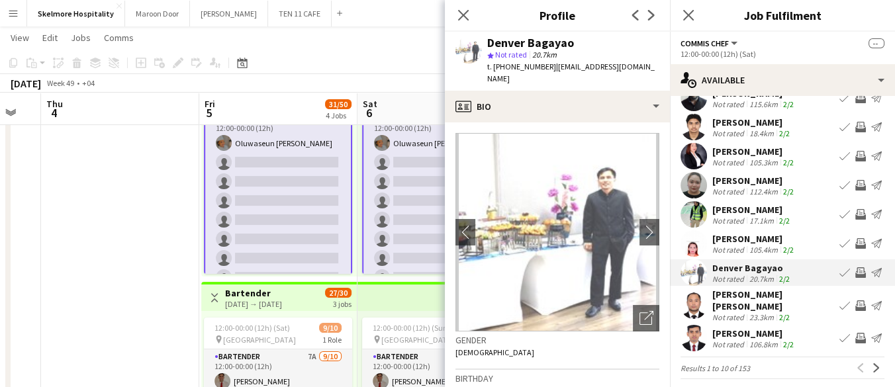
click at [747, 328] on div "Tanvir Hossain" at bounding box center [754, 334] width 84 height 12
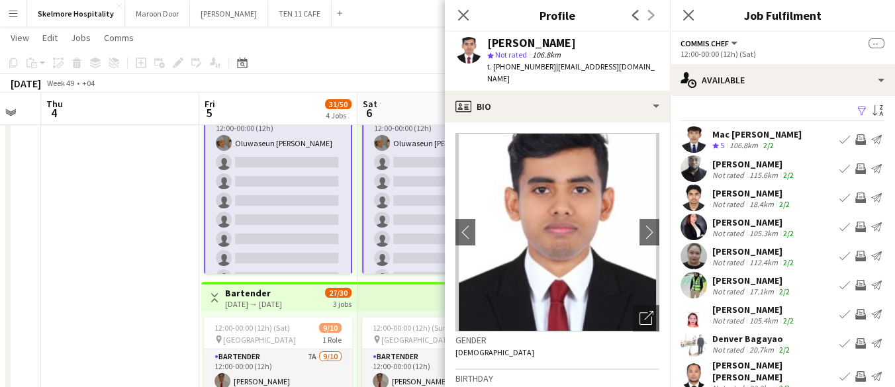
scroll to position [0, 0]
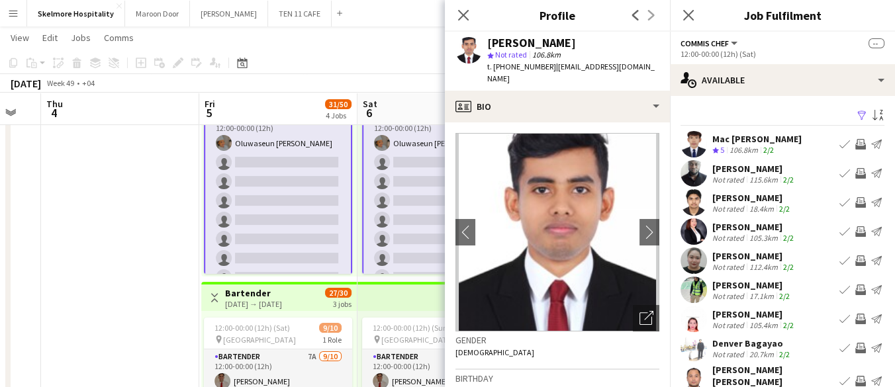
click at [236, 231] on app-card-role "Commis Chef 2A 1/10 12:00-00:00 (12h) Oluwaseun joy Ayoade single-neutral-actio…" at bounding box center [278, 220] width 148 height 221
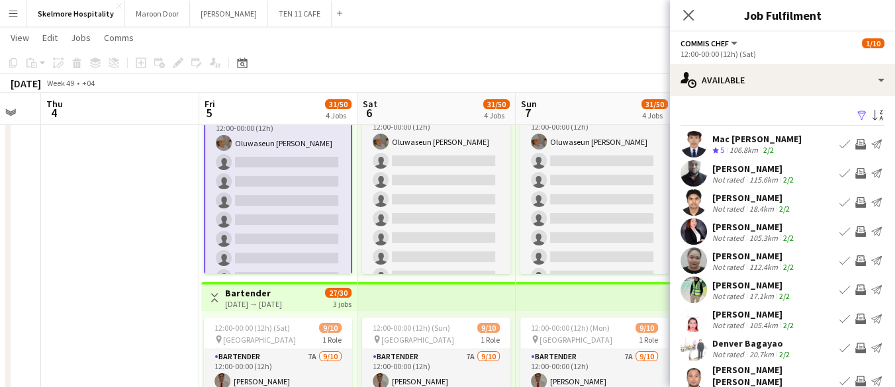
click at [166, 293] on app-date-cell at bounding box center [120, 279] width 158 height 964
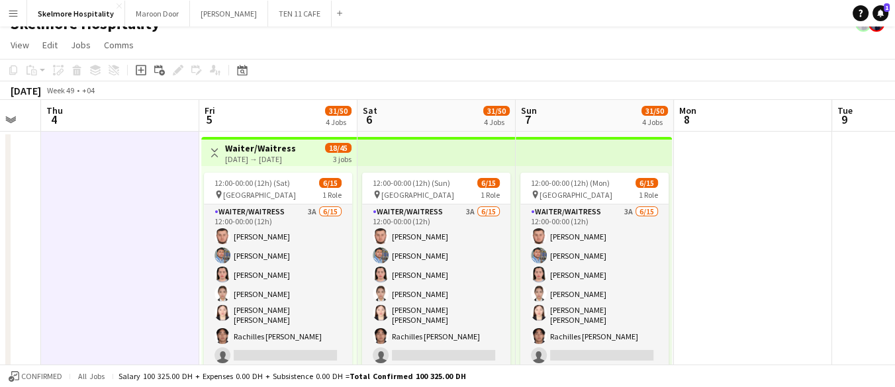
scroll to position [17, 0]
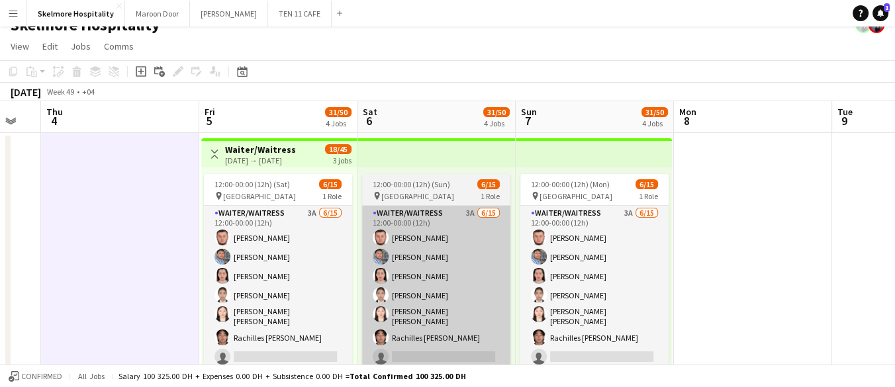
click at [424, 220] on app-card-role "Waiter/Waitress 3A 6/15 12:00-00:00 (12h) Asrorbek Rakhimov Mohammad Usaid Norw…" at bounding box center [436, 365] width 148 height 318
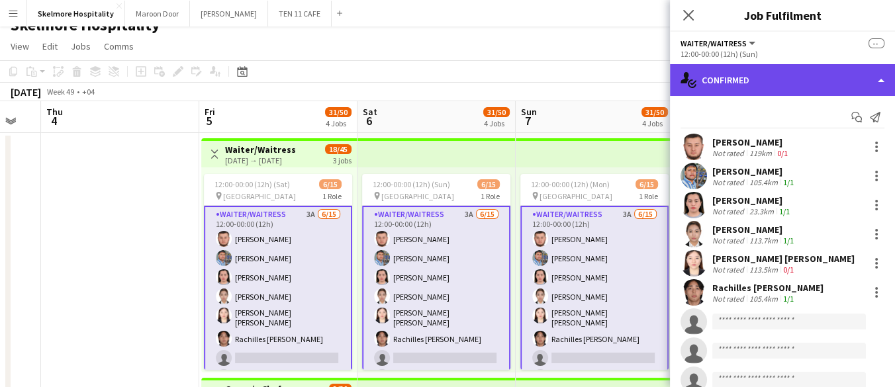
click at [812, 75] on div "single-neutral-actions-check-2 Confirmed" at bounding box center [782, 80] width 225 height 32
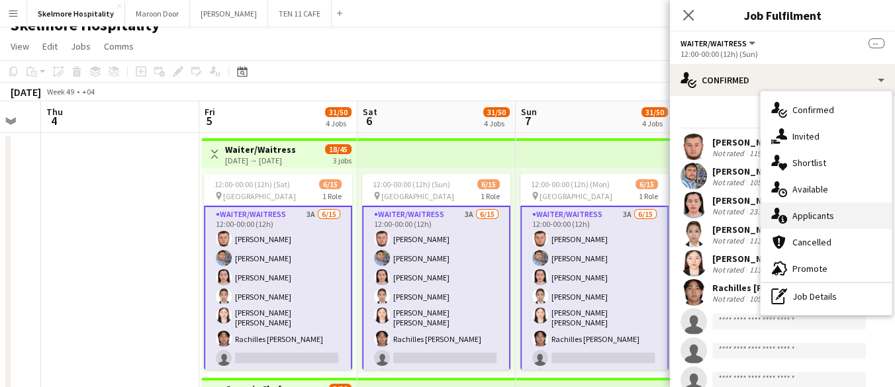
click at [818, 216] on span "Applicants" at bounding box center [814, 216] width 42 height 12
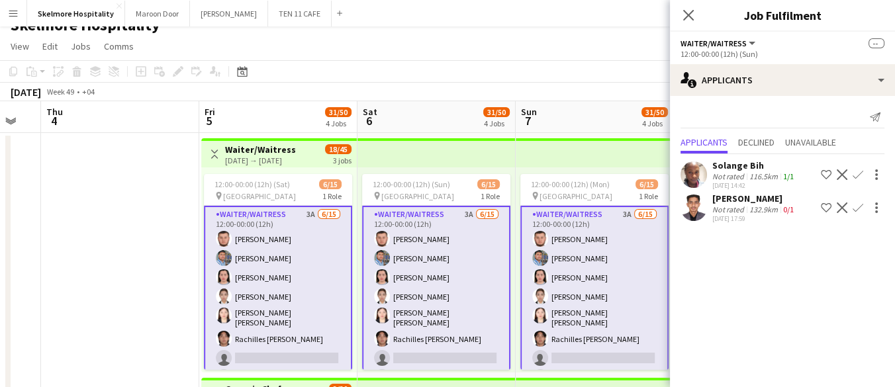
scroll to position [35, 0]
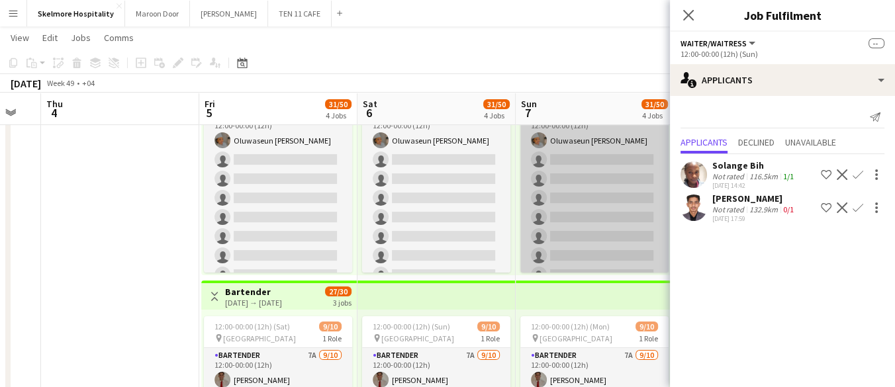
click at [601, 236] on app-card-role "Commis Chef 2A 1/10 12:00-00:00 (12h) Oluwaseun joy Ayoade single-neutral-actio…" at bounding box center [594, 218] width 148 height 218
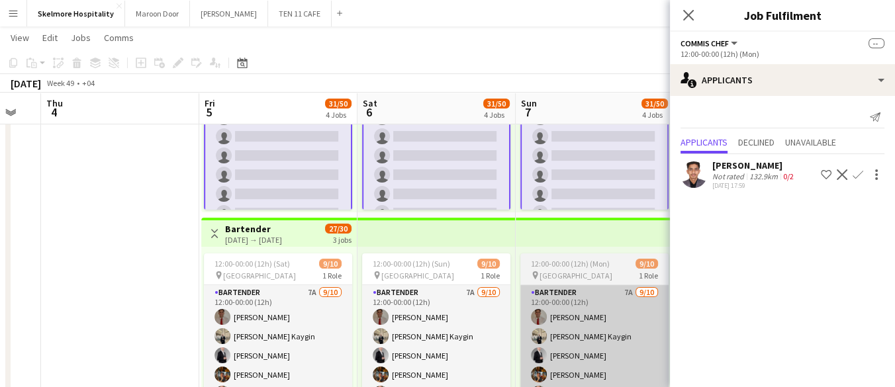
click at [591, 320] on app-card-role "Bartender 7A 9/10 12:00-00:00 (12h) Sergio Gabriel Mert Burak Kaygin Arthur Isk…" at bounding box center [594, 394] width 148 height 218
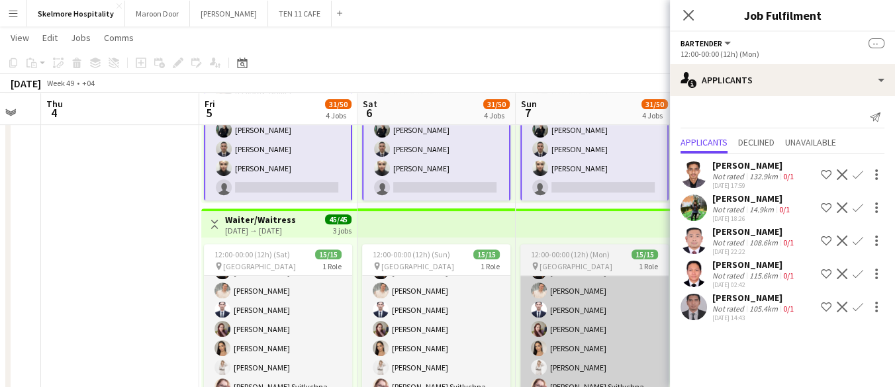
click at [575, 329] on app-card-role "Waiter/Waitress 15/15 12:00-00:00 (12h) Utkirbek Tashtemirov Nurgazi Berdikulov…" at bounding box center [594, 358] width 148 height 314
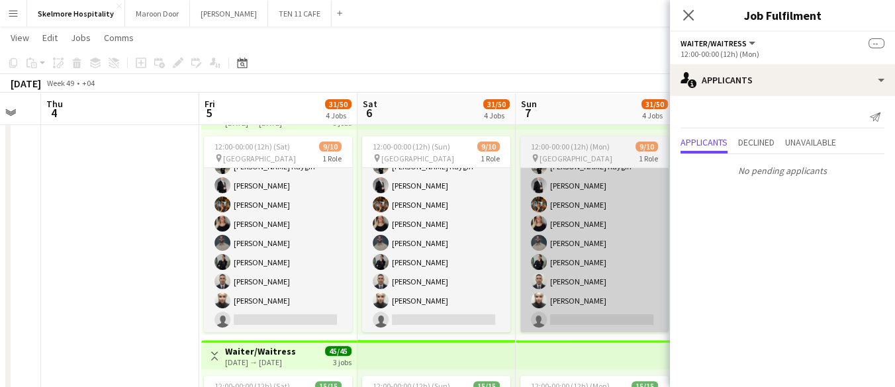
click at [588, 291] on app-card-role "Bartender 7A 9/10 12:00-00:00 (12h) Sergio Gabriel Mert Burak Kaygin Arthur Isk…" at bounding box center [594, 224] width 148 height 218
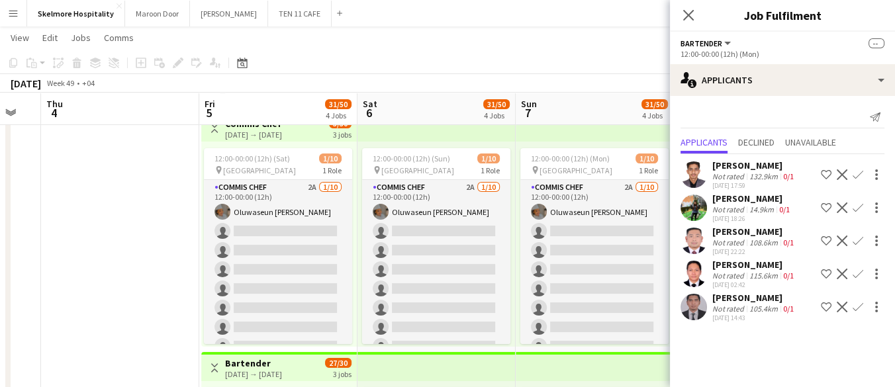
click at [765, 304] on div "105.4km" at bounding box center [764, 309] width 34 height 10
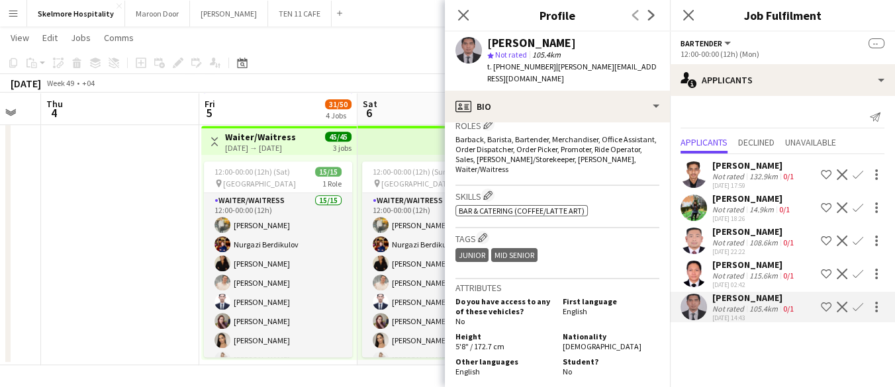
click at [505, 62] on span "t. +971585794418" at bounding box center [521, 67] width 69 height 10
copy span "971585794418"
click at [766, 267] on div "Ramil SOLIMAN" at bounding box center [754, 265] width 84 height 12
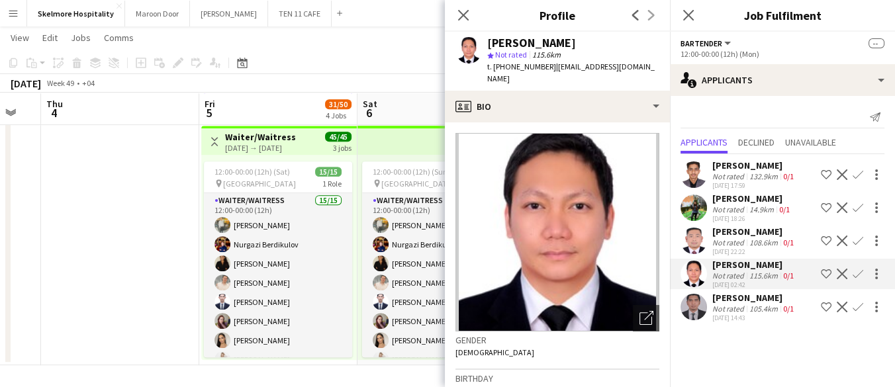
click at [509, 69] on span "t. +971567482349" at bounding box center [521, 67] width 69 height 10
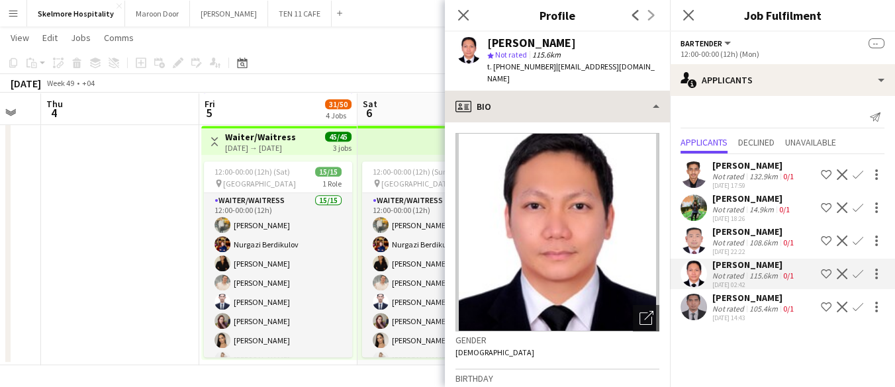
copy span "971567482349"
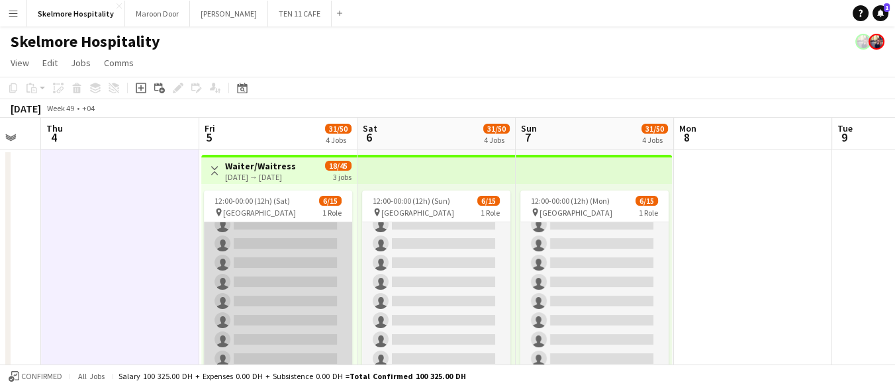
scroll to position [0, 0]
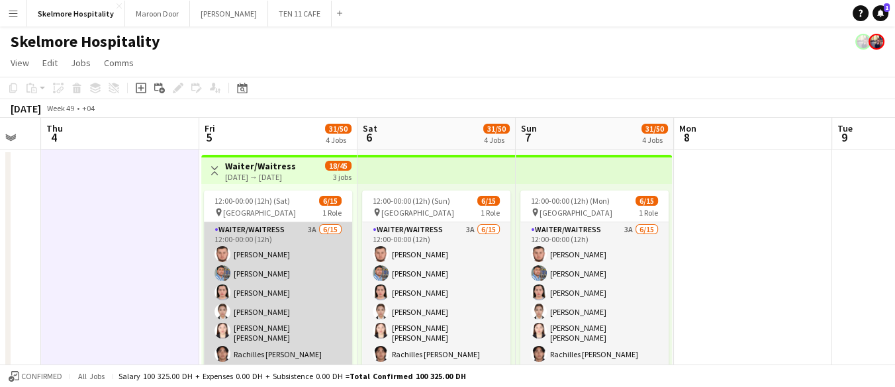
click at [270, 313] on app-card-role "Waiter/Waitress 3A 6/15 12:00-00:00 (12h) Asrorbek Rakhimov Mohammad Usaid Norw…" at bounding box center [278, 381] width 148 height 318
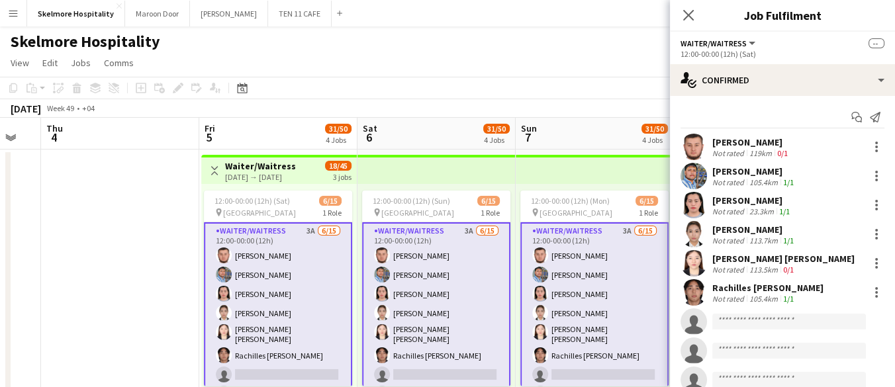
scroll to position [74, 0]
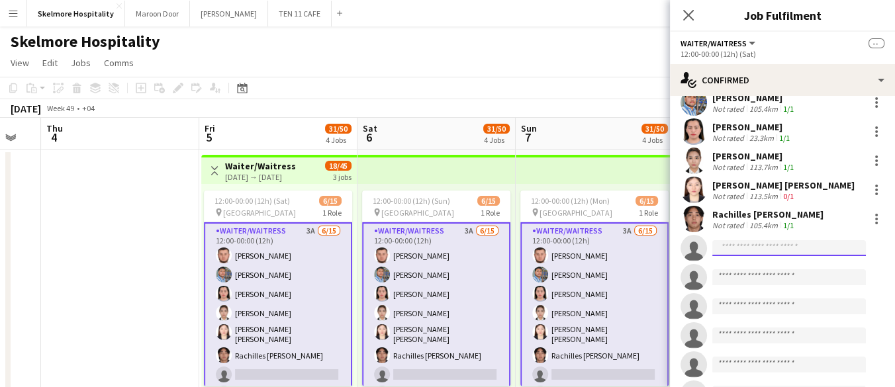
click at [748, 252] on input at bounding box center [789, 248] width 154 height 16
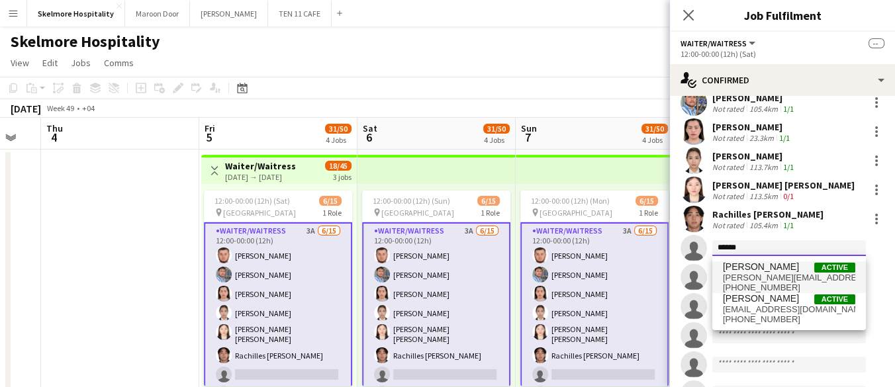
type input "******"
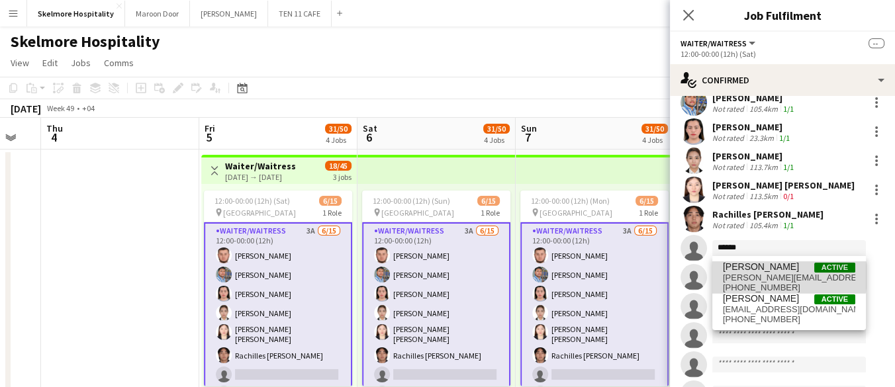
click at [757, 276] on span "nelson.kalinga@yahoo.com" at bounding box center [789, 278] width 132 height 11
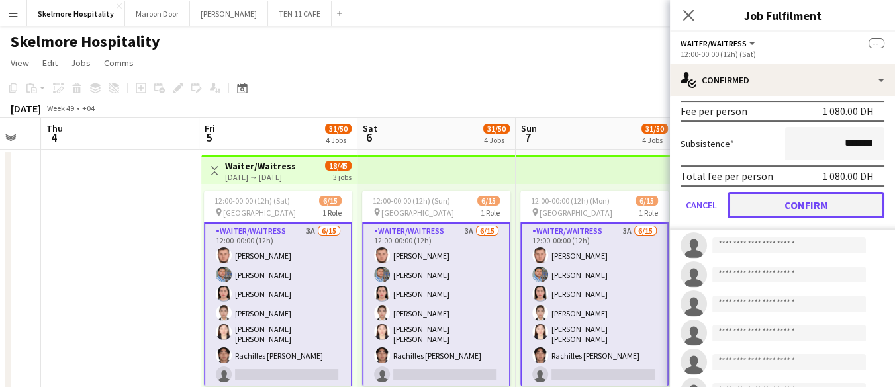
click at [807, 209] on button "Confirm" at bounding box center [806, 205] width 157 height 26
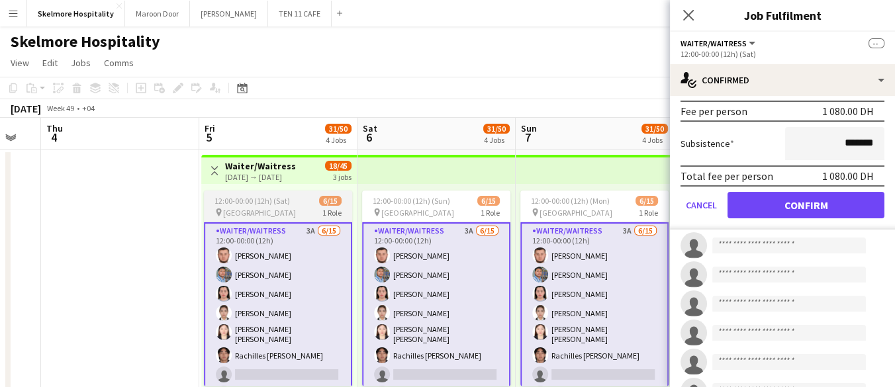
scroll to position [219, 0]
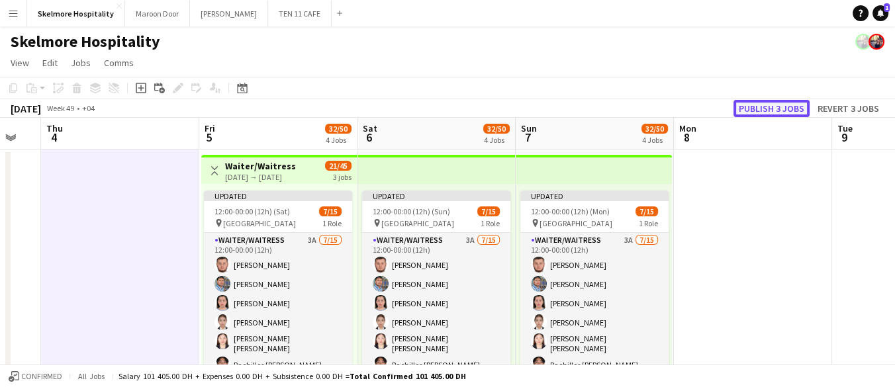
click at [796, 101] on button "Publish 3 jobs" at bounding box center [772, 108] width 76 height 17
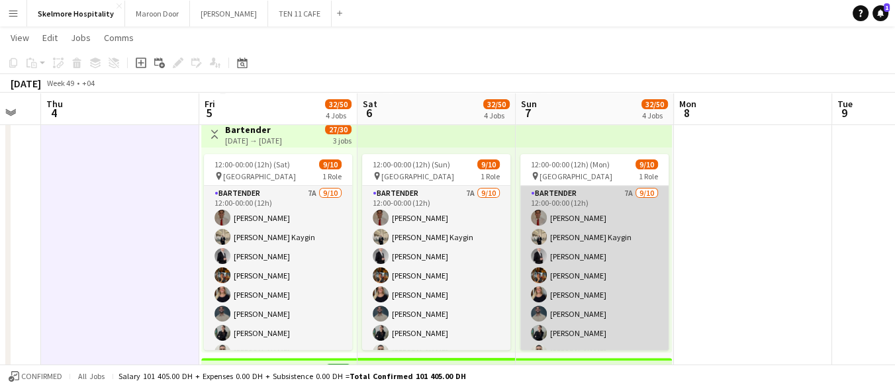
scroll to position [37, 0]
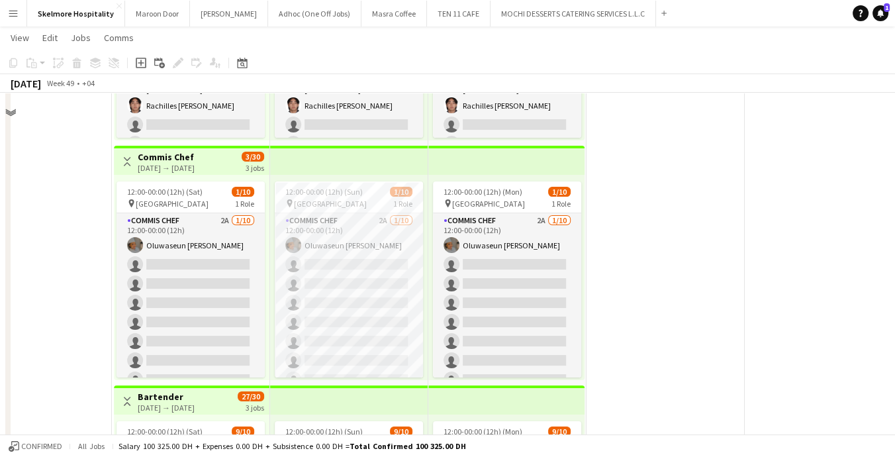
scroll to position [147, 0]
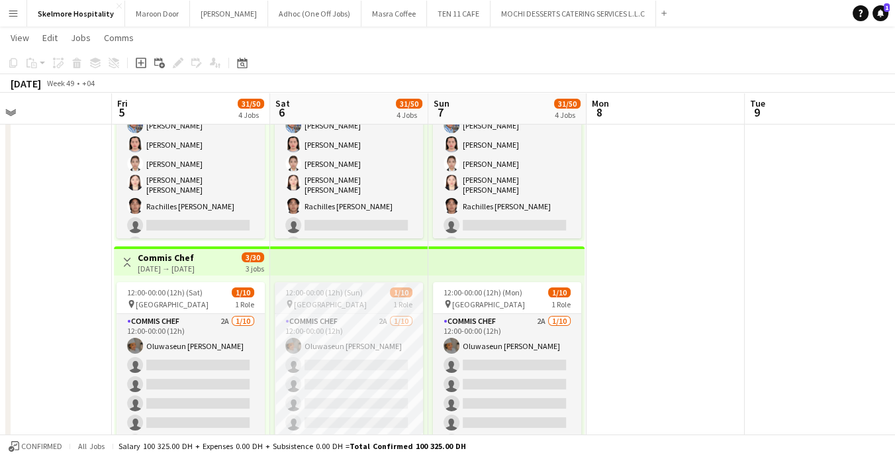
click at [387, 297] on div "12:00-00:00 (12h) (Sun) 1/10" at bounding box center [349, 292] width 148 height 10
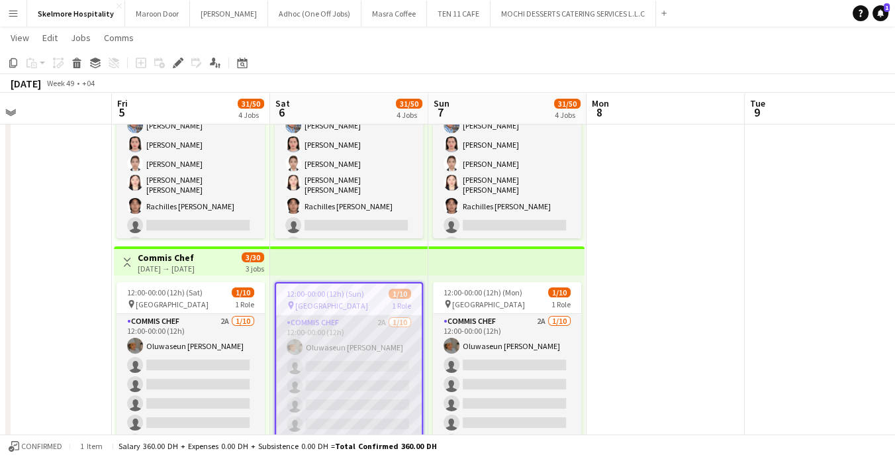
click at [326, 358] on app-card-role "Commis Chef 2A [DATE] 12:00-00:00 (12h) [PERSON_NAME] single-neutral-actions si…" at bounding box center [349, 424] width 146 height 218
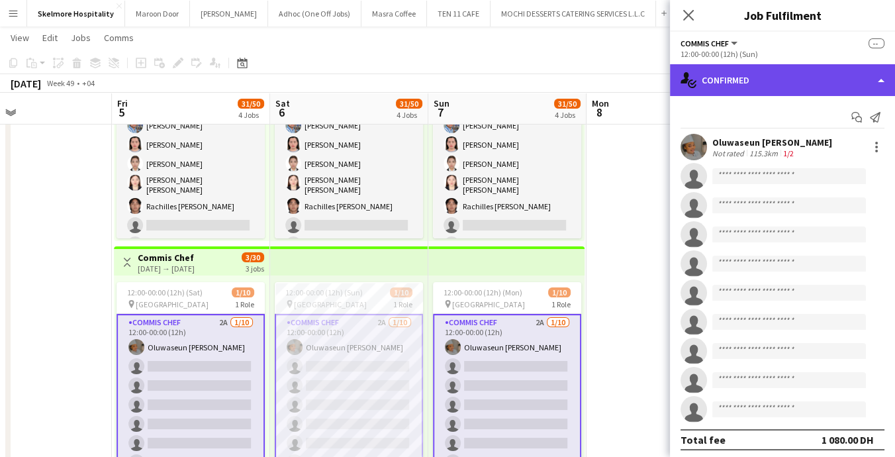
click at [796, 83] on div "single-neutral-actions-check-2 Confirmed" at bounding box center [782, 80] width 225 height 32
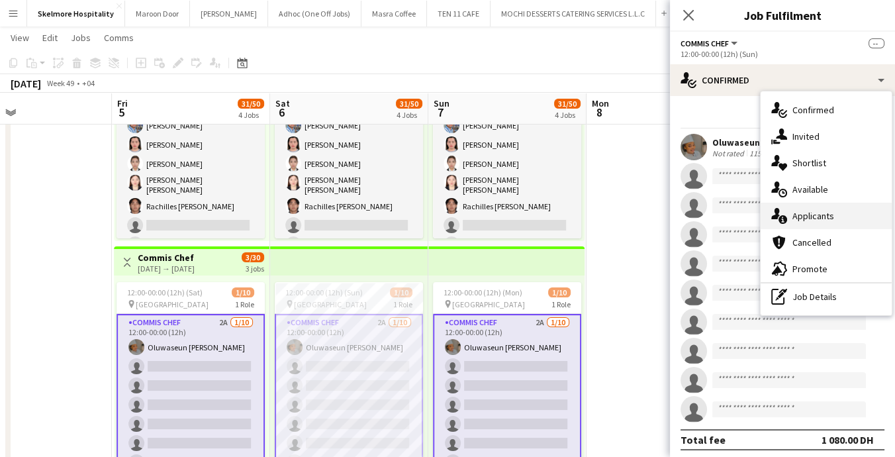
click at [798, 215] on span "Applicants" at bounding box center [814, 216] width 42 height 12
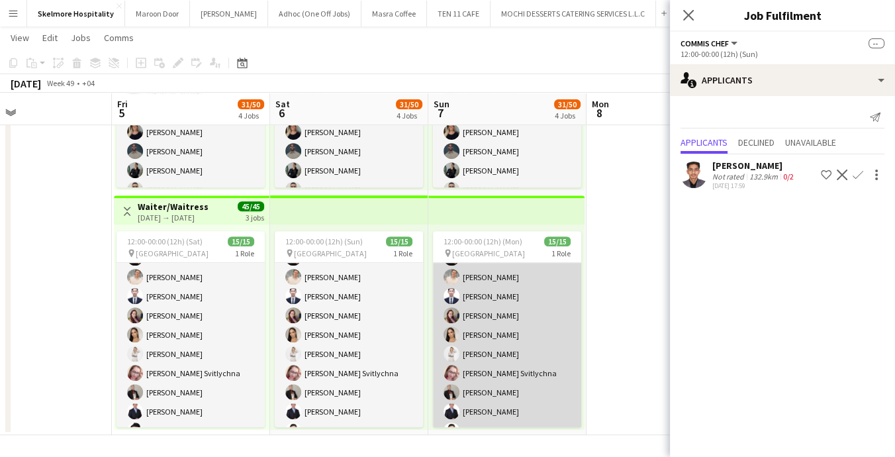
scroll to position [0, 0]
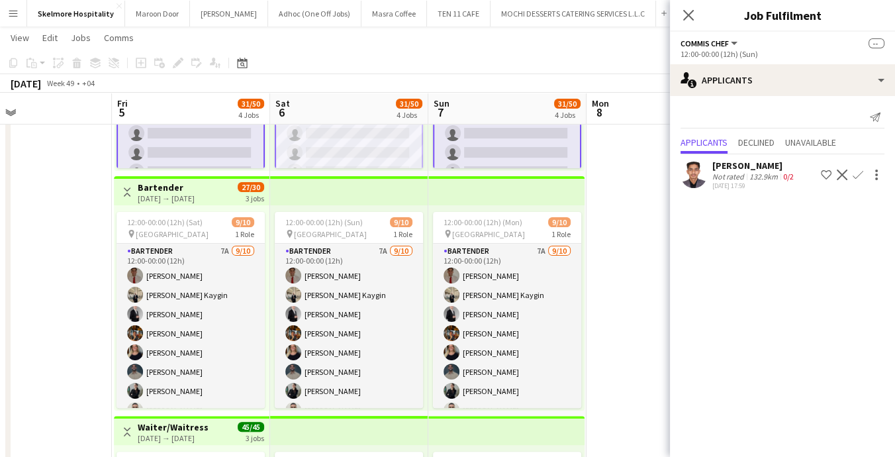
click at [626, 290] on app-date-cell at bounding box center [666, 173] width 158 height 964
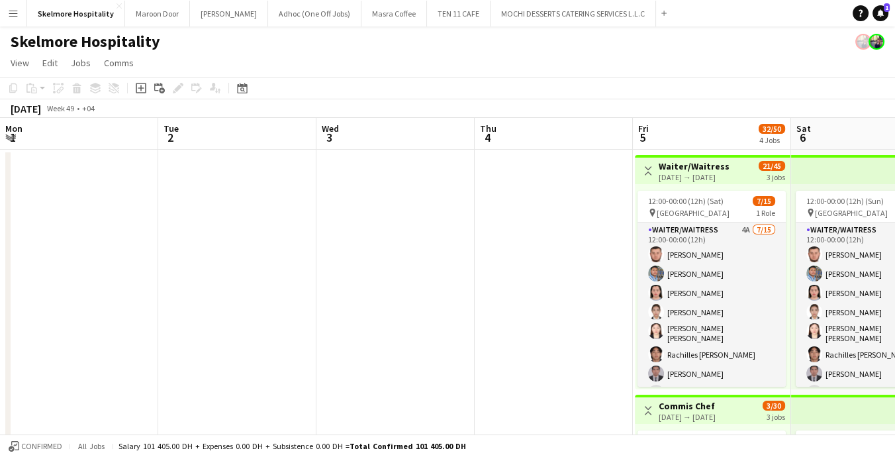
scroll to position [0, 521]
